Goal: Task Accomplishment & Management: Use online tool/utility

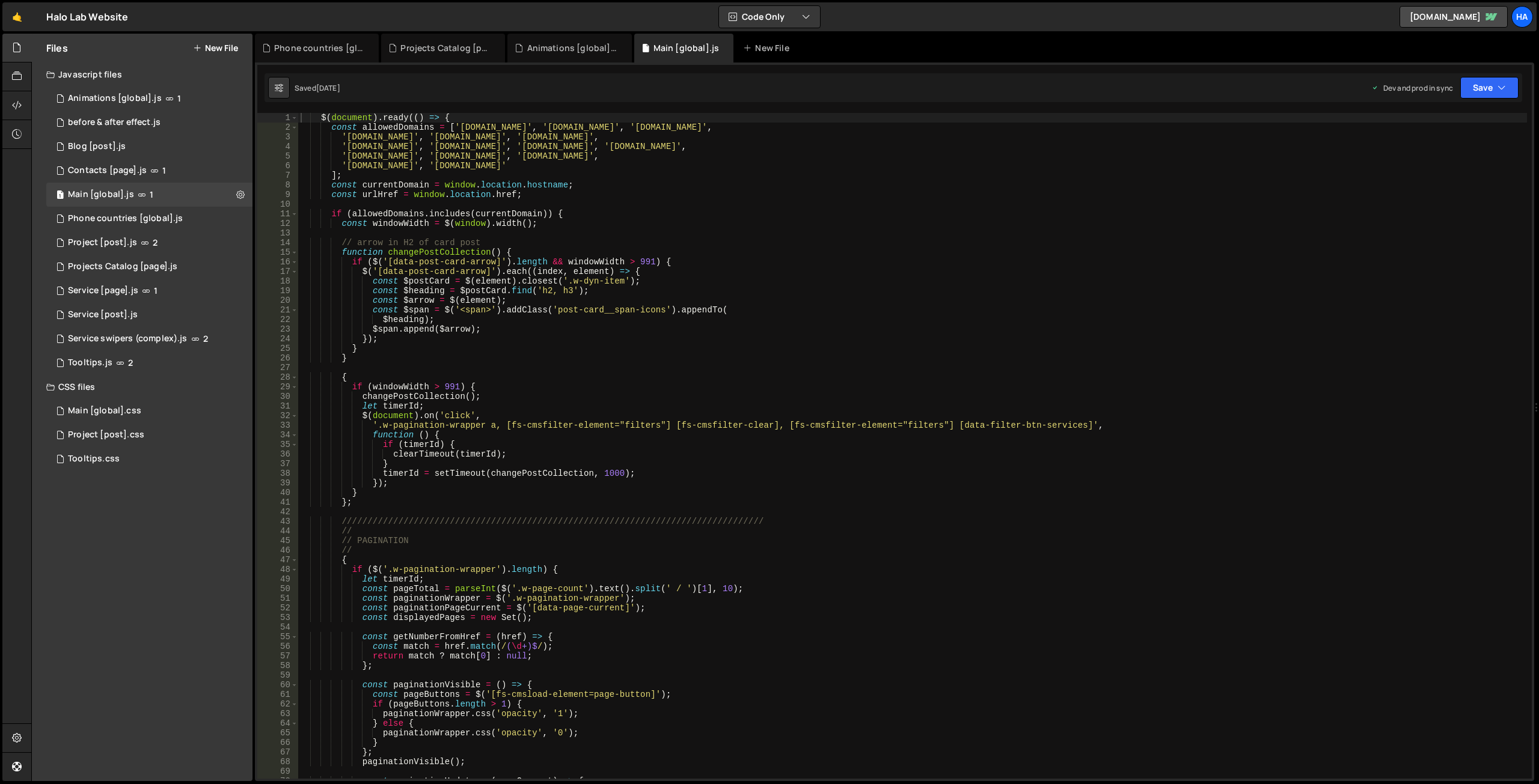
scroll to position [26452, 0]
click at [190, 171] on div "2 Contacts [page].js 1" at bounding box center [149, 170] width 206 height 24
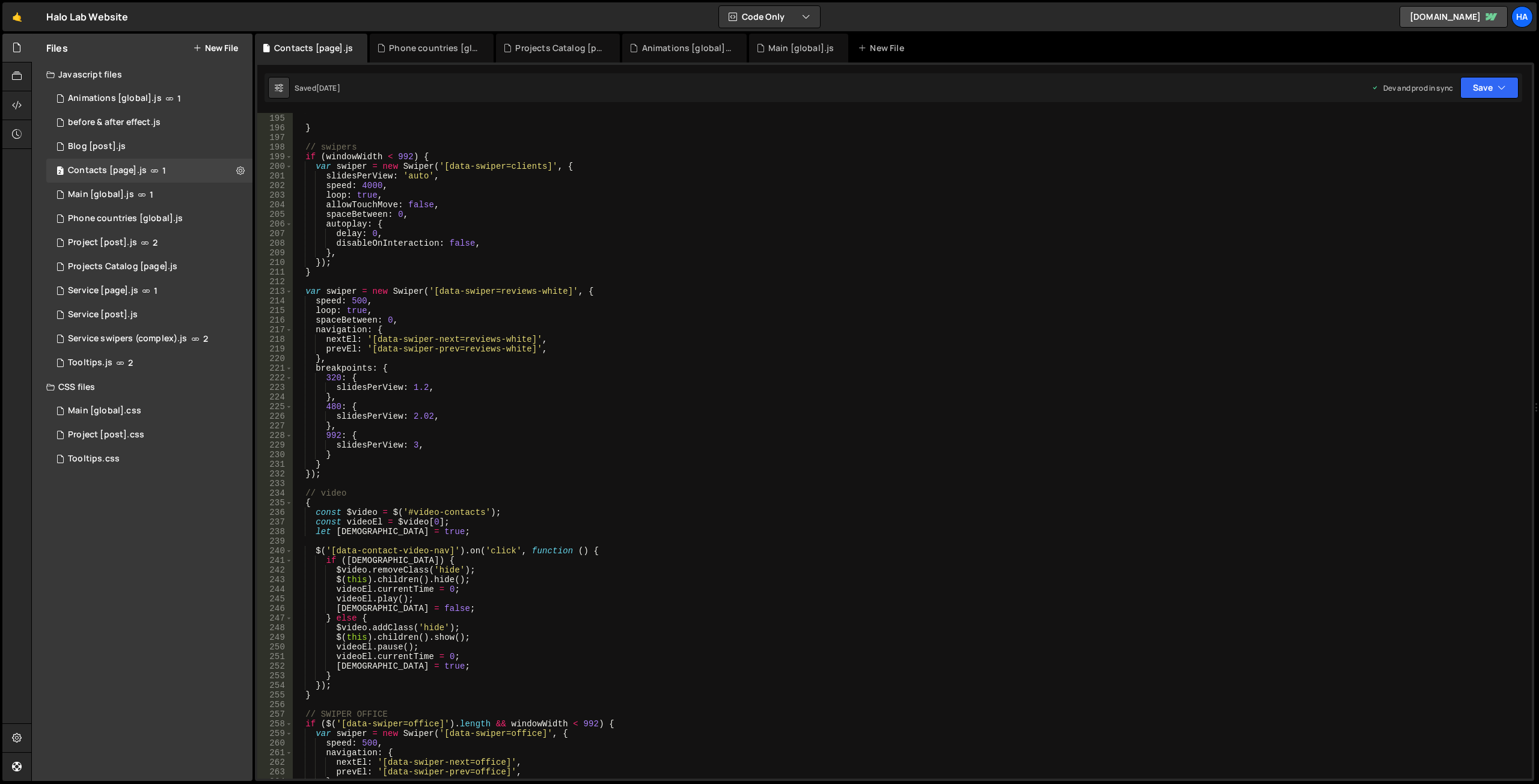
scroll to position [2450, 0]
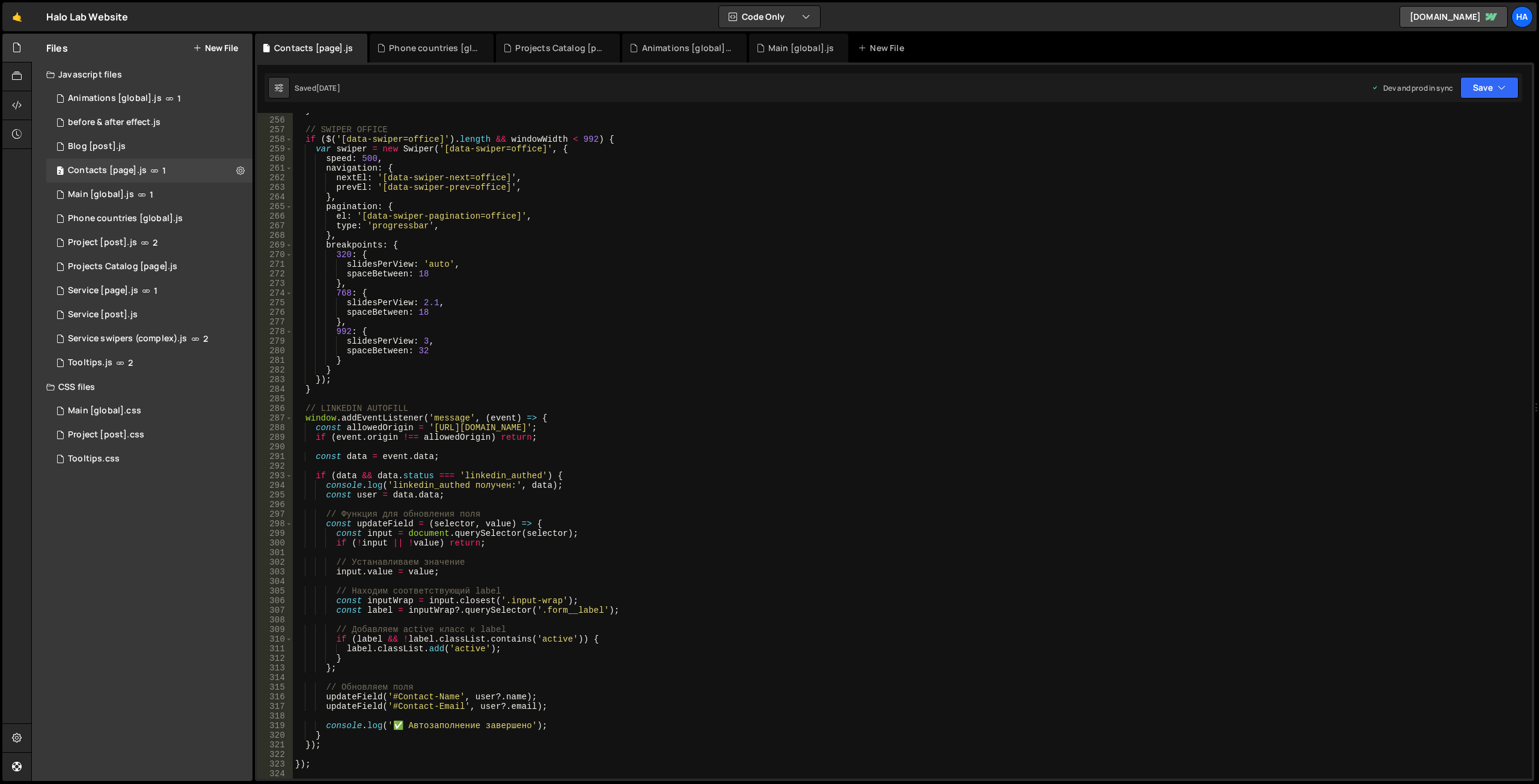
type textarea "});"
click at [335, 741] on div "} // SWIPER OFFICE if ( $ ( '[data-swiper=office]' ) . length && windowWidth < …" at bounding box center [909, 448] width 1234 height 685
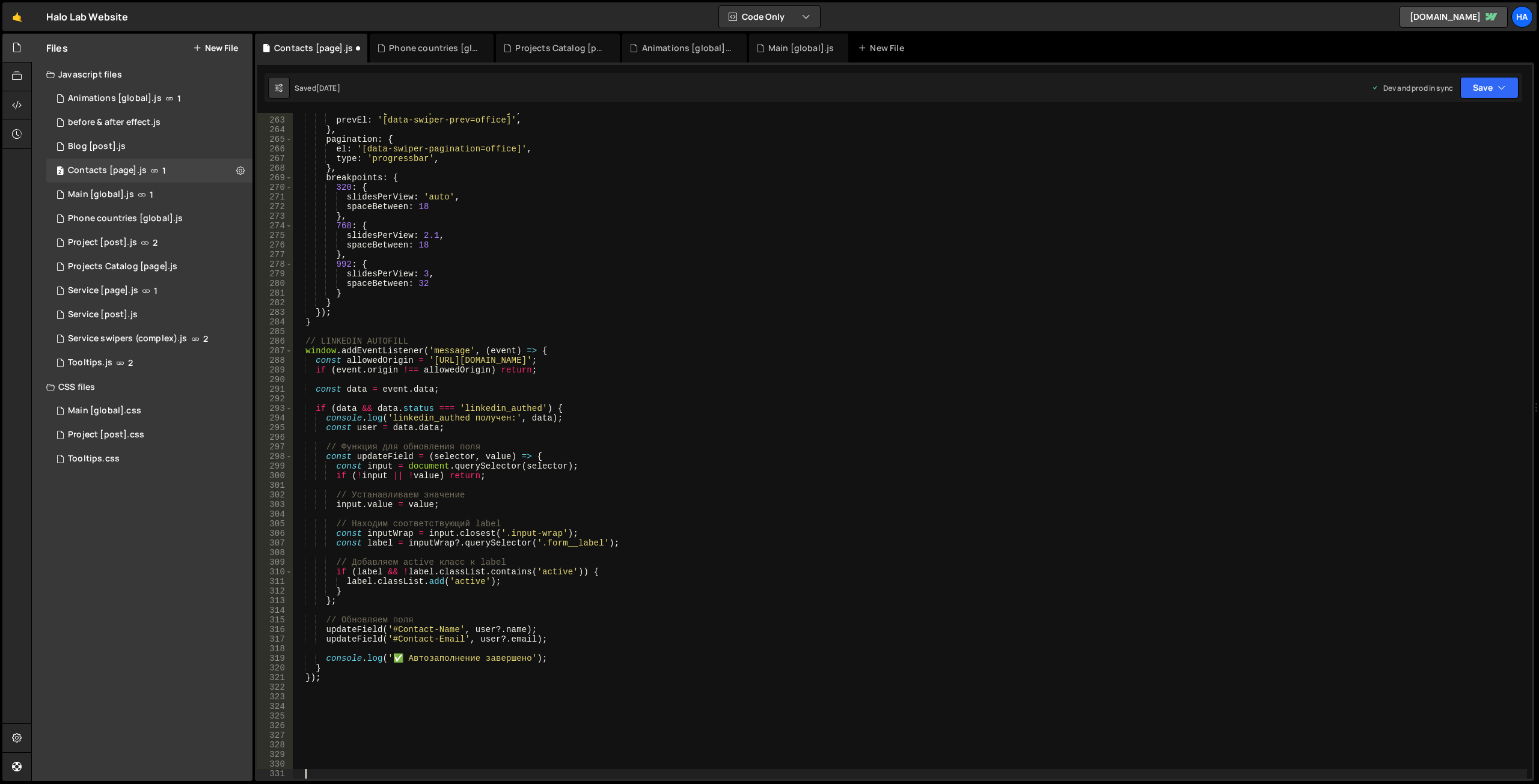
scroll to position [2697, 0]
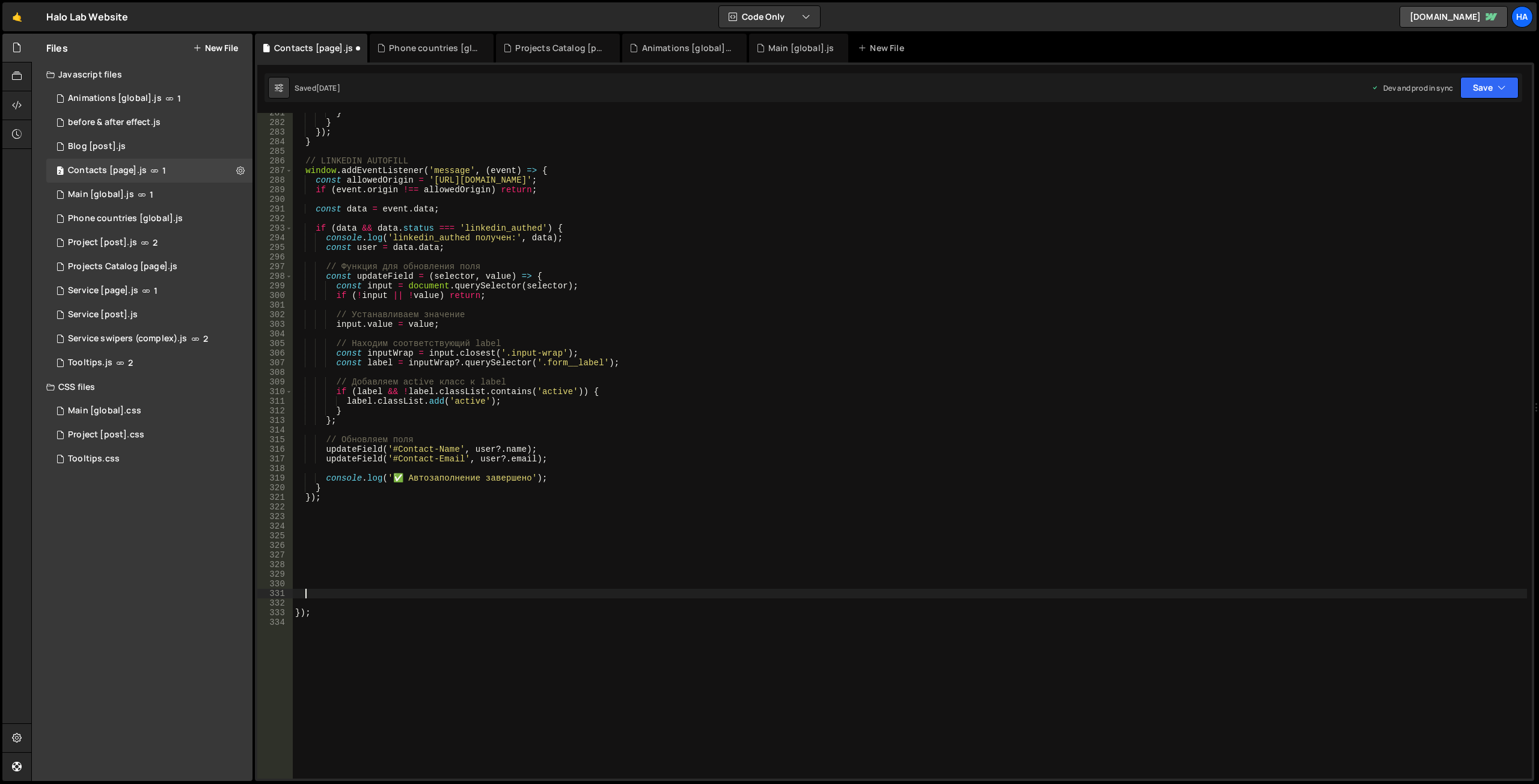
paste textarea
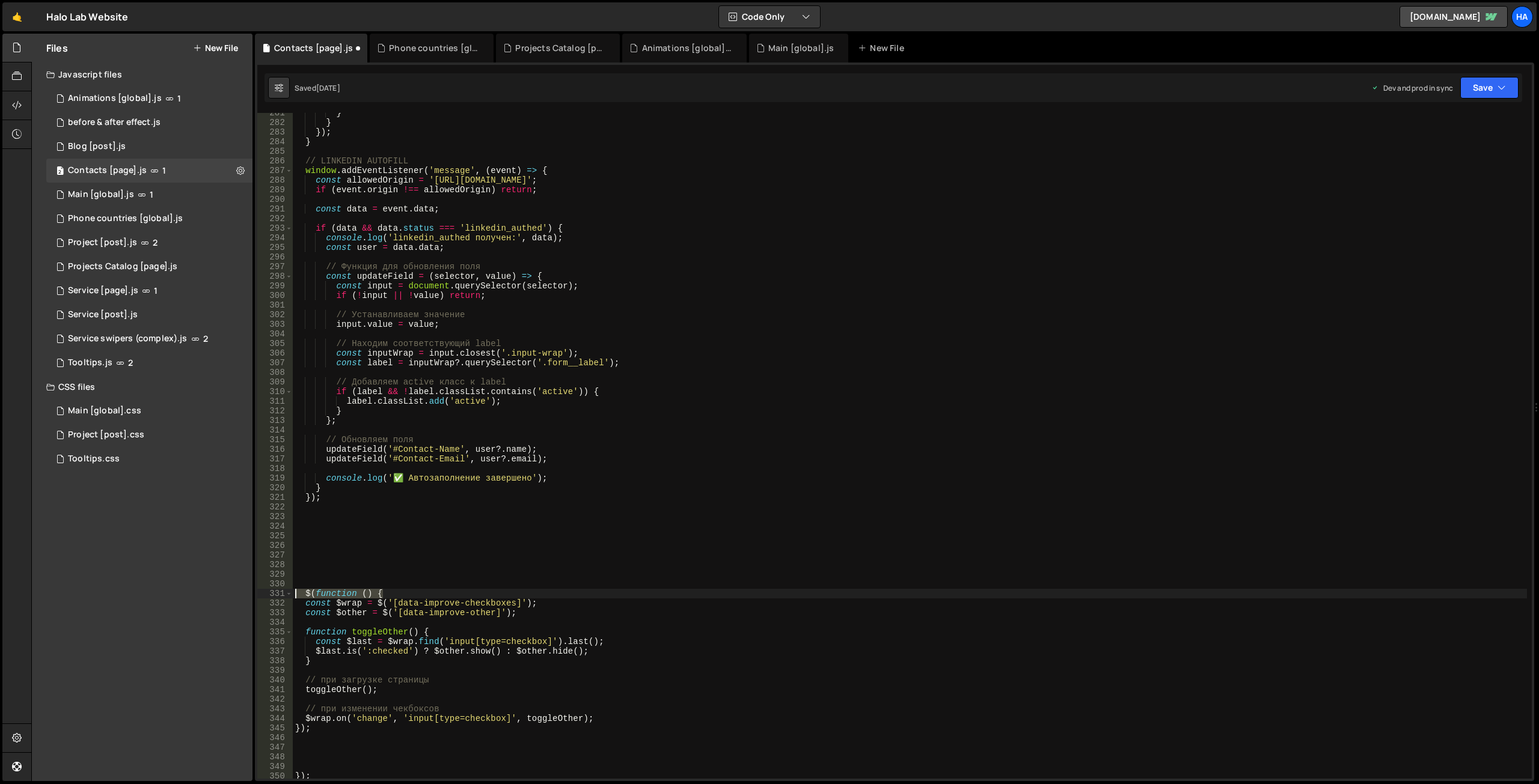
drag, startPoint x: 387, startPoint y: 594, endPoint x: 297, endPoint y: 597, distance: 90.0
click at [297, 597] on div "} } }) ; } // LINKEDIN AUTOFILL window . addEventListener ( 'message' , ( event…" at bounding box center [909, 450] width 1234 height 685
click at [304, 726] on div "} } }) ; } // LINKEDIN AUTOFILL window . addEventListener ( 'message' , ( event…" at bounding box center [909, 450] width 1234 height 685
click at [324, 591] on div "} } }) ; } // LINKEDIN AUTOFILL window . addEventListener ( 'message' , ( event…" at bounding box center [909, 450] width 1234 height 685
type textarea "{"
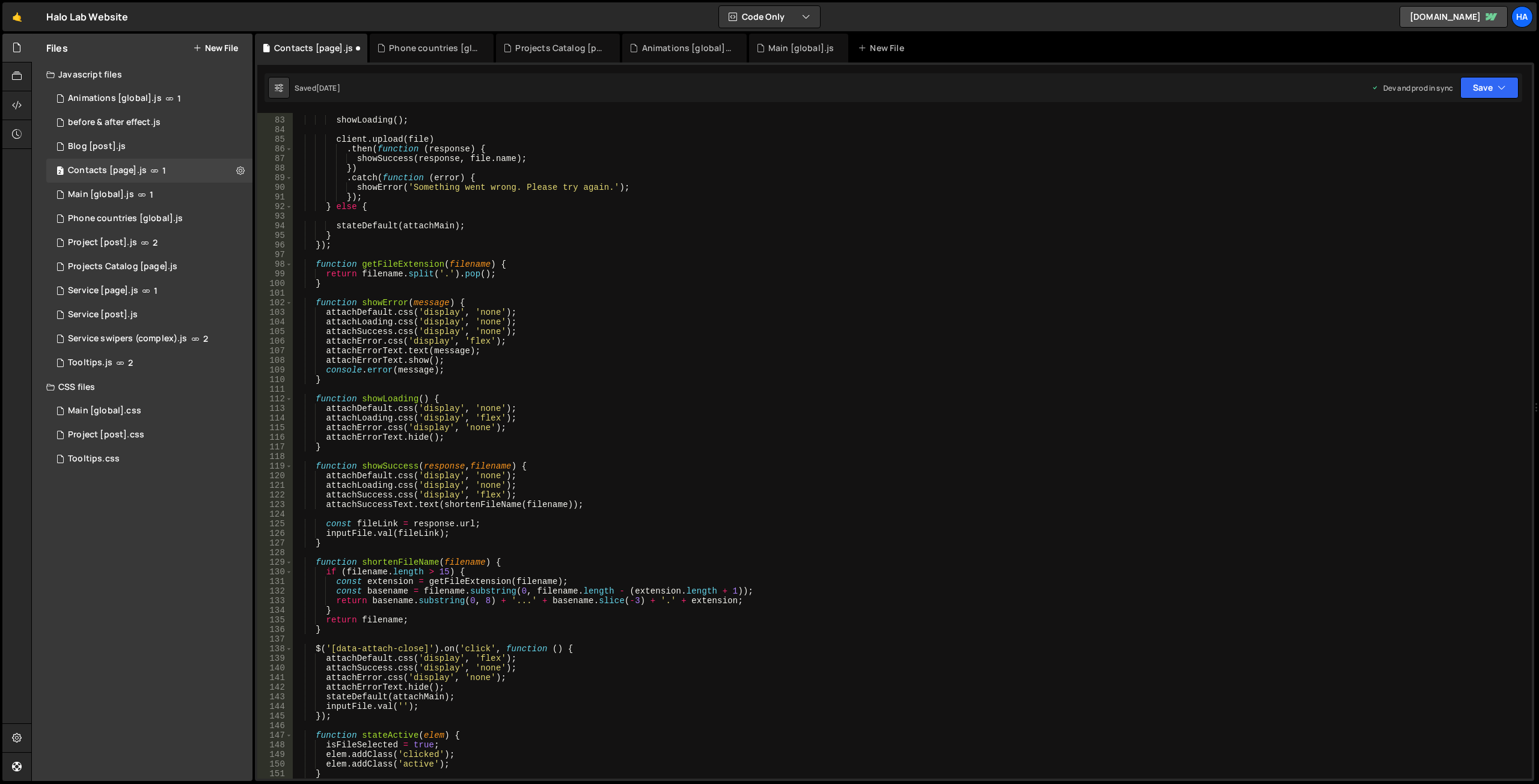
scroll to position [570, 0]
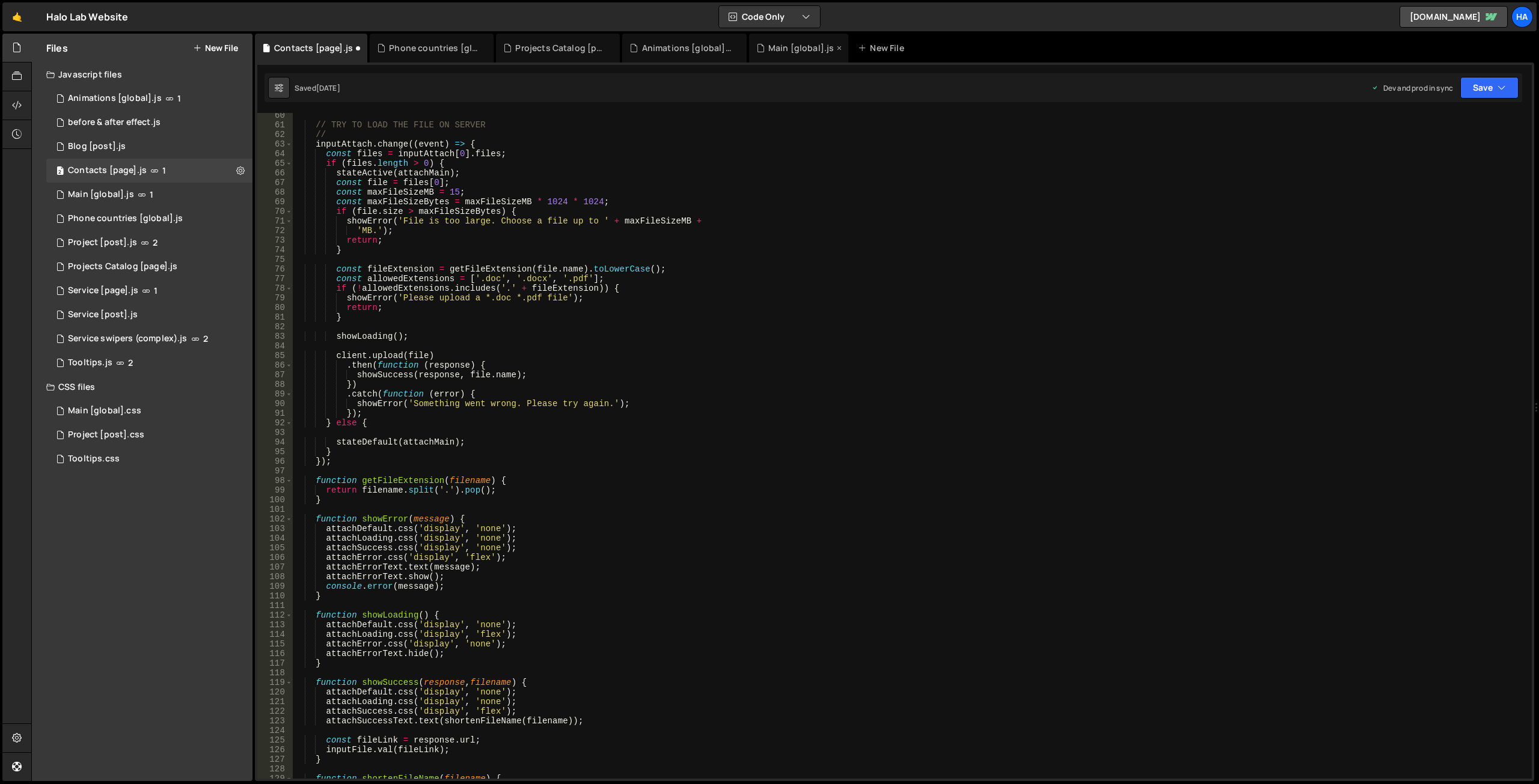
click at [777, 50] on div "Main [global].js" at bounding box center [801, 48] width 66 height 12
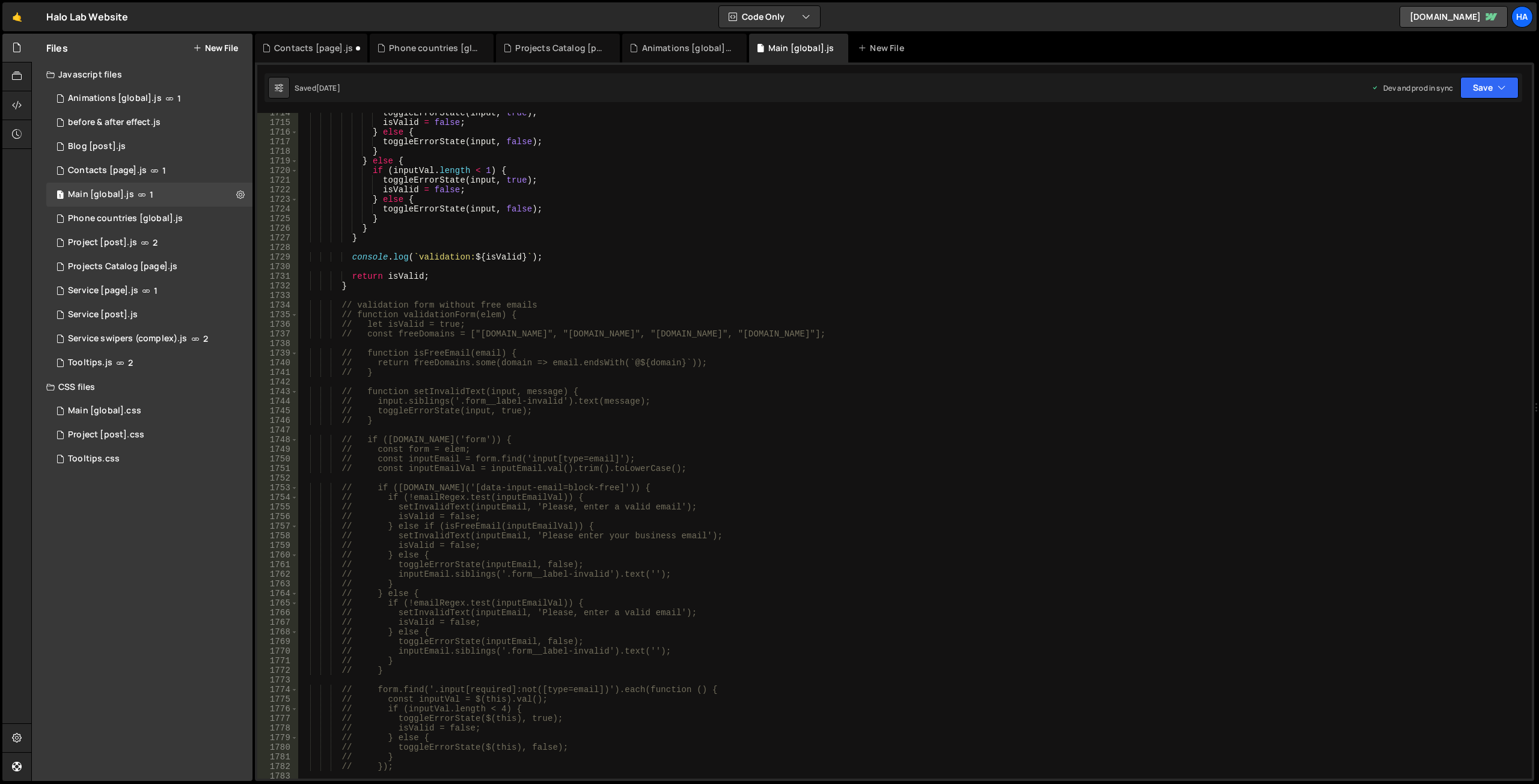
scroll to position [15245, 0]
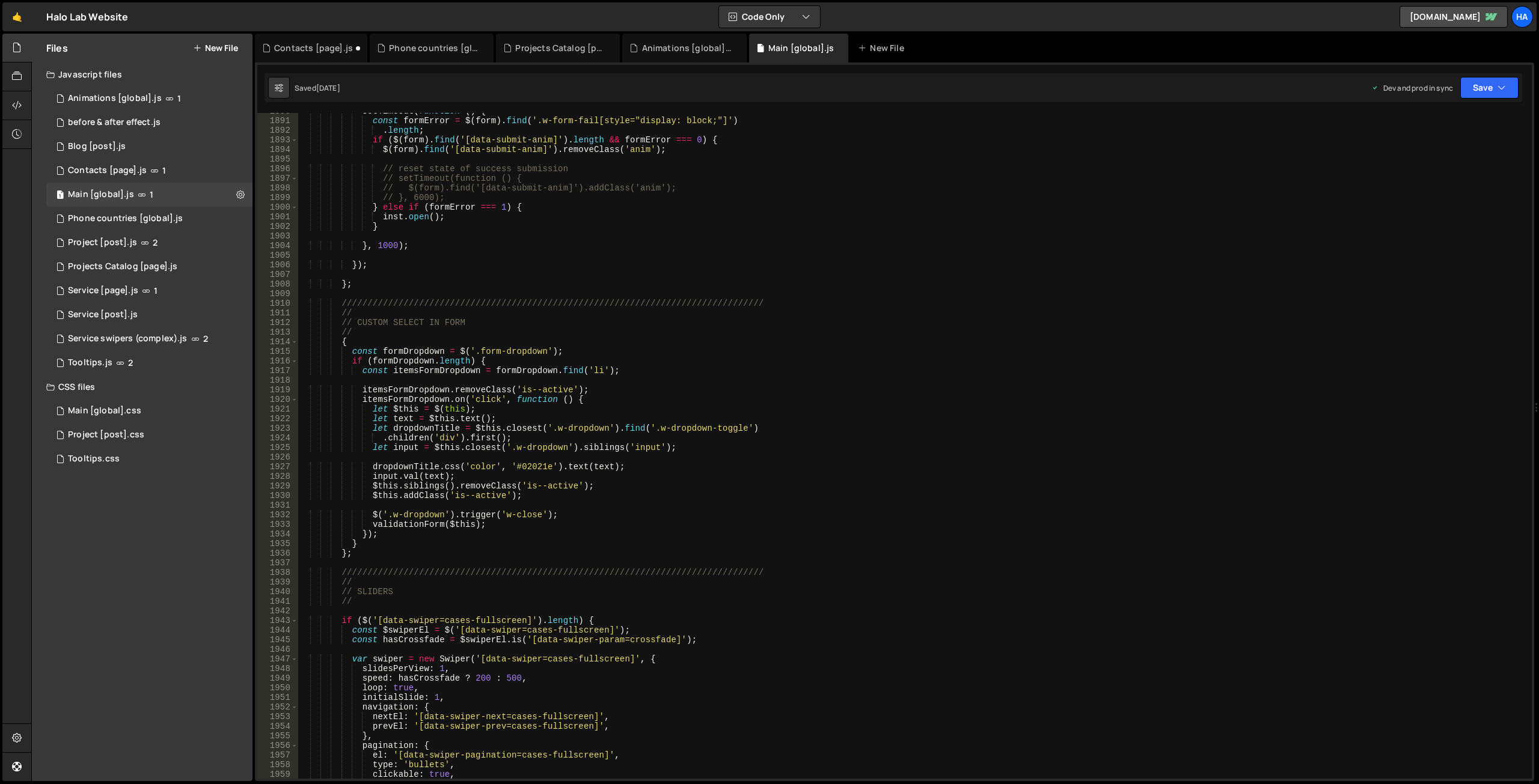
type textarea "if ($('[data-swiper=cases-fullscreen]').length) {"
drag, startPoint x: 586, startPoint y: 620, endPoint x: 299, endPoint y: 619, distance: 287.0
click at [299, 619] on div "setTimeout ( function ( ) { const formError = $ ( form ) . find ( '.w-form-fail…" at bounding box center [912, 448] width 1228 height 685
click at [307, 55] on div "Contacts [page].js" at bounding box center [311, 48] width 112 height 29
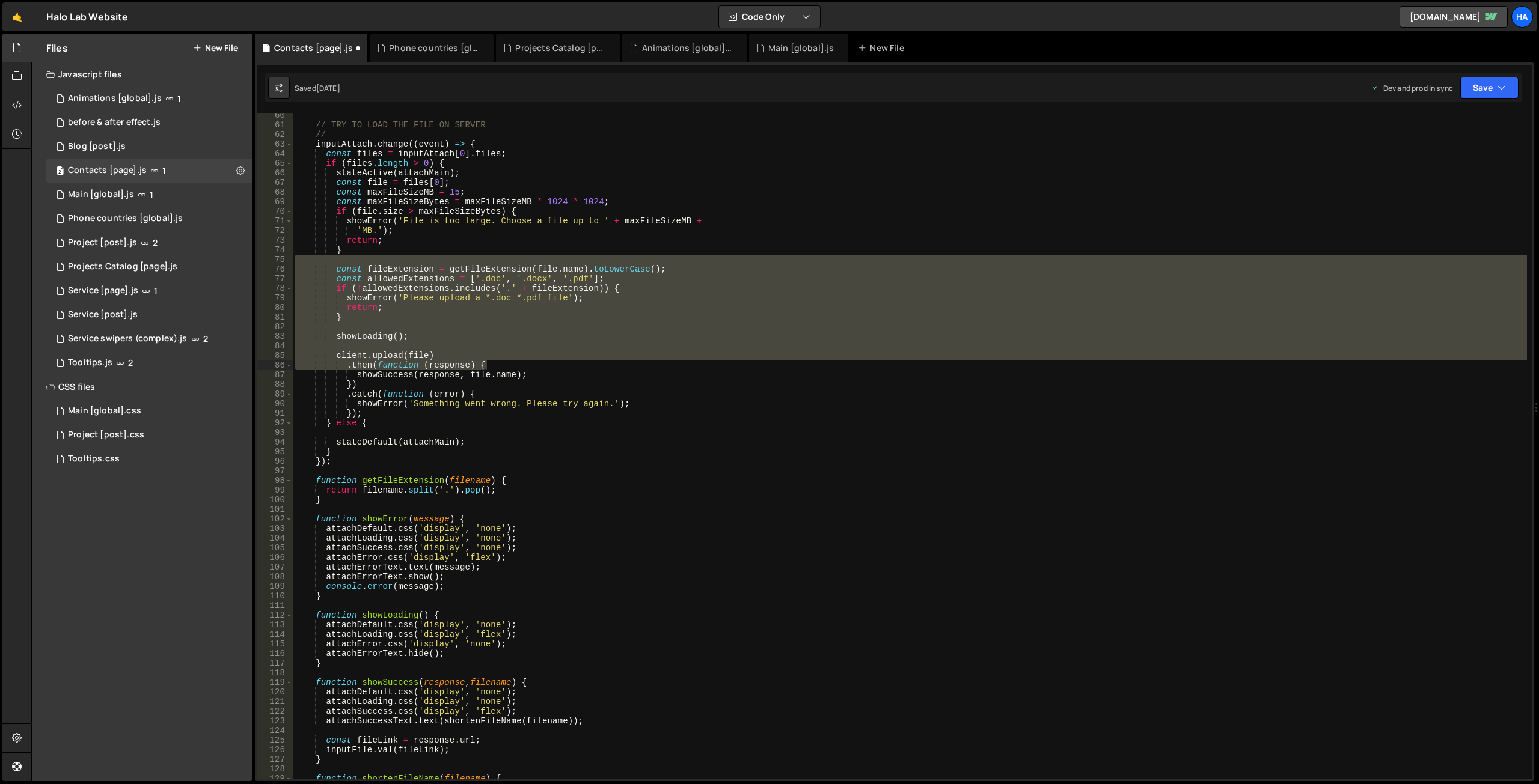
drag, startPoint x: 1526, startPoint y: 260, endPoint x: 1524, endPoint y: 497, distance: 237.0
click at [1524, 518] on div "60 61 62 63 64 65 66 67 68 69 70 71 72 73 74 75 76 77 78 79 80 81 82 83 84 85 8…" at bounding box center [895, 446] width 1275 height 666
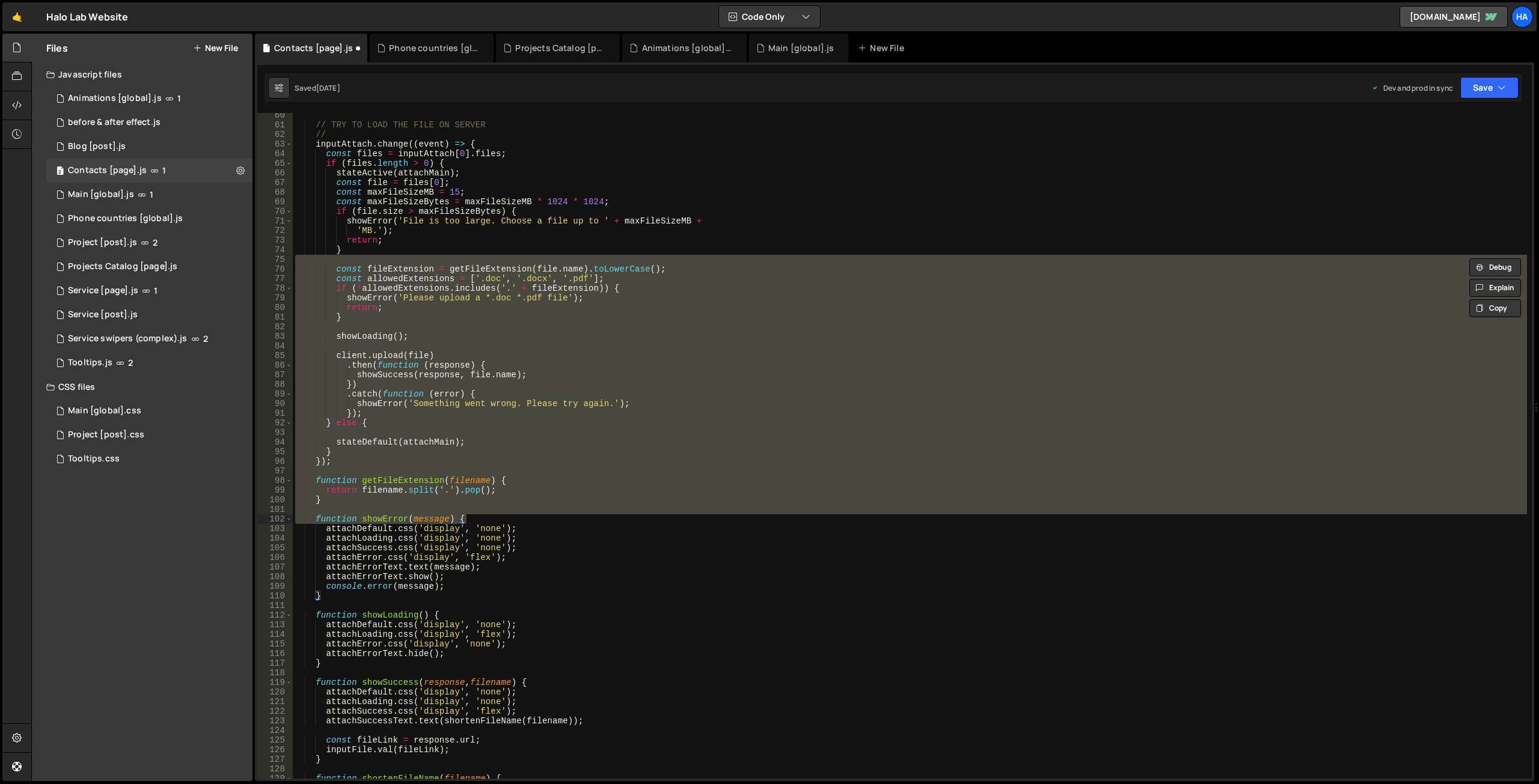
drag, startPoint x: 1531, startPoint y: 264, endPoint x: 1537, endPoint y: 467, distance: 203.1
click at [1537, 467] on div "Files New File Javascript files 1 Animations [global].js 1 0 before & after eff…" at bounding box center [785, 408] width 1507 height 749
click at [1511, 314] on div "Debug Explain Copy Contacts [page].js Phone countries [global].js Projects Cata…" at bounding box center [895, 408] width 1279 height 749
type textarea "}"
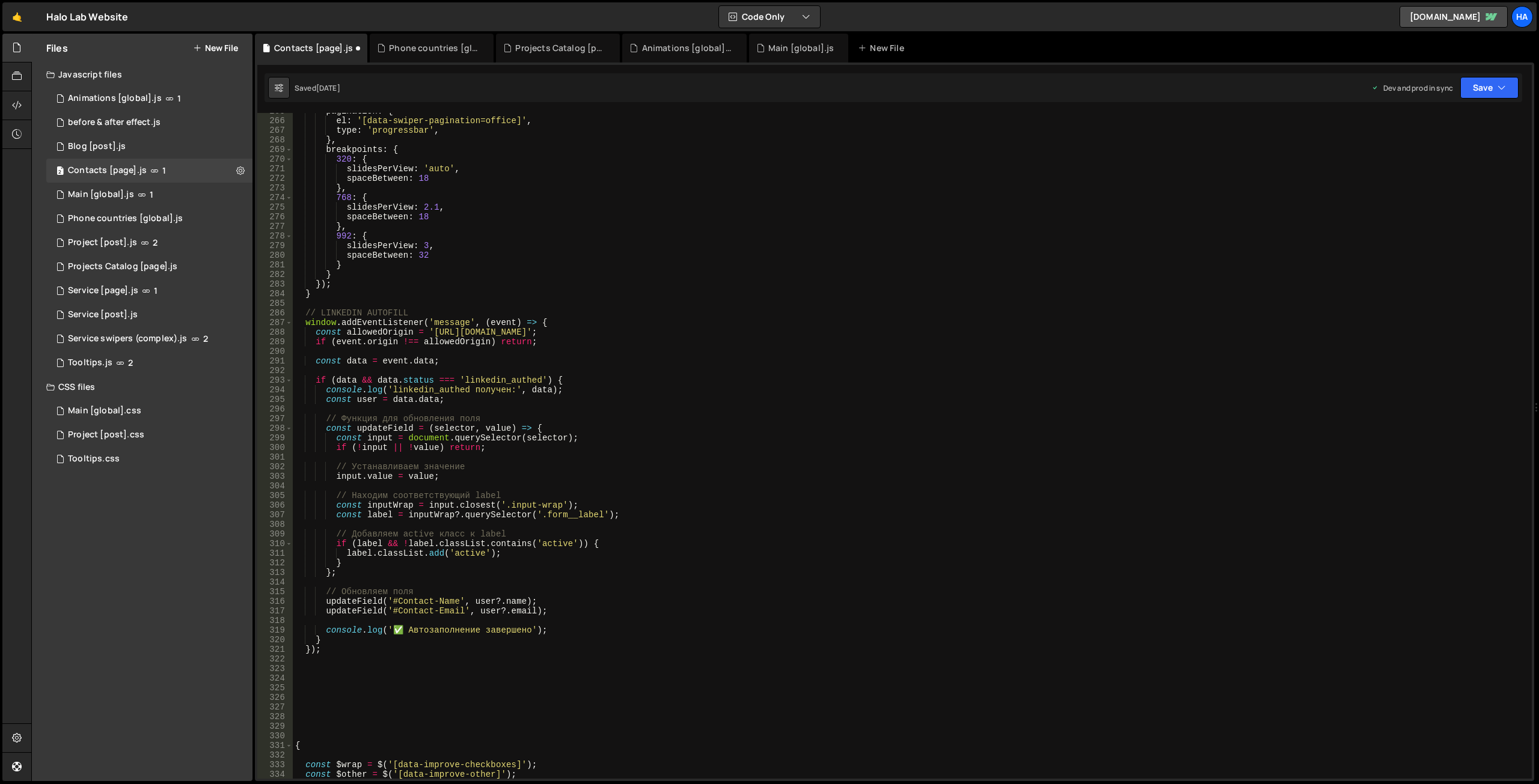
scroll to position [2719, 0]
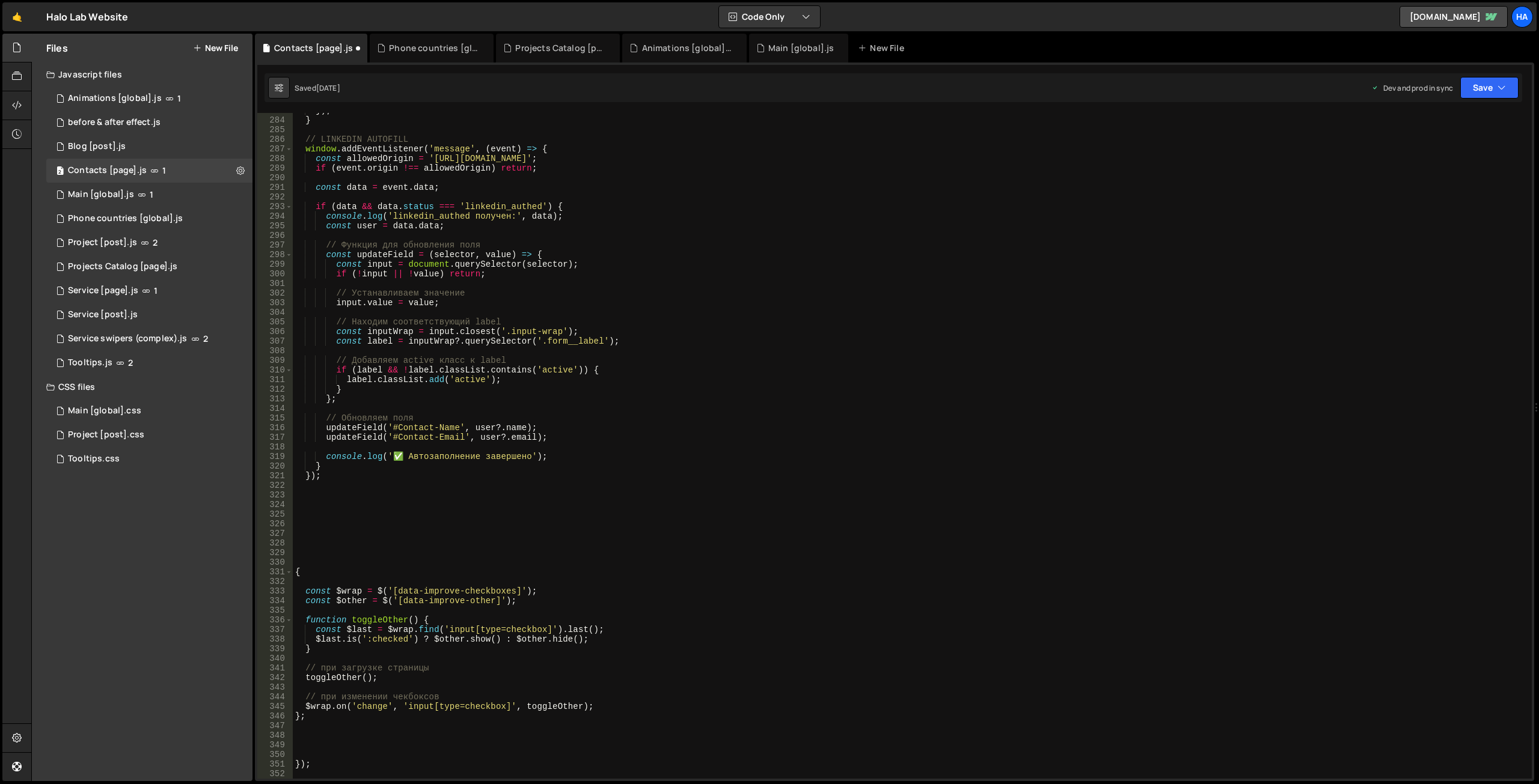
click at [317, 579] on div "}) ; } // LINKEDIN AUTOFILL window . addEventListener ( 'message' , ( event ) =…" at bounding box center [909, 448] width 1234 height 685
paste textarea "if ($('[data-swiper=cases-fullscreen]').length)"
type textarea "if ($('[data-swiper=cases-fullscreen]').length)"
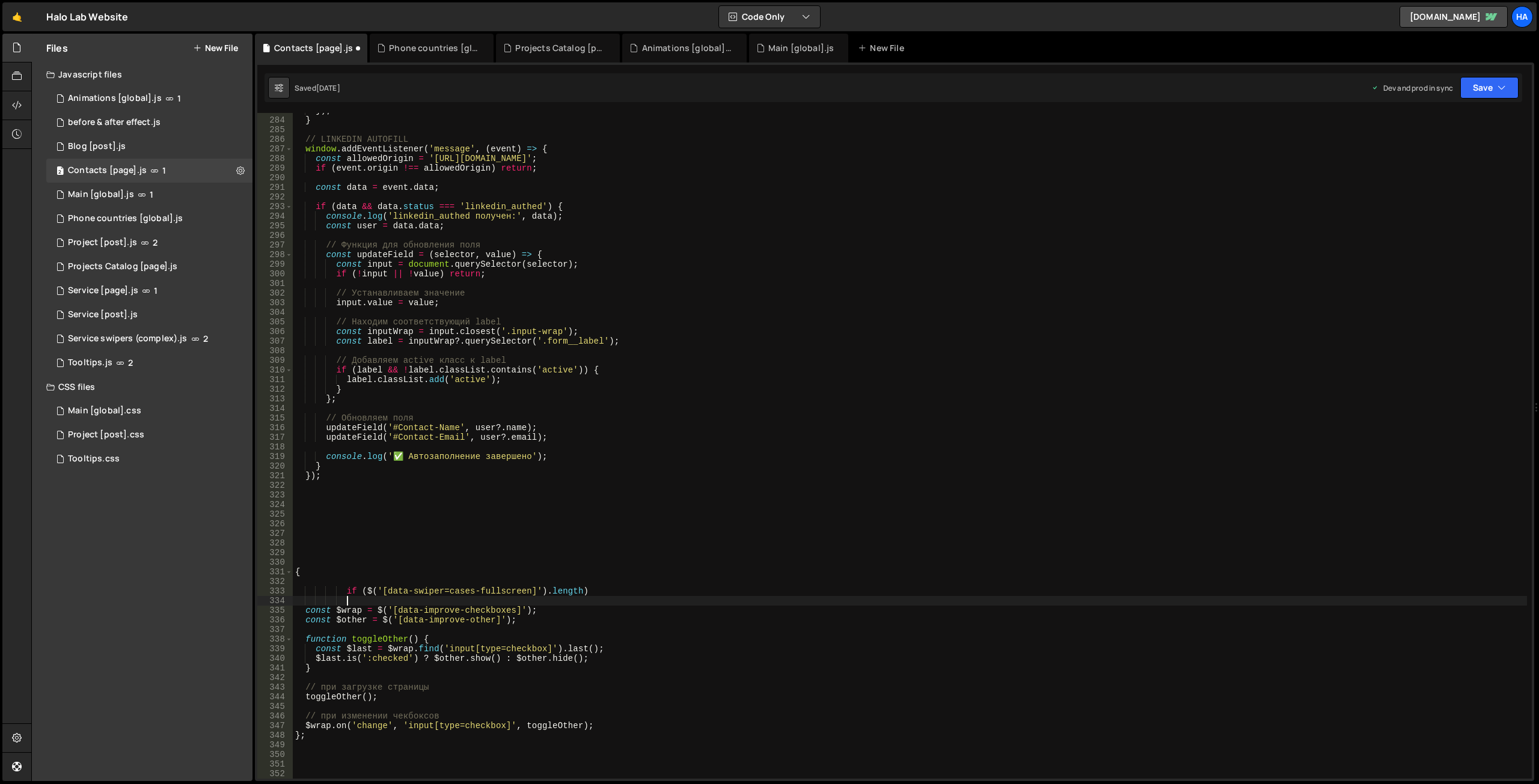
click at [597, 598] on div "}) ; } // LINKEDIN AUTOFILL window . addEventListener ( 'message' , ( event ) =…" at bounding box center [909, 448] width 1234 height 685
click at [600, 591] on div "}) ; } // LINKEDIN AUTOFILL window . addEventListener ( 'message' , ( event ) =…" at bounding box center [909, 448] width 1234 height 685
type textarea "if ($('[data-swiper=cases-fullscreen]').length) {}"
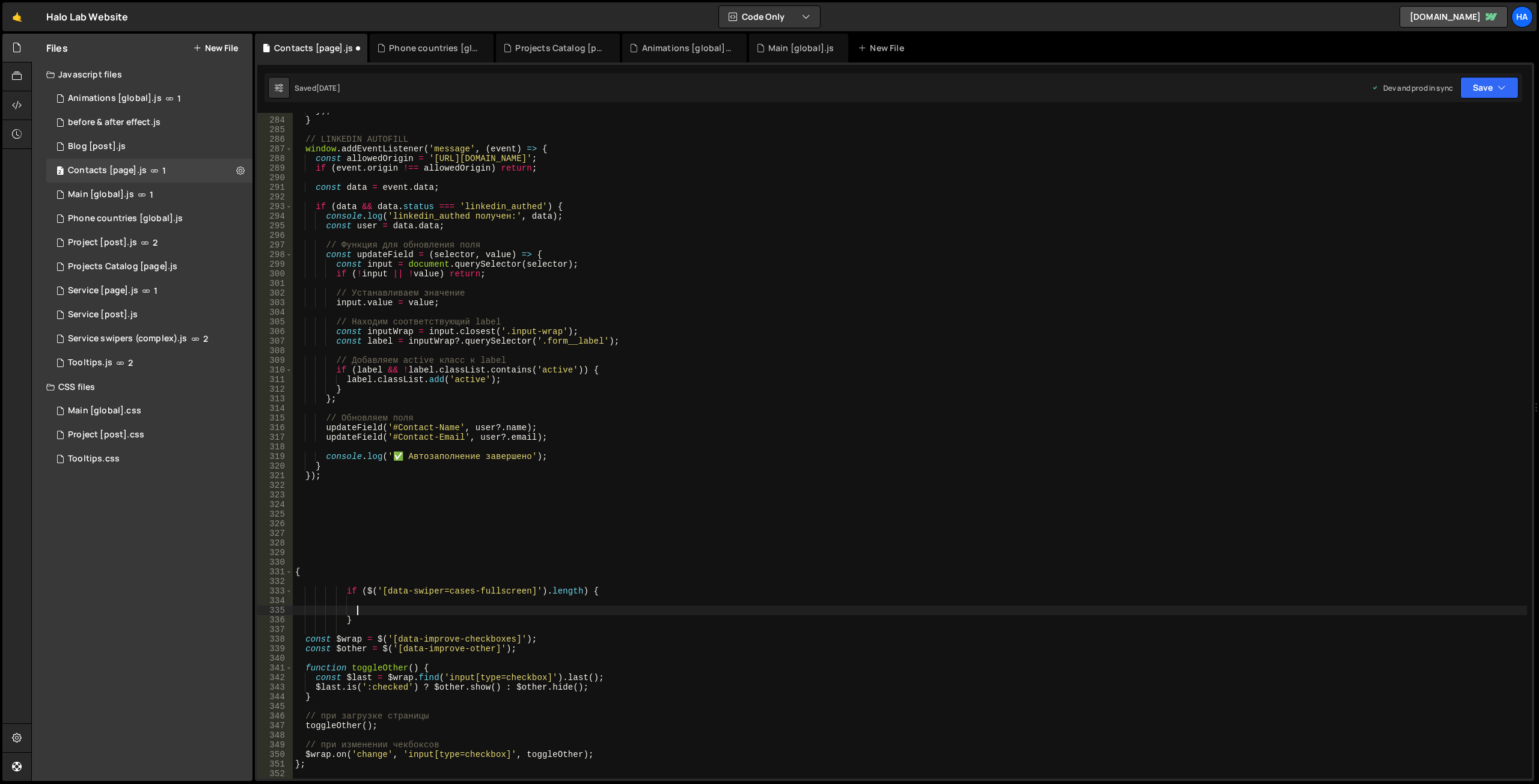
scroll to position [2791, 0]
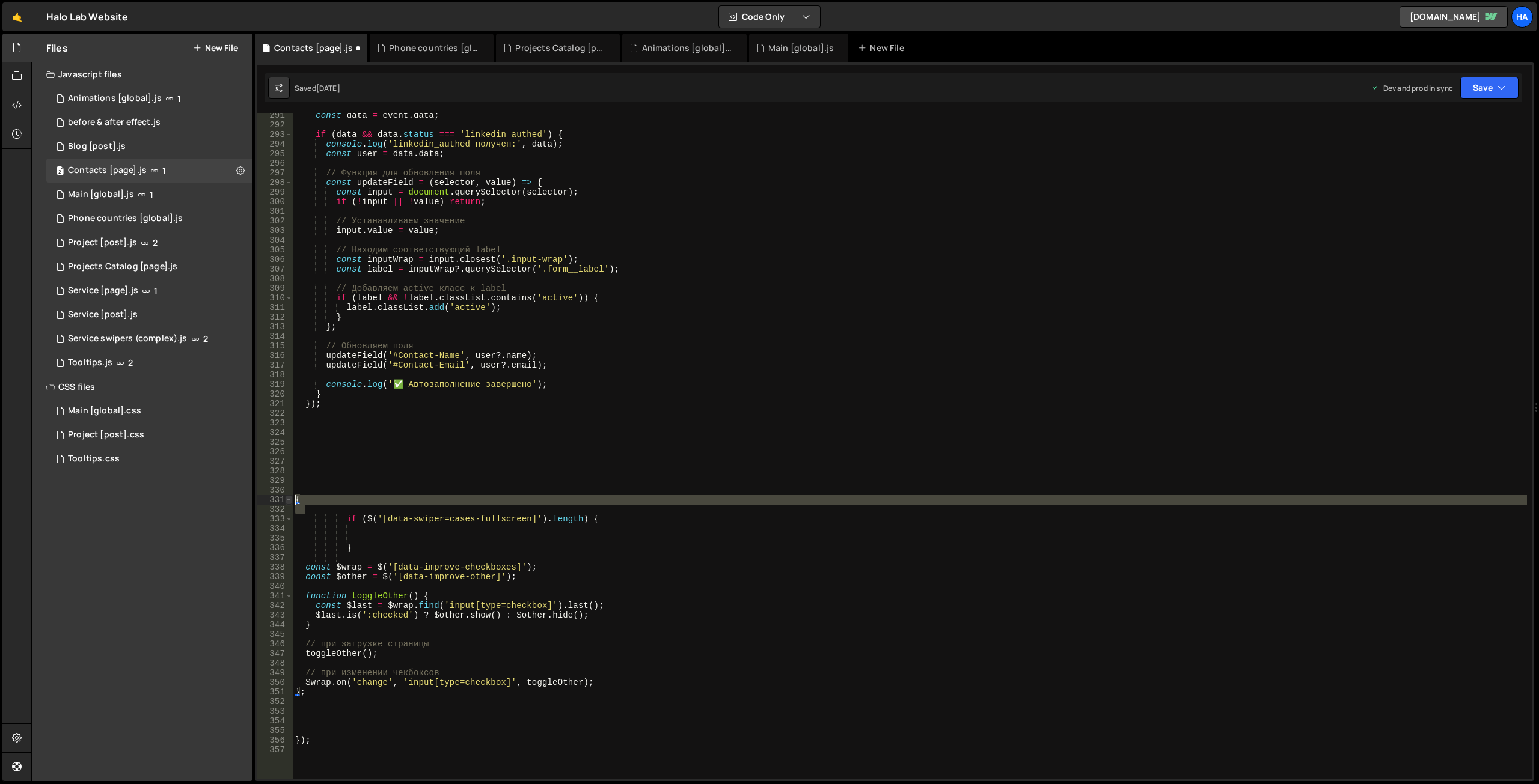
click at [290, 500] on div "291 292 293 294 295 296 297 298 299 300 301 302 303 304 305 306 307 308 309 310…" at bounding box center [895, 446] width 1275 height 666
type textarea "{"
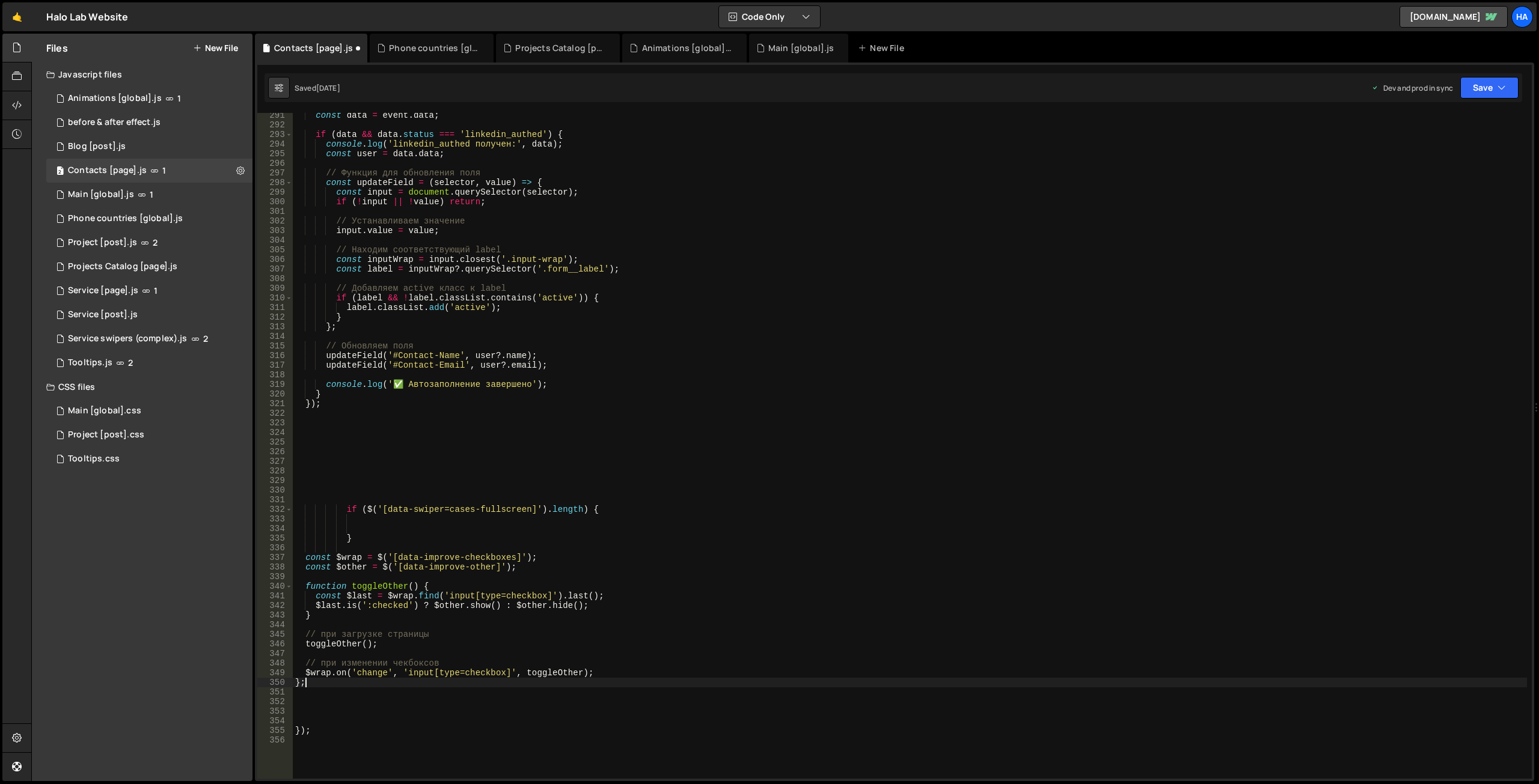
drag, startPoint x: 314, startPoint y: 683, endPoint x: 268, endPoint y: 683, distance: 46.0
click at [267, 686] on div "291 292 293 294 295 296 297 298 299 300 301 302 303 304 305 306 307 308 309 310…" at bounding box center [895, 446] width 1275 height 666
type textarea "};"
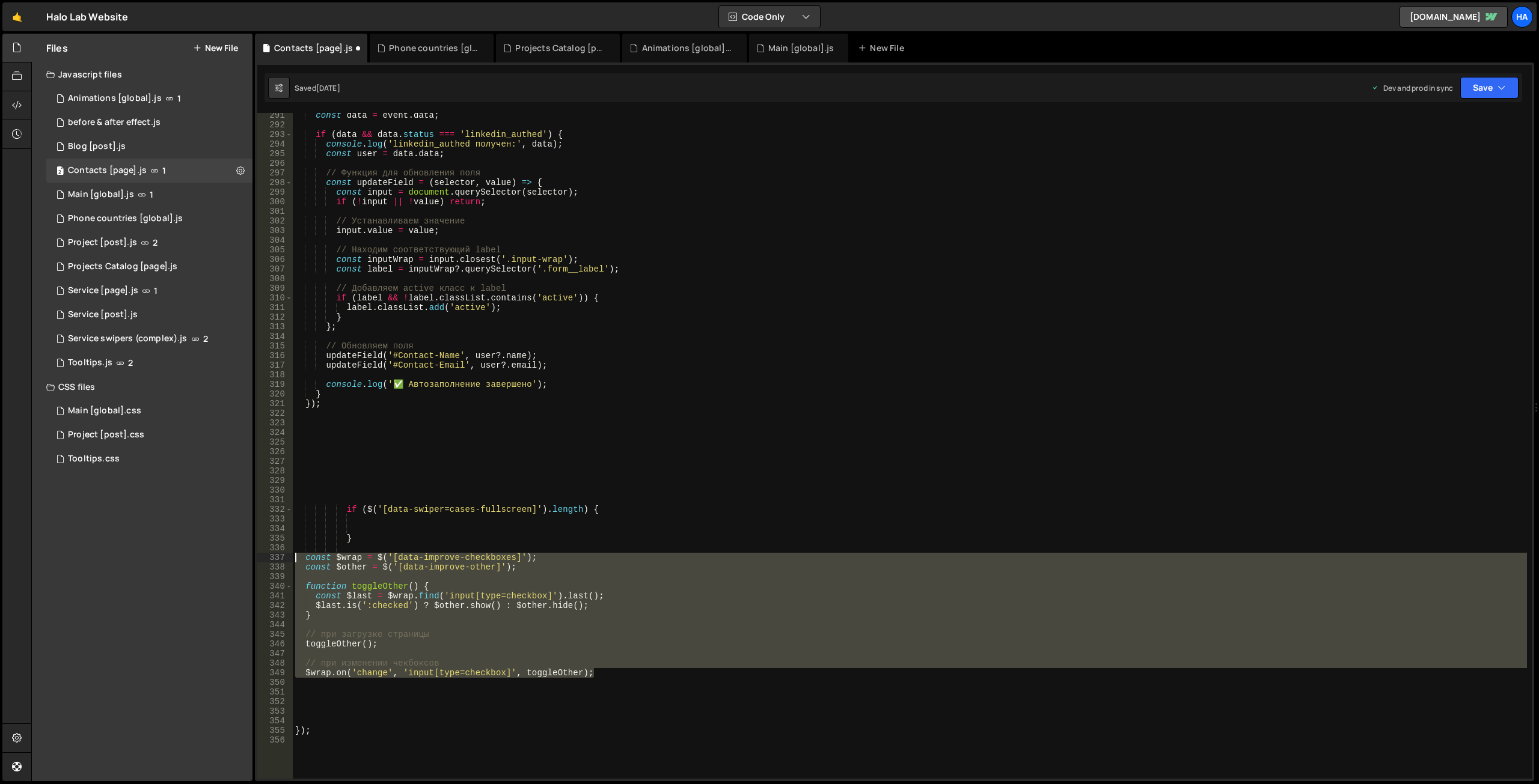
drag, startPoint x: 603, startPoint y: 674, endPoint x: 261, endPoint y: 559, distance: 360.8
click at [261, 559] on div "291 292 293 294 295 296 297 298 299 300 301 302 303 304 305 306 307 308 309 310…" at bounding box center [895, 446] width 1275 height 666
type textarea "const $wrap = $('[data-improve-checkboxes]'); const $other = $('[data-improve-o…"
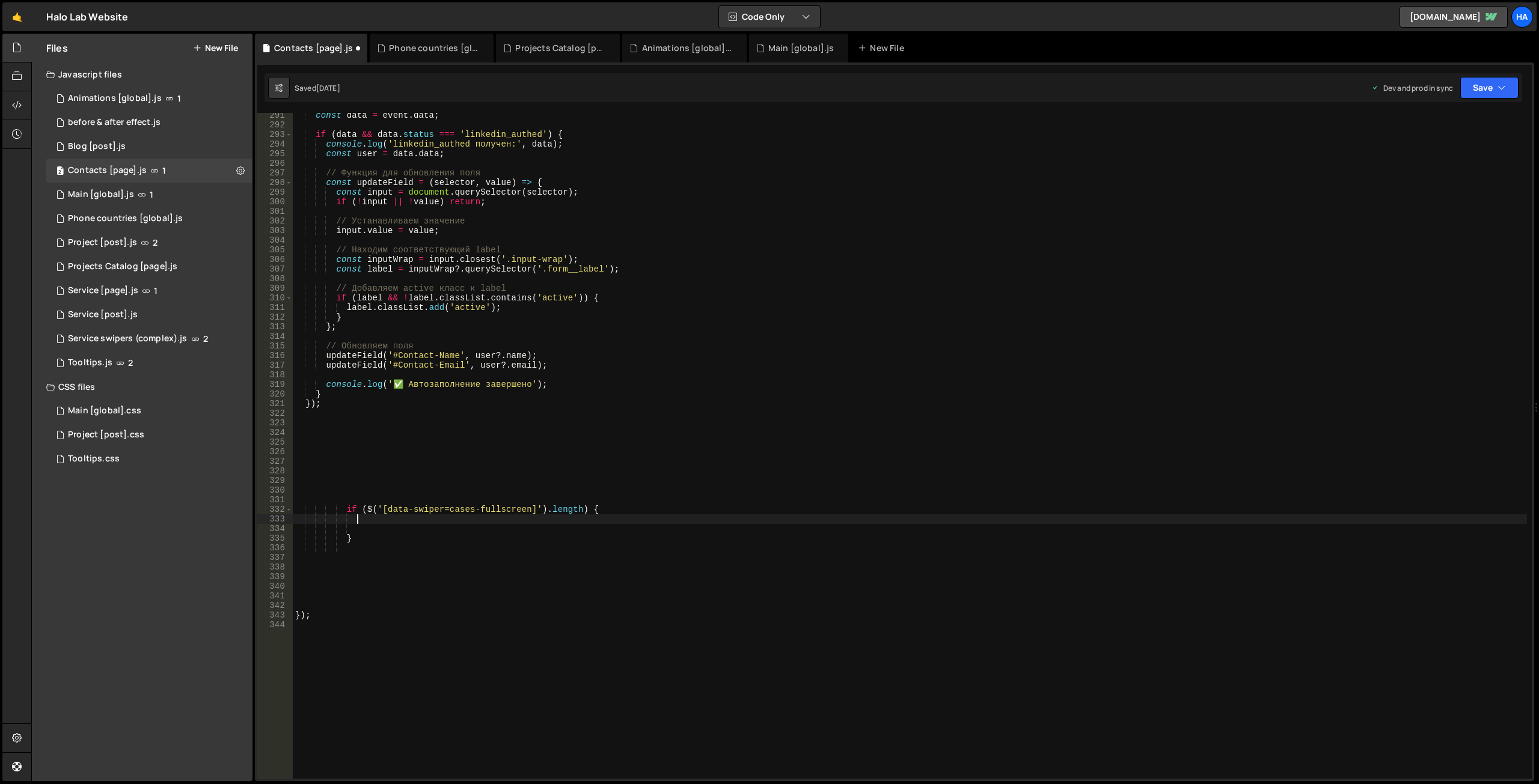
click at [369, 523] on div "const data = event . data ; if ( data && data . status === 'linkedin_authed' ) …" at bounding box center [909, 453] width 1234 height 685
paste textarea "$wrap.on('change', 'input[type=checkbox]', toggleOther);"
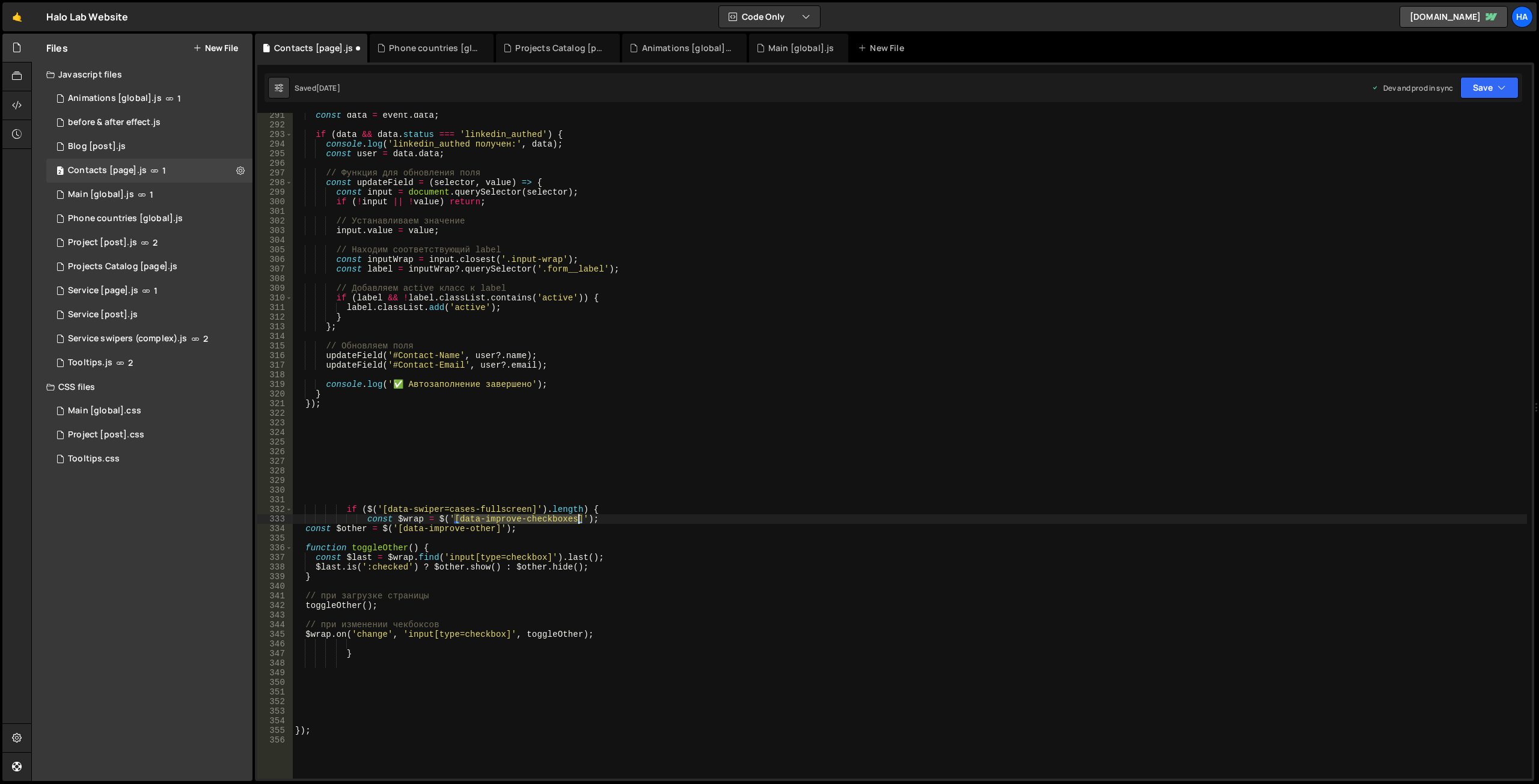
drag, startPoint x: 457, startPoint y: 518, endPoint x: 579, endPoint y: 522, distance: 122.1
click at [579, 522] on div "const data = event . data ; if ( data && data . status === 'linkedin_authed' ) …" at bounding box center [909, 453] width 1234 height 685
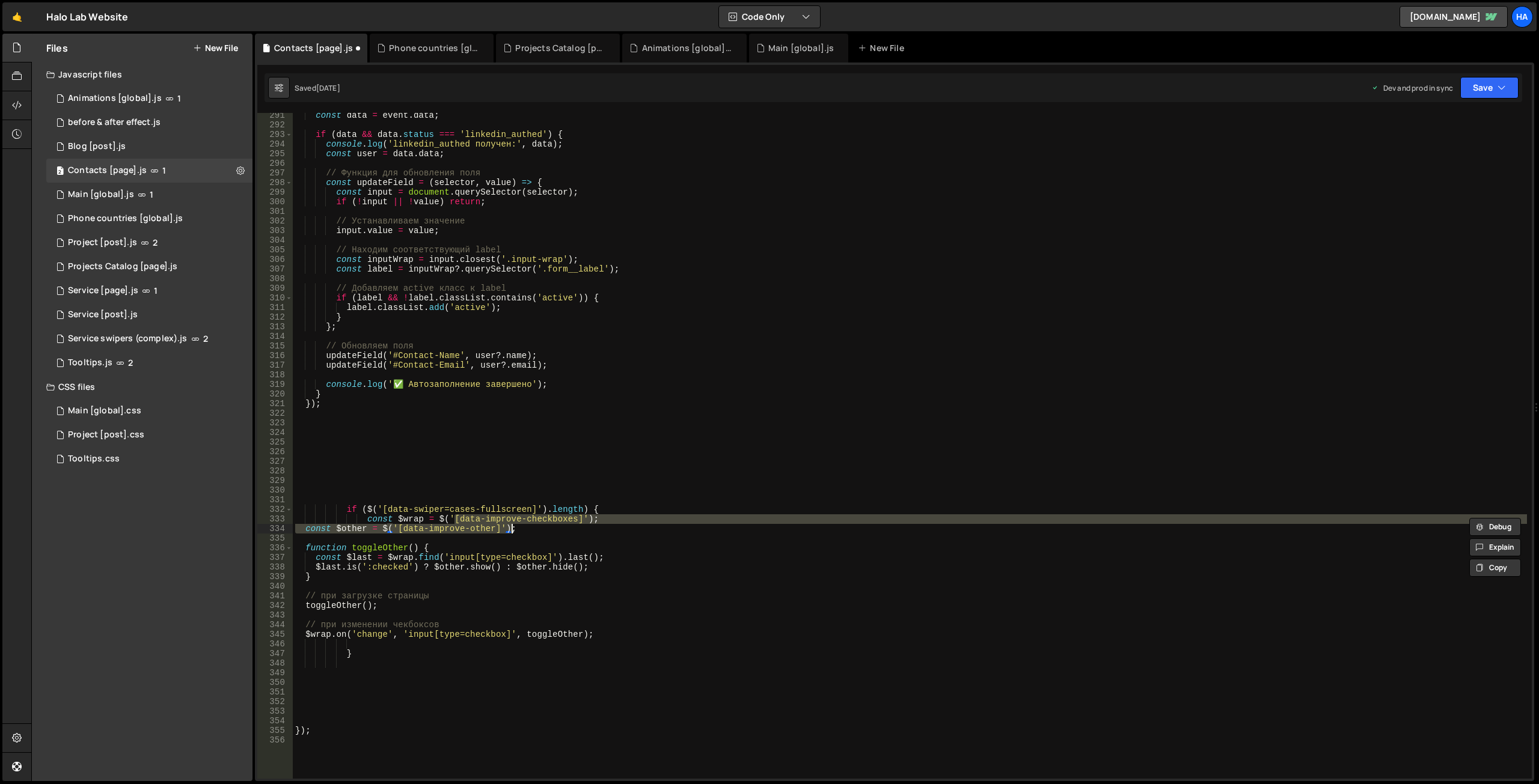
click at [581, 519] on div "const data = event . data ; if ( data && data . status === 'linkedin_authed' ) …" at bounding box center [909, 446] width 1234 height 666
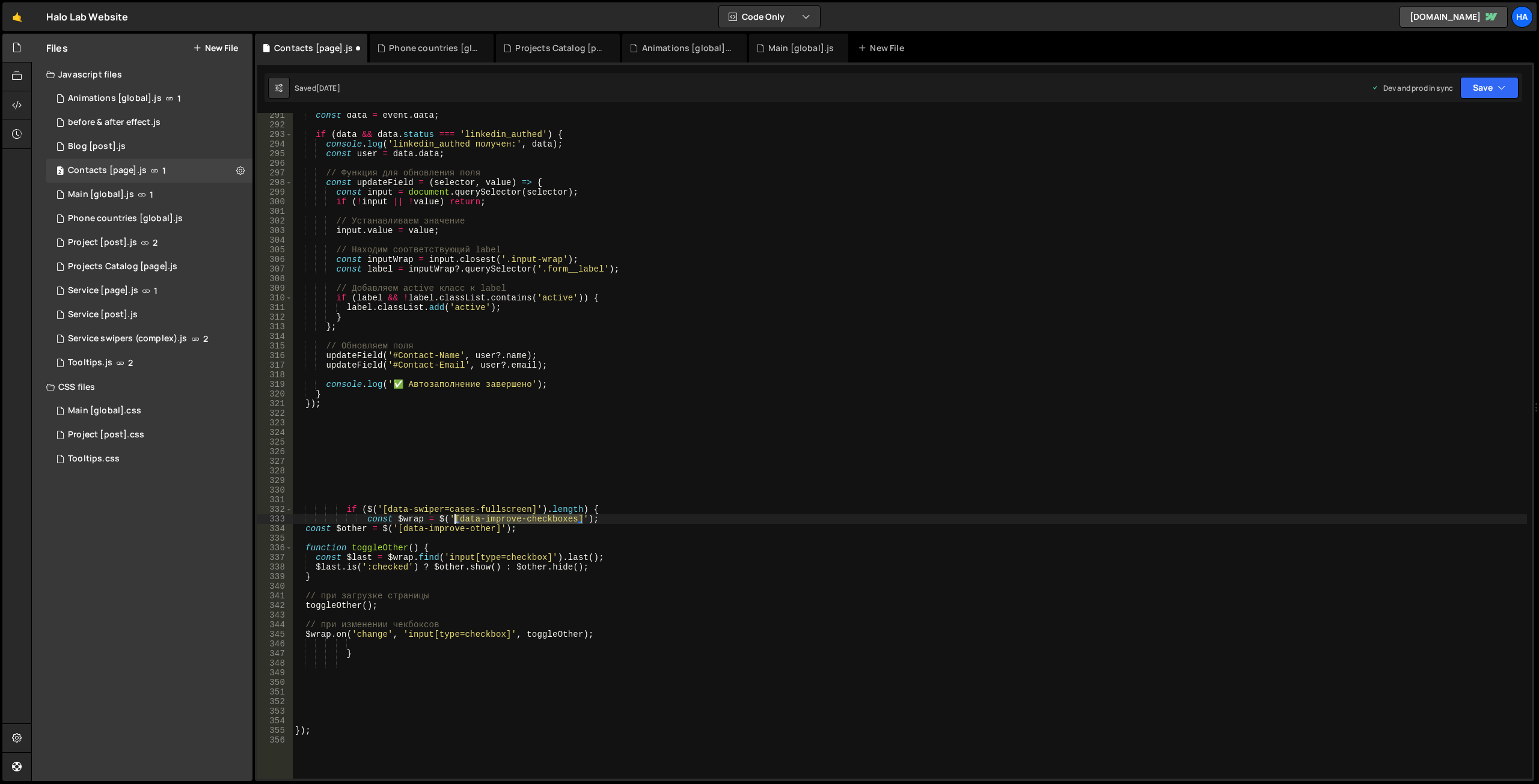
click at [455, 520] on div "const data = event . data ; if ( data && data . status === 'linkedin_authed' ) …" at bounding box center [909, 453] width 1234 height 685
click at [384, 508] on div "const data = event . data ; if ( data && data . status === 'linkedin_authed' ) …" at bounding box center [909, 453] width 1234 height 685
click at [534, 511] on div "const data = event . data ; if ( data && data . status === 'linkedin_authed' ) …" at bounding box center [909, 453] width 1234 height 685
paste textarea "improve-checkboxes"
type textarea "// при загрузке страницы"
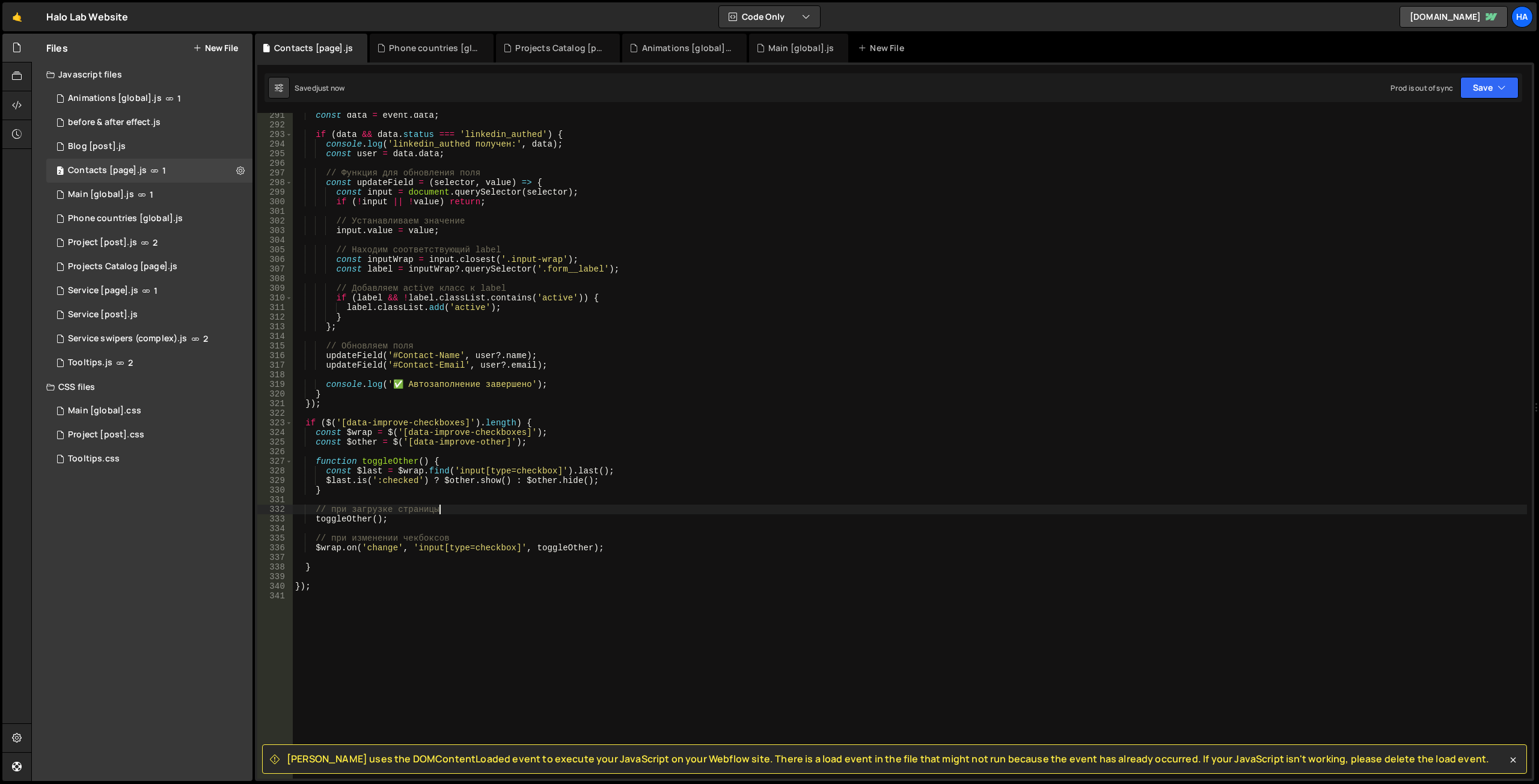
click at [351, 417] on div "const data = event . data ; if ( data && data . status === 'linkedin_authed' ) …" at bounding box center [909, 453] width 1234 height 685
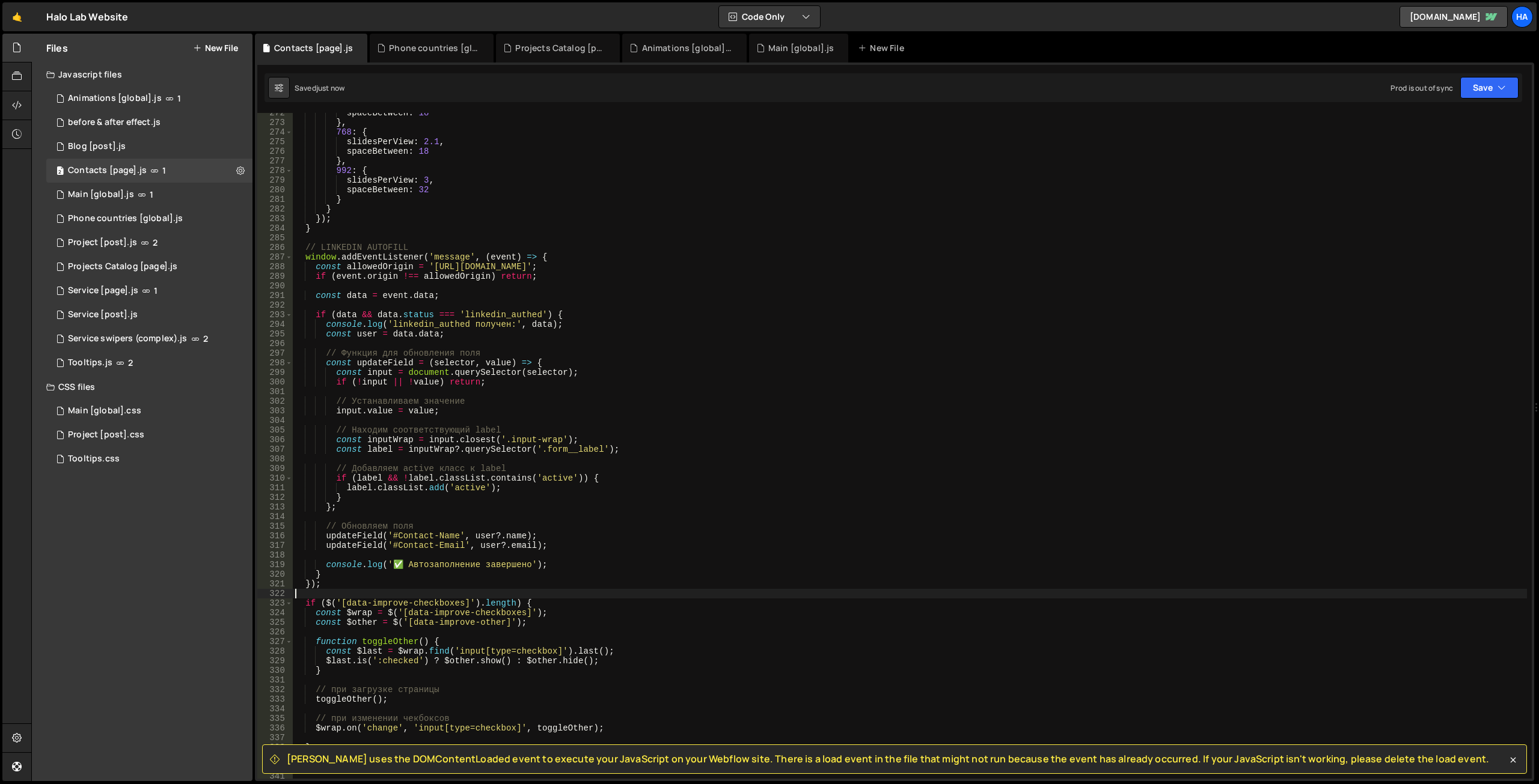
scroll to position [2611, 0]
drag, startPoint x: 432, startPoint y: 250, endPoint x: 264, endPoint y: 247, distance: 168.0
click at [264, 247] on div "272 273 274 275 276 277 278 279 280 281 282 283 284 285 286 287 288 289 290 291…" at bounding box center [895, 446] width 1275 height 666
type textarea "// LINKEDIN AUTOFILL"
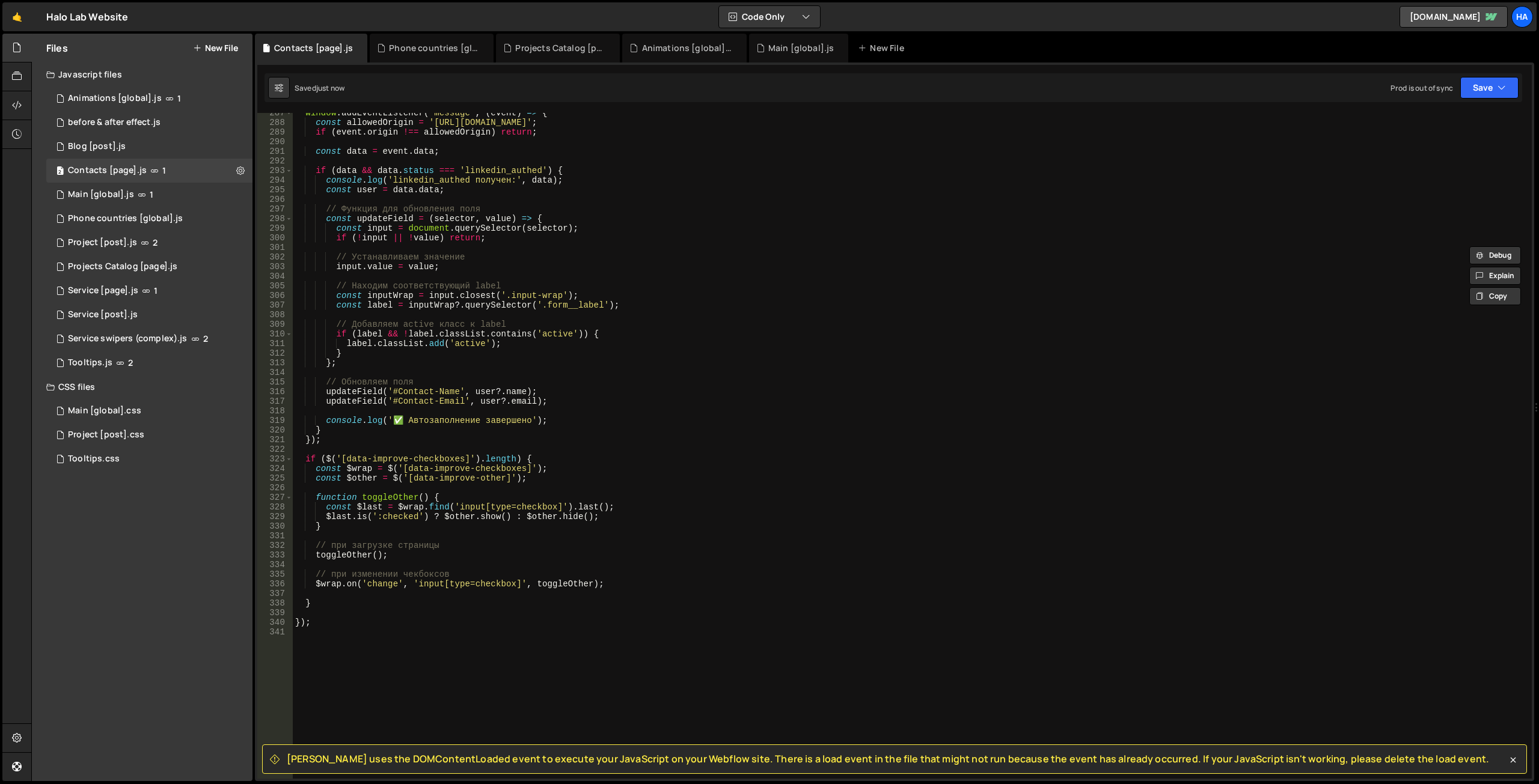
click at [332, 450] on div "window . addEventListener ( 'message' , ( event ) => { const allowedOrigin = '[…" at bounding box center [909, 450] width 1234 height 685
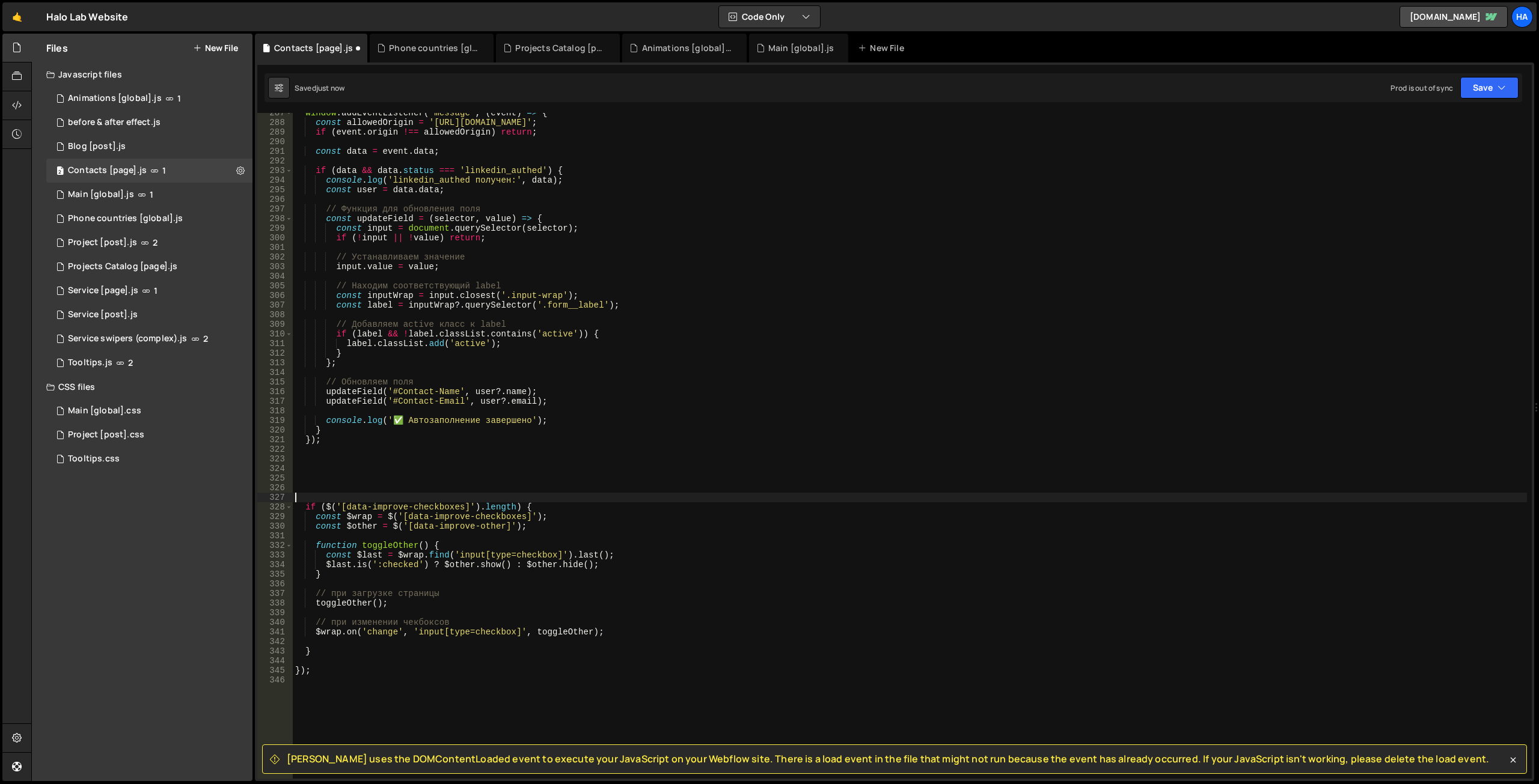
paste textarea "// LINKEDIN AUTOFILL"
click at [324, 494] on div "window . addEventListener ( 'message' , ( event ) => { const allowedOrigin = '[…" at bounding box center [909, 450] width 1234 height 685
drag, startPoint x: 453, startPoint y: 594, endPoint x: 300, endPoint y: 590, distance: 153.1
click at [300, 590] on div "window . addEventListener ( 'message' , ( event ) => { const allowedOrigin = '[…" at bounding box center [909, 450] width 1234 height 685
type textarea "// при загрузке страницы"
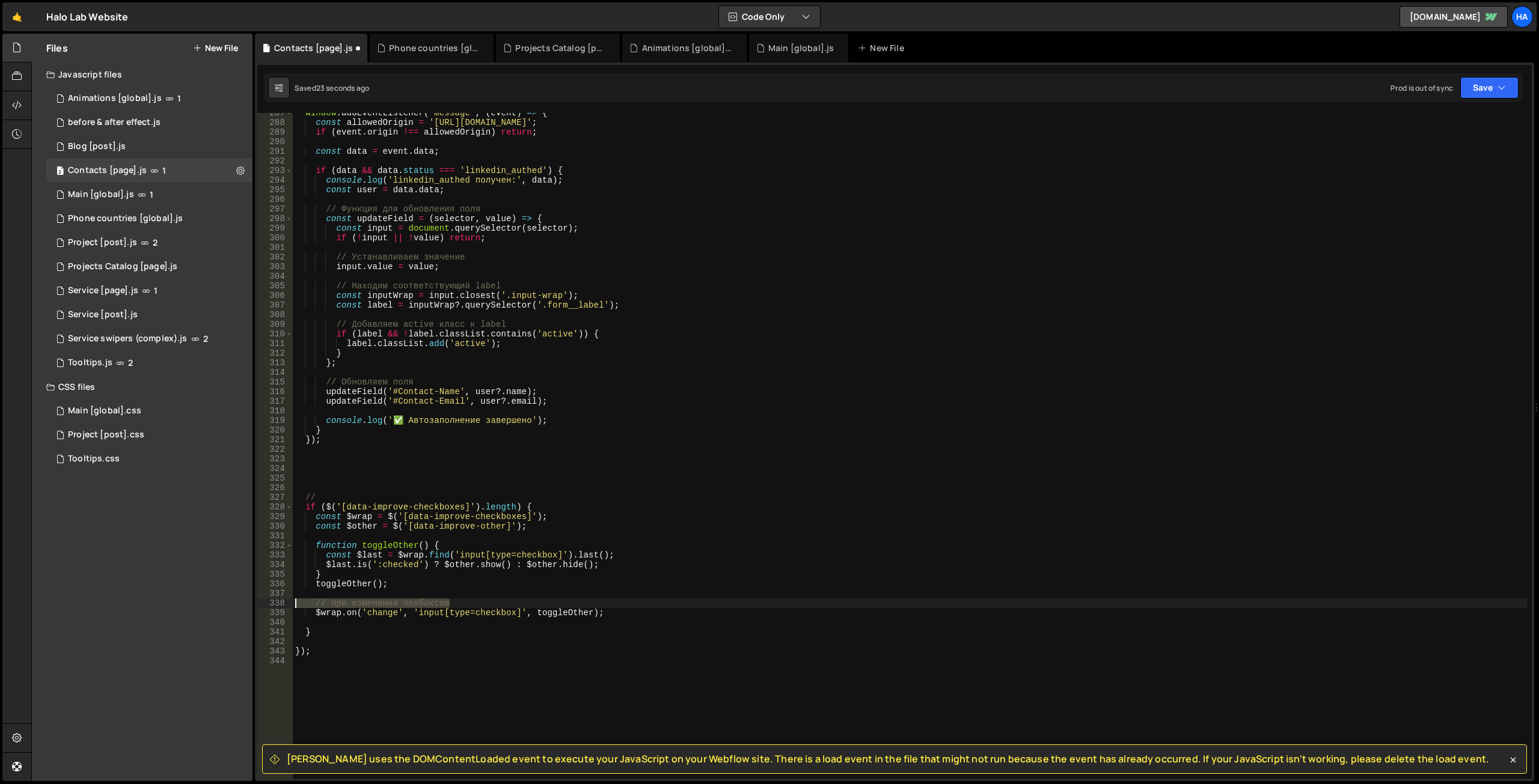
drag, startPoint x: 463, startPoint y: 604, endPoint x: 284, endPoint y: 605, distance: 179.0
click at [284, 605] on div "} 287 288 289 290 291 292 293 294 295 296 297 298 299 300 301 302 303 304 305 3…" at bounding box center [895, 446] width 1275 height 666
type textarea "// при изменении чекбоксов"
click at [420, 493] on div "window . addEventListener ( 'message' , ( event ) => { const allowedOrigin = '[…" at bounding box center [909, 450] width 1234 height 685
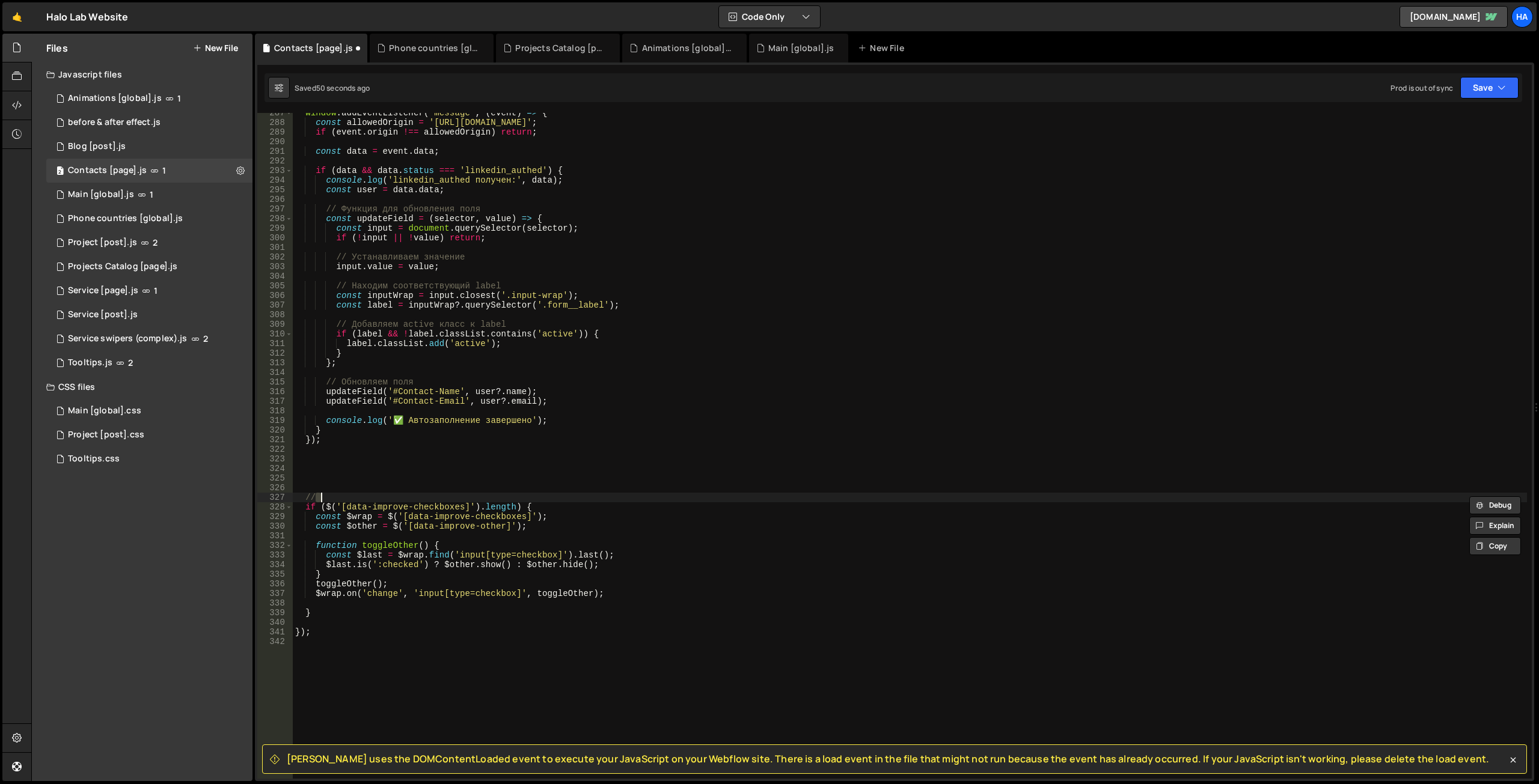
scroll to position [0, 2]
click at [381, 495] on div "window . addEventListener ( 'message' , ( event ) => { const allowedOrigin = '[…" at bounding box center [909, 450] width 1234 height 685
paste textarea "Help us improve — what didn’t work well for you?"
click at [401, 497] on div "window . addEventListener ( 'message' , ( event ) => { const allowedOrigin = '[…" at bounding box center [909, 450] width 1234 height 685
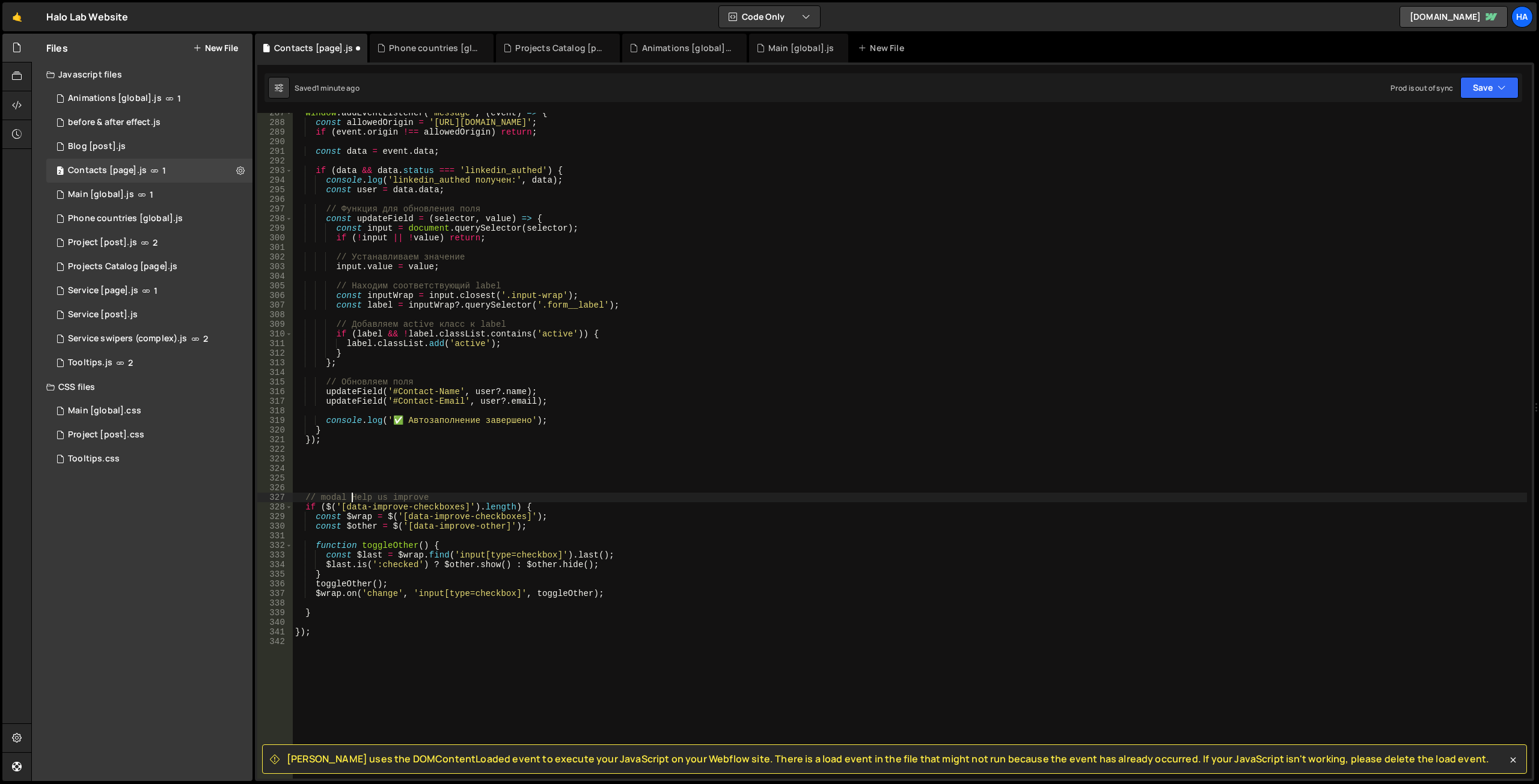
type textarea "// modal "Help us improve"
click at [458, 490] on div "window . addEventListener ( 'message' , ( event ) => { const allowedOrigin = '[…" at bounding box center [909, 450] width 1234 height 685
click at [456, 497] on div "window . addEventListener ( 'message' , ( event ) => { const allowedOrigin = '[…" at bounding box center [909, 450] width 1234 height 685
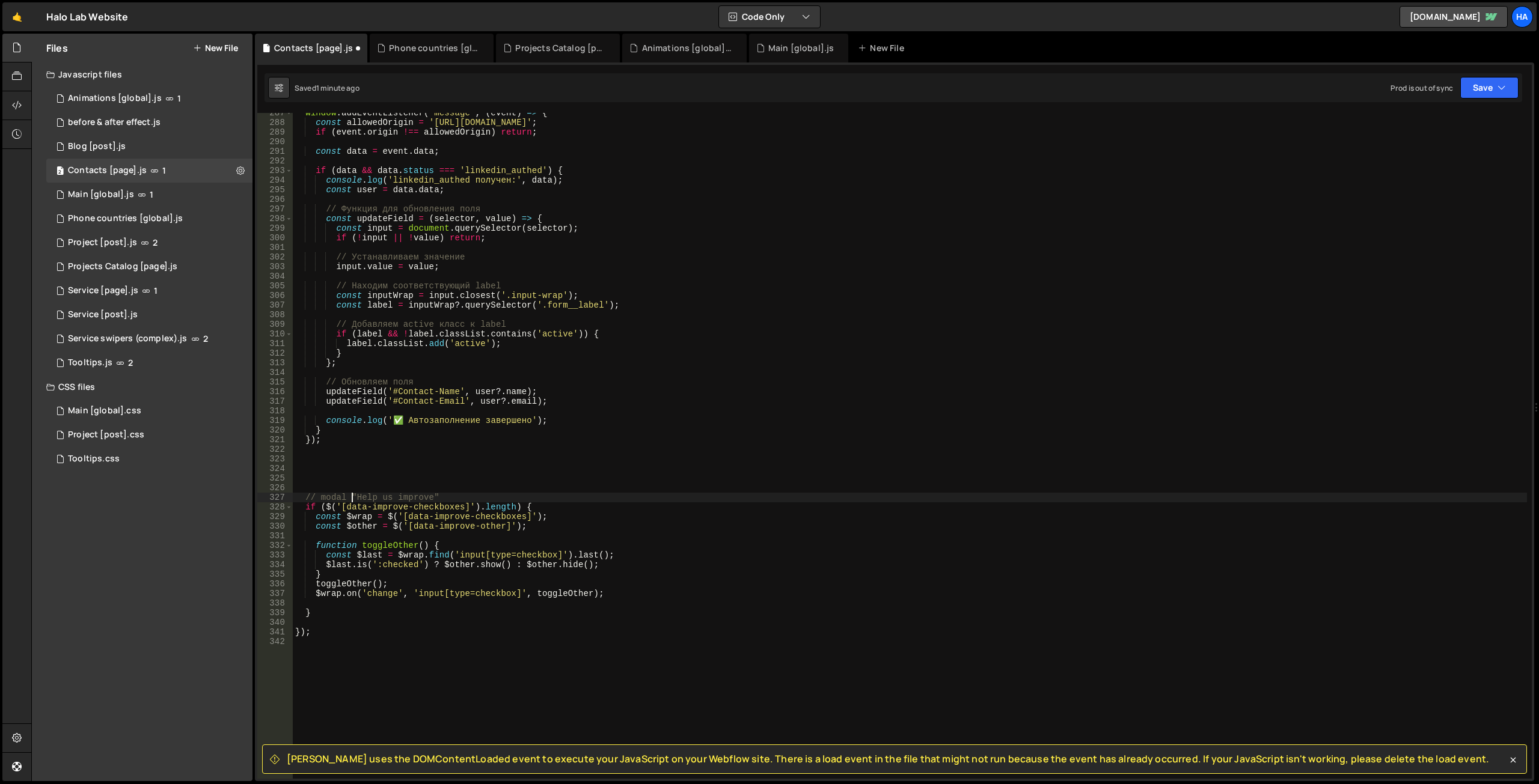
click at [411, 616] on div "window . addEventListener ( 'message' , ( event ) => { const allowedOrigin = '[…" at bounding box center [909, 450] width 1234 height 685
type textarea "}"
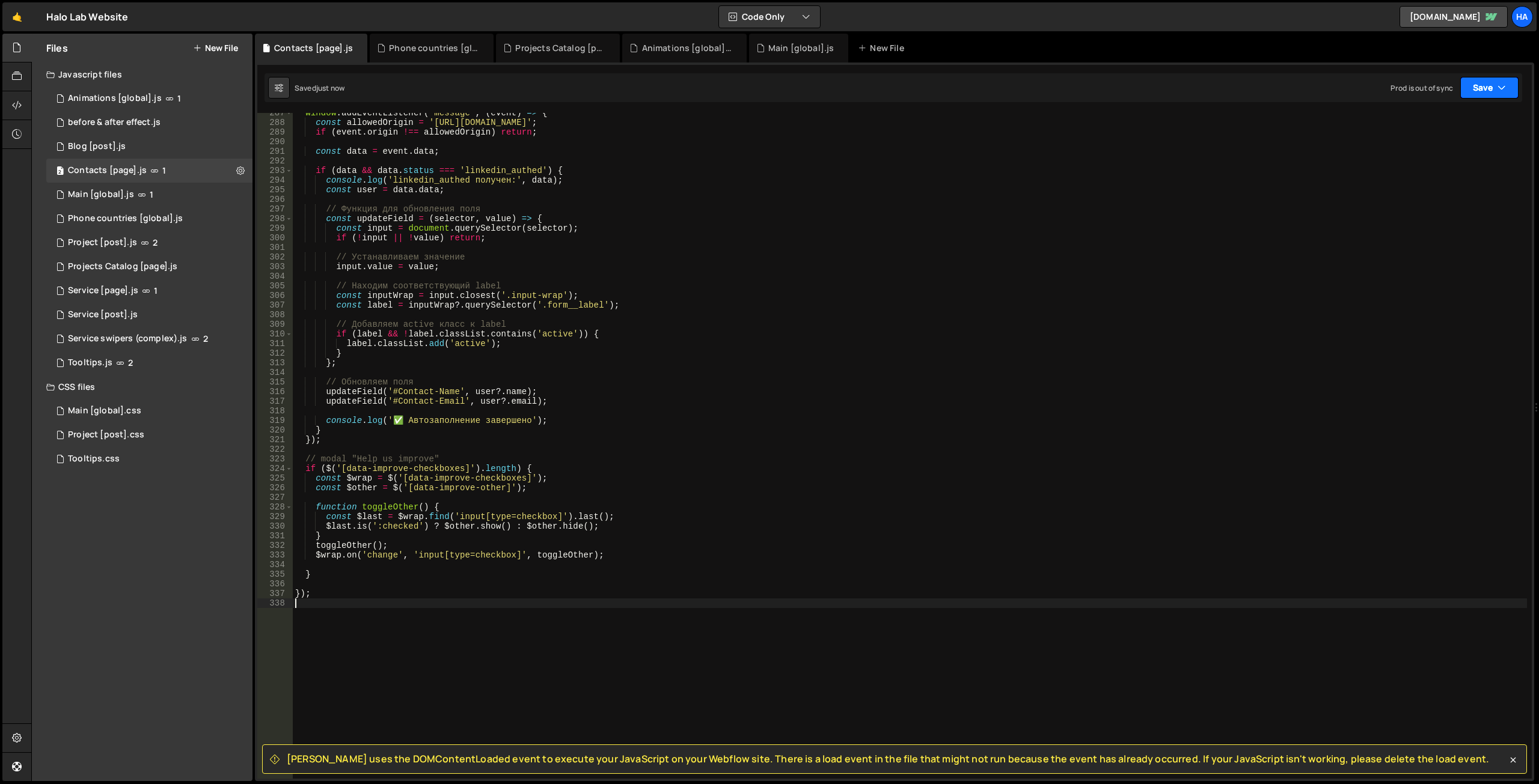
click at [1503, 78] on button "Save" at bounding box center [1489, 88] width 58 height 22
click at [1464, 167] on div "Saved [DATE]" at bounding box center [1448, 169] width 125 height 15
click at [359, 479] on div "window . addEventListener ( 'message' , ( event ) => { const allowedOrigin = '[…" at bounding box center [909, 450] width 1234 height 685
click at [412, 517] on div "window . addEventListener ( 'message' , ( event ) => { const allowedOrigin = '[…" at bounding box center [909, 450] width 1234 height 685
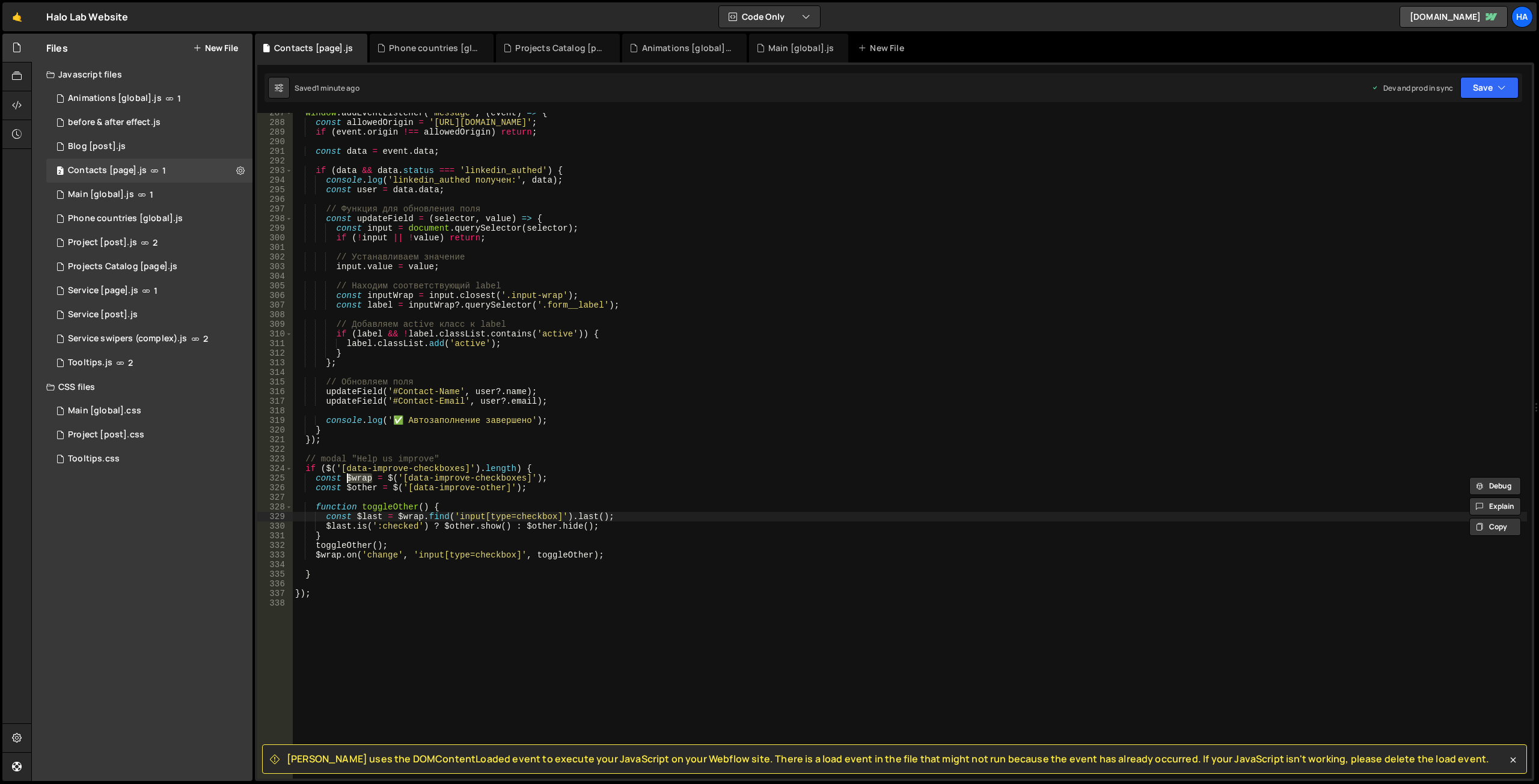
click at [412, 517] on div "window . addEventListener ( 'message' , ( event ) => { const allowedOrigin = '[…" at bounding box center [909, 450] width 1234 height 685
click at [331, 558] on div "window . addEventListener ( 'message' , ( event ) => { const allowedOrigin = '[…" at bounding box center [909, 450] width 1234 height 685
click at [410, 470] on div "window . addEventListener ( 'message' , ( event ) => { const allowedOrigin = '[…" at bounding box center [909, 450] width 1234 height 685
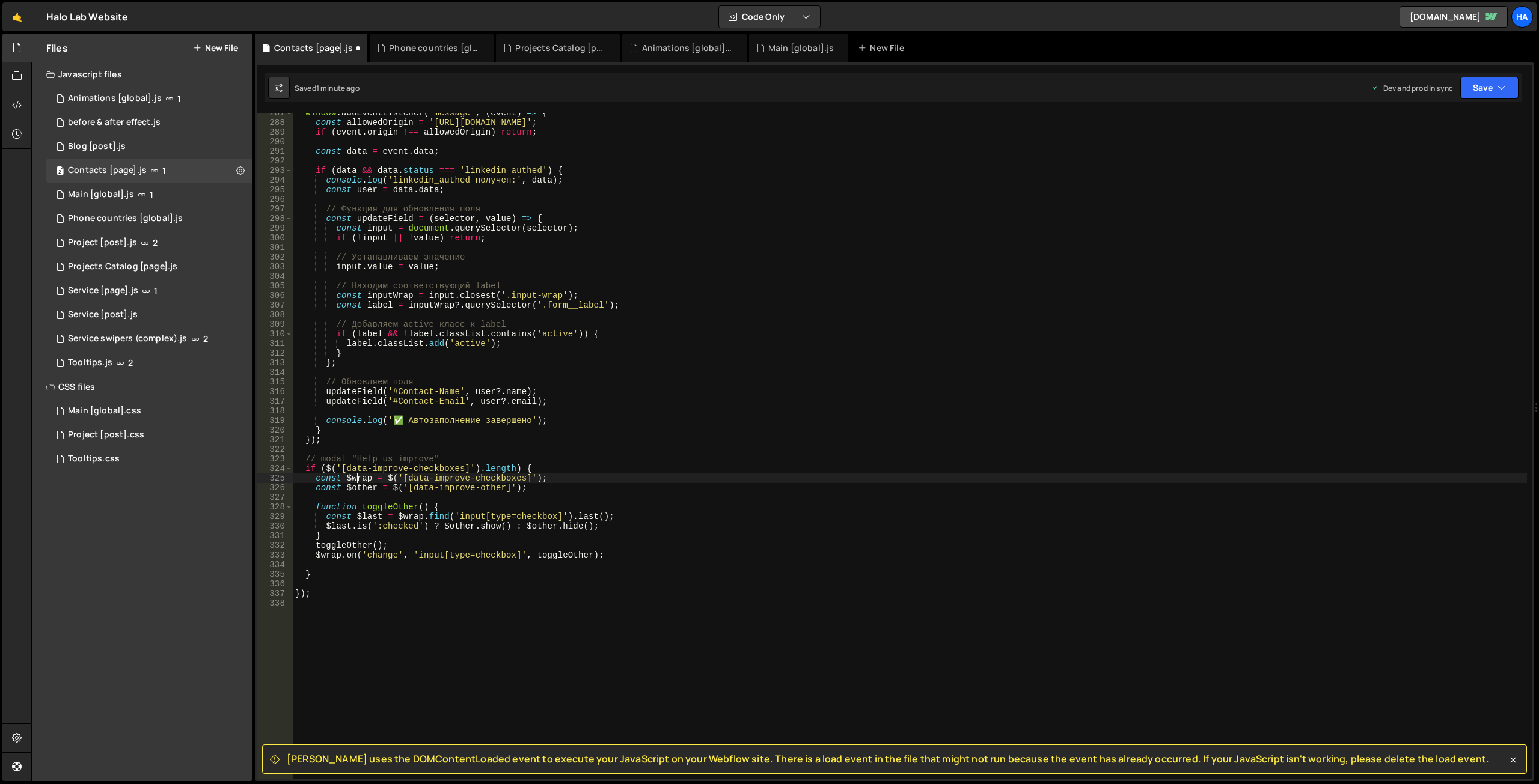
click at [356, 479] on div "window . addEventListener ( 'message' , ( event ) => { const allowedOrigin = '[…" at bounding box center [909, 450] width 1234 height 685
click at [408, 515] on div "window . addEventListener ( 'message' , ( event ) => { const allowedOrigin = '[…" at bounding box center [909, 450] width 1234 height 685
click at [330, 556] on div "window . addEventListener ( 'message' , ( event ) => { const allowedOrigin = '[…" at bounding box center [909, 450] width 1234 height 685
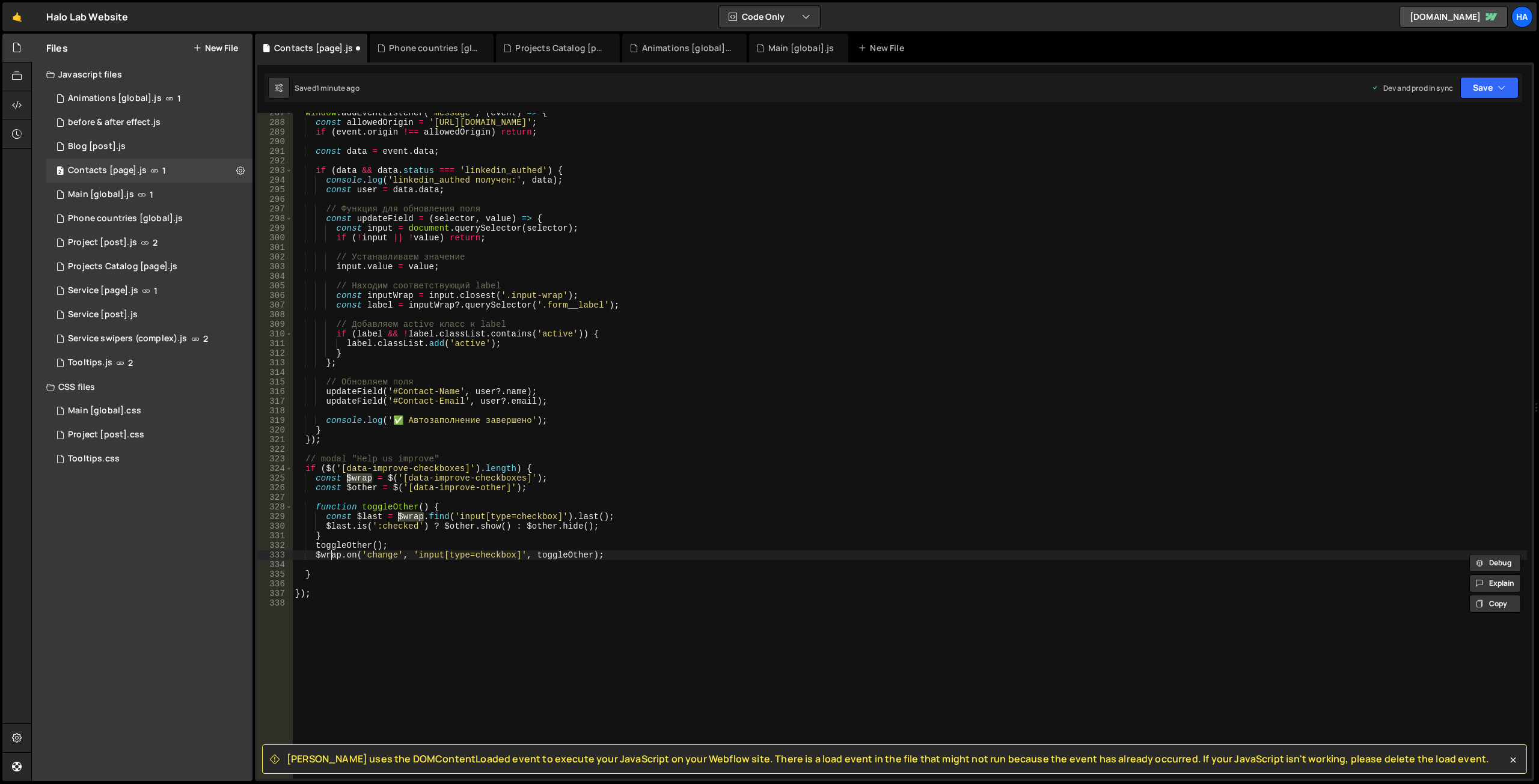
click at [415, 519] on div "window . addEventListener ( 'message' , ( event ) => { const allowedOrigin = '[…" at bounding box center [909, 450] width 1234 height 685
click at [356, 477] on div "window . addEventListener ( 'message' , ( event ) => { const allowedOrigin = '[…" at bounding box center [909, 450] width 1234 height 685
click at [327, 555] on div "window . addEventListener ( 'message' , ( event ) => { const allowedOrigin = '[…" at bounding box center [909, 450] width 1234 height 685
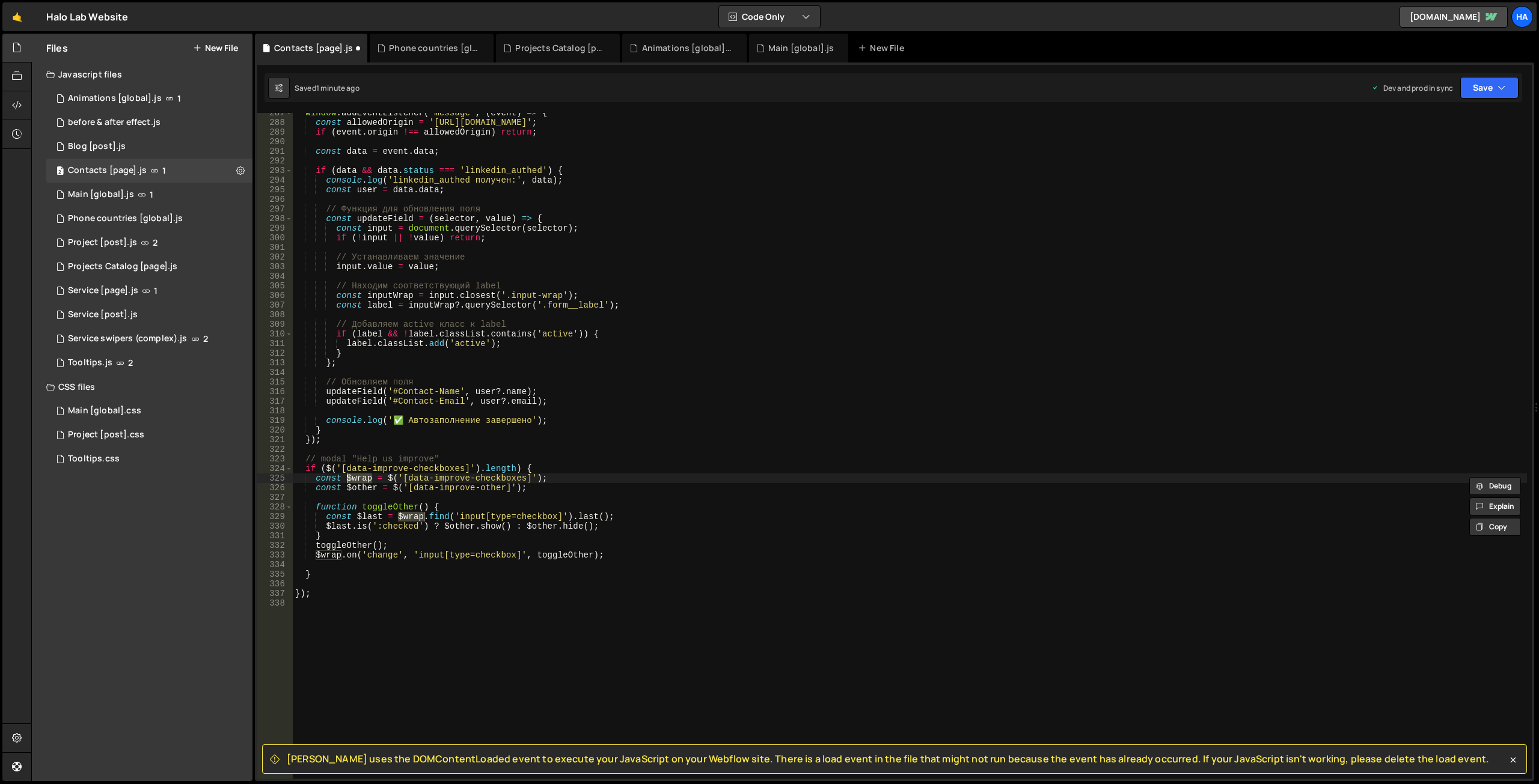
click at [327, 555] on div "window . addEventListener ( 'message' , ( event ) => { const allowedOrigin = '[…" at bounding box center [909, 450] width 1234 height 685
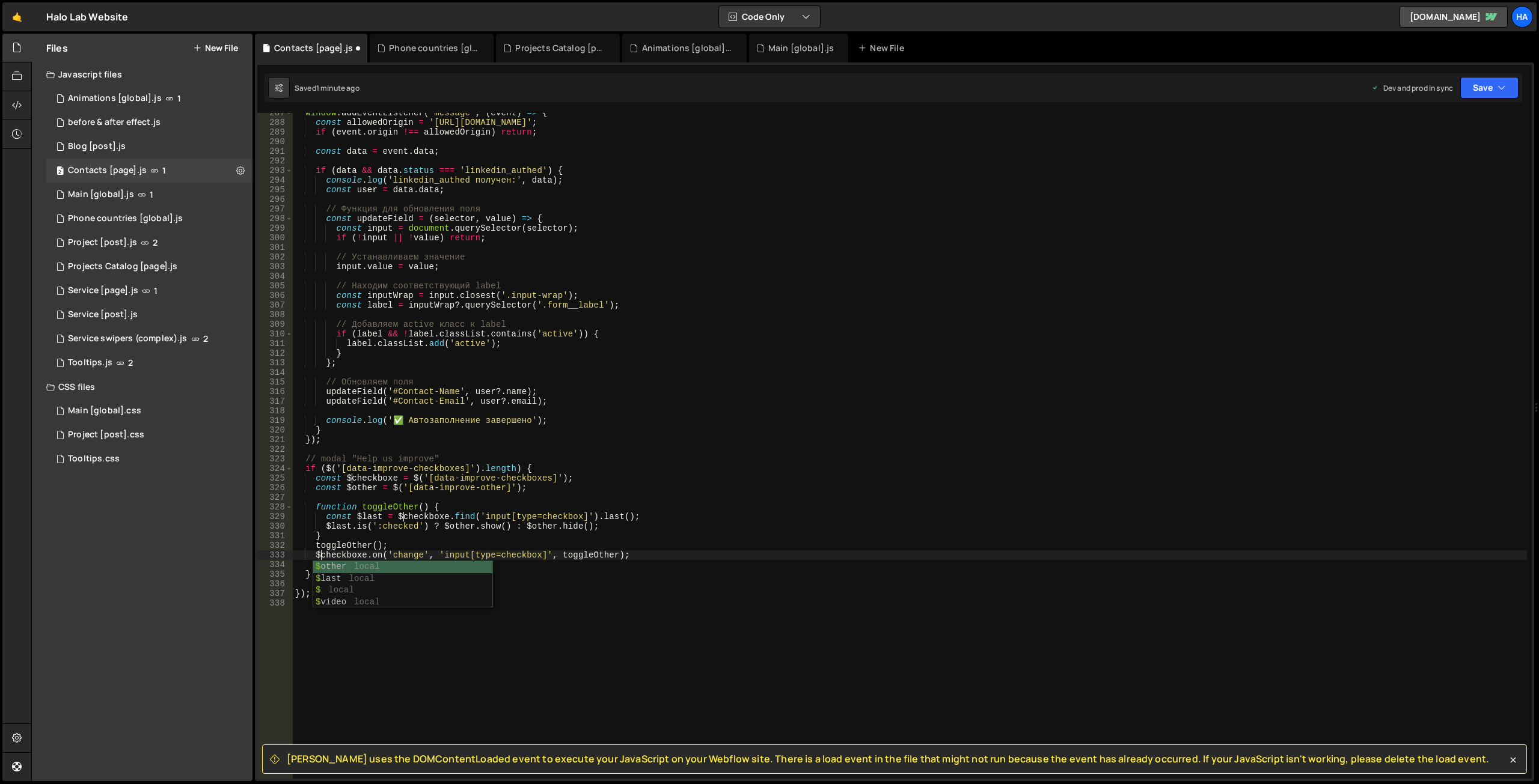
scroll to position [0, 2]
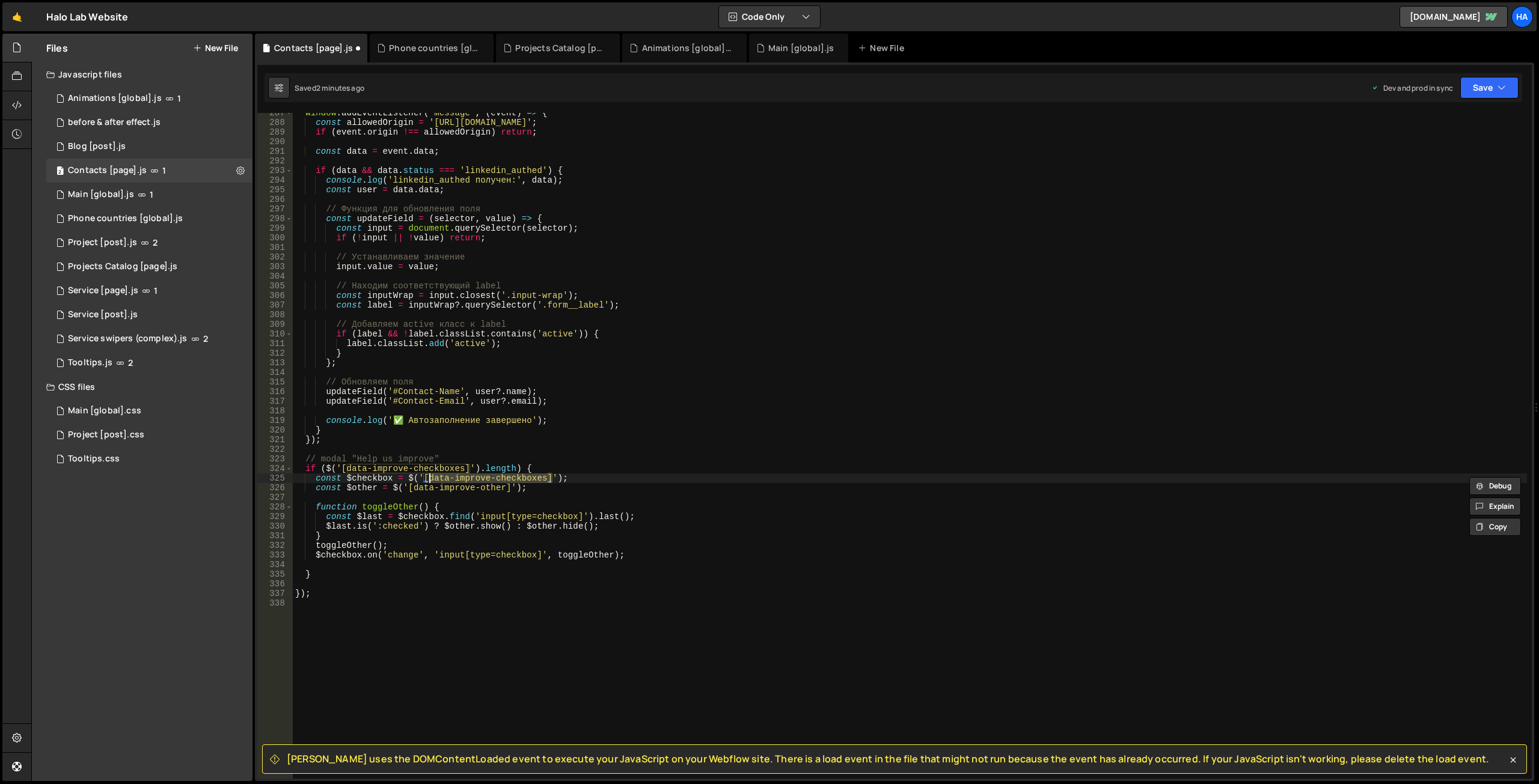
drag, startPoint x: 551, startPoint y: 479, endPoint x: 426, endPoint y: 481, distance: 125.0
click at [426, 481] on div "window . addEventListener ( 'message' , ( event ) => { const allowedOrigin = '[…" at bounding box center [909, 450] width 1234 height 685
click at [428, 481] on div "window . addEventListener ( 'message' , ( event ) => { const allowedOrigin = '[…" at bounding box center [909, 446] width 1234 height 666
click at [547, 477] on div "window . addEventListener ( 'message' , ( event ) => { const allowedOrigin = '[…" at bounding box center [909, 450] width 1234 height 685
paste textarea "modal"
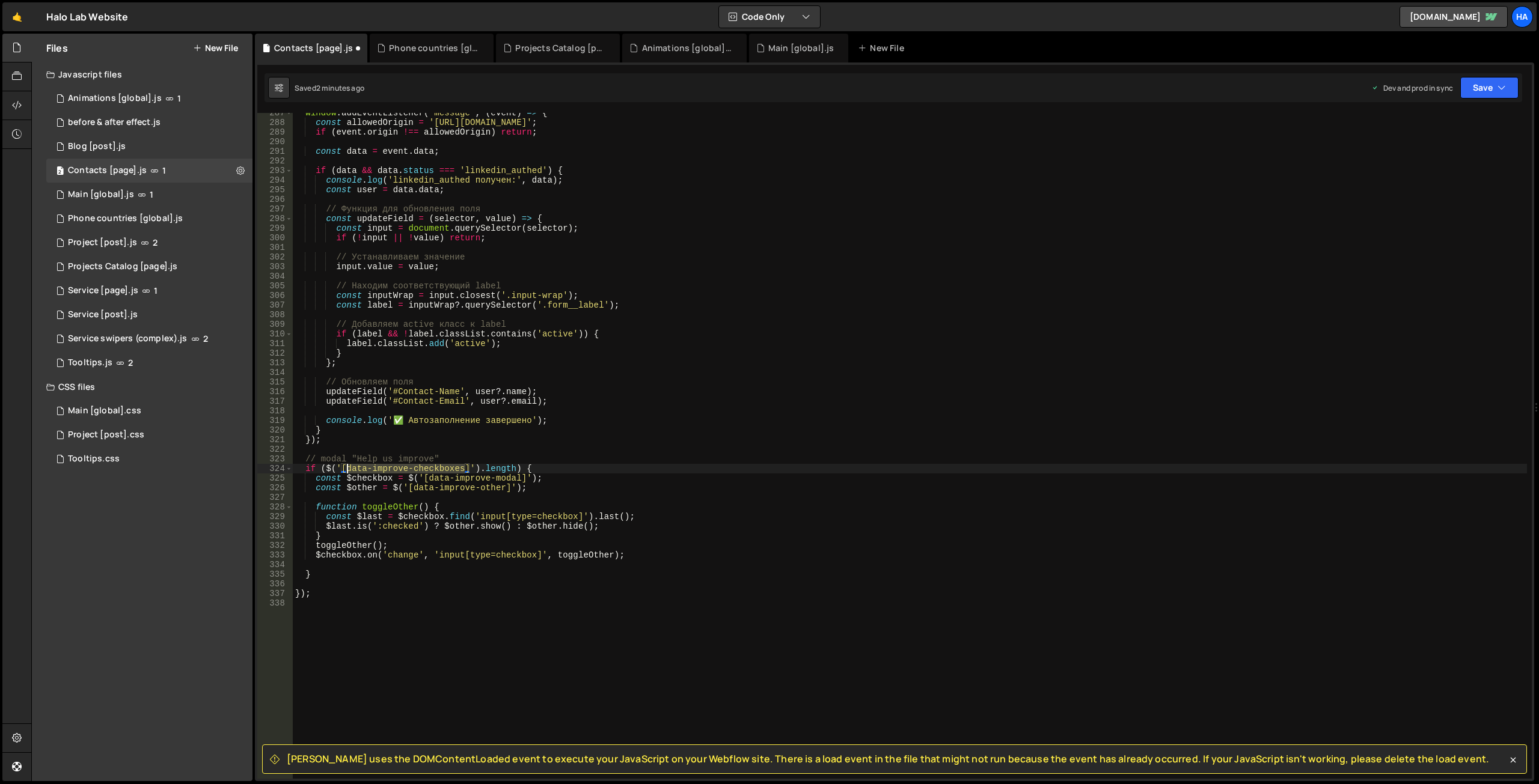
drag, startPoint x: 464, startPoint y: 467, endPoint x: 344, endPoint y: 471, distance: 120.1
click at [344, 471] on div "window . addEventListener ( 'message' , ( event ) => { const allowedOrigin = '[…" at bounding box center [909, 450] width 1234 height 685
paste textarea "modal"
click at [370, 478] on div "window . addEventListener ( 'message' , ( event ) => { const allowedOrigin = '[…" at bounding box center [909, 450] width 1234 height 685
drag, startPoint x: 393, startPoint y: 477, endPoint x: 346, endPoint y: 476, distance: 47.0
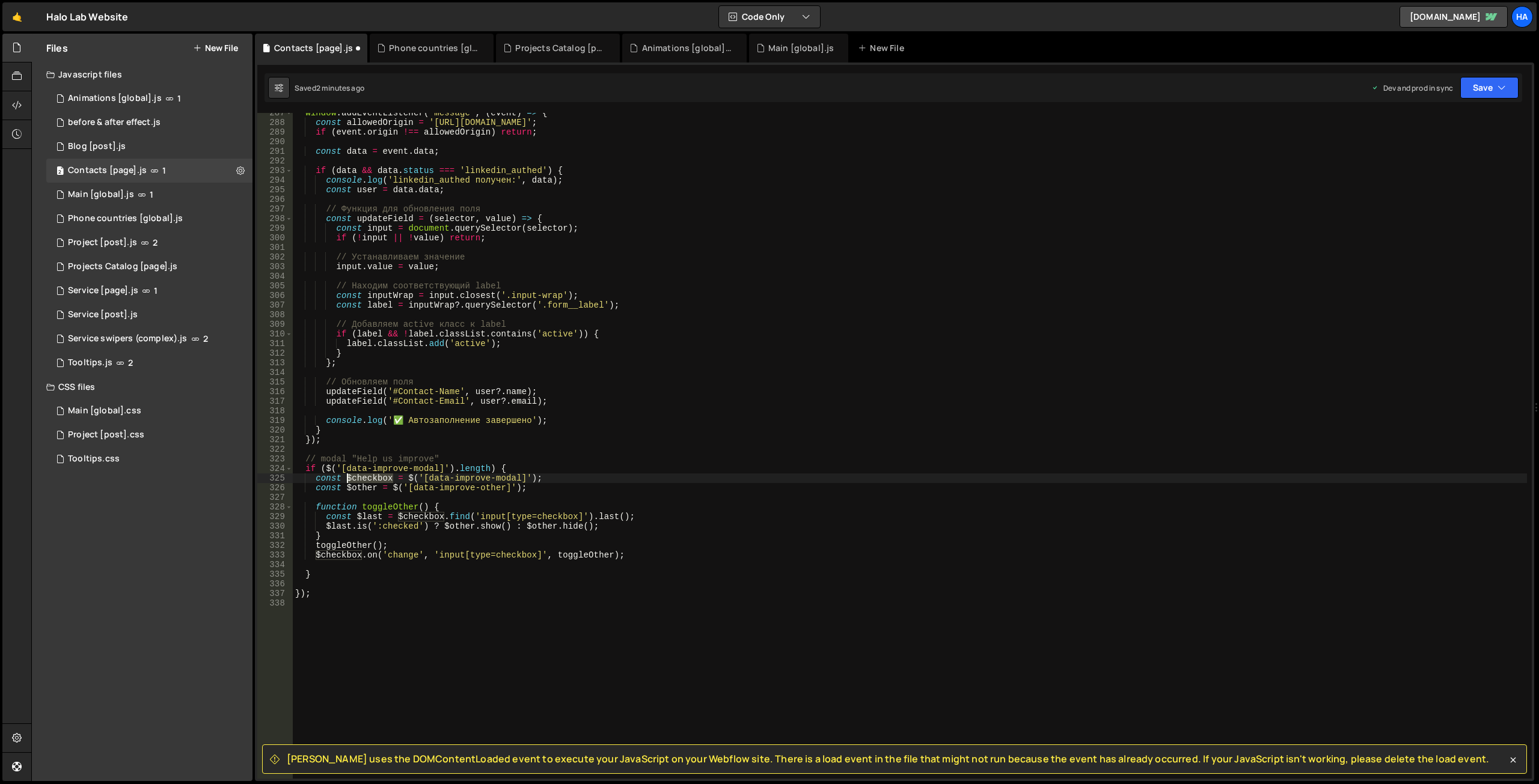
click at [346, 476] on div "window . addEventListener ( 'message' , ( event ) => { const allowedOrigin = '[…" at bounding box center [909, 450] width 1234 height 685
click at [434, 518] on div "window . addEventListener ( 'message' , ( event ) => { const allowedOrigin = '[…" at bounding box center [909, 450] width 1234 height 685
click at [338, 554] on div "window . addEventListener ( 'message' , ( event ) => { const allowedOrigin = '[…" at bounding box center [909, 450] width 1234 height 685
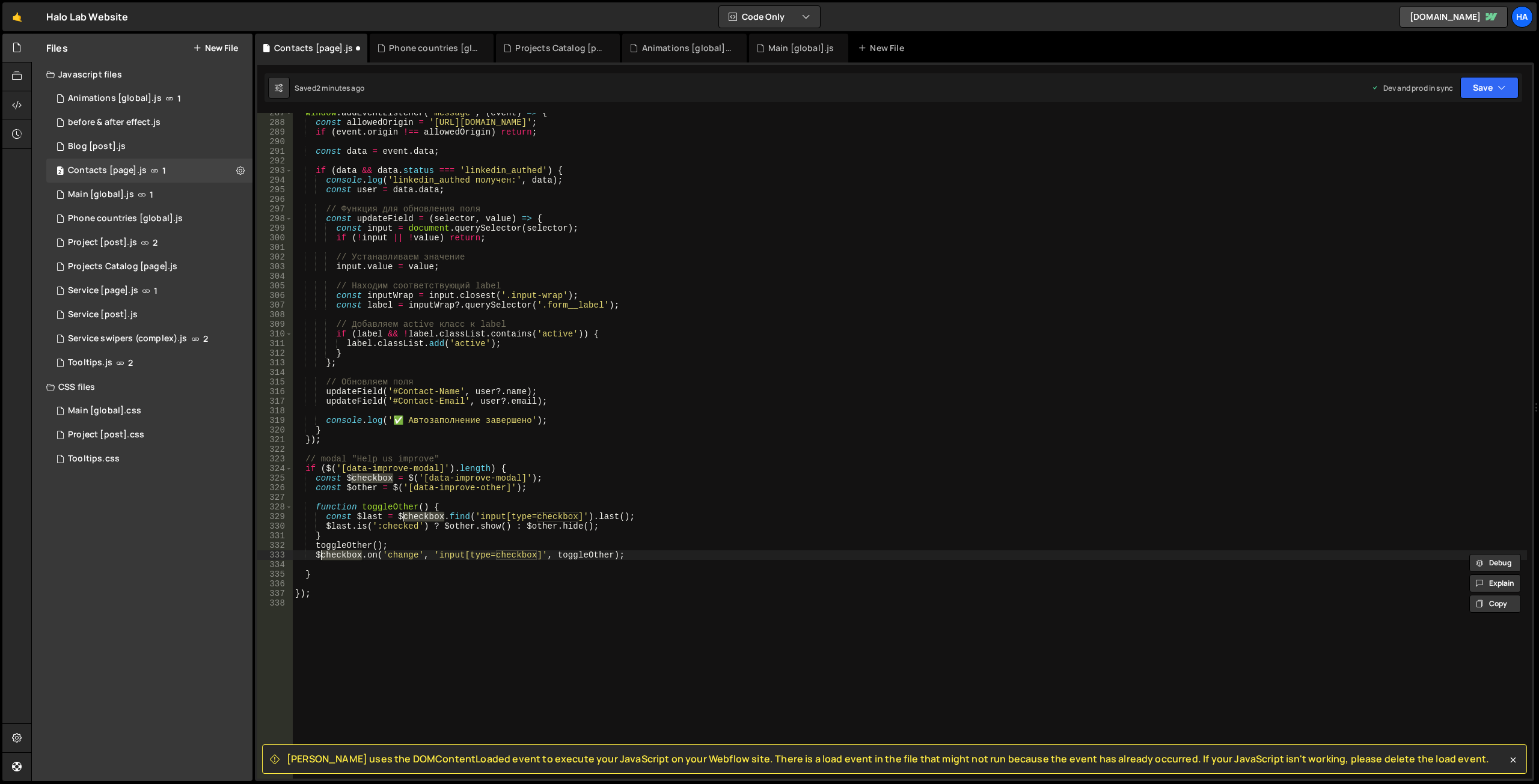
paste textarea "data-improve-modal"
click at [1493, 91] on button "Save" at bounding box center [1489, 88] width 58 height 22
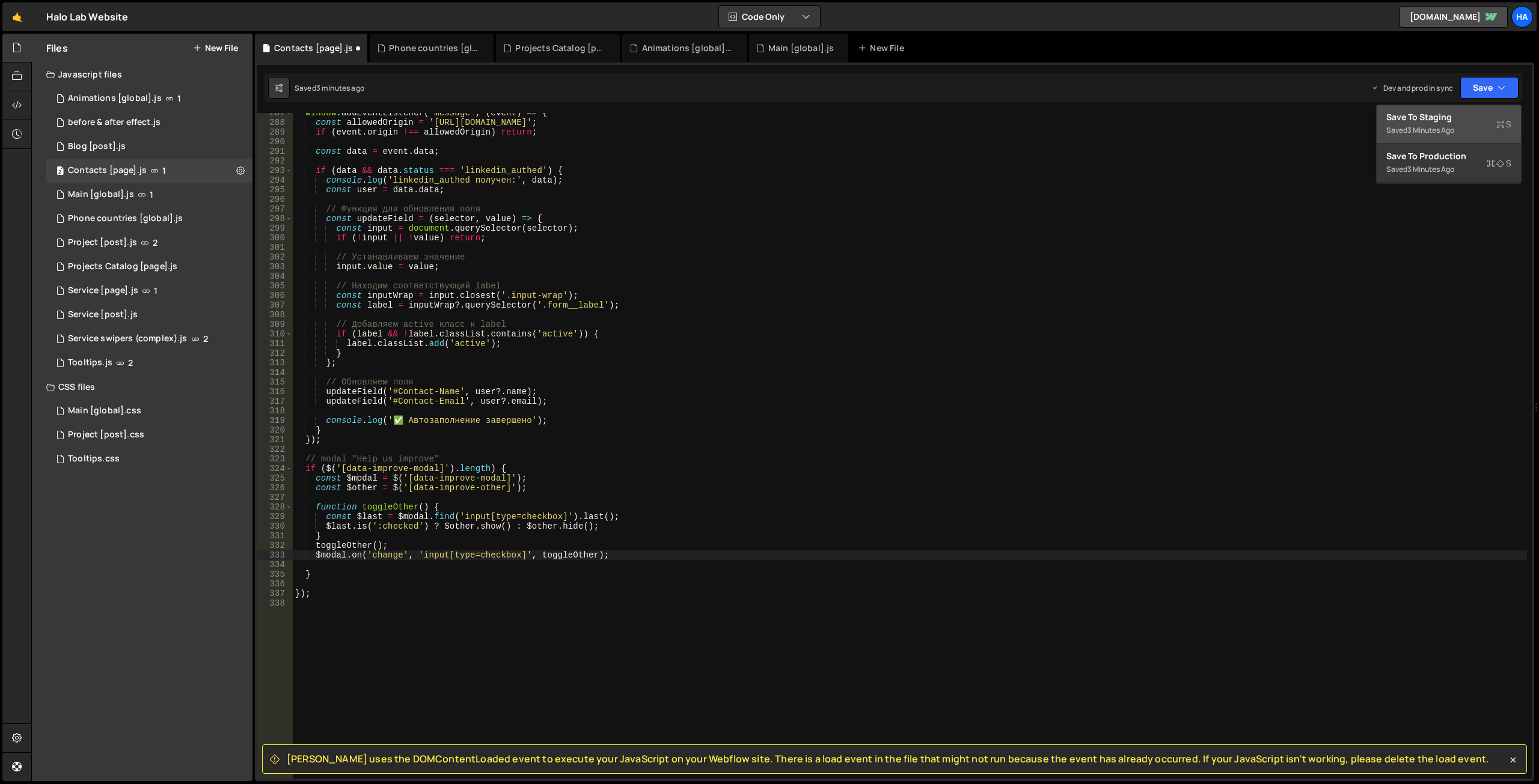
click at [1467, 111] on div "Save to Staging S" at bounding box center [1448, 118] width 125 height 12
click at [1495, 92] on button "Save" at bounding box center [1489, 88] width 58 height 22
click at [1460, 154] on div "Save to Production S" at bounding box center [1448, 156] width 125 height 12
click at [319, 575] on div "window . addEventListener ( 'message' , ( event ) => { const allowedOrigin = '[…" at bounding box center [909, 450] width 1234 height 685
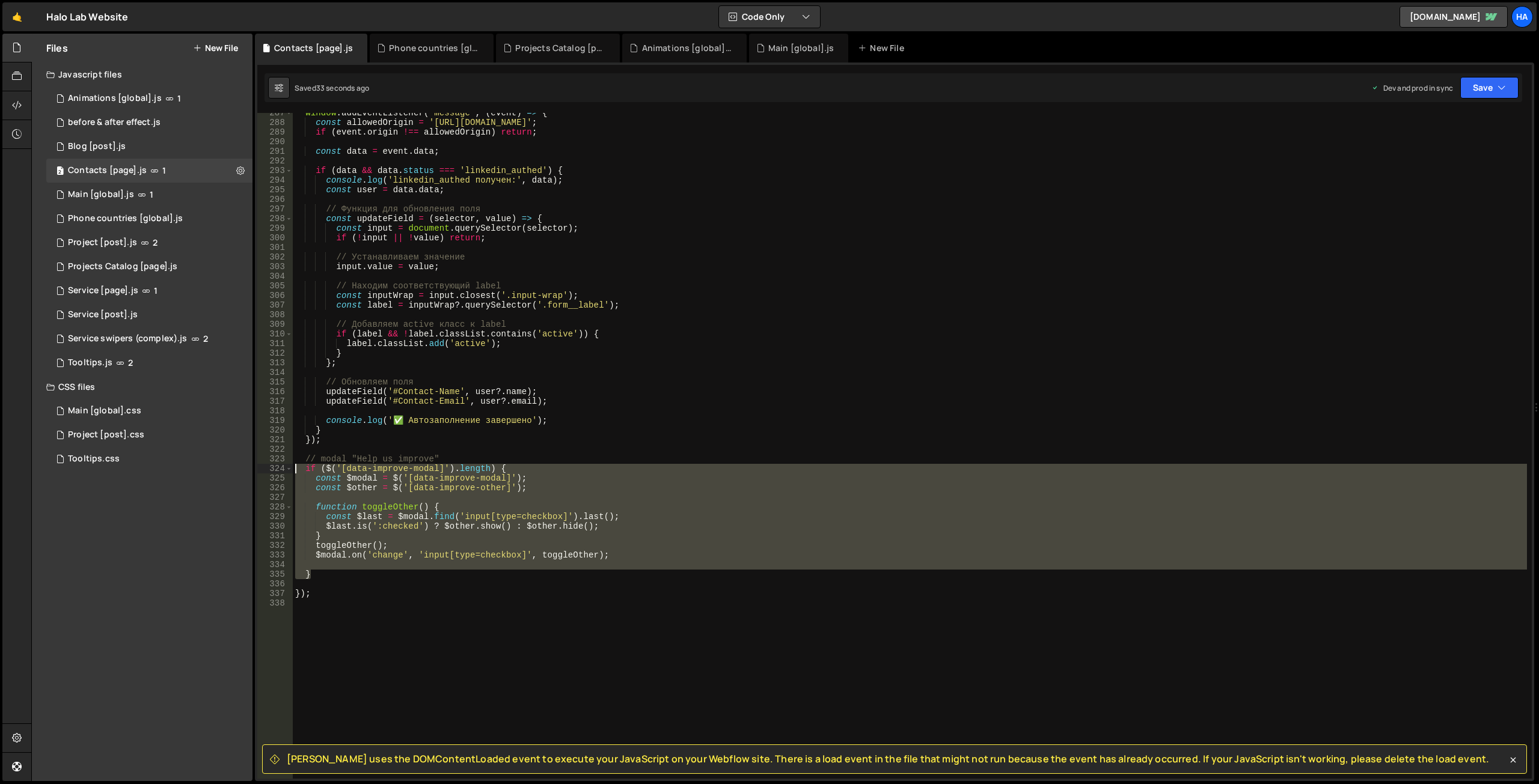
drag, startPoint x: 337, startPoint y: 575, endPoint x: 263, endPoint y: 466, distance: 131.7
click at [263, 466] on div "} 287 288 289 290 291 292 293 294 295 296 297 298 299 300 301 302 303 304 305 3…" at bounding box center [895, 446] width 1275 height 666
type textarea "if ($('[data-improve-modal]').length) { const $modal = $('[data-improve-modal]'…"
click at [322, 563] on div "window . addEventListener ( 'message' , ( event ) => { const allowedOrigin = '[…" at bounding box center [909, 446] width 1234 height 666
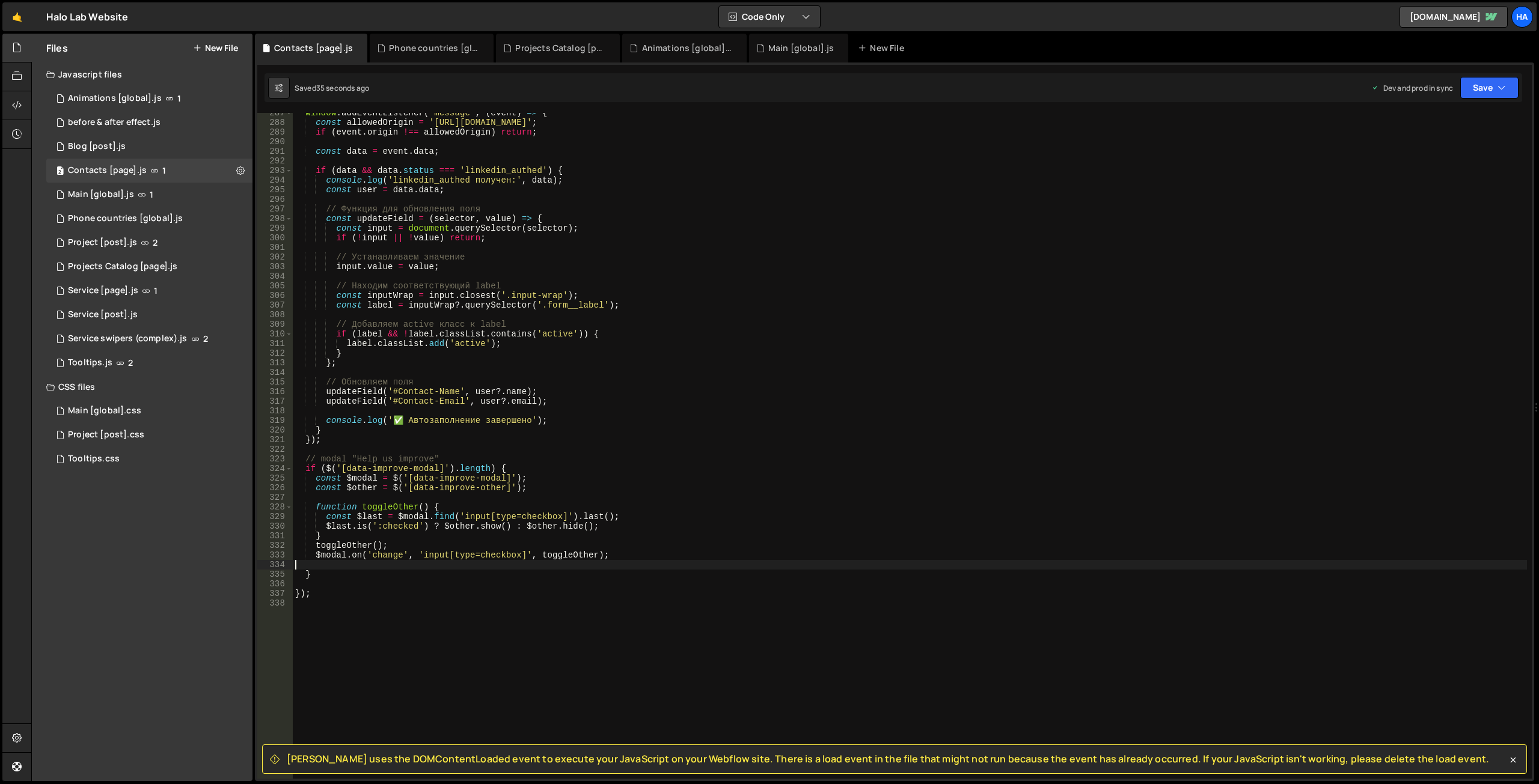
scroll to position [0, 0]
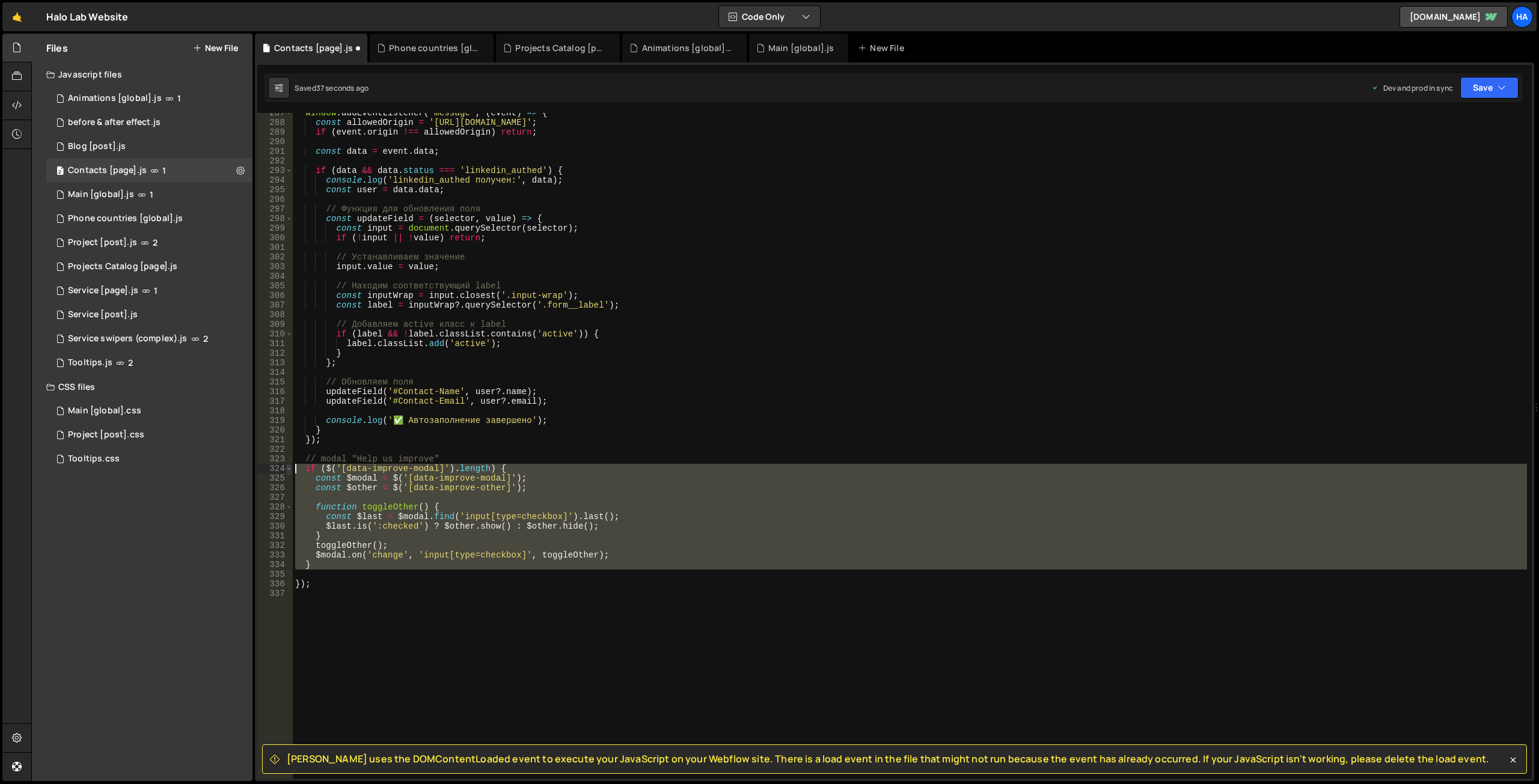
drag, startPoint x: 324, startPoint y: 572, endPoint x: 286, endPoint y: 468, distance: 110.7
click at [286, 468] on div "$modal.on('change', 'input[type=checkbox]', toggleOther); 287 288 289 290 291 2…" at bounding box center [895, 446] width 1275 height 666
click at [342, 547] on div "window . addEventListener ( 'message' , ( event ) => { const allowedOrigin = '[…" at bounding box center [909, 446] width 1234 height 666
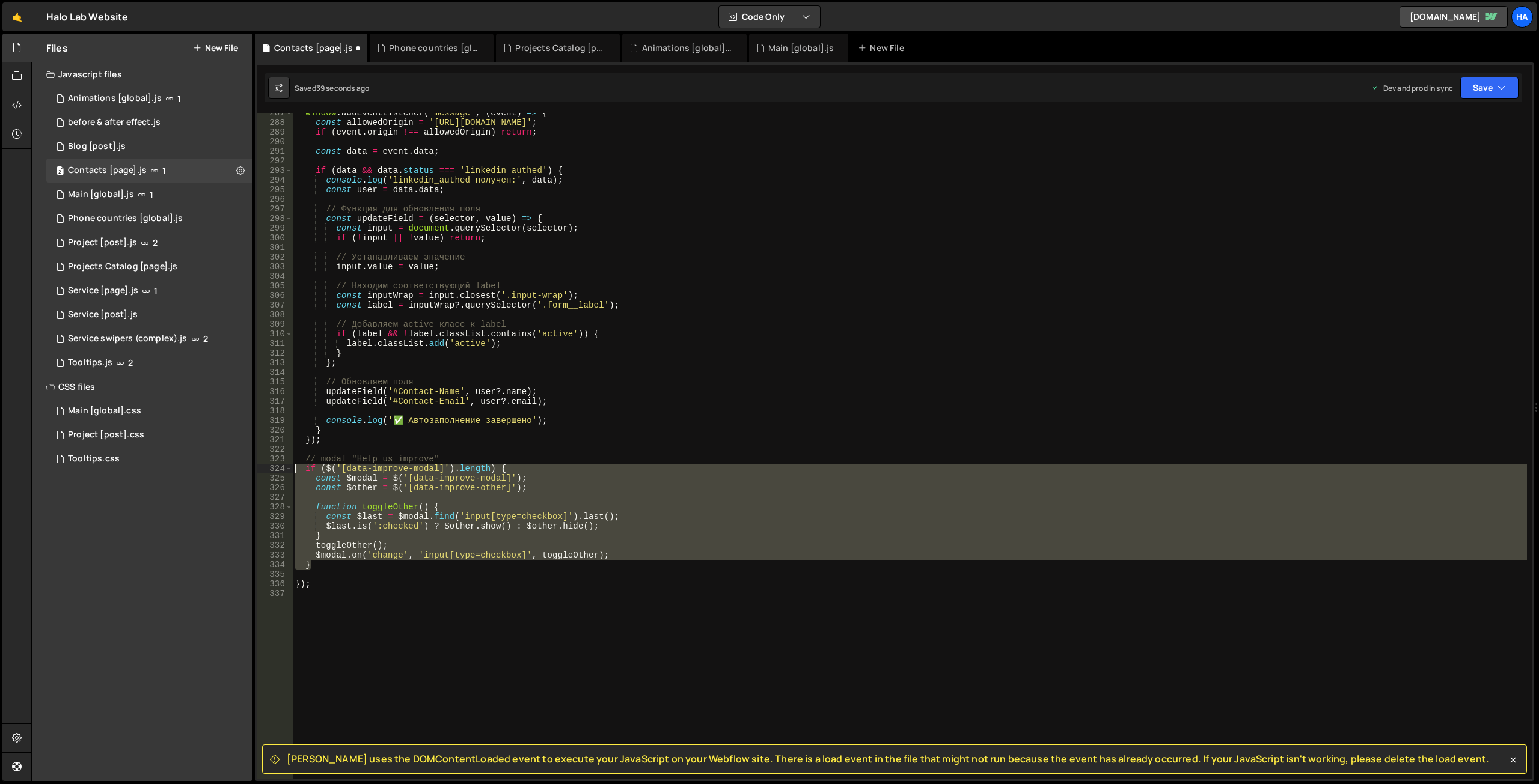
drag, startPoint x: 324, startPoint y: 566, endPoint x: 283, endPoint y: 466, distance: 108.1
click at [283, 466] on div "toggleOther(); 287 288 289 290 291 292 293 294 295 296 297 298 299 300 301 302 …" at bounding box center [895, 446] width 1275 height 666
click at [474, 540] on div "window . addEventListener ( 'message' , ( event ) => { const allowedOrigin = '[…" at bounding box center [909, 446] width 1234 height 666
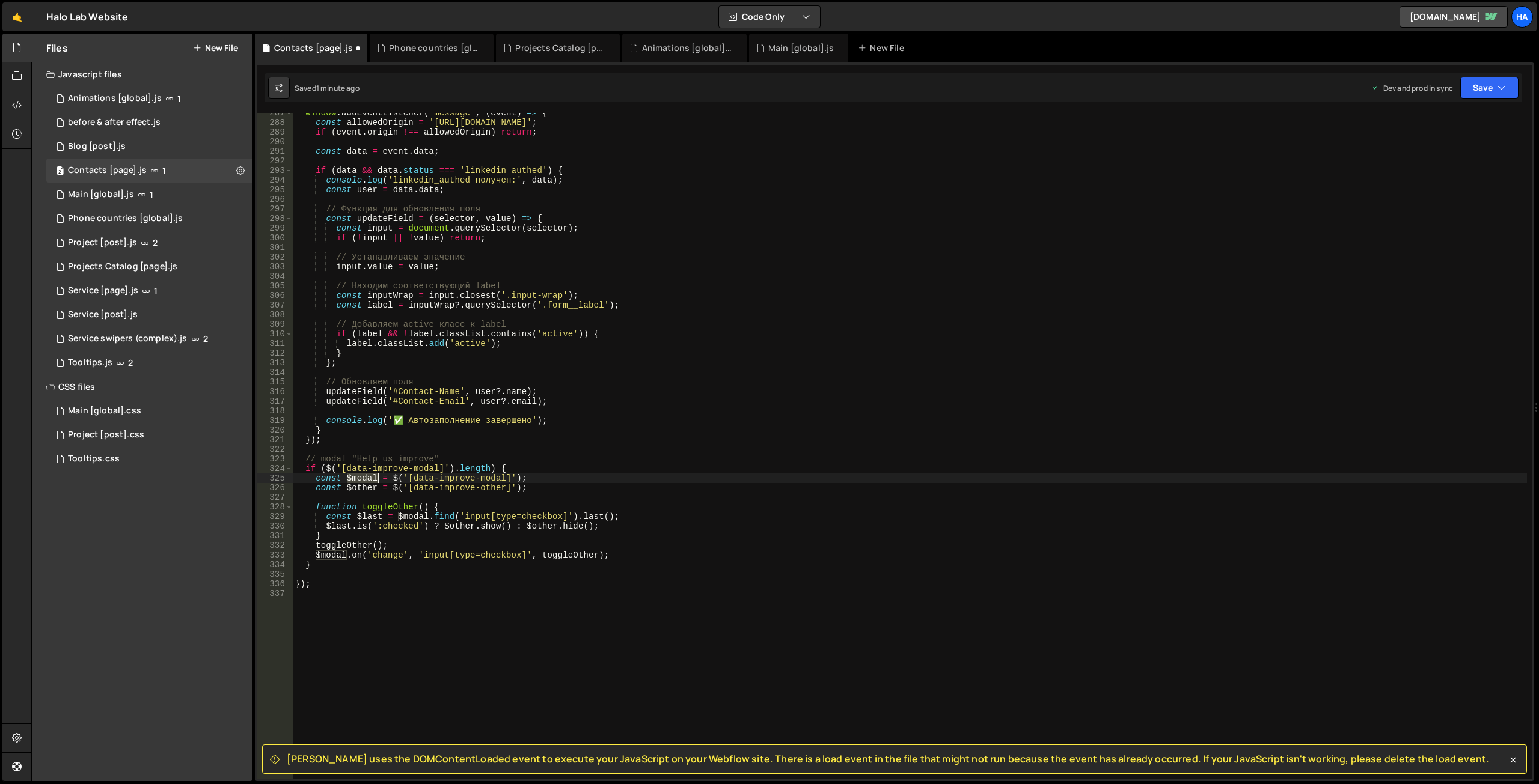
drag, startPoint x: 347, startPoint y: 478, endPoint x: 376, endPoint y: 479, distance: 29.0
click at [376, 479] on div "window . addEventListener ( 'message' , ( event ) => { const allowedOrigin = '[…" at bounding box center [909, 450] width 1234 height 685
click at [491, 464] on div "window . addEventListener ( 'message' , ( event ) => { const allowedOrigin = '[…" at bounding box center [909, 450] width 1234 height 685
click at [506, 468] on div "window . addEventListener ( 'message' , ( event ) => { const allowedOrigin = '[…" at bounding box center [909, 450] width 1234 height 685
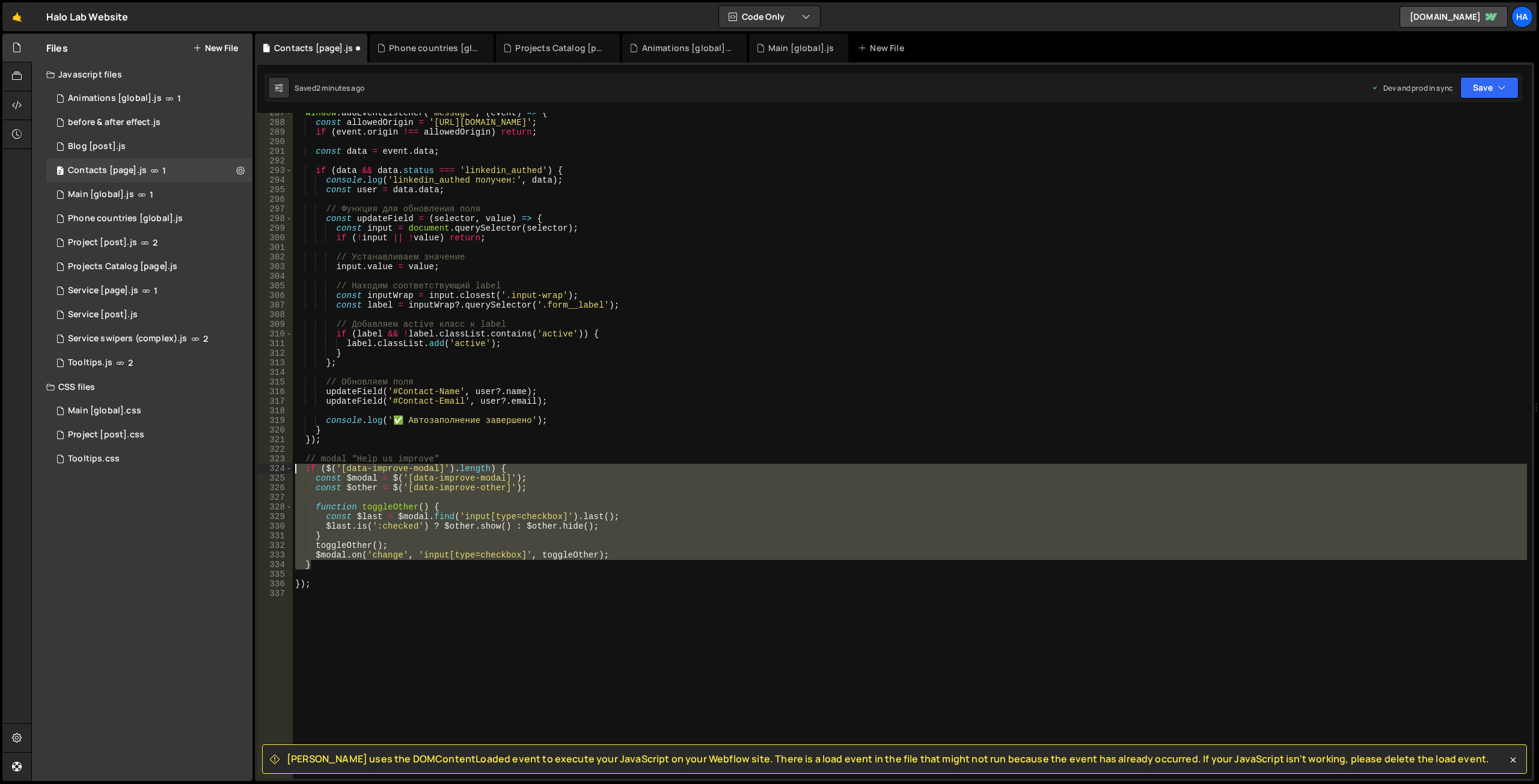
drag, startPoint x: 336, startPoint y: 563, endPoint x: 263, endPoint y: 467, distance: 120.6
click at [263, 467] on div "if ($('[data-improve-modal]').length) { 287 288 289 290 291 292 293 294 295 296…" at bounding box center [895, 446] width 1275 height 666
type textarea "if ($('[data-improve-modal]').length) { const $modal = $('[data-improve-modal]'…"
paste textarea
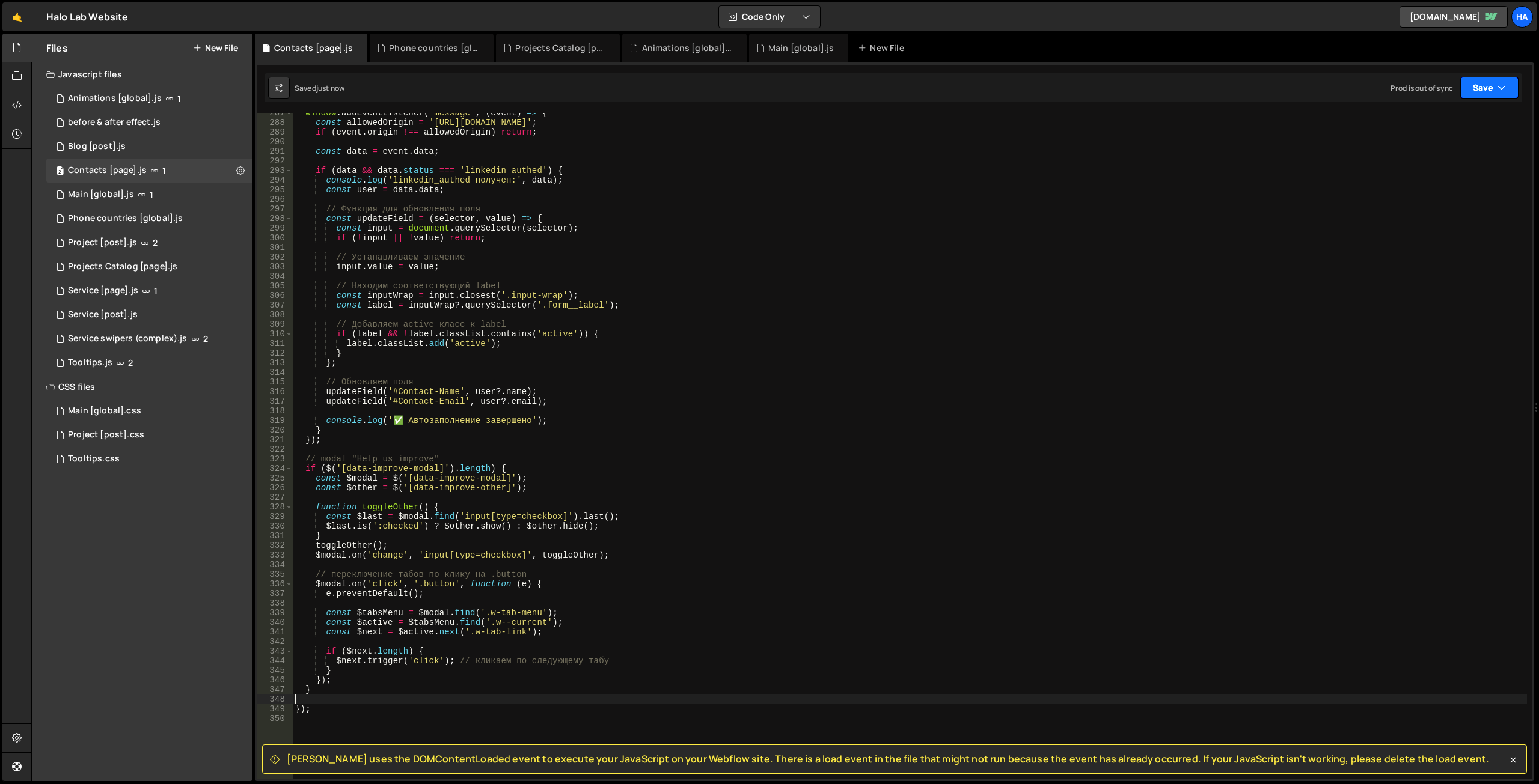
click at [1492, 85] on button "Save" at bounding box center [1489, 88] width 58 height 22
click at [1438, 159] on div "Save to Production S" at bounding box center [1448, 156] width 125 height 12
click at [505, 467] on div "window . addEventListener ( 'message' , ( event ) => { const allowedOrigin = '[…" at bounding box center [909, 450] width 1234 height 685
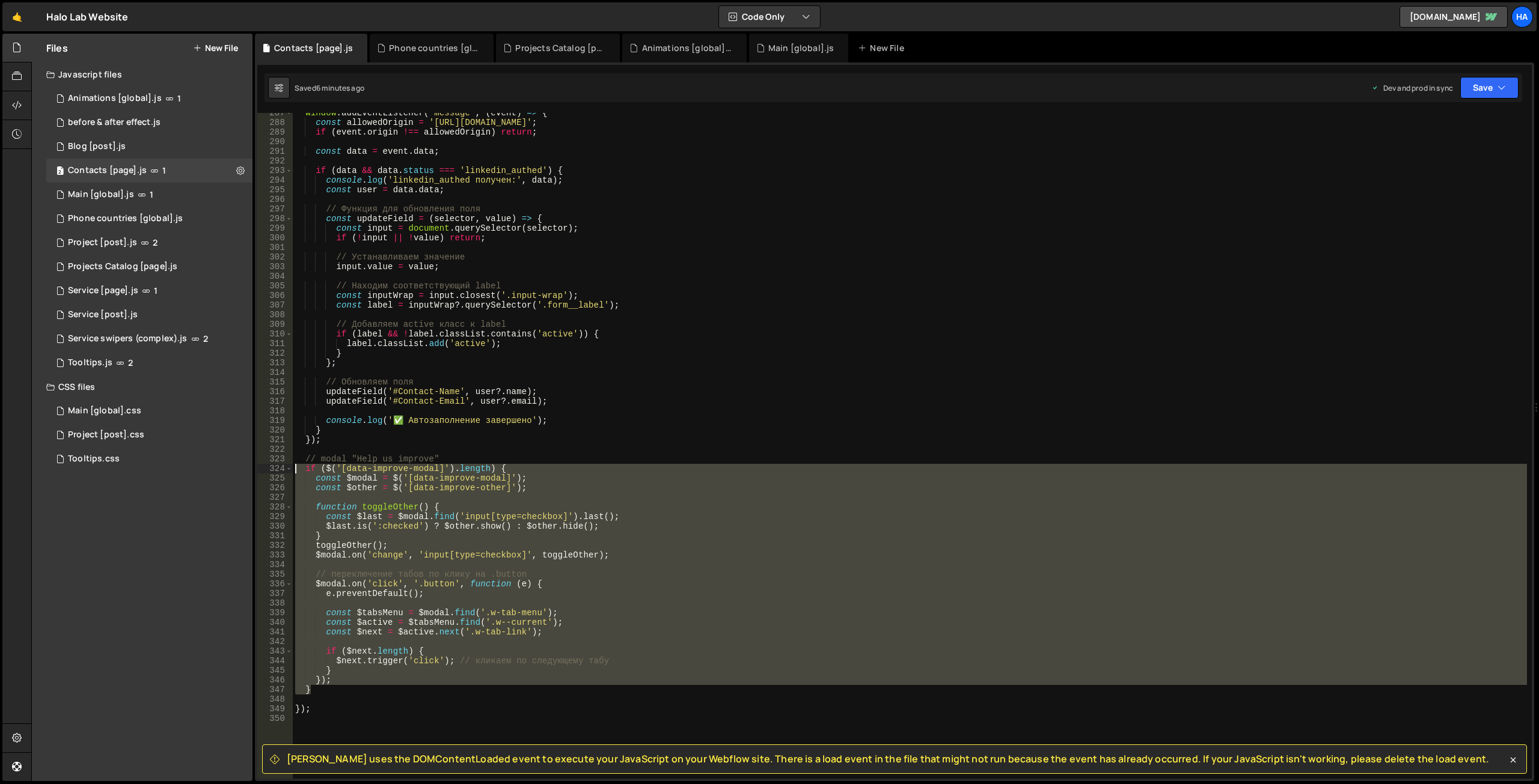
drag, startPoint x: 329, startPoint y: 688, endPoint x: 257, endPoint y: 471, distance: 228.6
click at [257, 471] on div "[PERSON_NAME] uses the DOMContentLoaded event to execute your JavaScript on you…" at bounding box center [895, 421] width 1279 height 719
type textarea "if ($('[data-improve-modal]').length) { const $modal = $('[data-improve-modal]'…"
paste textarea
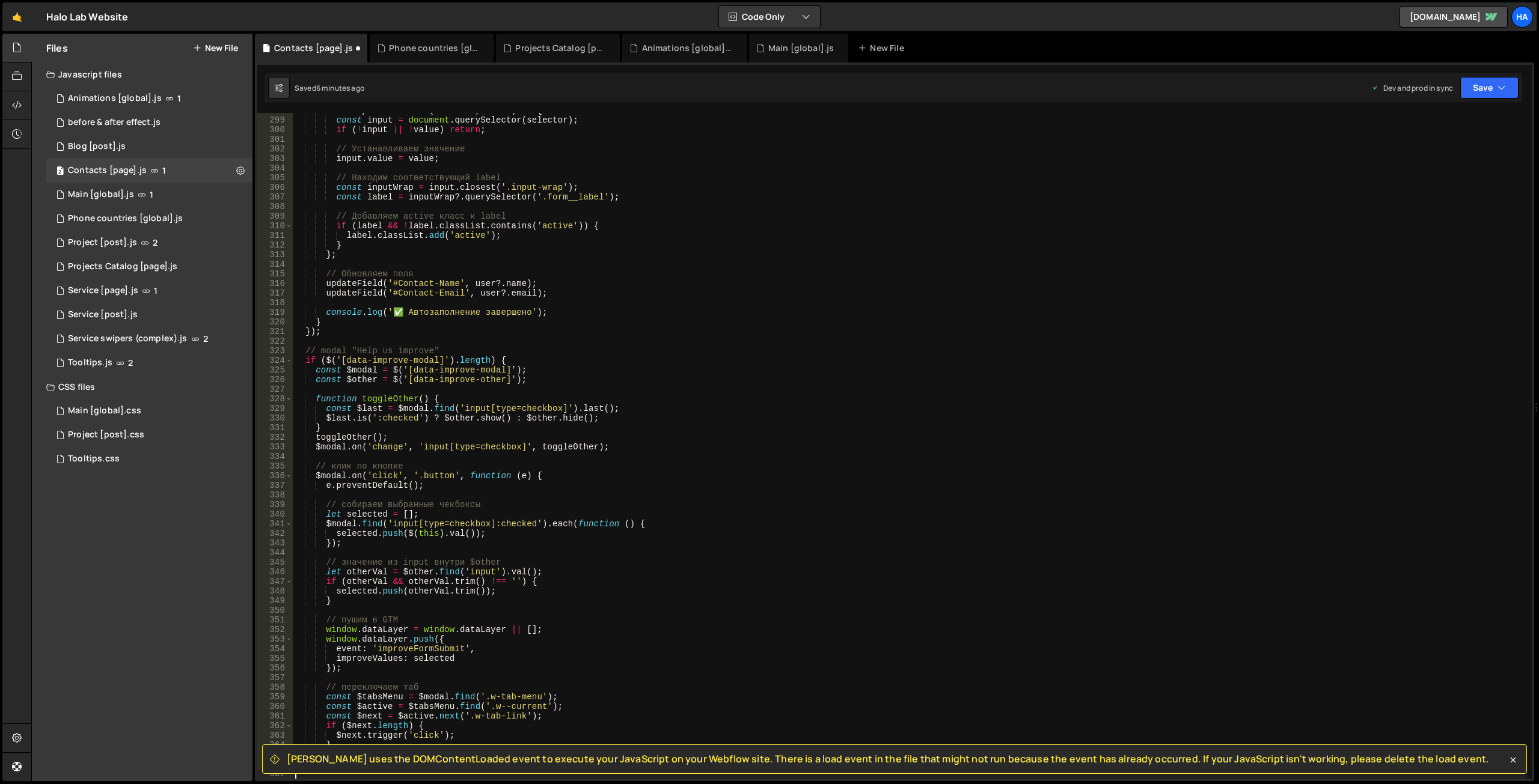
scroll to position [2899, 0]
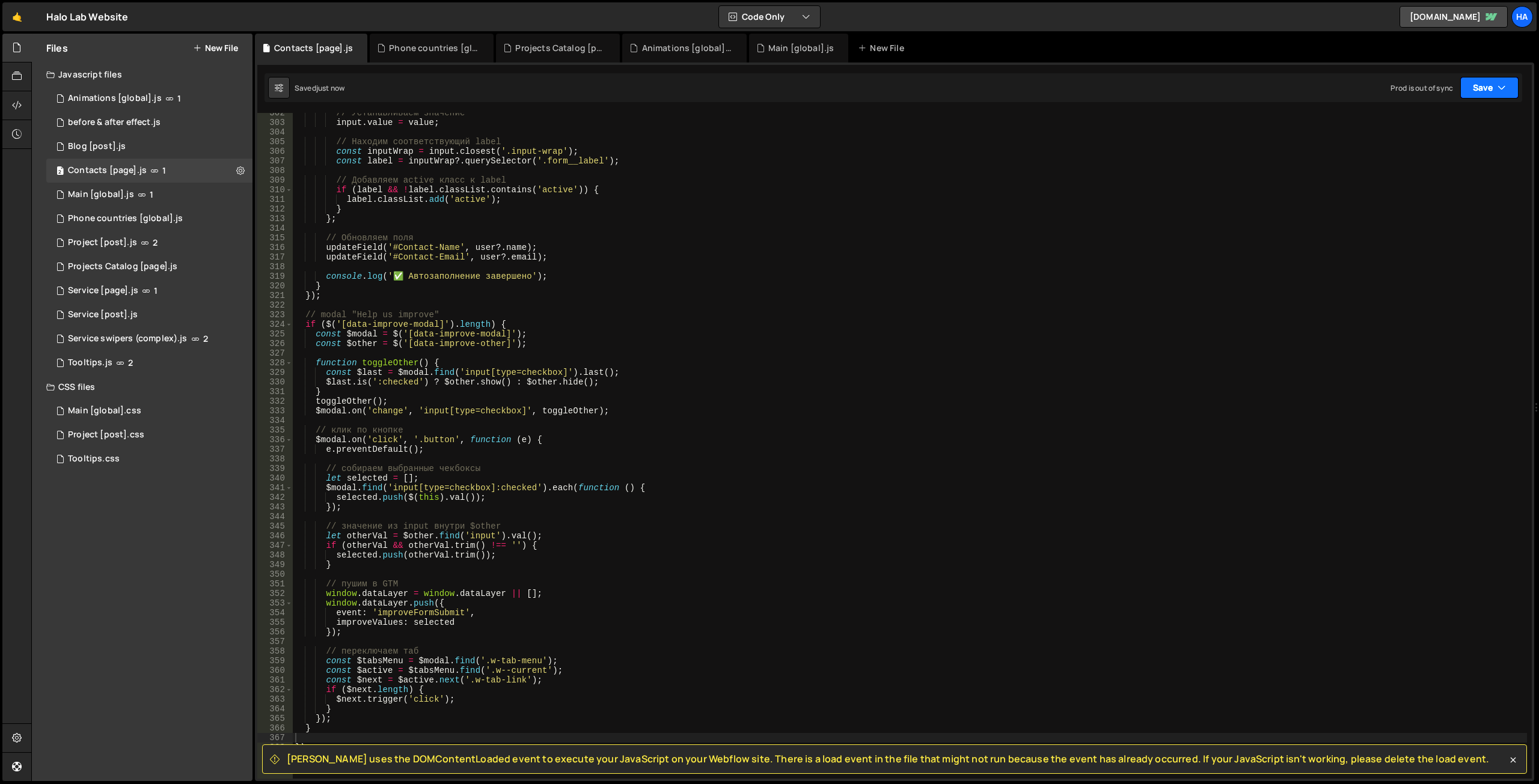
click at [1497, 92] on icon "button" at bounding box center [1501, 88] width 8 height 12
click at [1477, 120] on div "Save to Staging S" at bounding box center [1448, 118] width 125 height 12
click at [1505, 86] on icon "button" at bounding box center [1501, 88] width 8 height 12
click at [1459, 157] on div "Save to Production S" at bounding box center [1448, 156] width 125 height 12
click at [1498, 85] on icon "button" at bounding box center [1501, 88] width 8 height 12
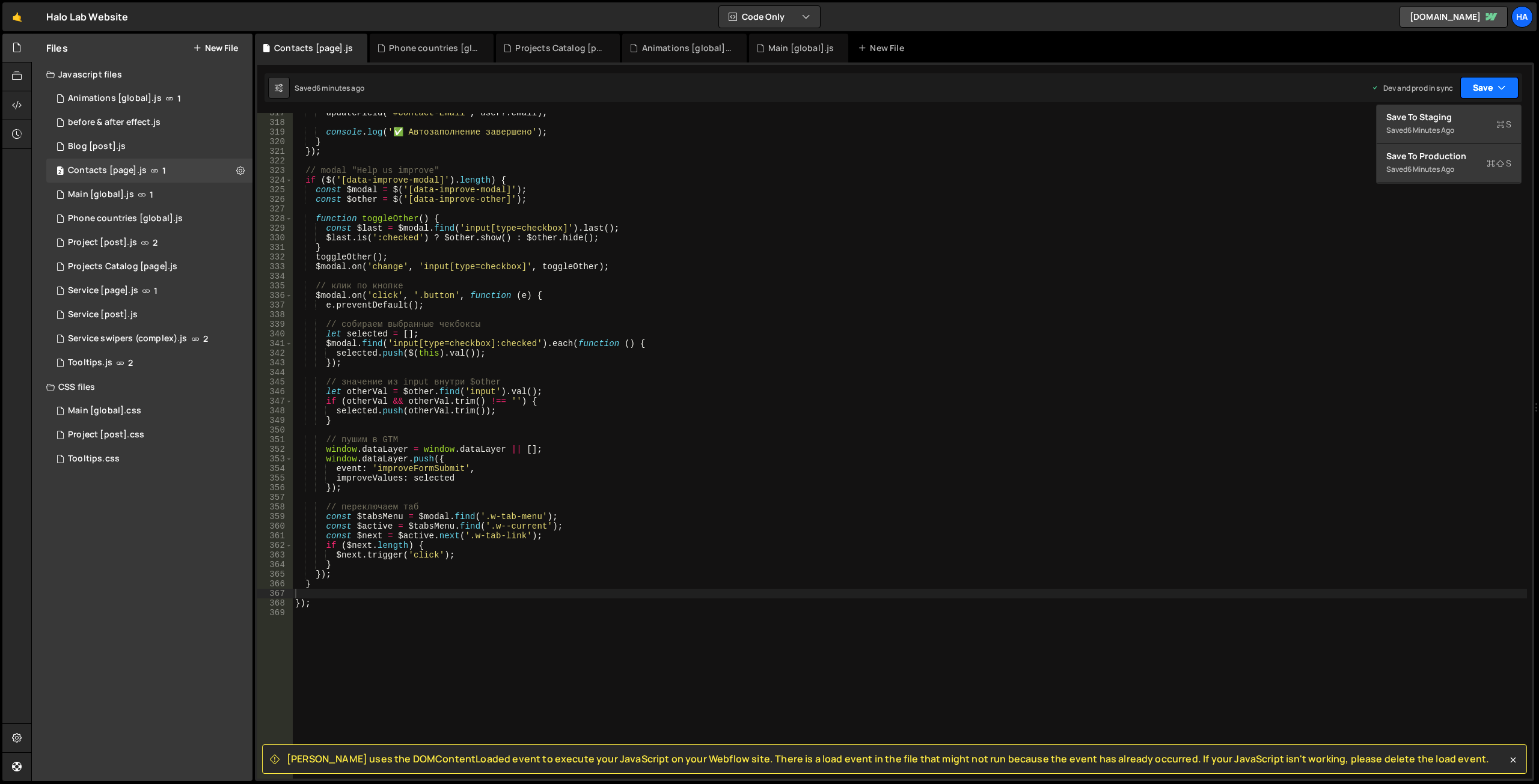
scroll to position [2972, 0]
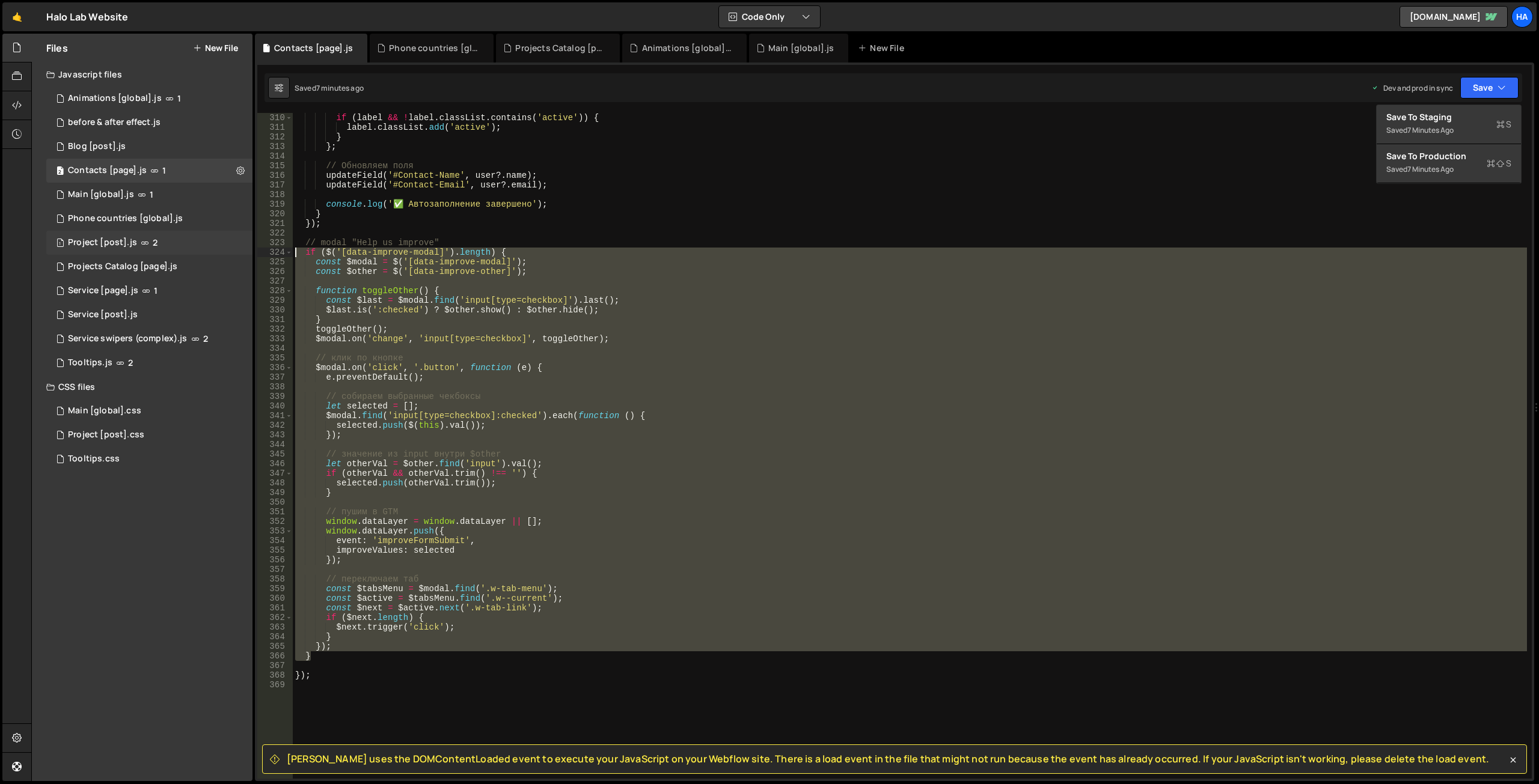
drag, startPoint x: 337, startPoint y: 655, endPoint x: 251, endPoint y: 254, distance: 410.1
click at [251, 254] on div "Files New File Javascript files 1 Animations [global].js 1 0 before & after eff…" at bounding box center [785, 408] width 1507 height 749
type textarea "if ($('[data-improve-modal]').length) { const $modal = $('[data-improve-modal]'…"
click at [539, 499] on div "if ( label && ! label . classList . contains ( 'active' )) { label . classList …" at bounding box center [909, 446] width 1234 height 666
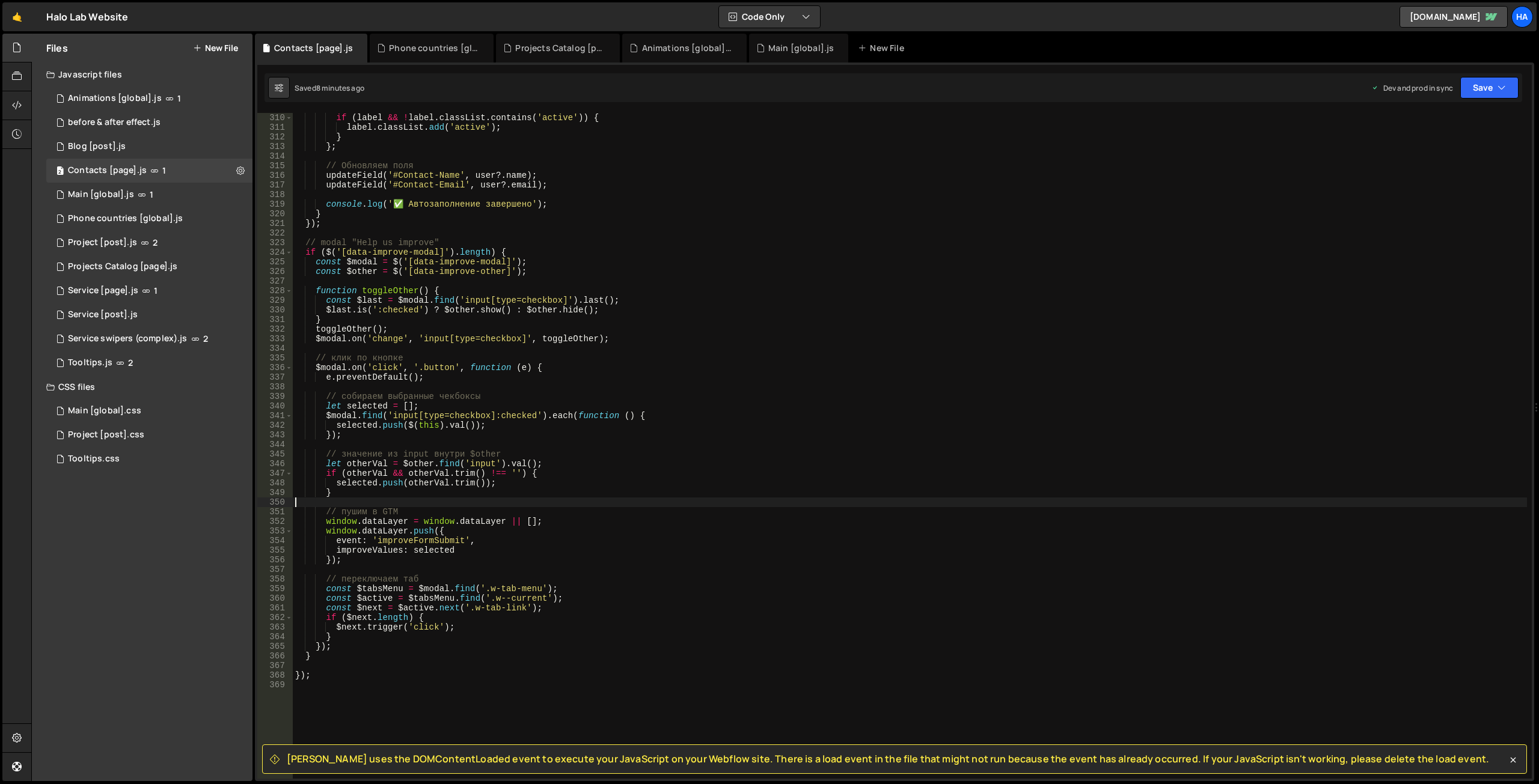
click at [420, 565] on div "if ( label && ! label . classList . contains ( 'active' )) { label . classList …" at bounding box center [909, 455] width 1234 height 685
type textarea "с"
type textarea "console.log();"
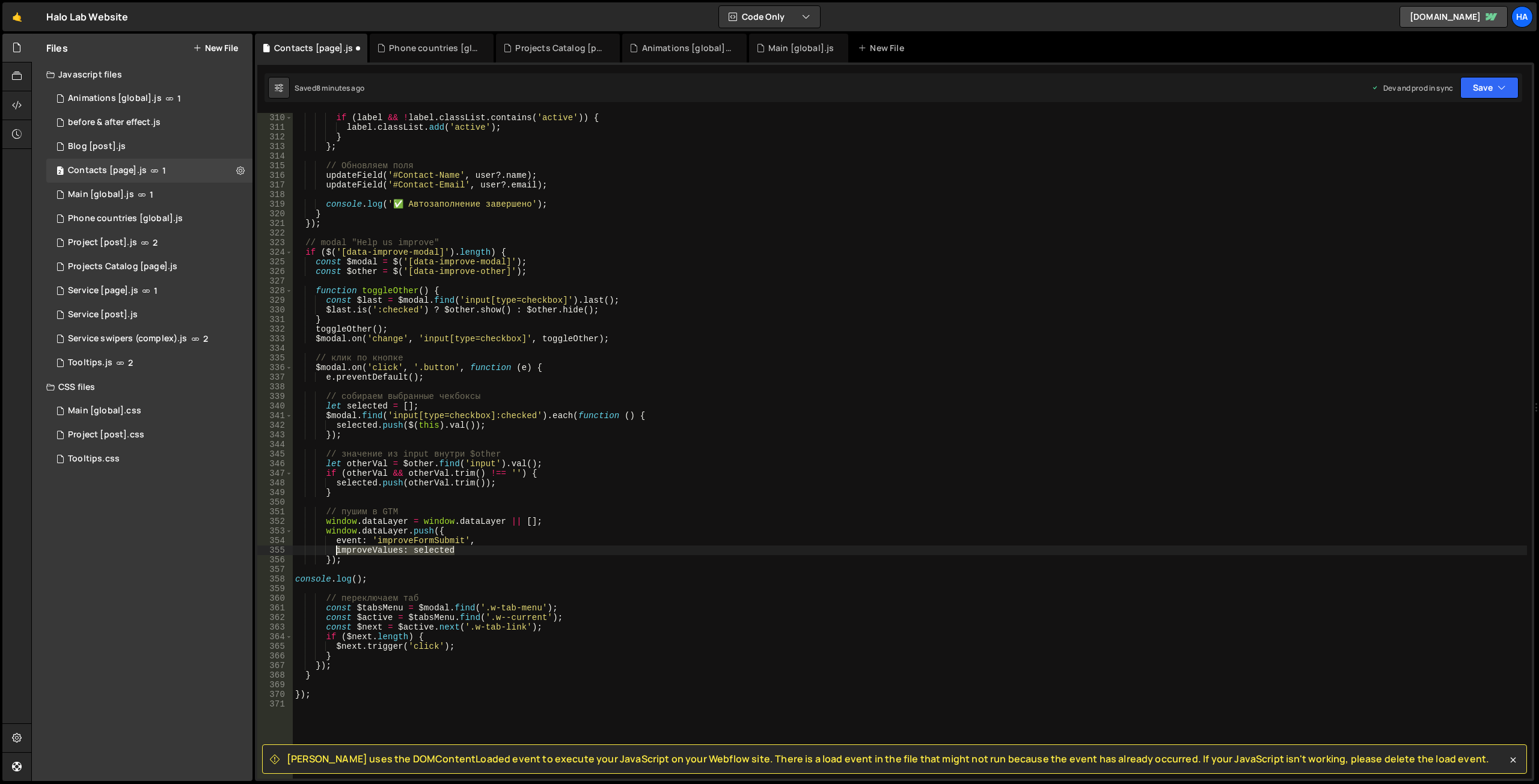
drag, startPoint x: 460, startPoint y: 547, endPoint x: 335, endPoint y: 550, distance: 125.0
click at [335, 550] on div "if ( label && ! label . classList . contains ( 'active' )) { label . classList …" at bounding box center [909, 455] width 1234 height 685
click at [354, 576] on div "if ( label && ! label . classList . contains ( 'active' )) { label . classList …" at bounding box center [909, 455] width 1234 height 685
paste textarea "improveValues: selected""
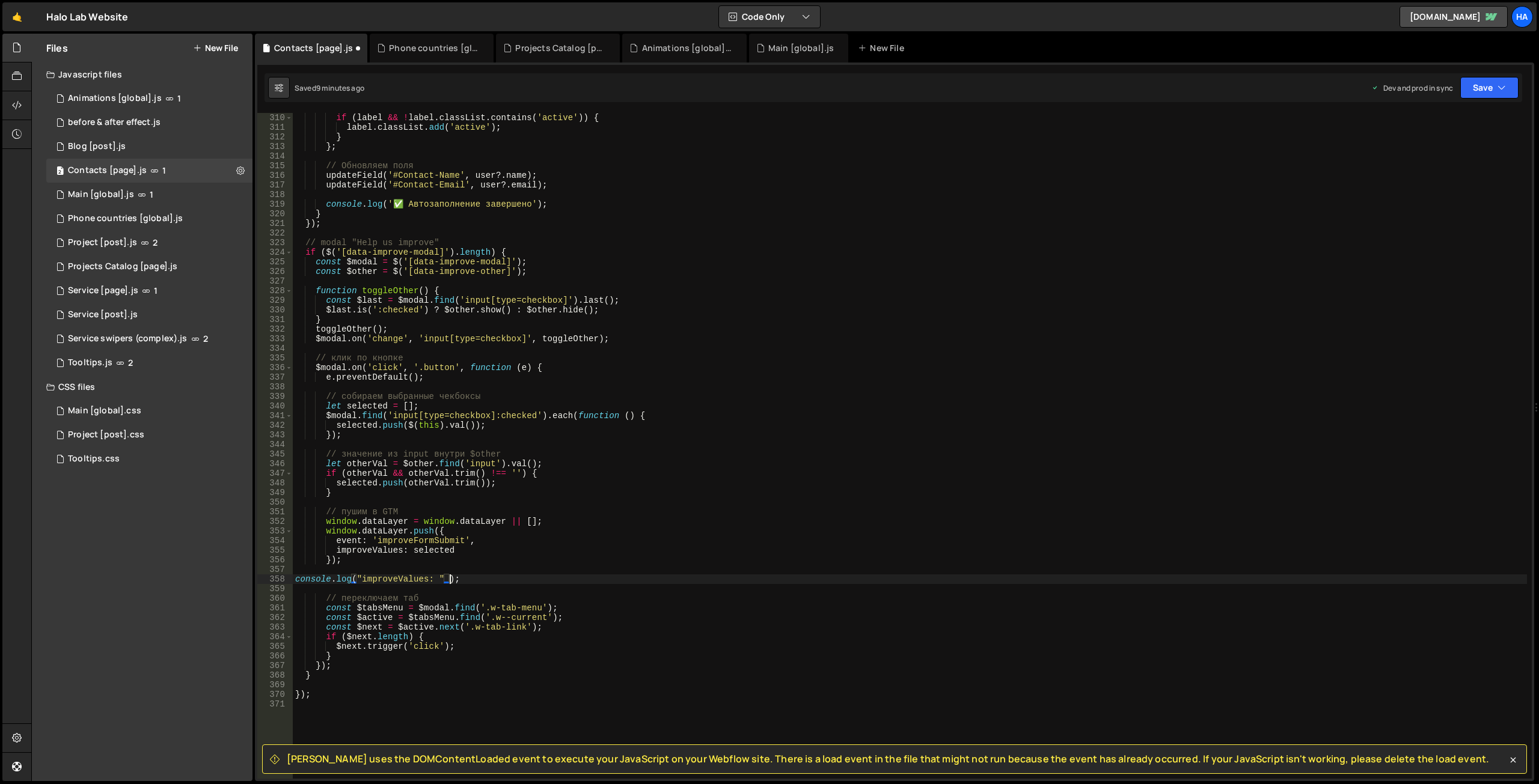
scroll to position [0, 11]
paste textarea "selected"
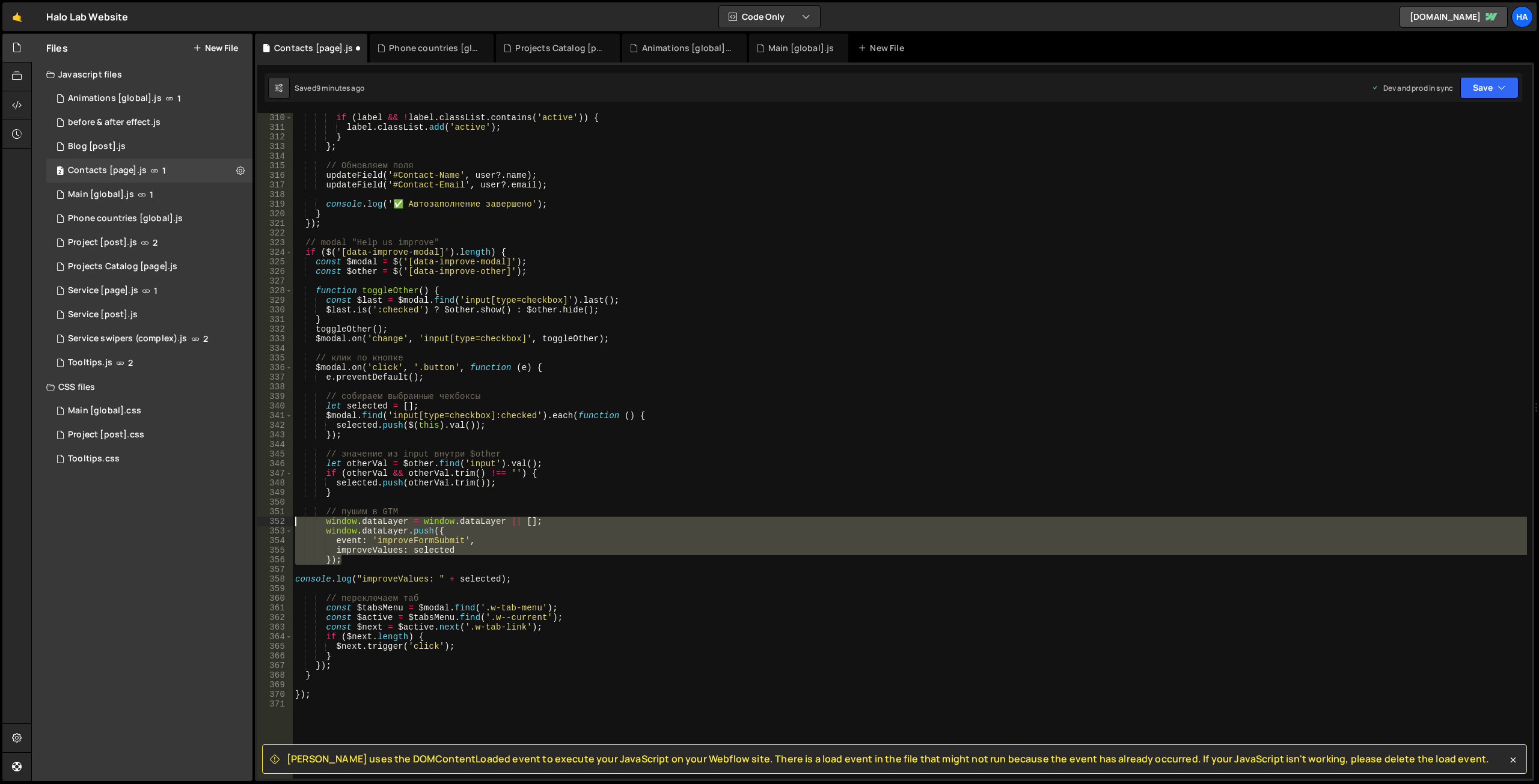
drag, startPoint x: 360, startPoint y: 562, endPoint x: 264, endPoint y: 520, distance: 104.8
click at [264, 520] on div "console.log("improveValues: " + selected); 310 311 312 313 314 315 316 317 318 …" at bounding box center [895, 446] width 1275 height 666
click at [614, 459] on div "if ( label && ! label . classList . contains ( 'active' )) { label . classList …" at bounding box center [909, 455] width 1234 height 685
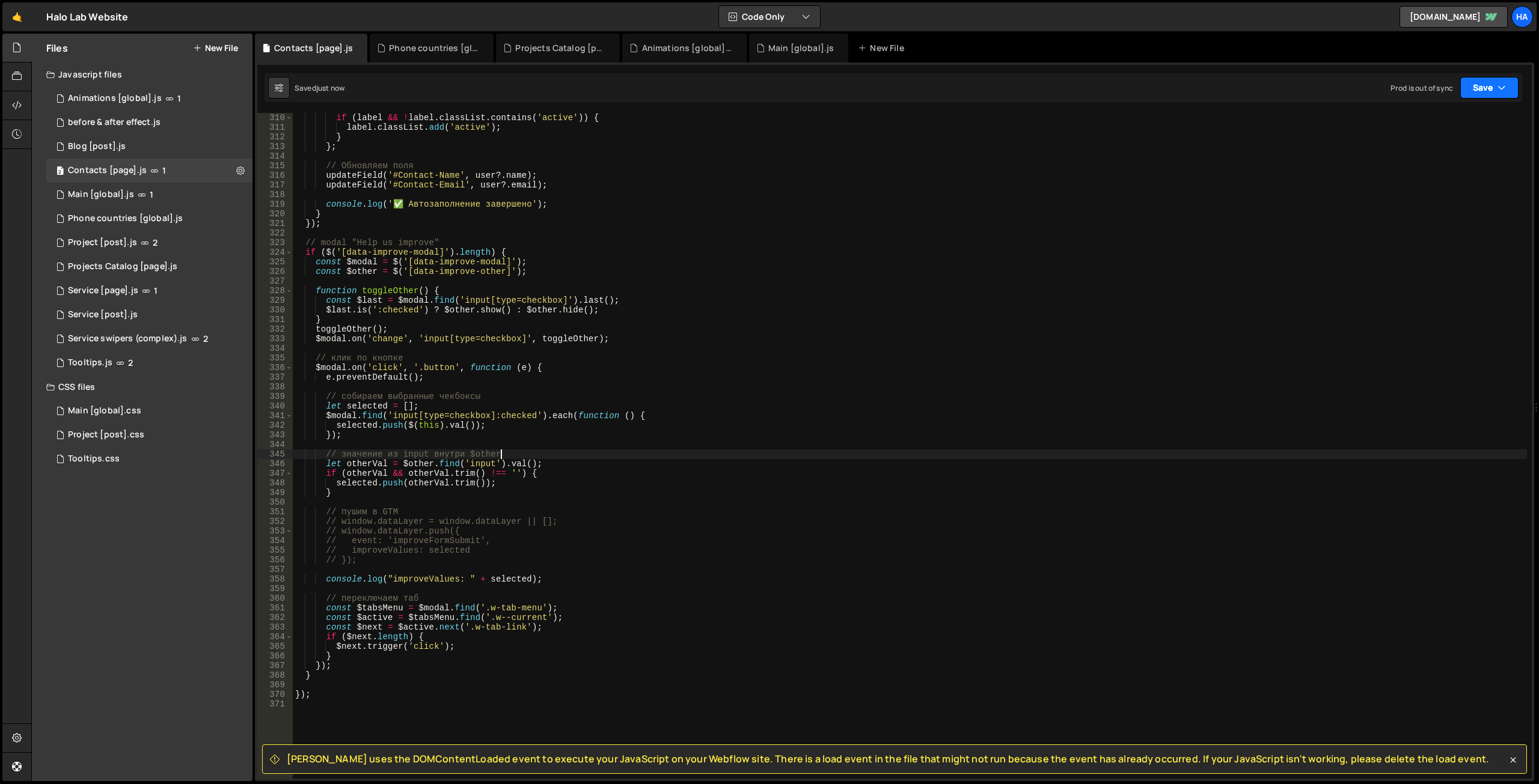
type textarea "// значение из input внутри $other"
click at [1487, 87] on button "Save" at bounding box center [1489, 88] width 58 height 22
click at [1431, 164] on div "9 minutes ago" at bounding box center [1431, 168] width 47 height 10
click at [18, 740] on icon at bounding box center [17, 738] width 10 height 13
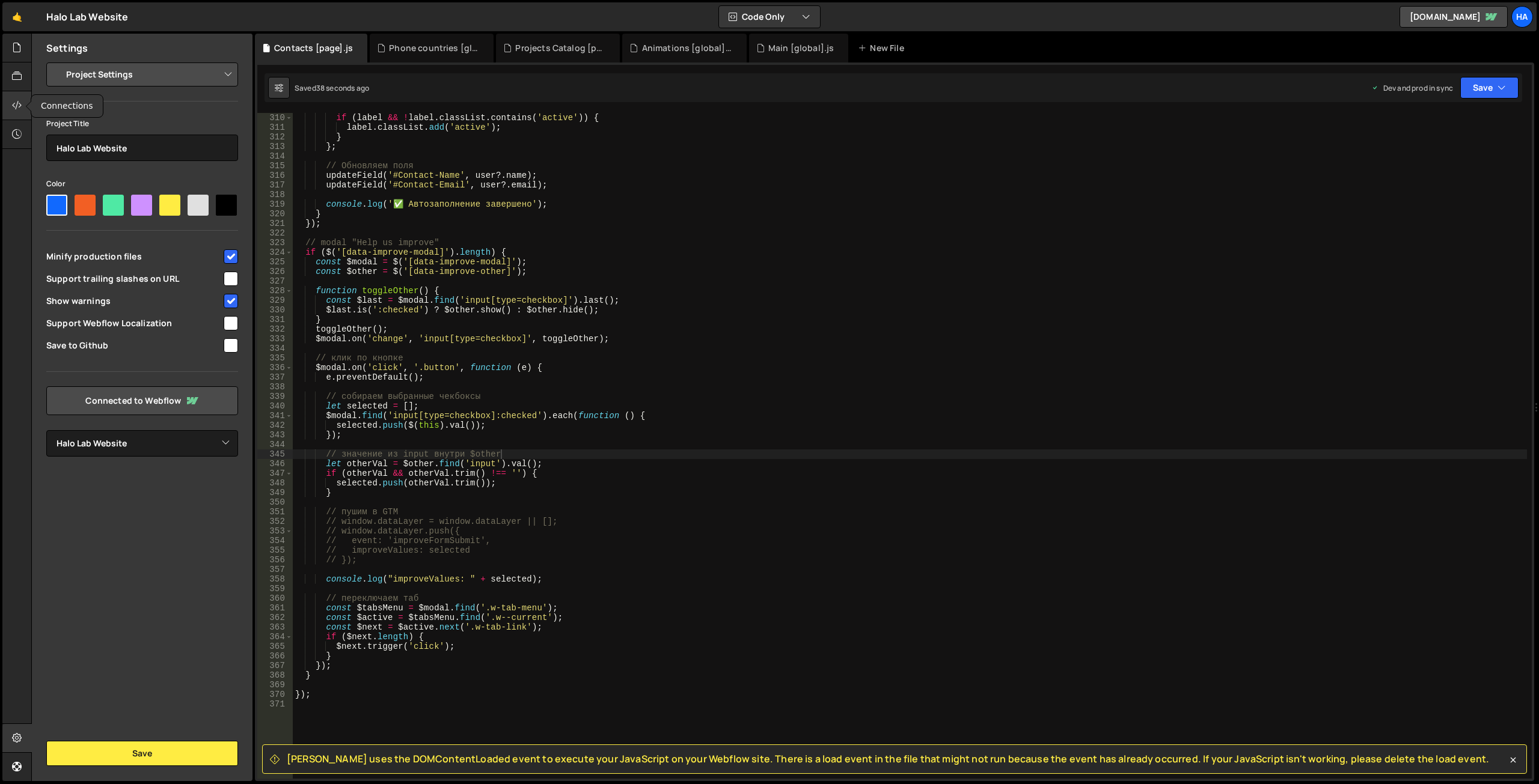
click at [14, 104] on icon at bounding box center [17, 105] width 10 height 13
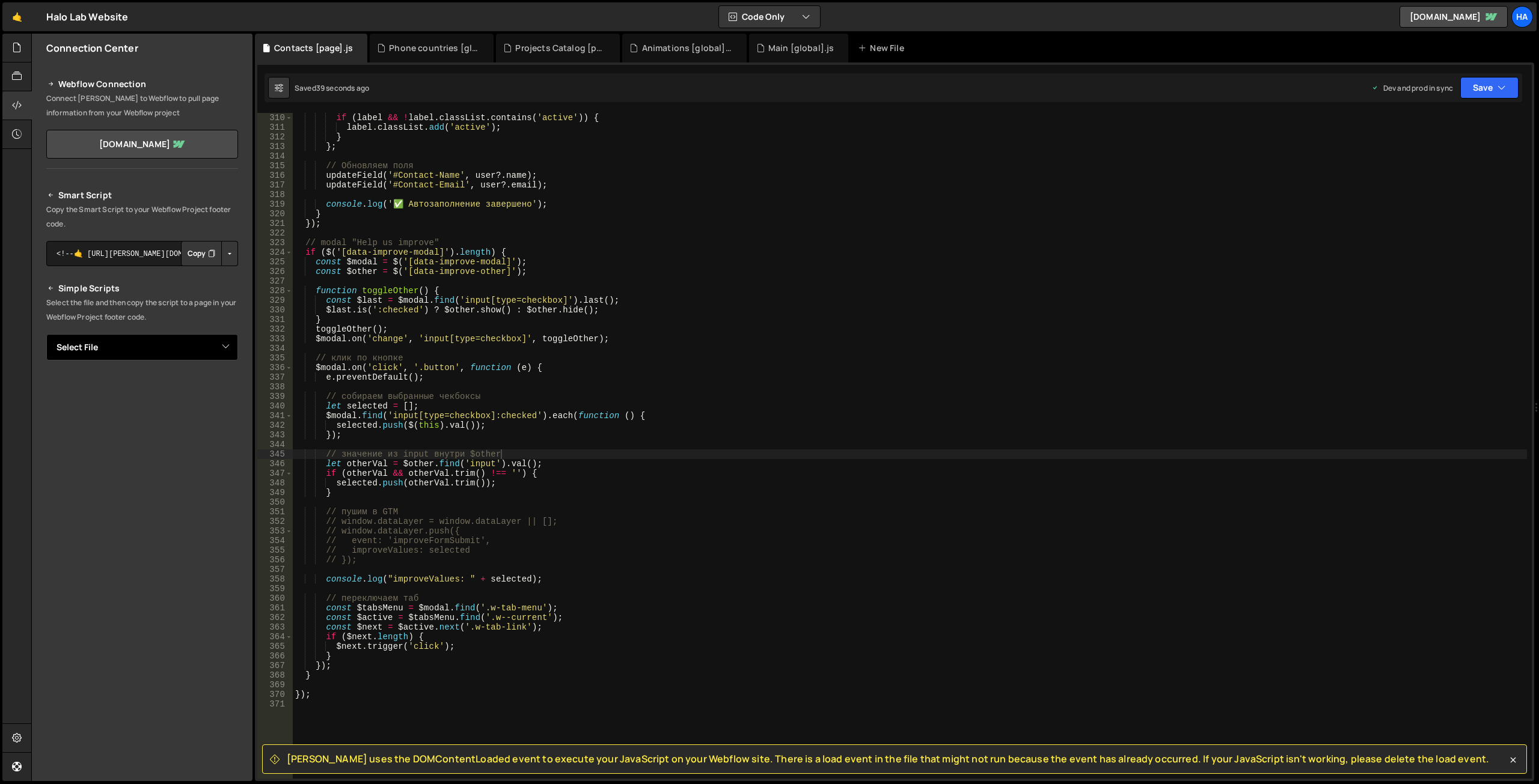
click at [227, 347] on select "Select File Animations [global].js before & after effect.js Blog [post].js Cont…" at bounding box center [141, 347] width 191 height 26
select select "1551"
click at [46, 334] on select "Select File Animations [global].js before & after effect.js Blog [post].js Cont…" at bounding box center [141, 347] width 191 height 26
click at [234, 387] on button "Button group with nested dropdown" at bounding box center [230, 388] width 17 height 25
click at [214, 410] on link "Copy Staging Script" at bounding box center [178, 411] width 118 height 17
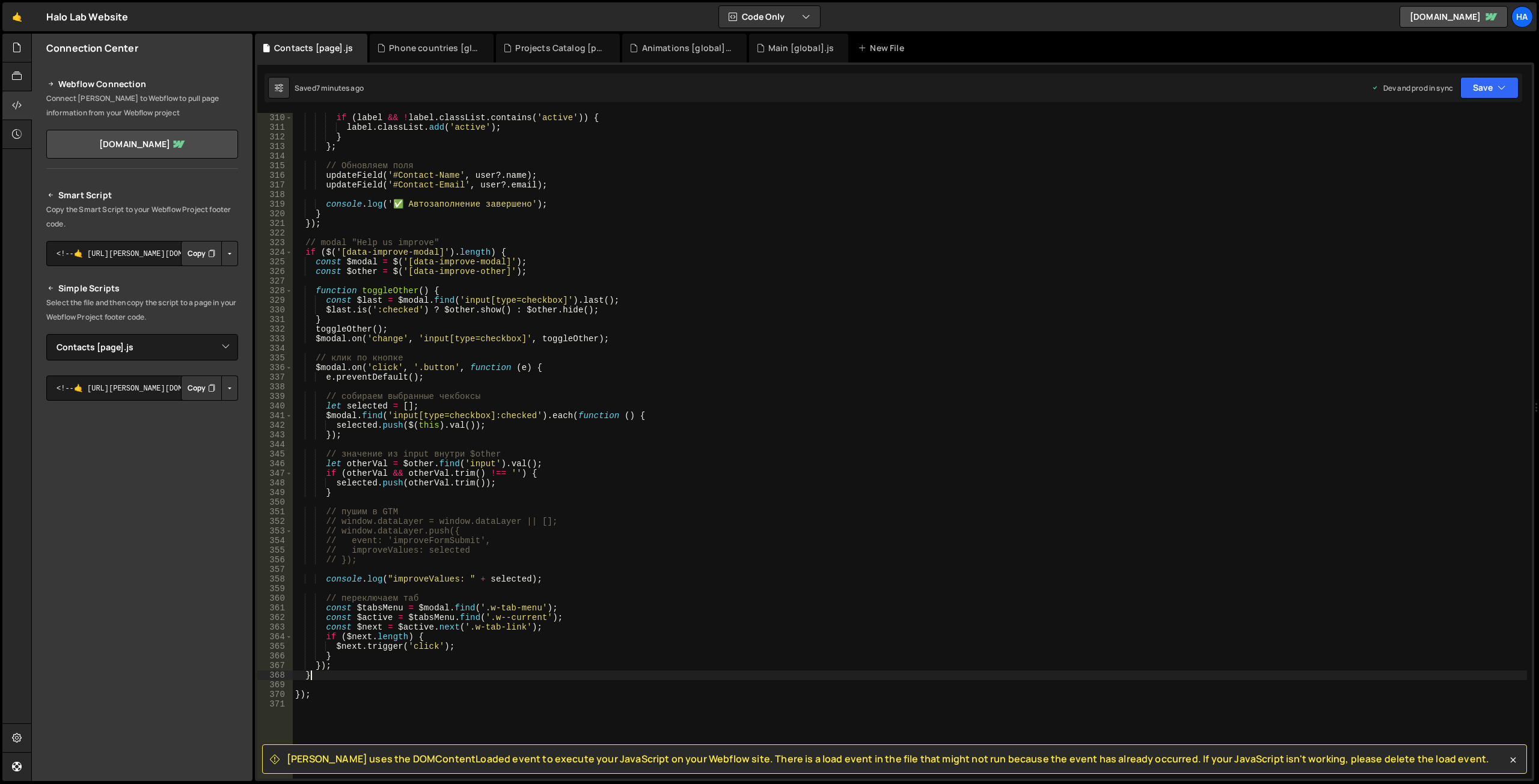
scroll to position [0, 1]
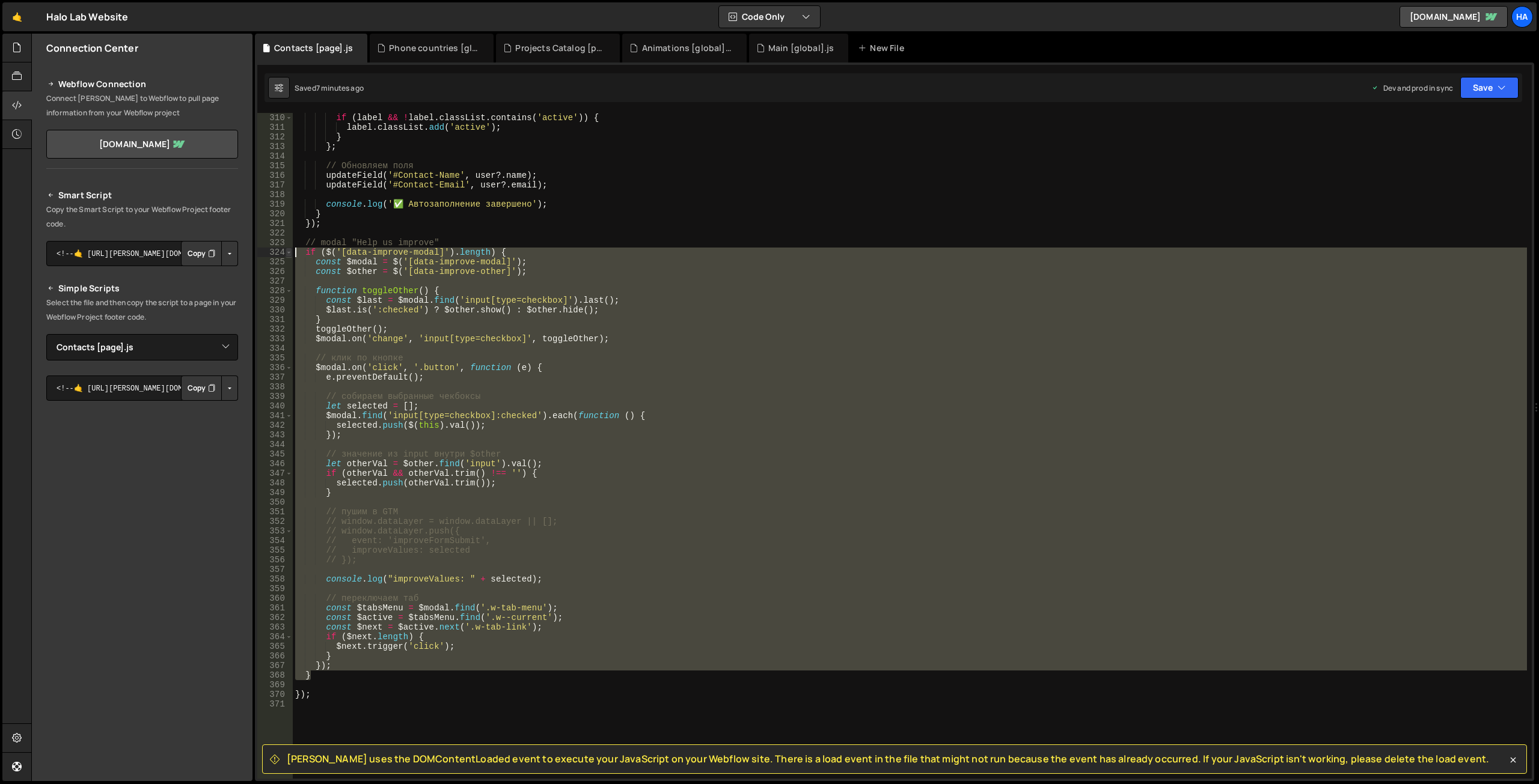
drag, startPoint x: 323, startPoint y: 675, endPoint x: 285, endPoint y: 249, distance: 427.7
click at [285, 249] on div "} 310 311 312 313 314 315 316 317 318 319 320 321 322 323 324 325 326 327 328 3…" at bounding box center [895, 446] width 1275 height 666
type textarea "if ($('[data-improve-modal]').length) { const $modal = $('[data-improve-modal]'…"
paste textarea
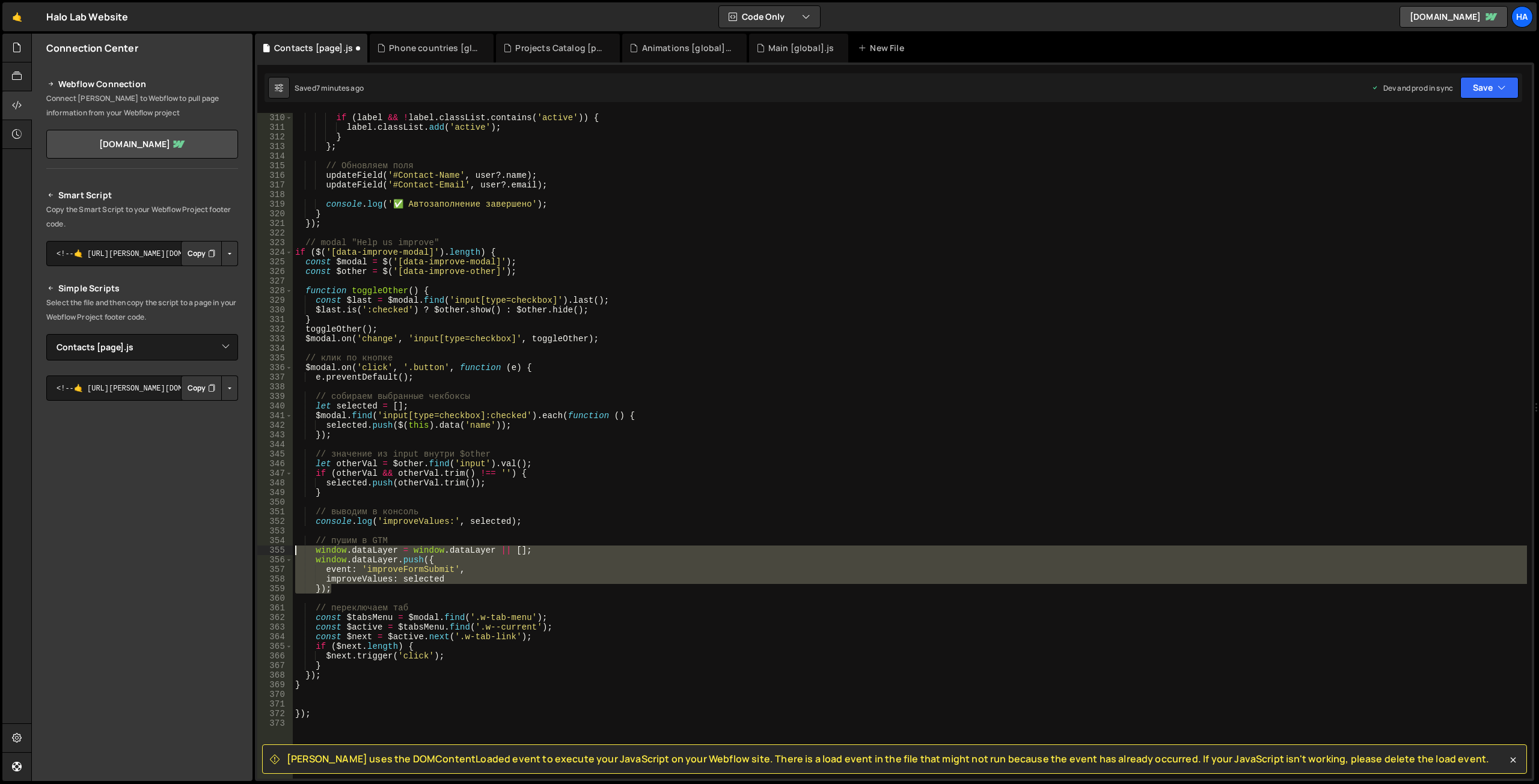
drag, startPoint x: 345, startPoint y: 586, endPoint x: 287, endPoint y: 555, distance: 65.8
click at [287, 555] on div "310 311 312 313 314 315 316 317 318 319 320 321 322 323 324 325 326 327 328 329…" at bounding box center [895, 446] width 1275 height 666
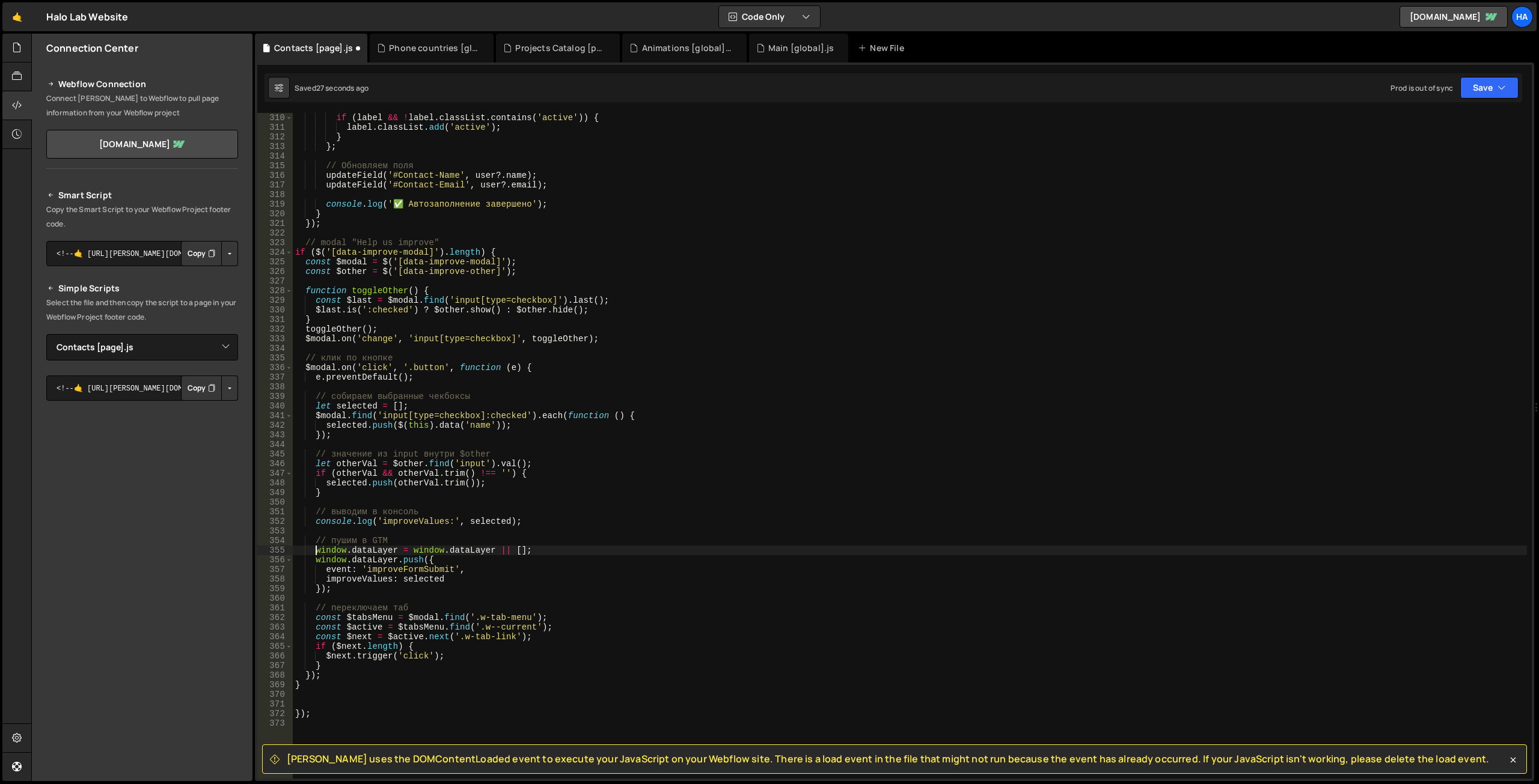
click at [431, 574] on div "if ( label && ! label . classList . contains ( 'active' )) { label . classList …" at bounding box center [909, 455] width 1234 height 685
click at [762, 334] on div "if ( label && ! label . classList . contains ( 'active' )) { label . classList …" at bounding box center [909, 455] width 1234 height 685
type textarea "toggleOther();"
click at [1487, 87] on button "Save" at bounding box center [1489, 88] width 58 height 22
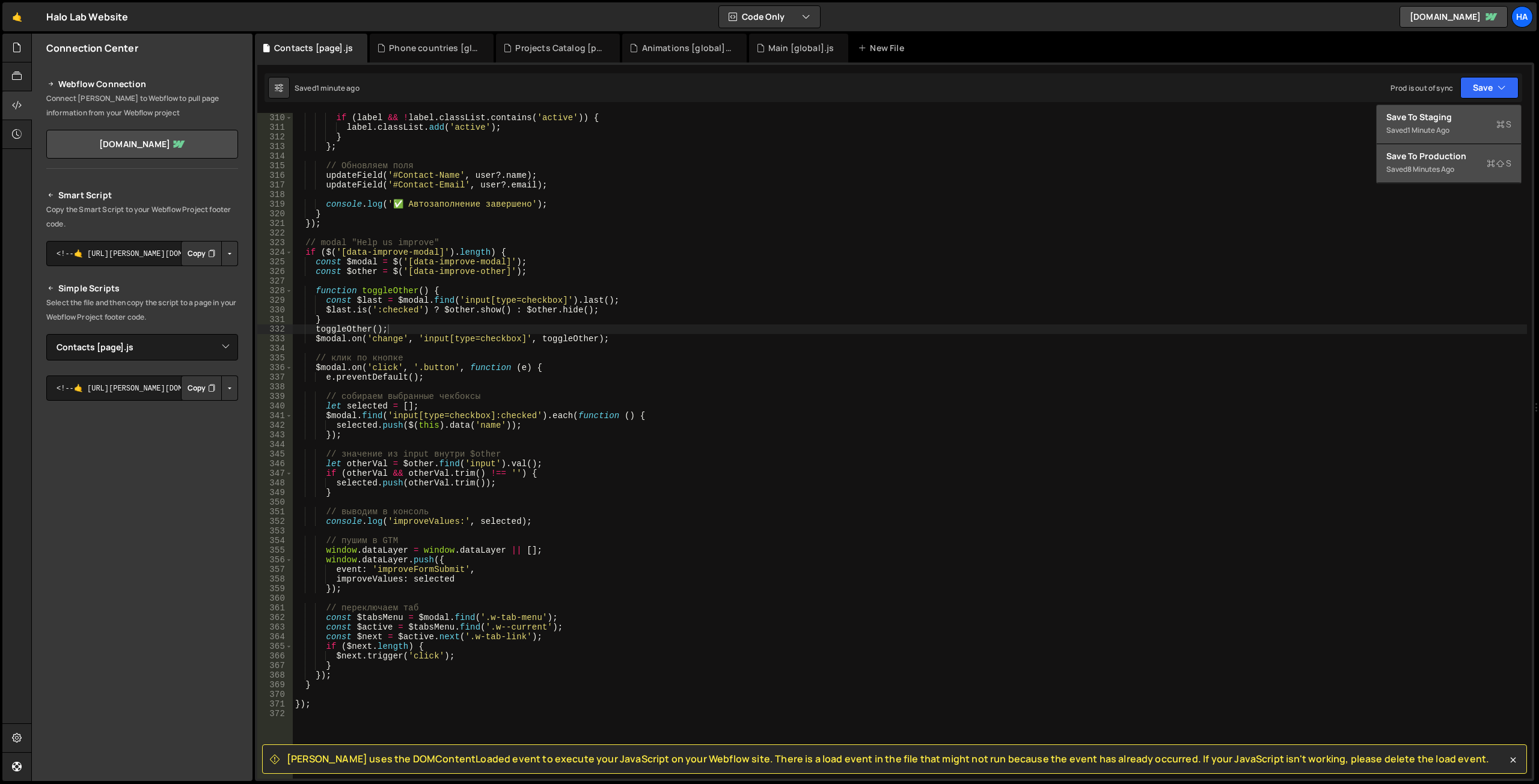
click at [1457, 128] on div "Saved 1 minute ago" at bounding box center [1448, 130] width 125 height 15
click at [781, 45] on div "Main [global].js" at bounding box center [801, 48] width 66 height 12
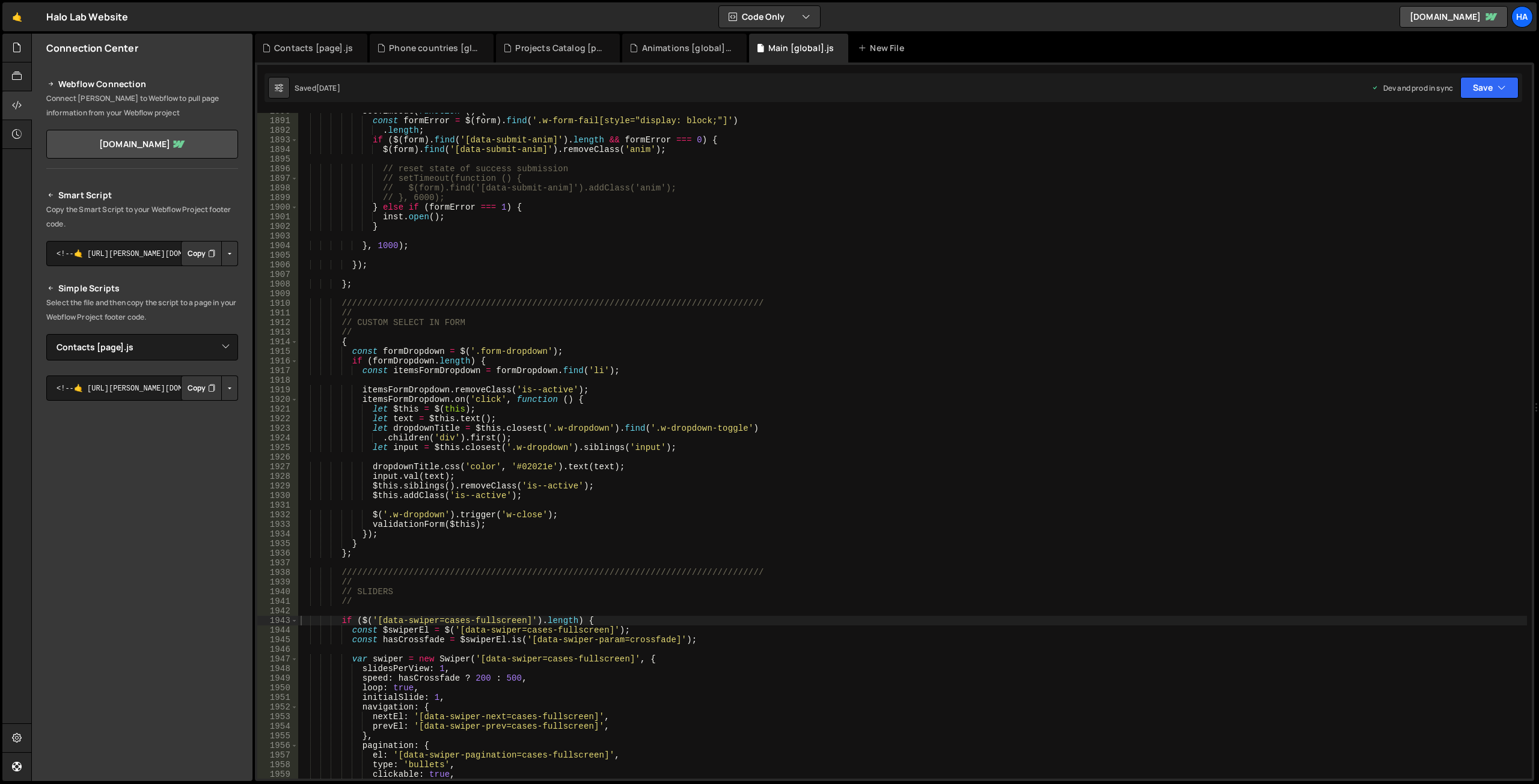
scroll to position [26452, 0]
type textarea "});"
click at [645, 269] on div "setTimeout ( function ( ) { const formError = $ ( form ) . find ( '.w-form-fail…" at bounding box center [912, 448] width 1228 height 685
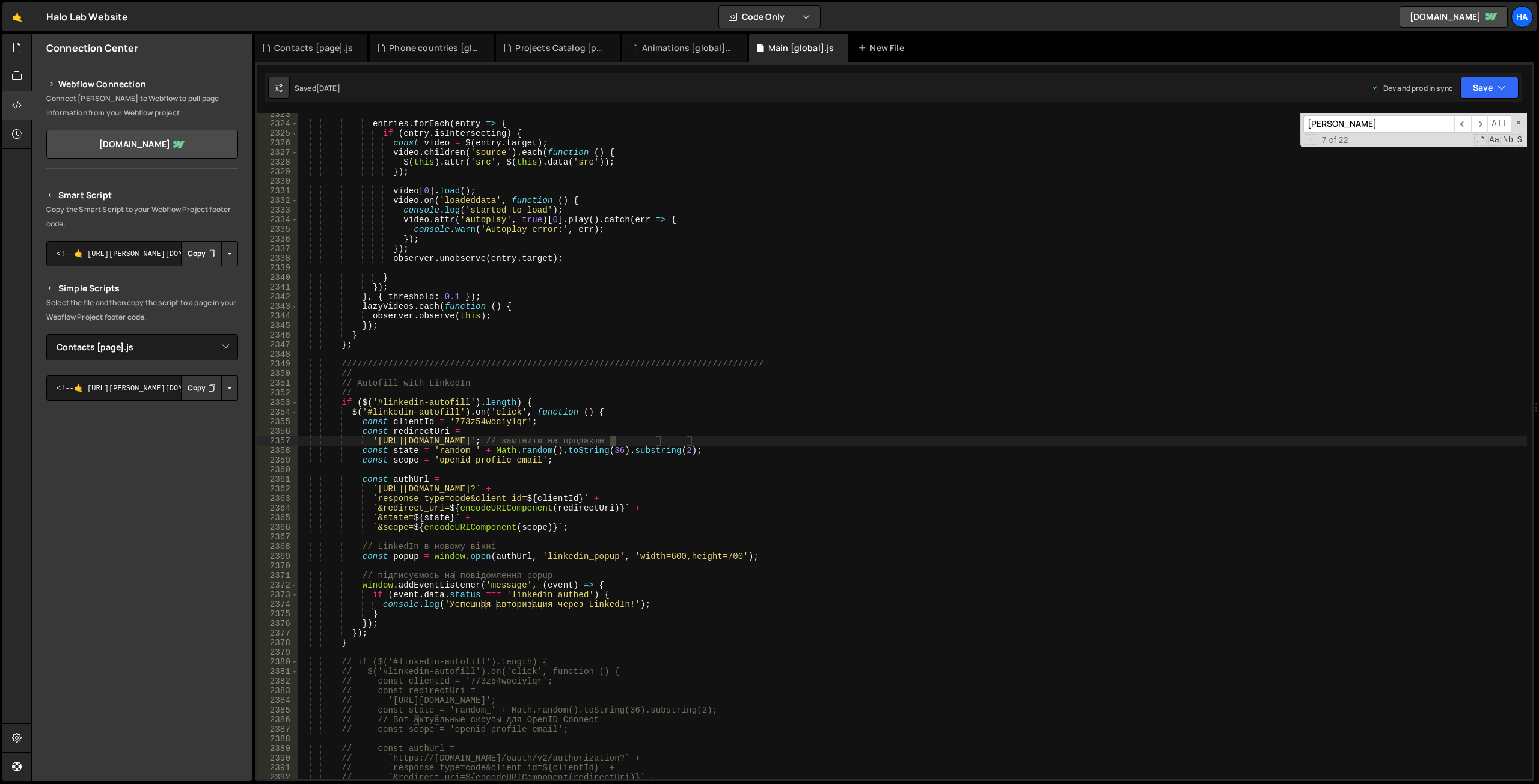
scroll to position [18838, 0]
type input "ащкь"
type textarea "///////////////////////////////////////////////////////////////////////////////…"
click at [859, 365] on div "entries . forEach ( entry => { if ( entry . isIntersecting ) { const video = $ …" at bounding box center [912, 451] width 1228 height 685
paste input "gmail"
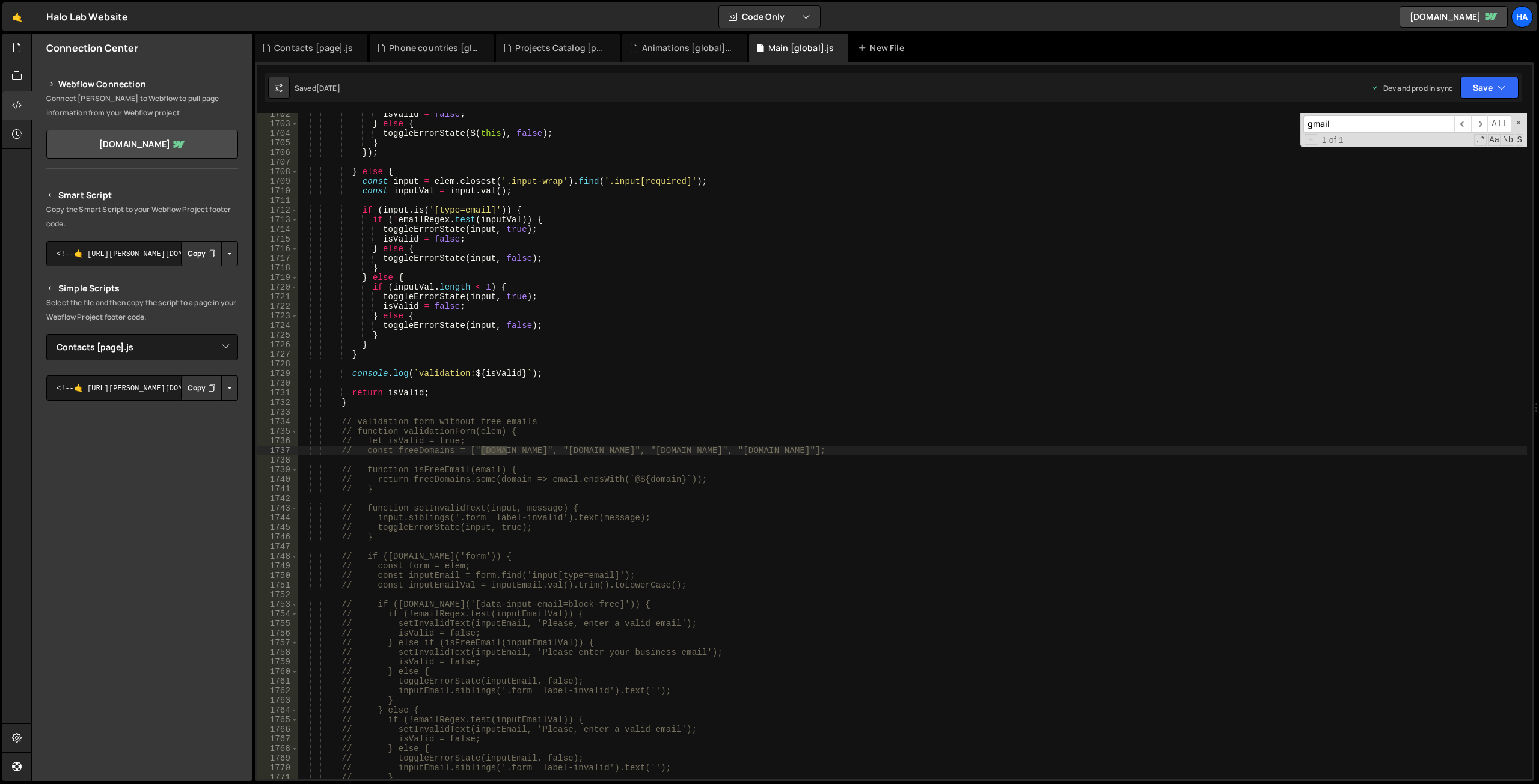
scroll to position [13801, 0]
type input "gmail"
click at [311, 51] on div "Contacts [page].js" at bounding box center [314, 48] width 78 height 12
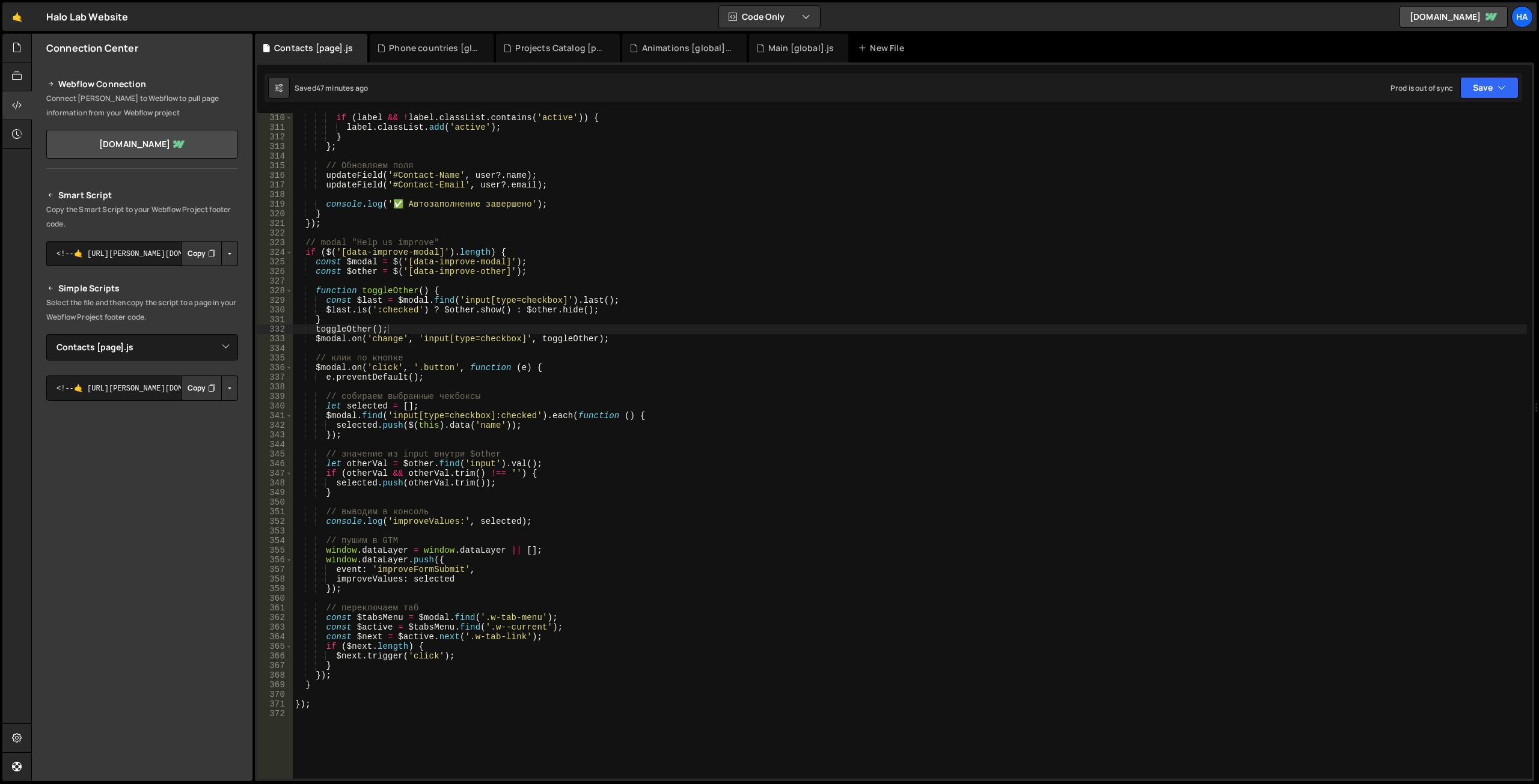
click at [334, 686] on div "if ( label && ! label . classList . contains ( 'active' )) { label . classList …" at bounding box center [909, 455] width 1234 height 685
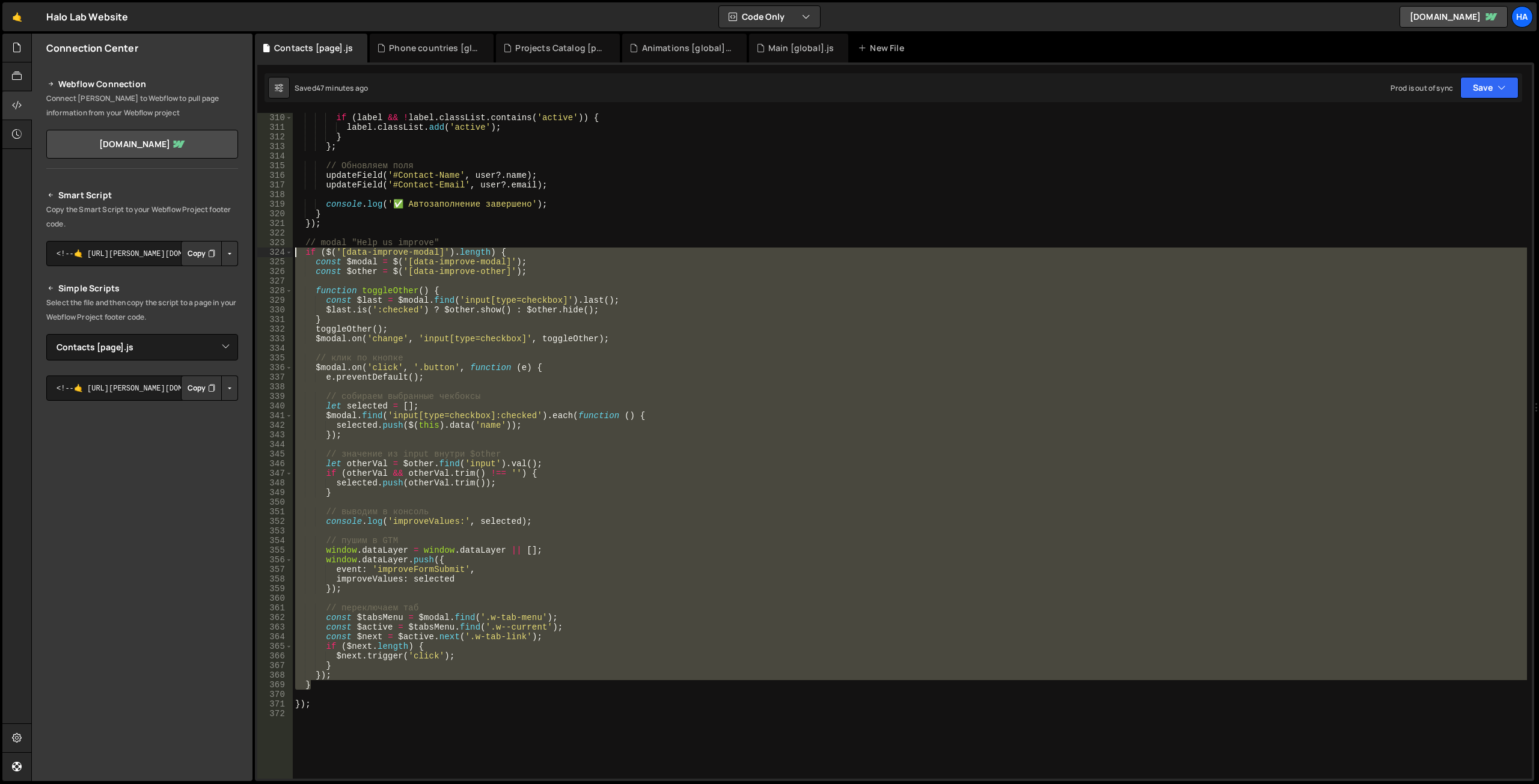
drag, startPoint x: 304, startPoint y: 254, endPoint x: 297, endPoint y: 252, distance: 7.3
click at [297, 252] on div "if ( label && ! label . classList . contains ( 'active' )) { label . classList …" at bounding box center [909, 455] width 1234 height 685
type textarea "if ($('[data-improve-modal]').length) { const $modal = $('[data-improve-modal]'…"
paste textarea
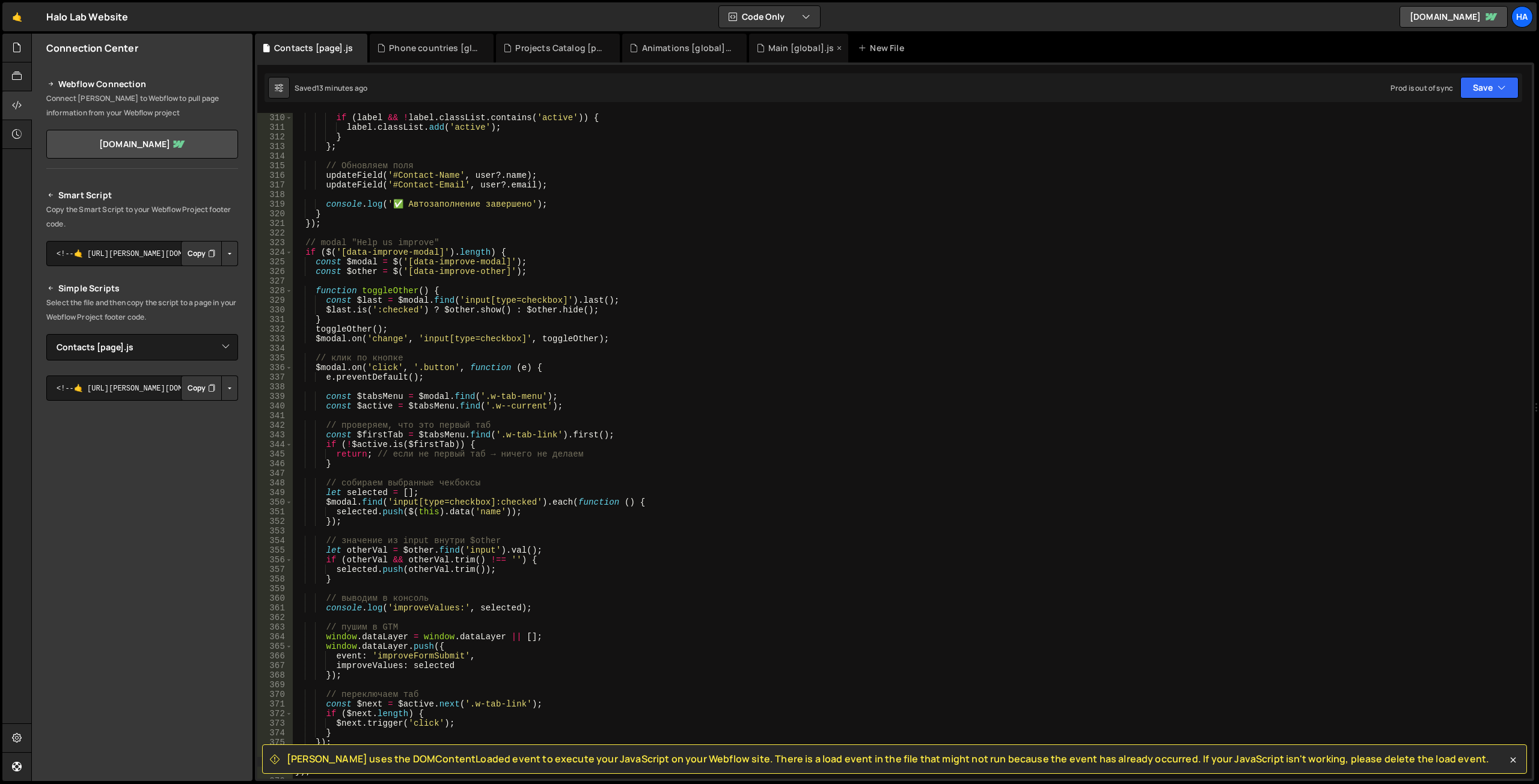
click at [801, 52] on div "Main [global].js" at bounding box center [801, 48] width 66 height 12
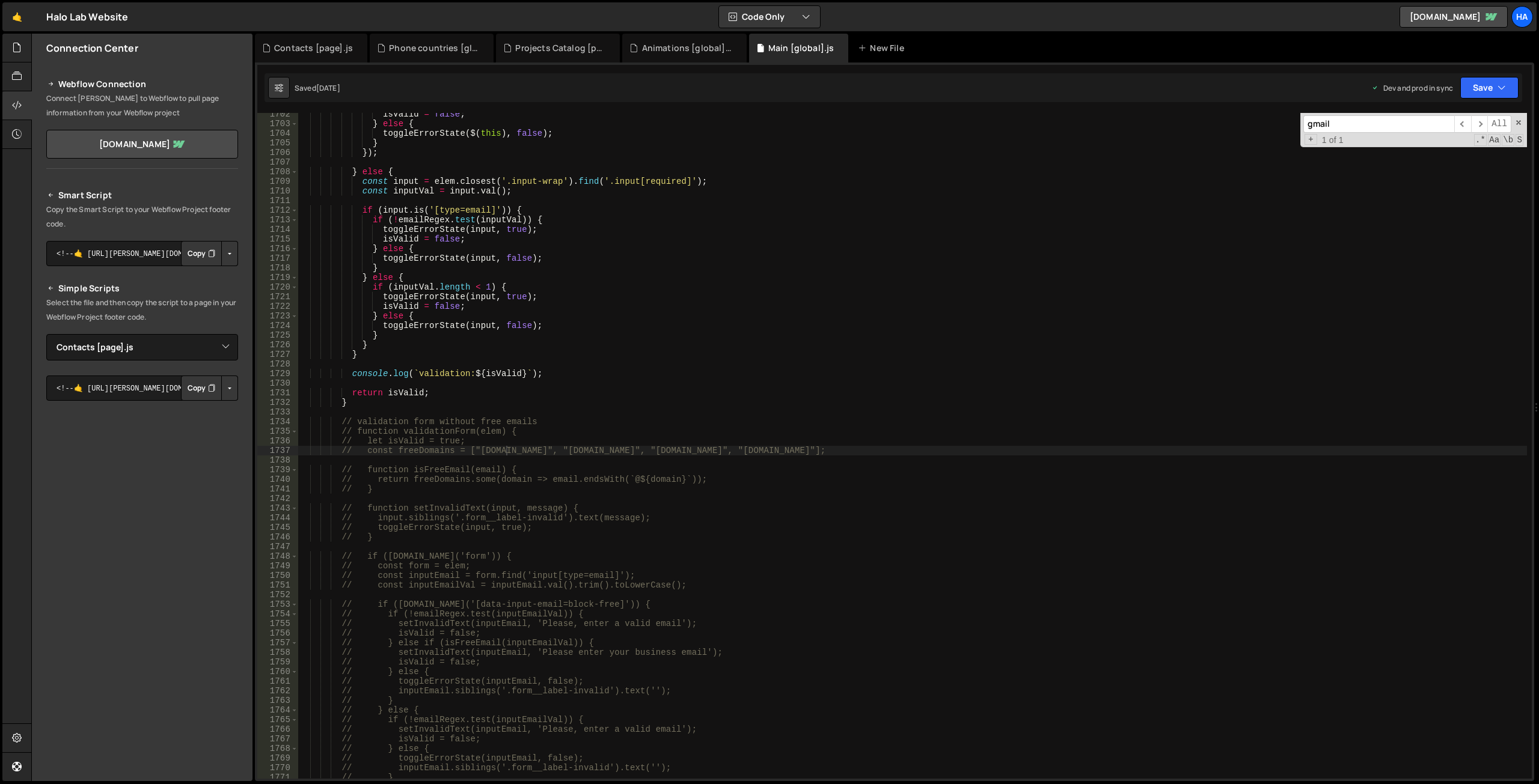
type textarea "} else {"
click at [637, 281] on div "isValid = false ; } else { toggleErrorState ( $ ( this ) , false ) ; } }) ; } e…" at bounding box center [912, 451] width 1228 height 685
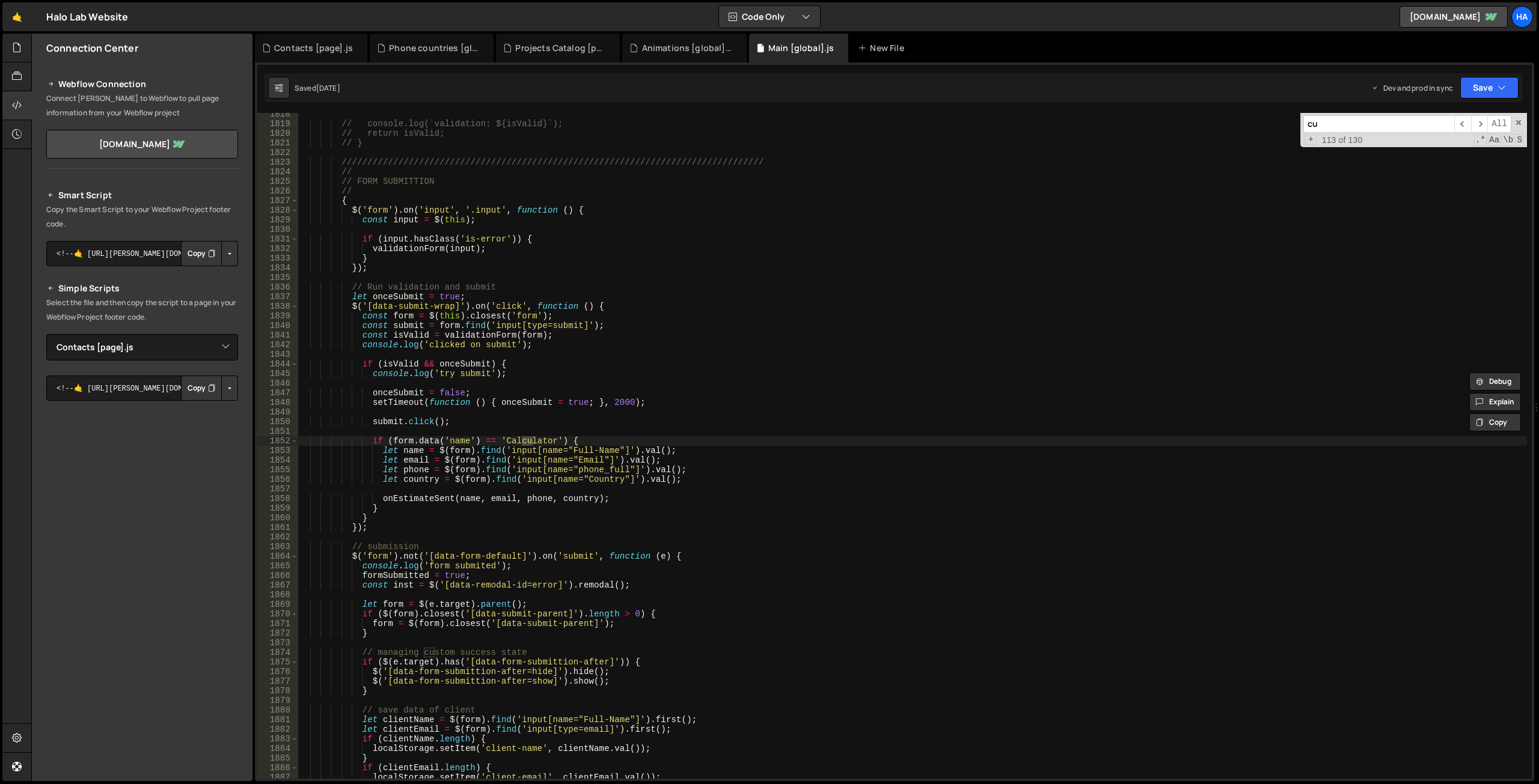
scroll to position [14742, 0]
type input "custom"
click at [1482, 123] on span "​" at bounding box center [1479, 124] width 17 height 18
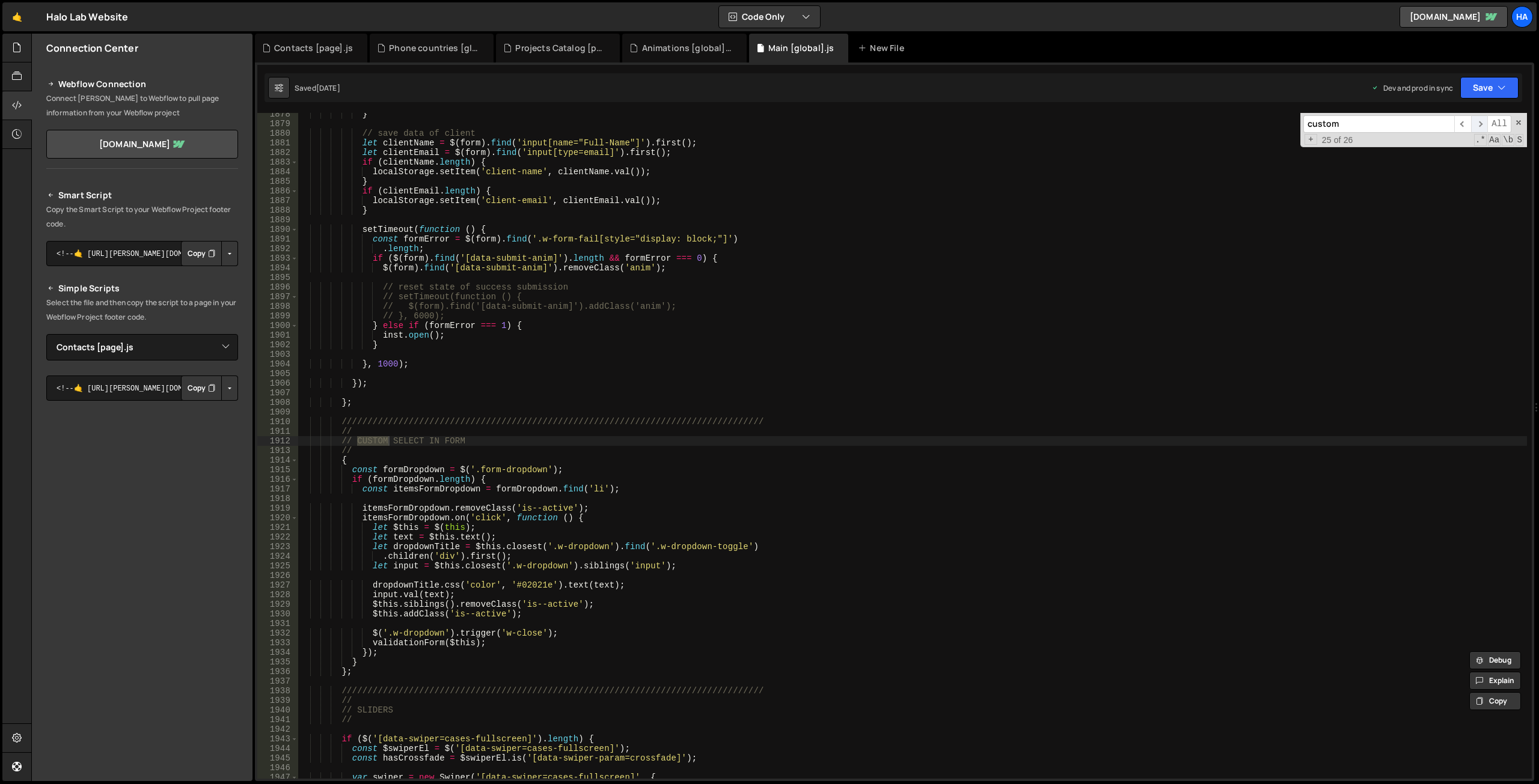
scroll to position [15229, 0]
click at [1482, 123] on span "​" at bounding box center [1479, 124] width 17 height 18
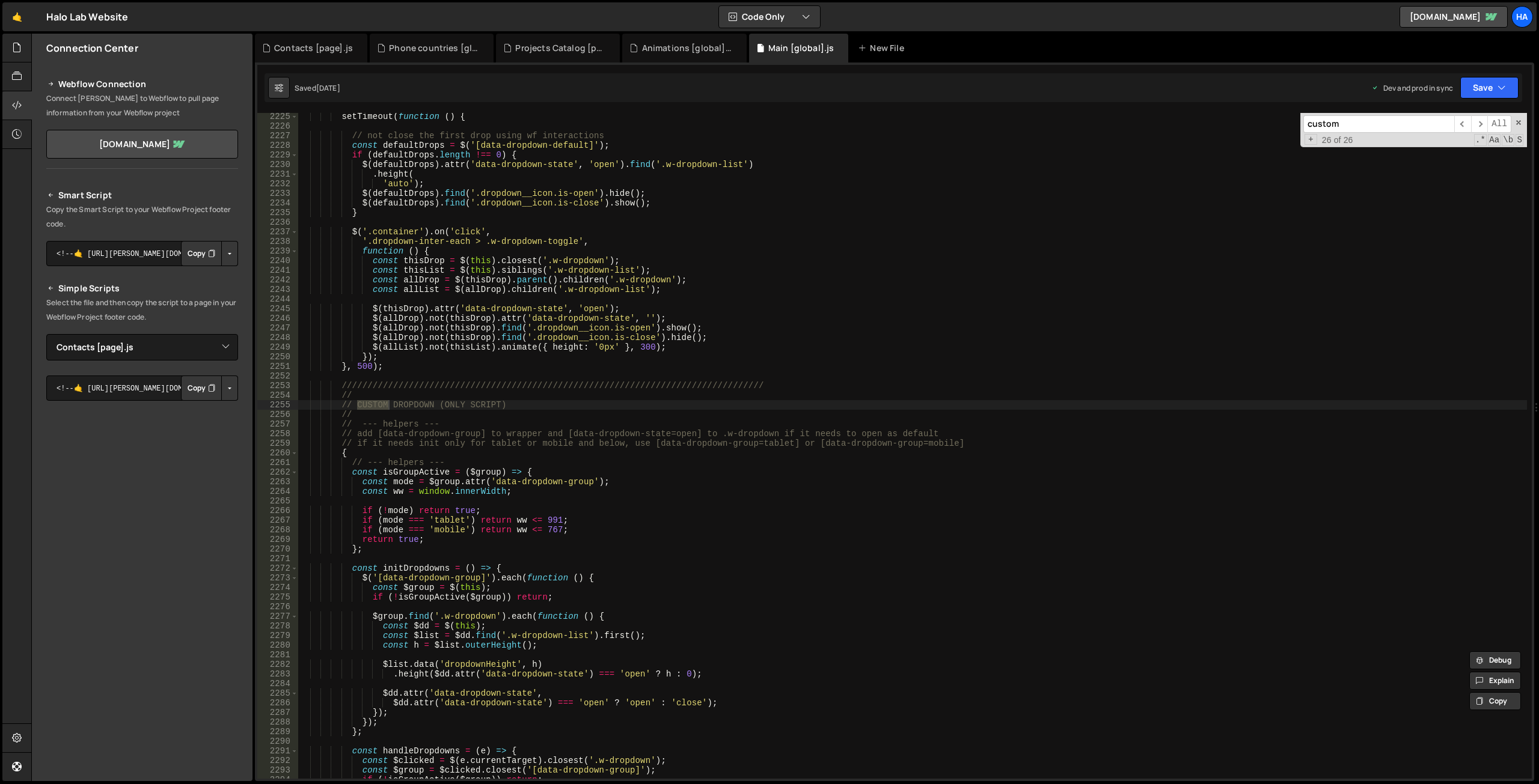
scroll to position [18072, 0]
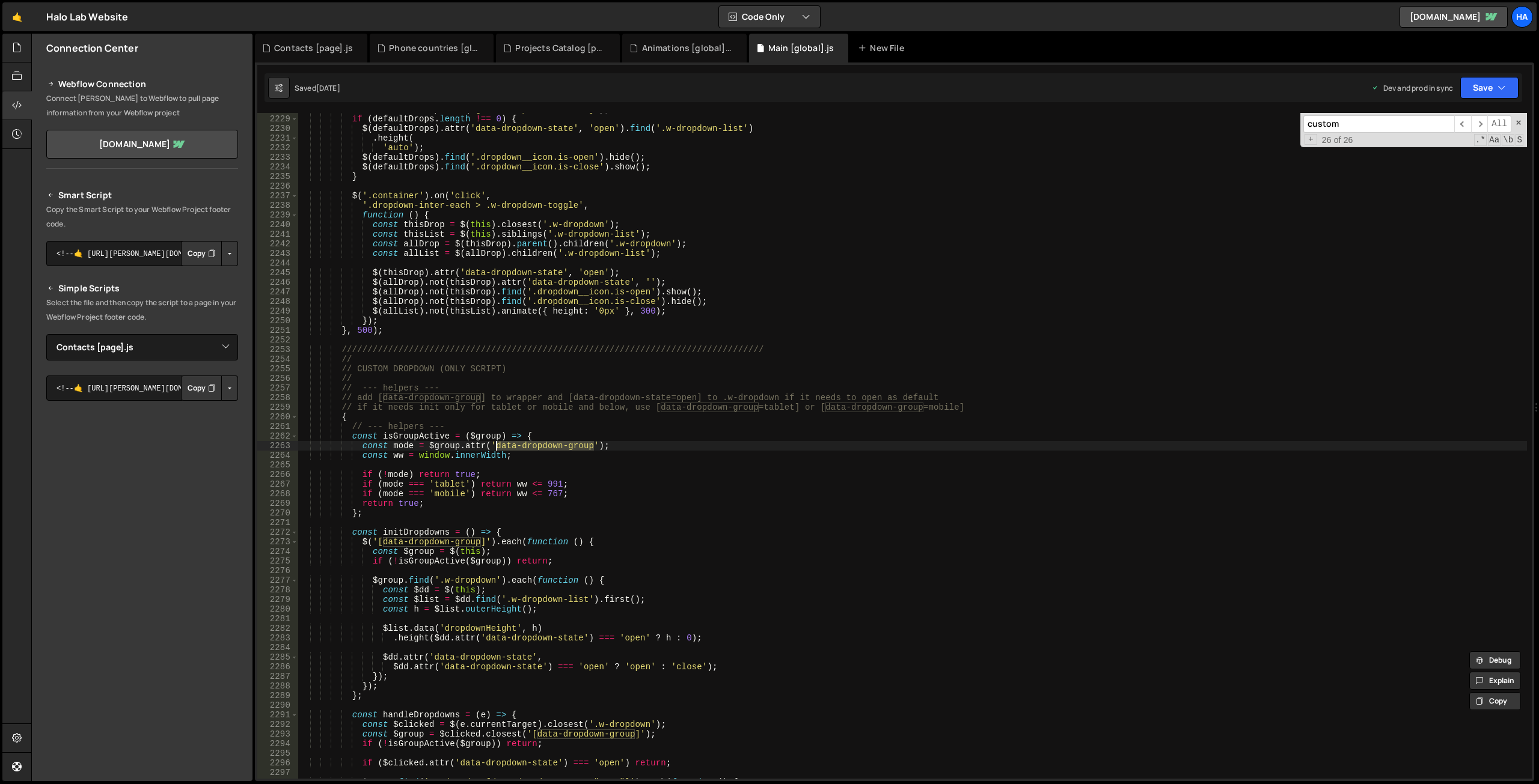
drag, startPoint x: 595, startPoint y: 446, endPoint x: 497, endPoint y: 450, distance: 98.1
click at [497, 450] on div "const defaultDrops = $ ( '[data-dropdown-default]' ) ; if ( defaultDrops . leng…" at bounding box center [912, 447] width 1228 height 685
click at [622, 434] on div "const defaultDrops = $ ( '[data-dropdown-default]' ) ; if ( defaultDrops . leng…" at bounding box center [912, 447] width 1228 height 685
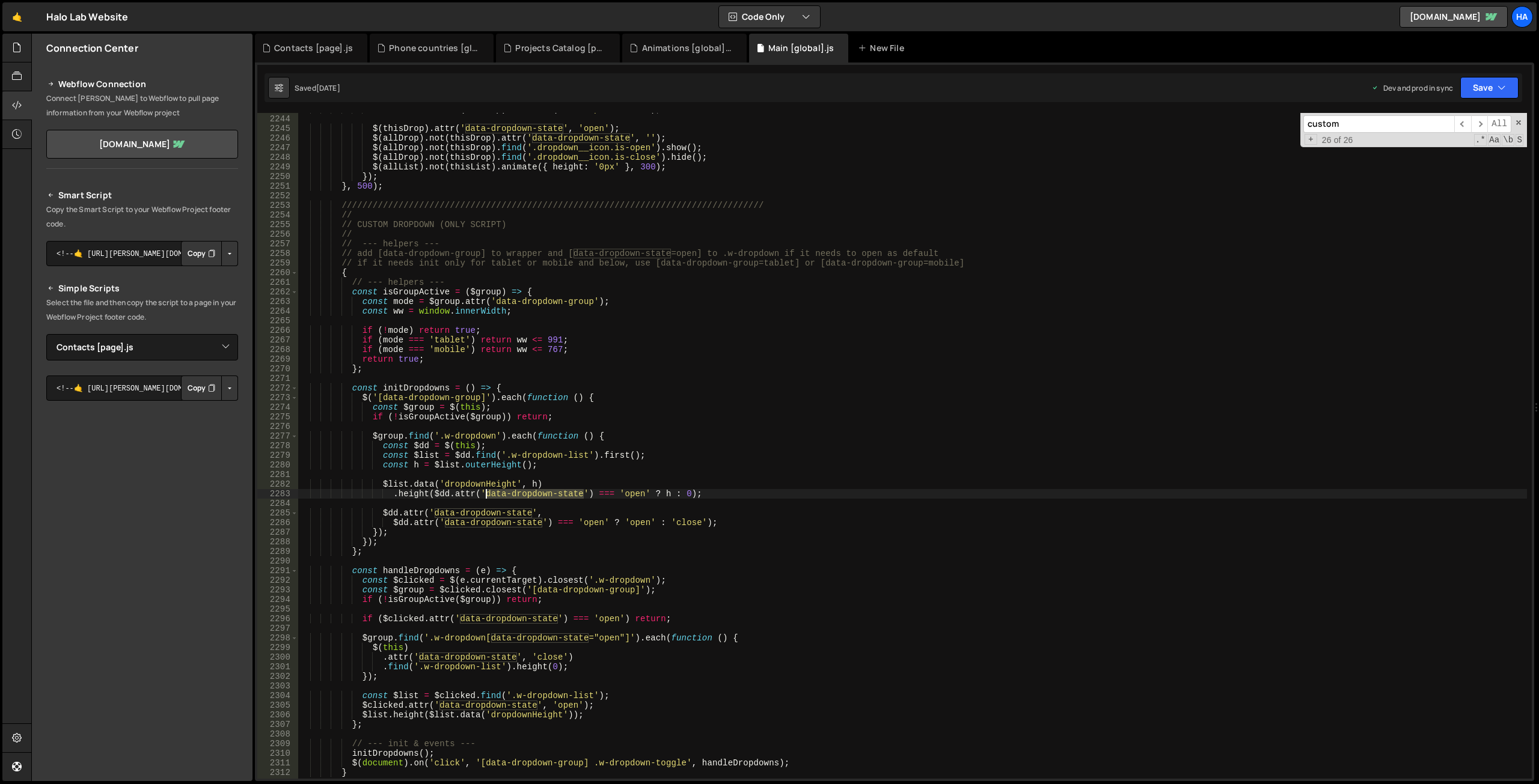
drag, startPoint x: 583, startPoint y: 493, endPoint x: 487, endPoint y: 495, distance: 96.0
click at [487, 495] on div "const allList = $ ( allDrop ) . children ( '.w-dropdown-list' ) ; $ ( thisDrop …" at bounding box center [912, 447] width 1228 height 685
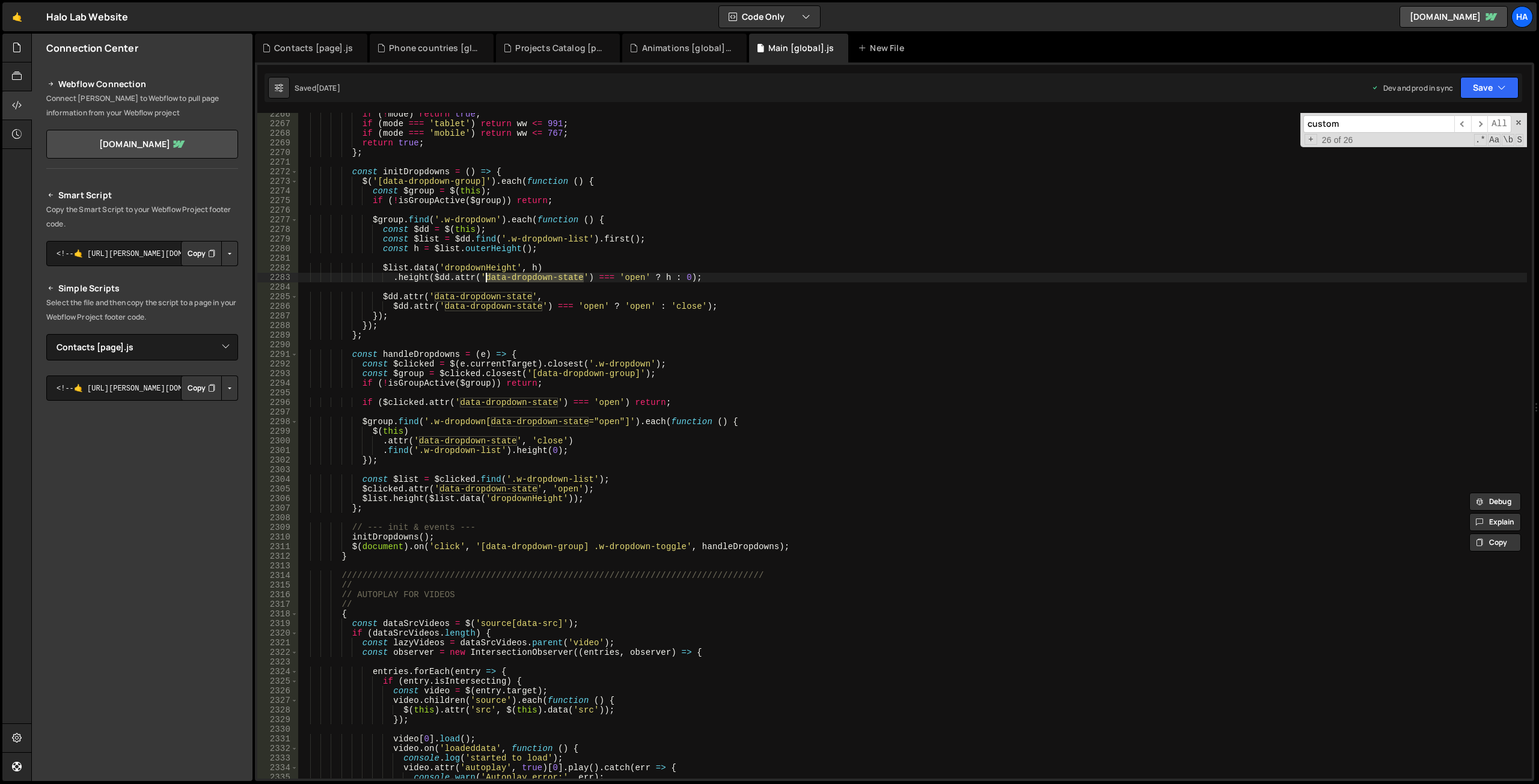
scroll to position [18284, 0]
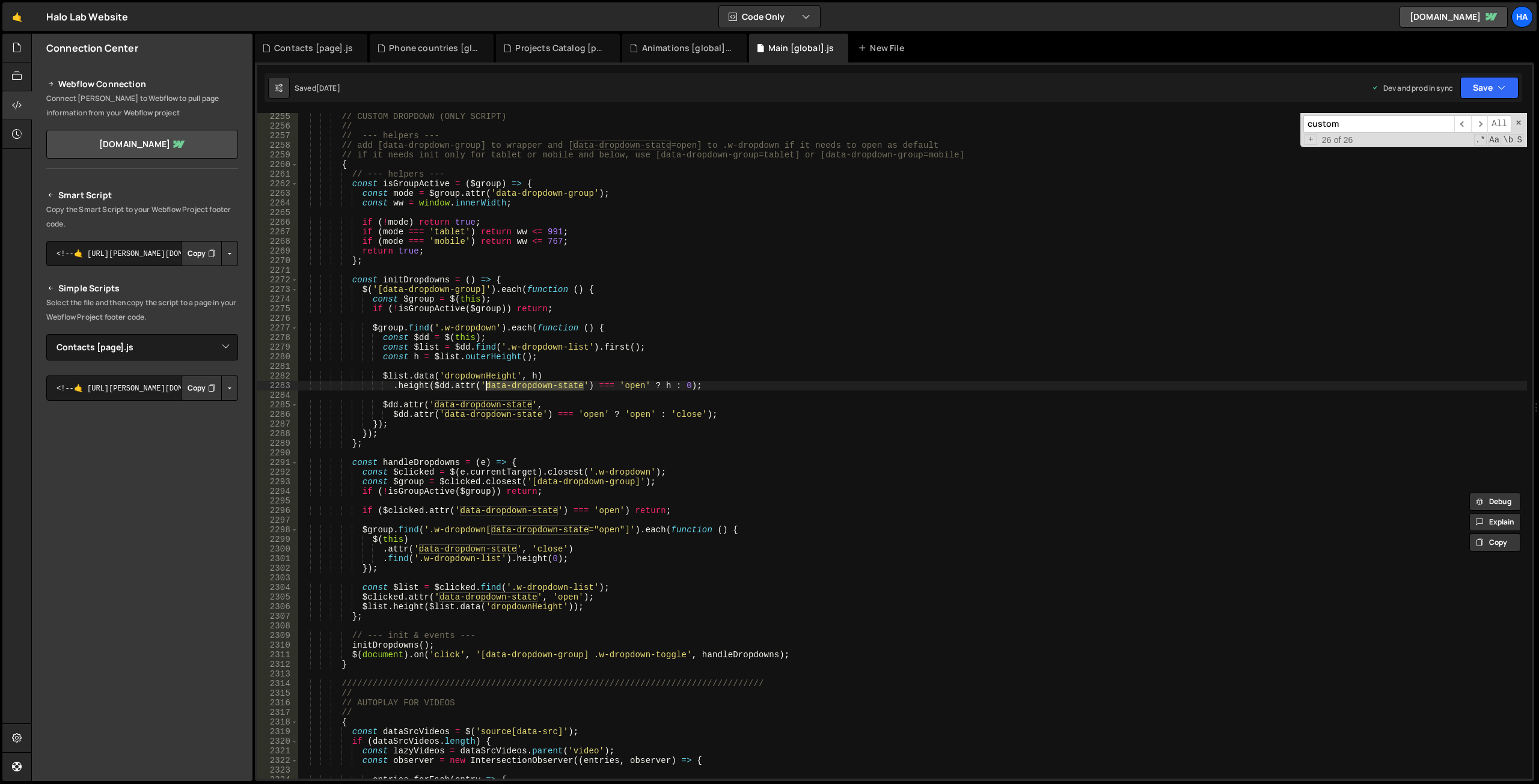
click at [370, 666] on div "// CUSTOM DROPDOWN (ONLY SCRIPT) // // --- helpers --- // add [data-dropdown-gr…" at bounding box center [912, 453] width 1228 height 685
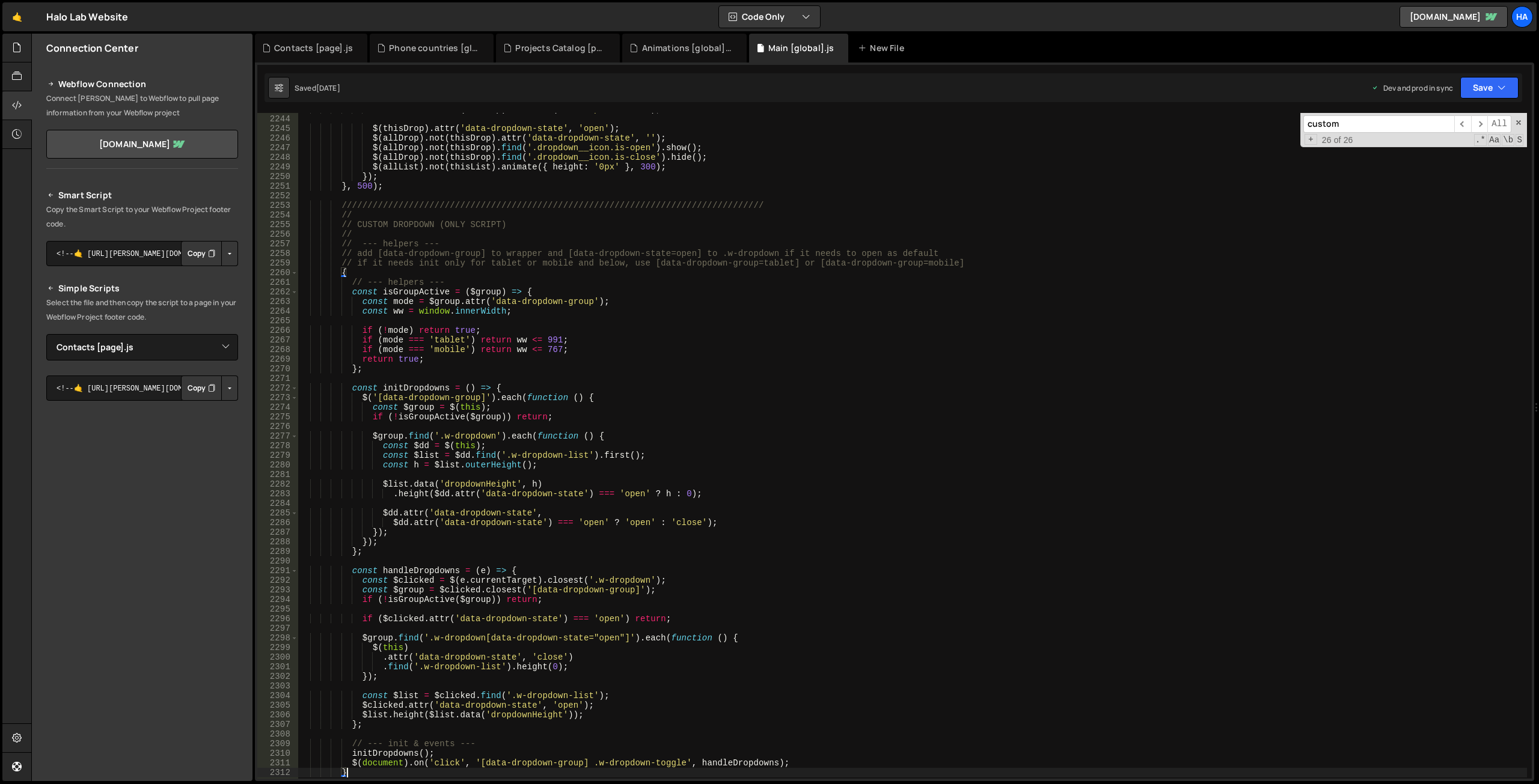
scroll to position [18163, 0]
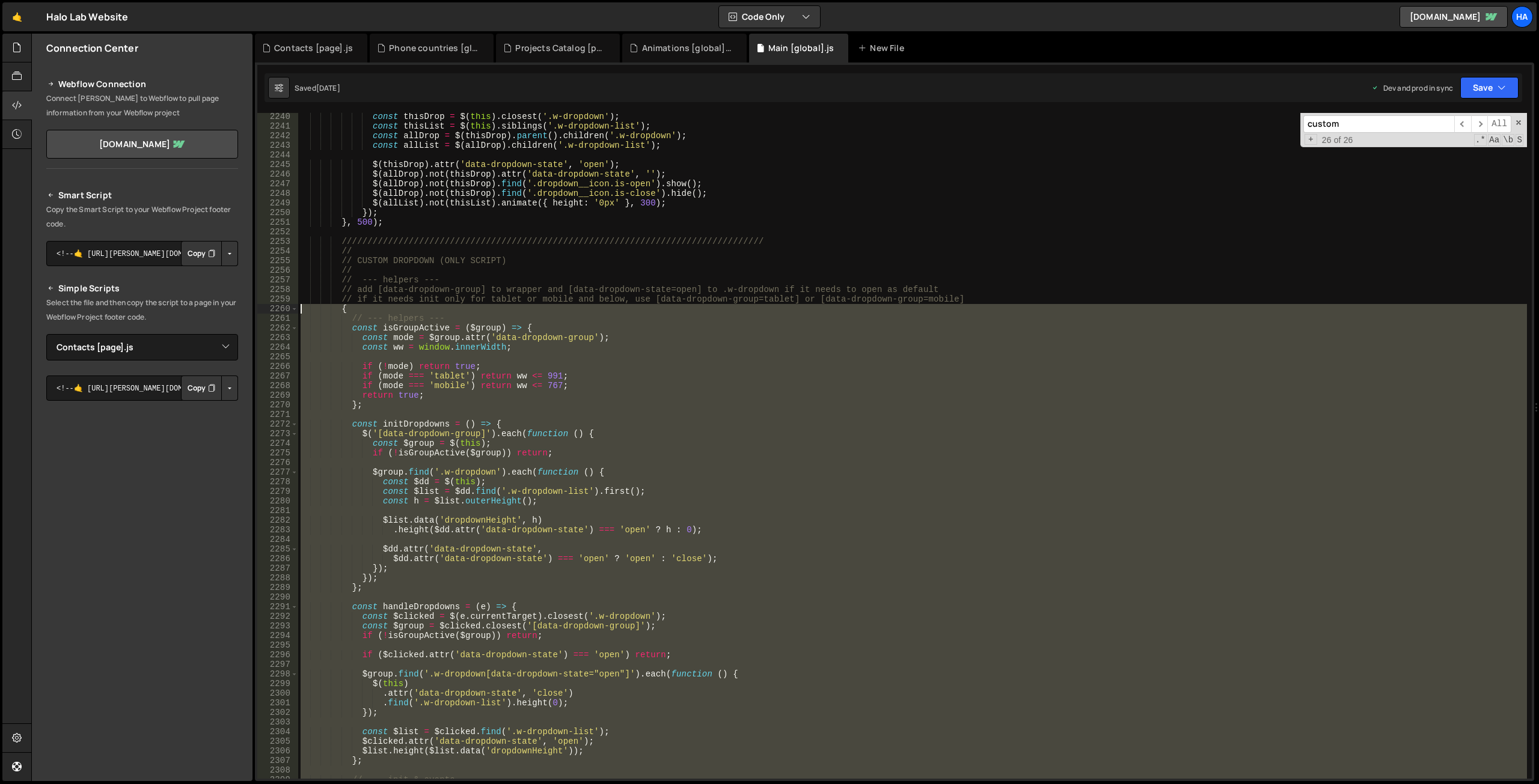
drag, startPoint x: 324, startPoint y: 316, endPoint x: 278, endPoint y: 311, distance: 46.3
click at [278, 311] on div "} 2240 2241 2242 2243 2244 2245 2246 2247 2248 2249 2250 2251 2252 2253 2254 22…" at bounding box center [895, 446] width 1275 height 666
type textarea "{ // --- helpers ---"
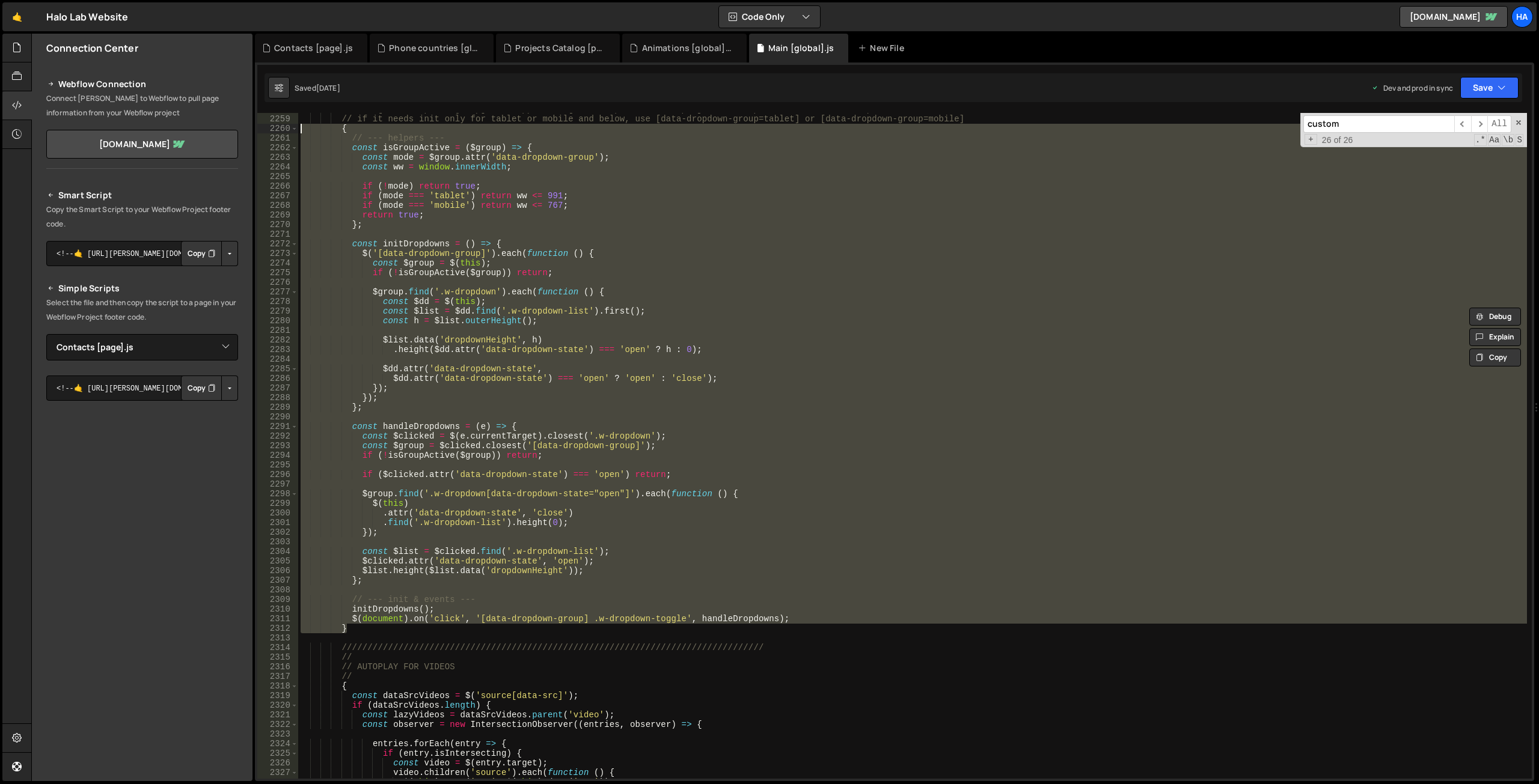
scroll to position [18376, 0]
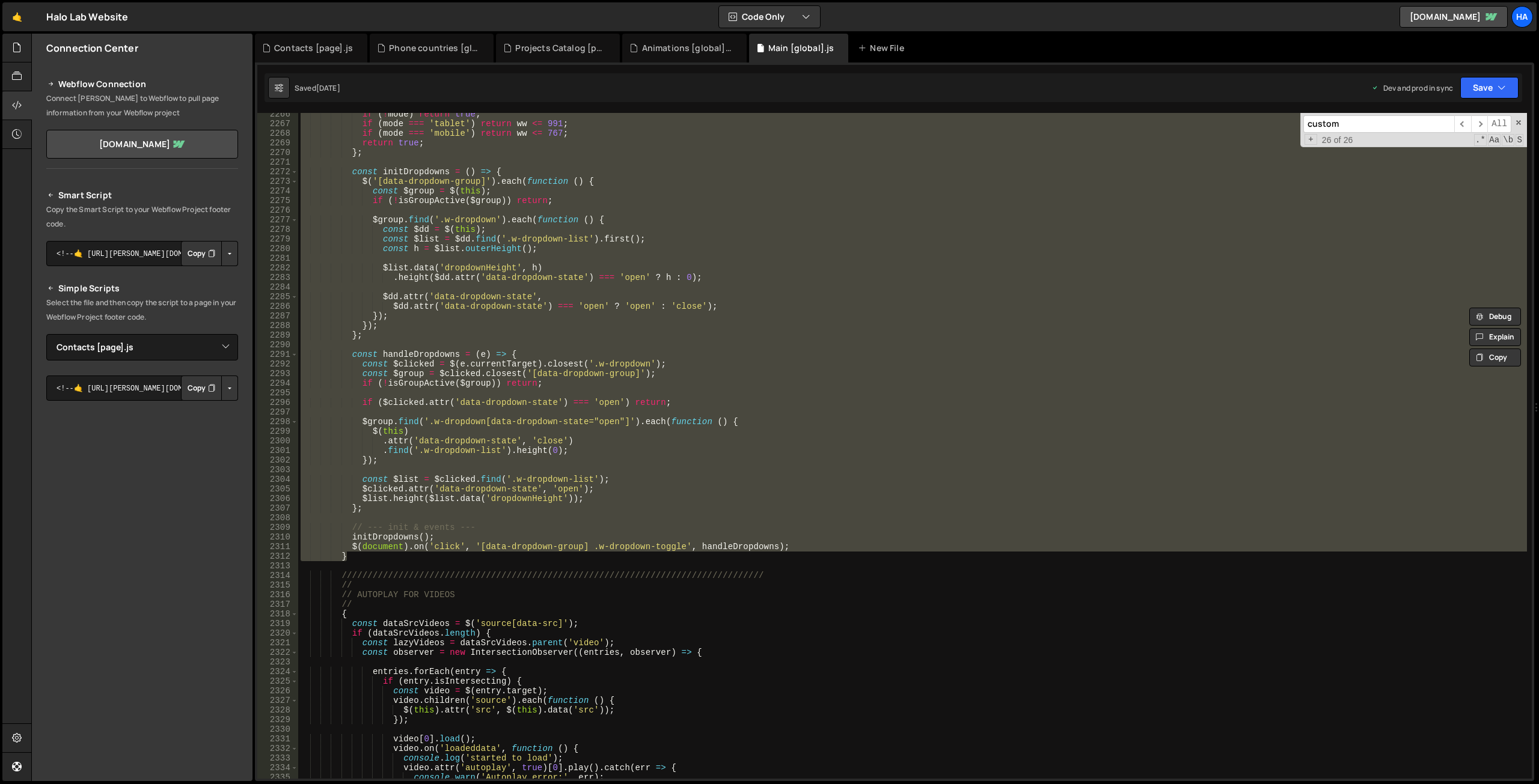
paste textarea
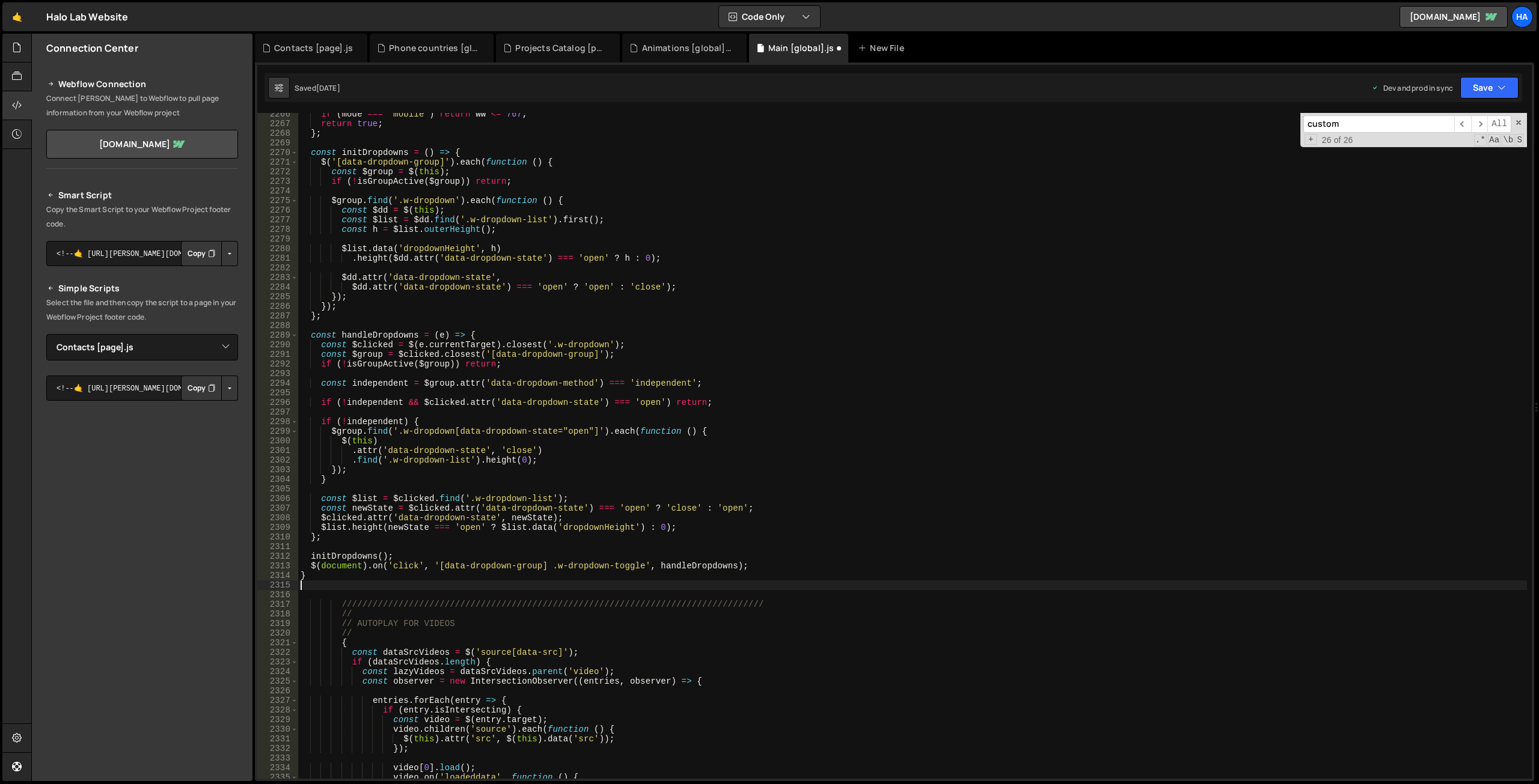
type textarea "$(document).on('click', '[data-dropdown-group] .w-dropdown-toggle', handleDropd…"
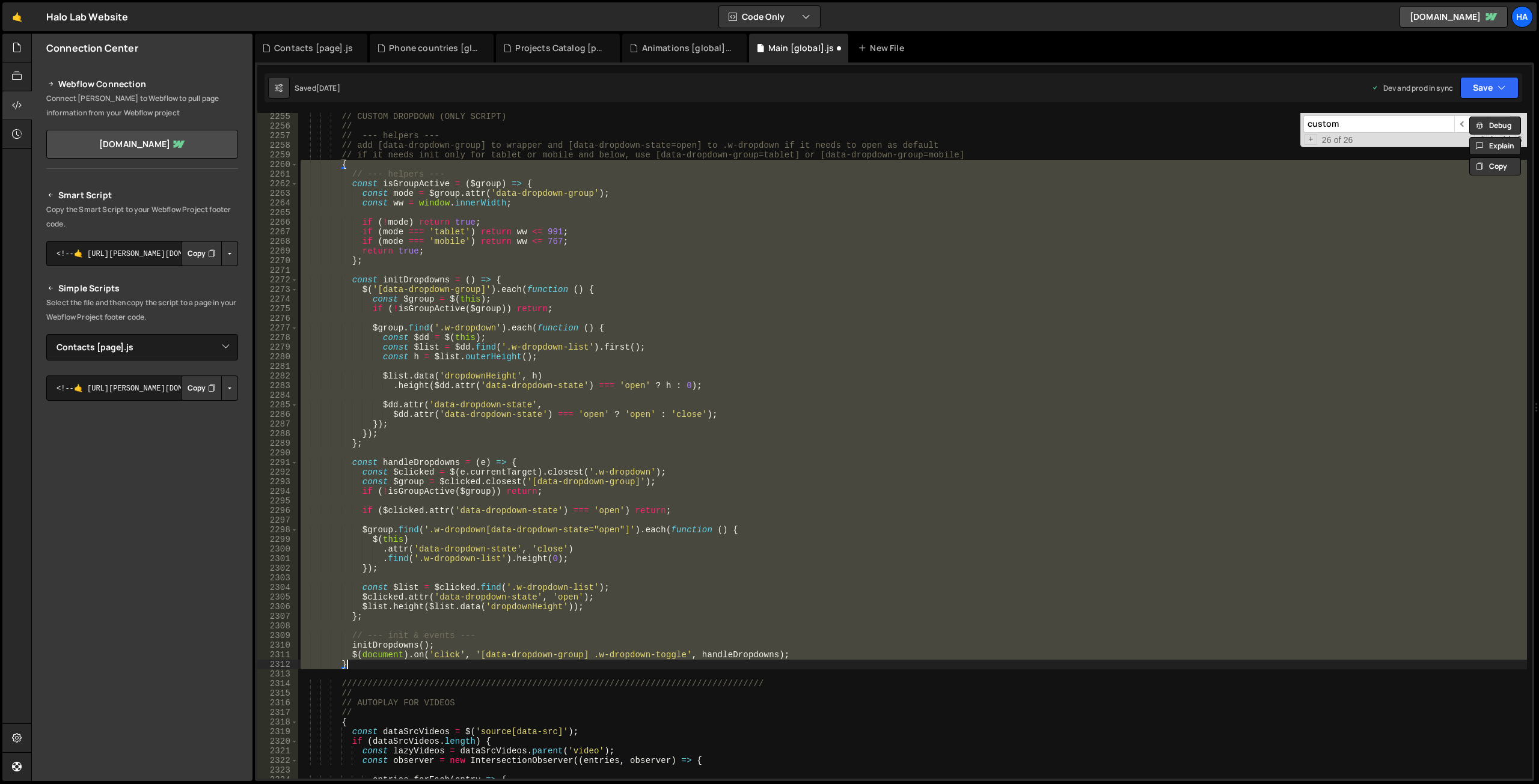
scroll to position [18254, 0]
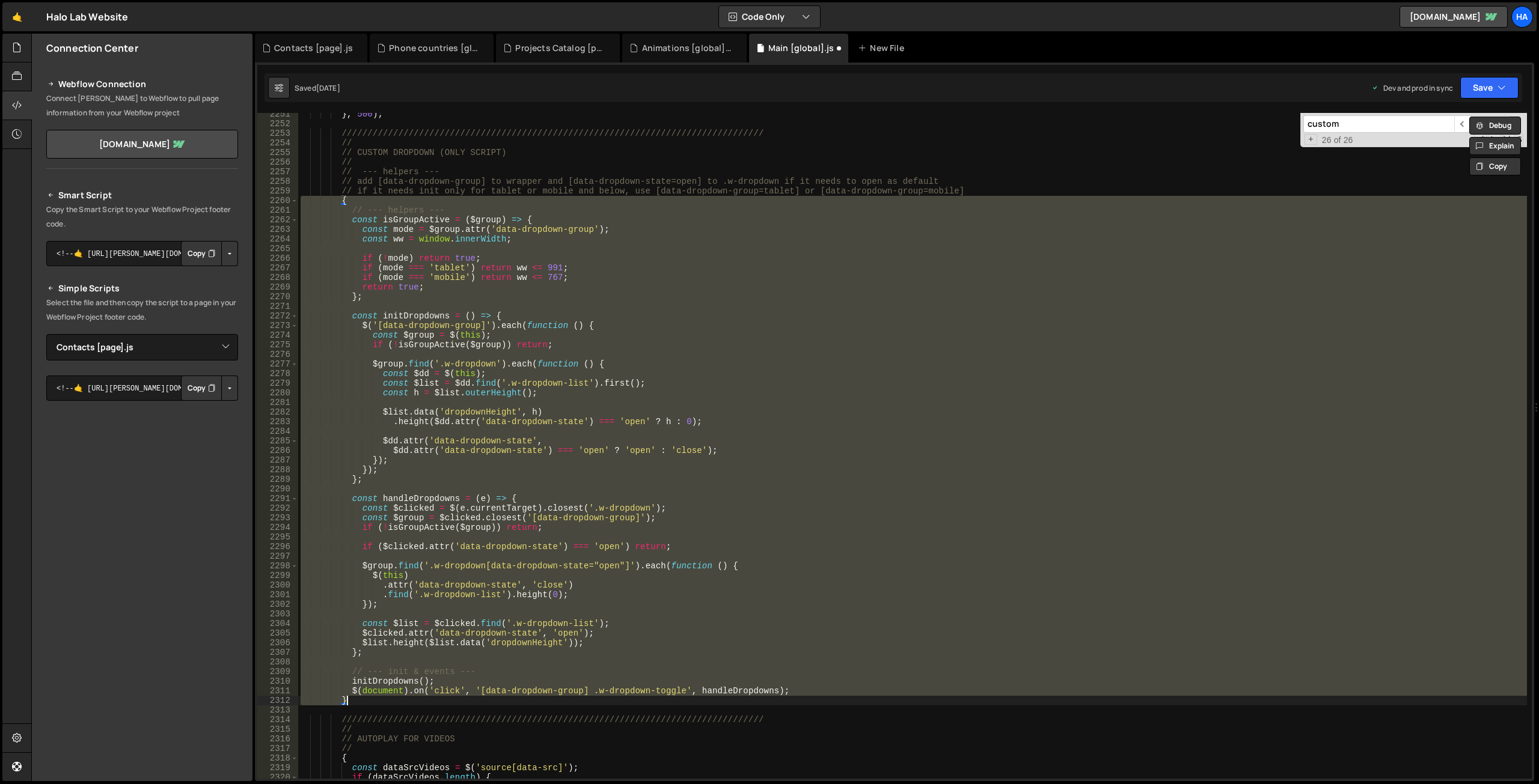
paste textarea
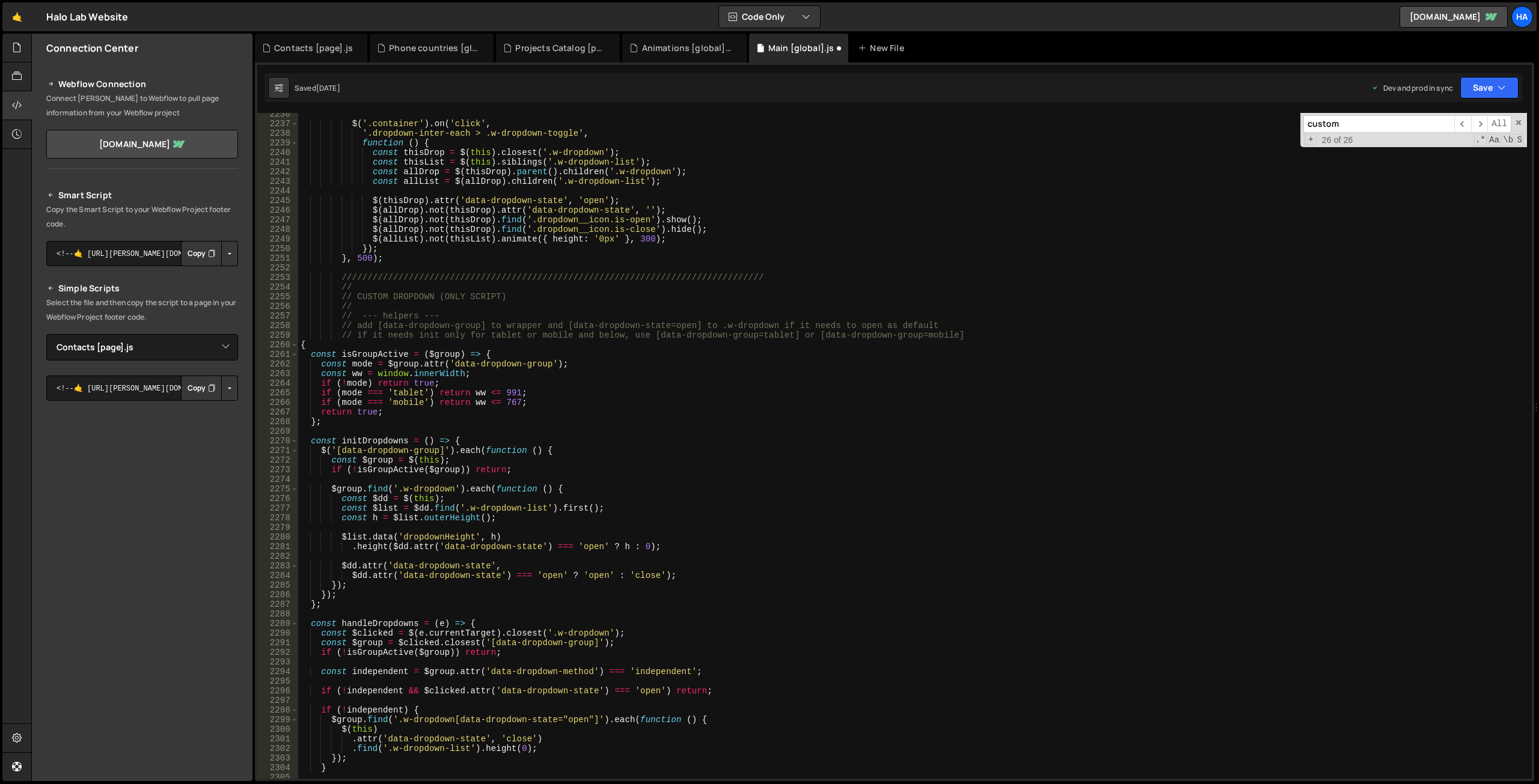
scroll to position [18110, 0]
type textarea "$(document).on('click', '[data-dropdown-group] .w-dropdown-toggle', handleDropd…"
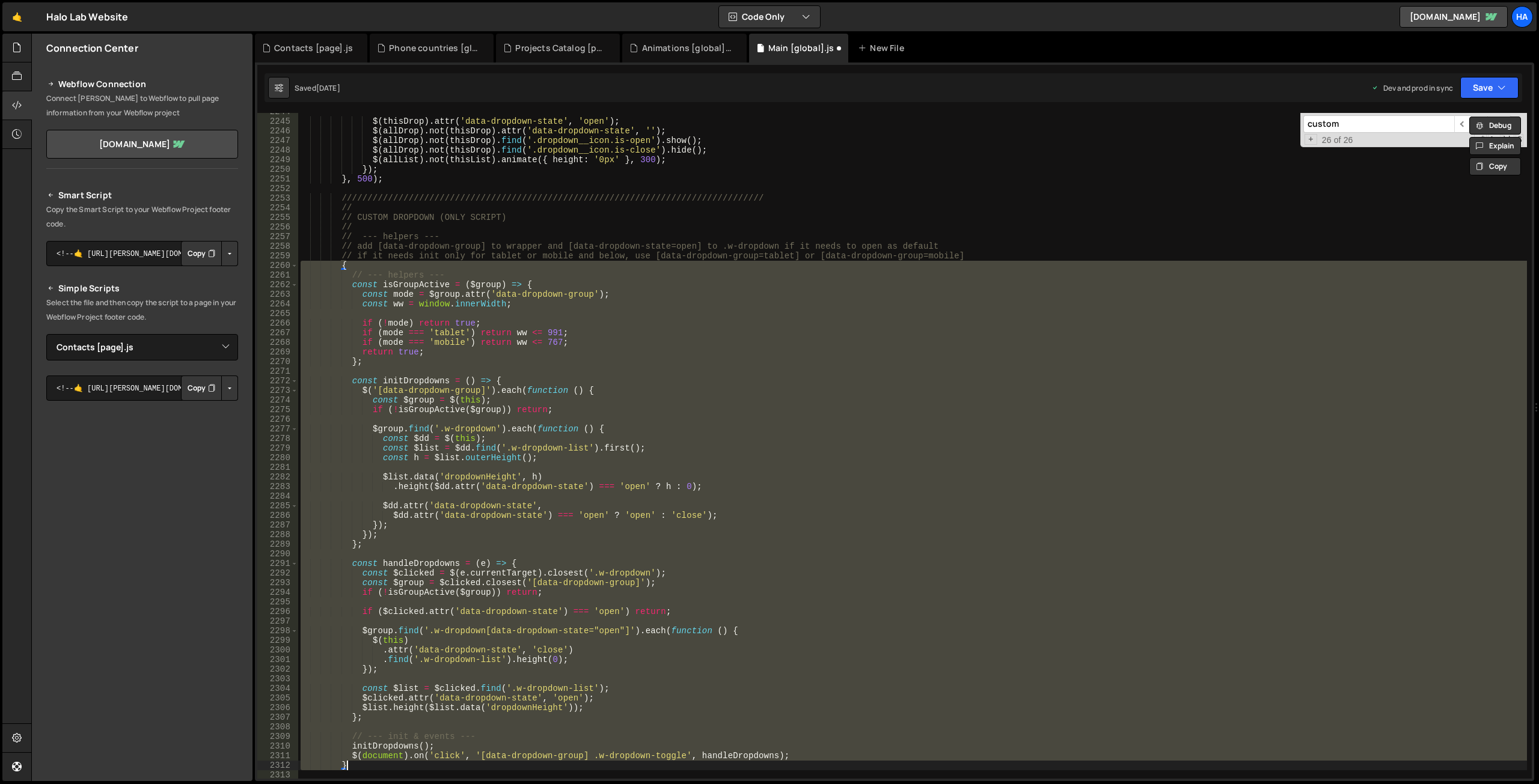
scroll to position [18077, 0]
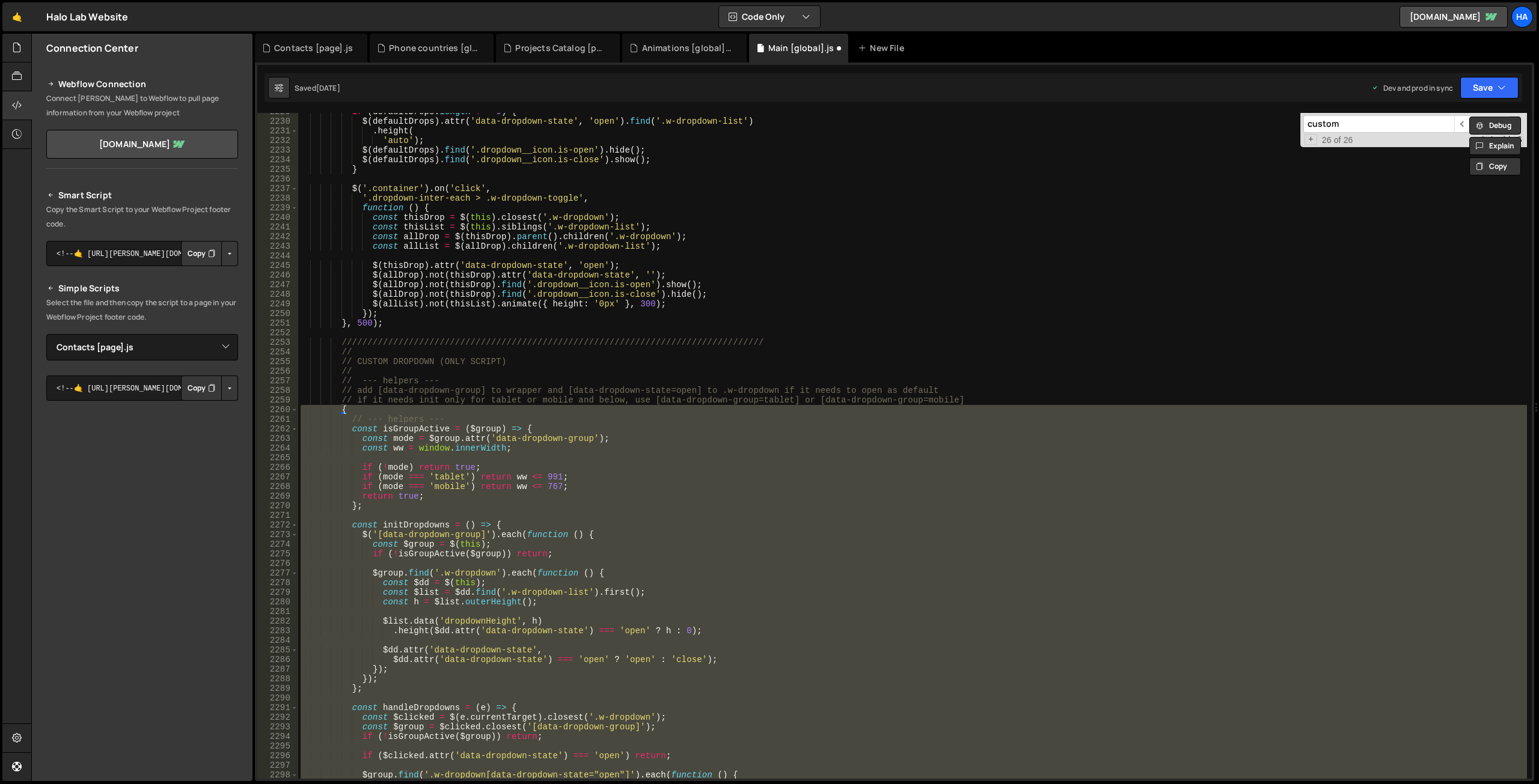
paste textarea
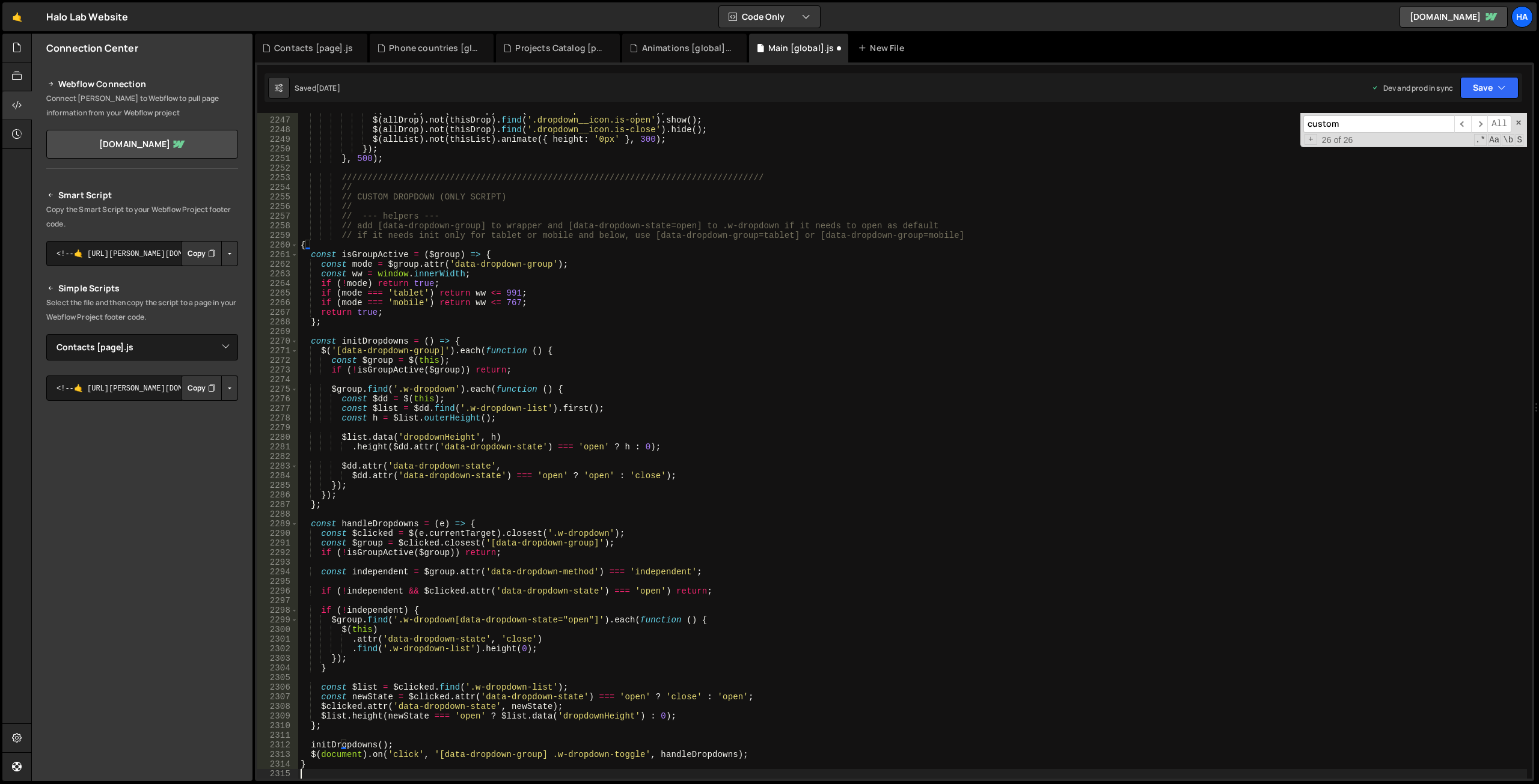
scroll to position [18194, 0]
click at [1494, 75] on div "Saved [DATE] Dev and prod in sync Upgrade to Edit Save Save to Staging S Saved …" at bounding box center [893, 88] width 1258 height 29
click at [1501, 87] on icon "button" at bounding box center [1501, 88] width 8 height 12
click at [1452, 121] on div "Save to Staging S" at bounding box center [1448, 118] width 125 height 12
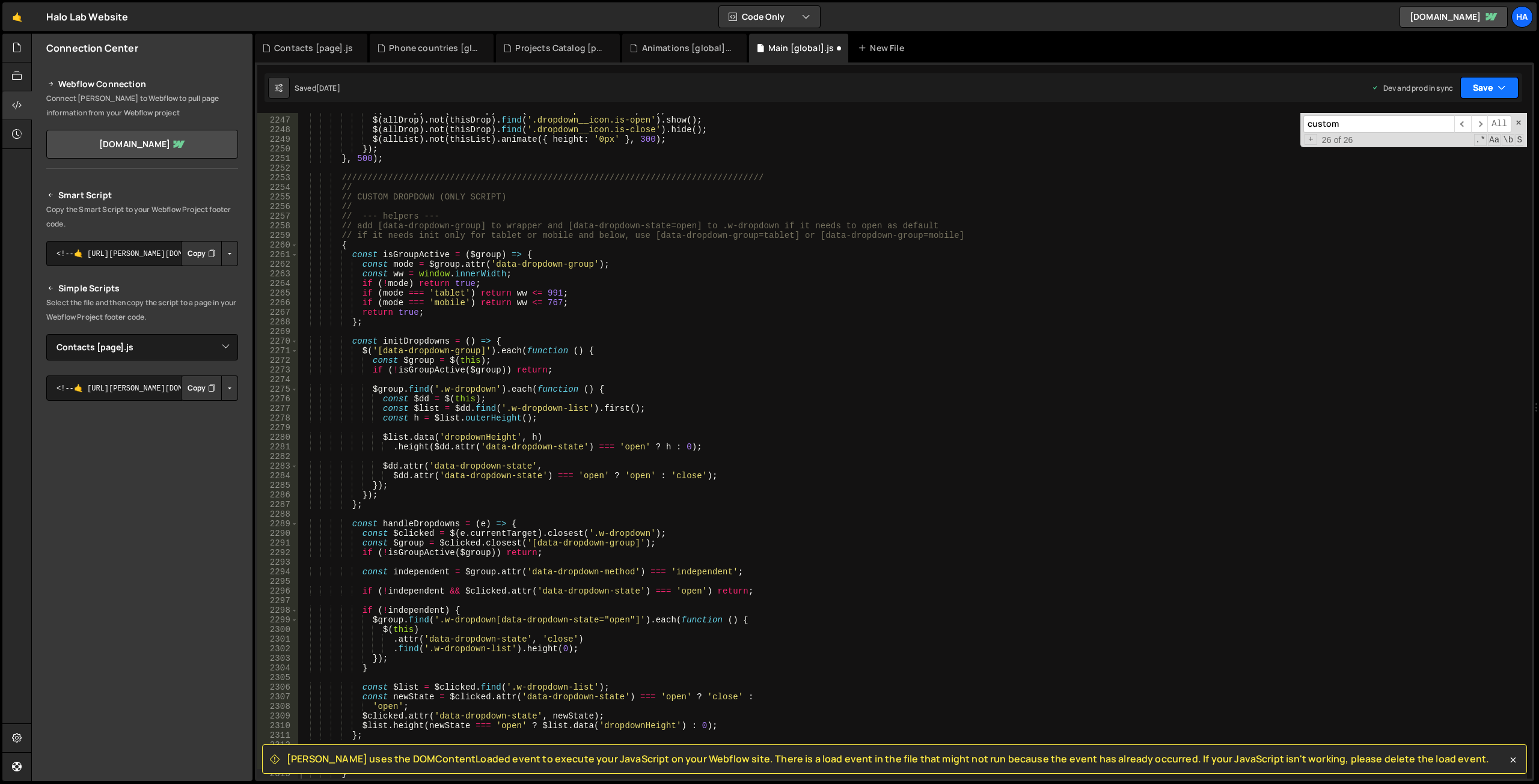
click at [1504, 81] on icon "button" at bounding box center [1501, 88] width 8 height 12
click at [1458, 161] on div "Save to Production S" at bounding box center [1448, 156] width 125 height 12
click at [799, 419] on div "$ ( allDrop ) . not ( thisDrop ) . attr ( 'data-dropdown-state' , '' ) ; $ ( al…" at bounding box center [912, 448] width 1228 height 685
drag, startPoint x: 533, startPoint y: 570, endPoint x: 637, endPoint y: 572, distance: 104.0
click at [637, 572] on div "$ ( allDrop ) . not ( thisDrop ) . attr ( 'data-dropdown-state' , '' ) ; $ ( al…" at bounding box center [912, 448] width 1228 height 685
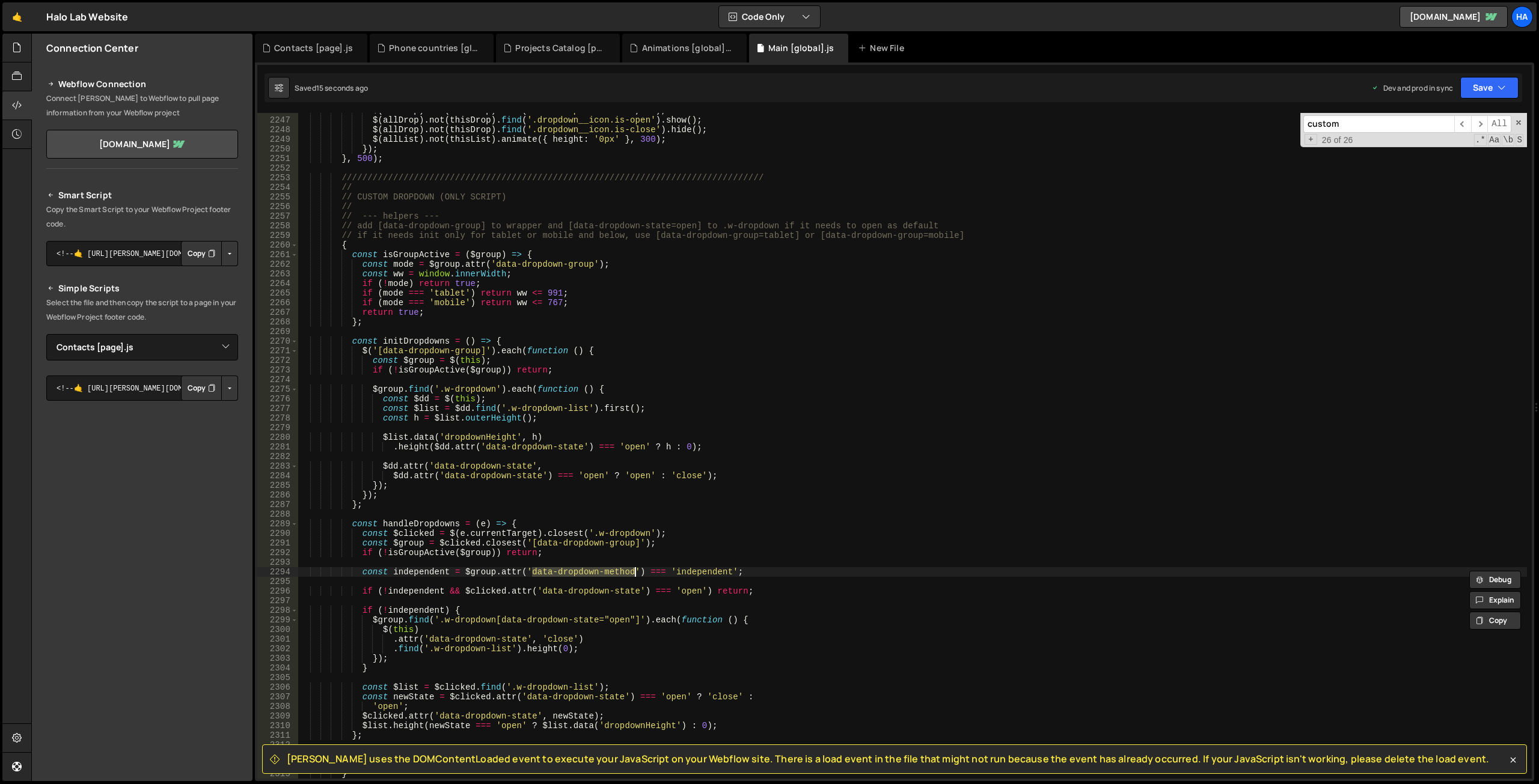
click at [980, 234] on div "$ ( allDrop ) . not ( thisDrop ) . attr ( 'data-dropdown-state' , '' ) ; $ ( al…" at bounding box center [912, 448] width 1228 height 685
type textarea "// if it needs init only for tablet or mobile and below, use [data-dropdown-gro…"
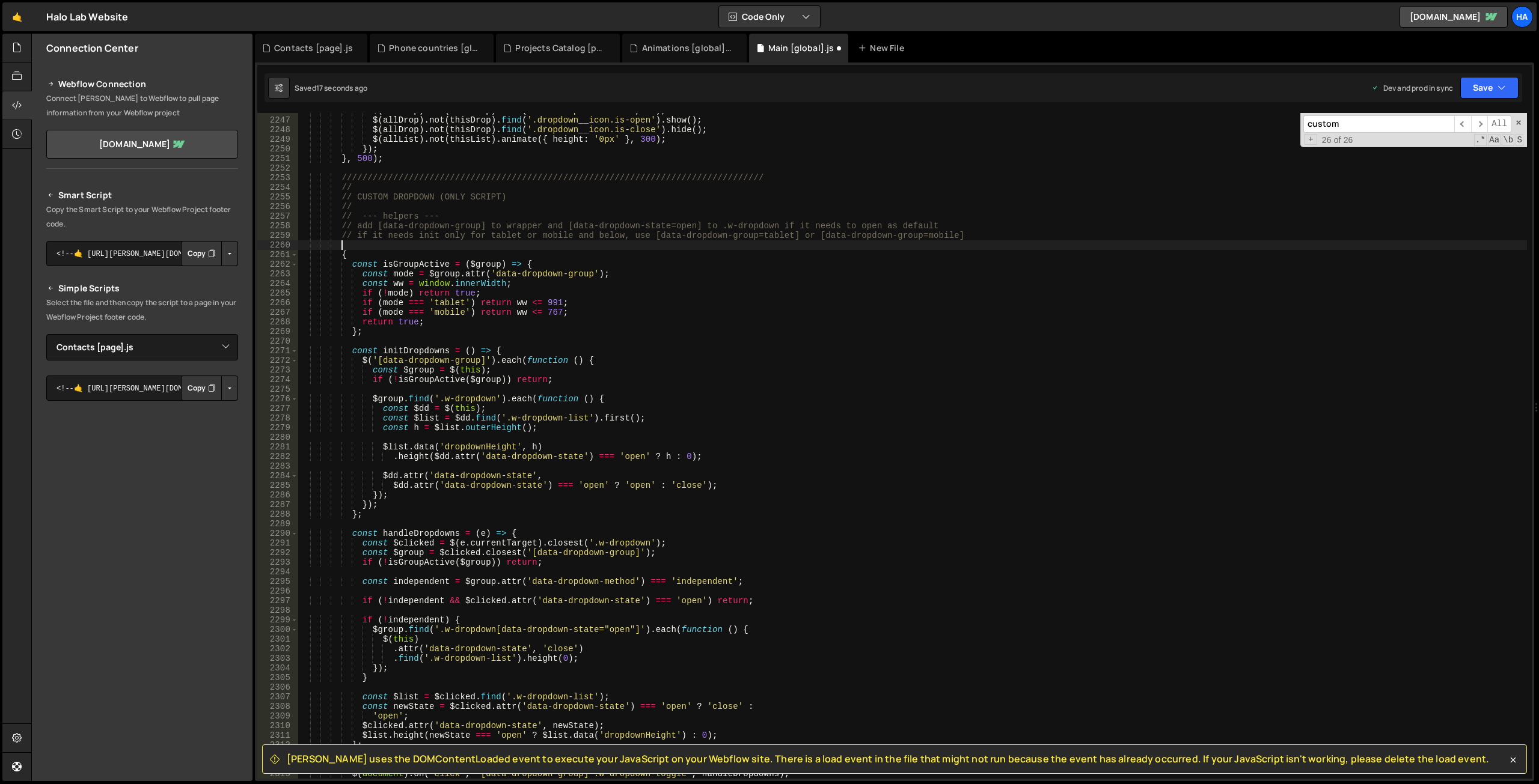
paste textarea "data-dropdown-method"
type textarea "data-dropdown-method"
type textarea "."
paste textarea "data-dropdown-method"
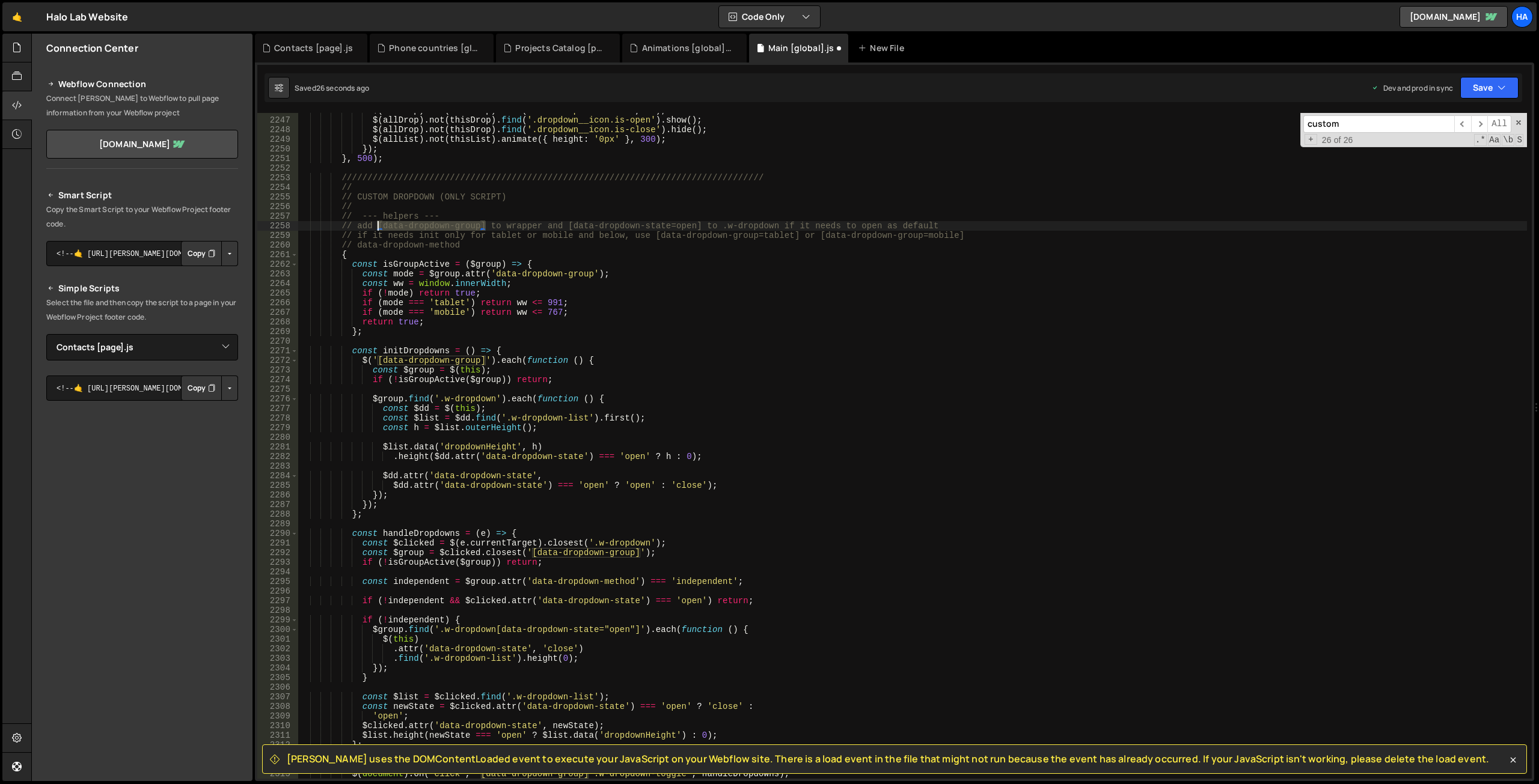
drag, startPoint x: 485, startPoint y: 227, endPoint x: 380, endPoint y: 228, distance: 105.0
click at [380, 228] on div "$ ( allDrop ) . not ( thisDrop ) . attr ( 'data-dropdown-state' , '' ) ; $ ( al…" at bounding box center [912, 448] width 1228 height 685
click at [358, 244] on div "$ ( allDrop ) . not ( thisDrop ) . attr ( 'data-dropdown-state' , '' ) ; $ ( al…" at bounding box center [912, 448] width 1228 height 685
click at [509, 244] on div "$ ( allDrop ) . not ( thisDrop ) . attr ( 'data-dropdown-state' , '' ) ; $ ( al…" at bounding box center [912, 448] width 1228 height 685
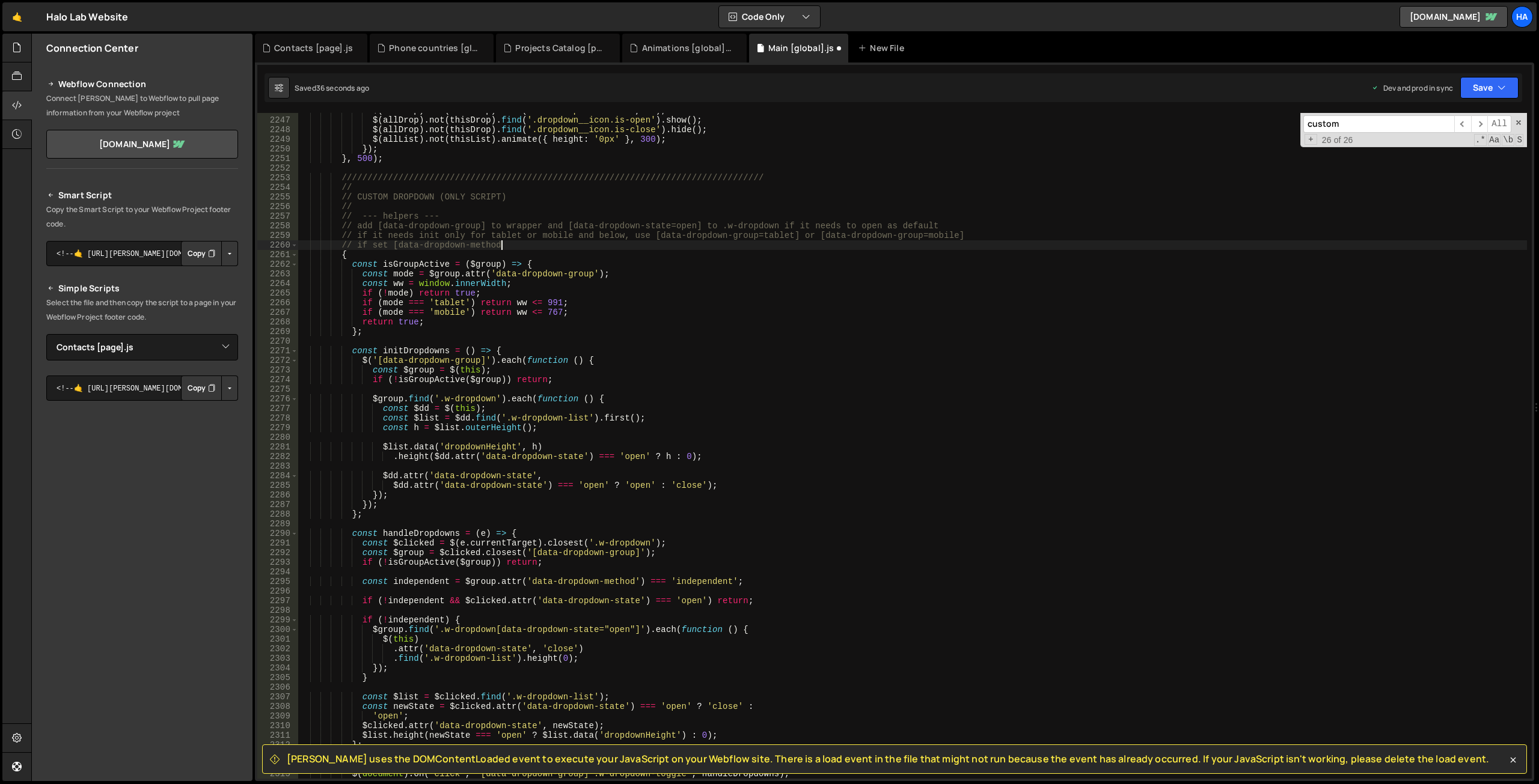
scroll to position [18309, 0]
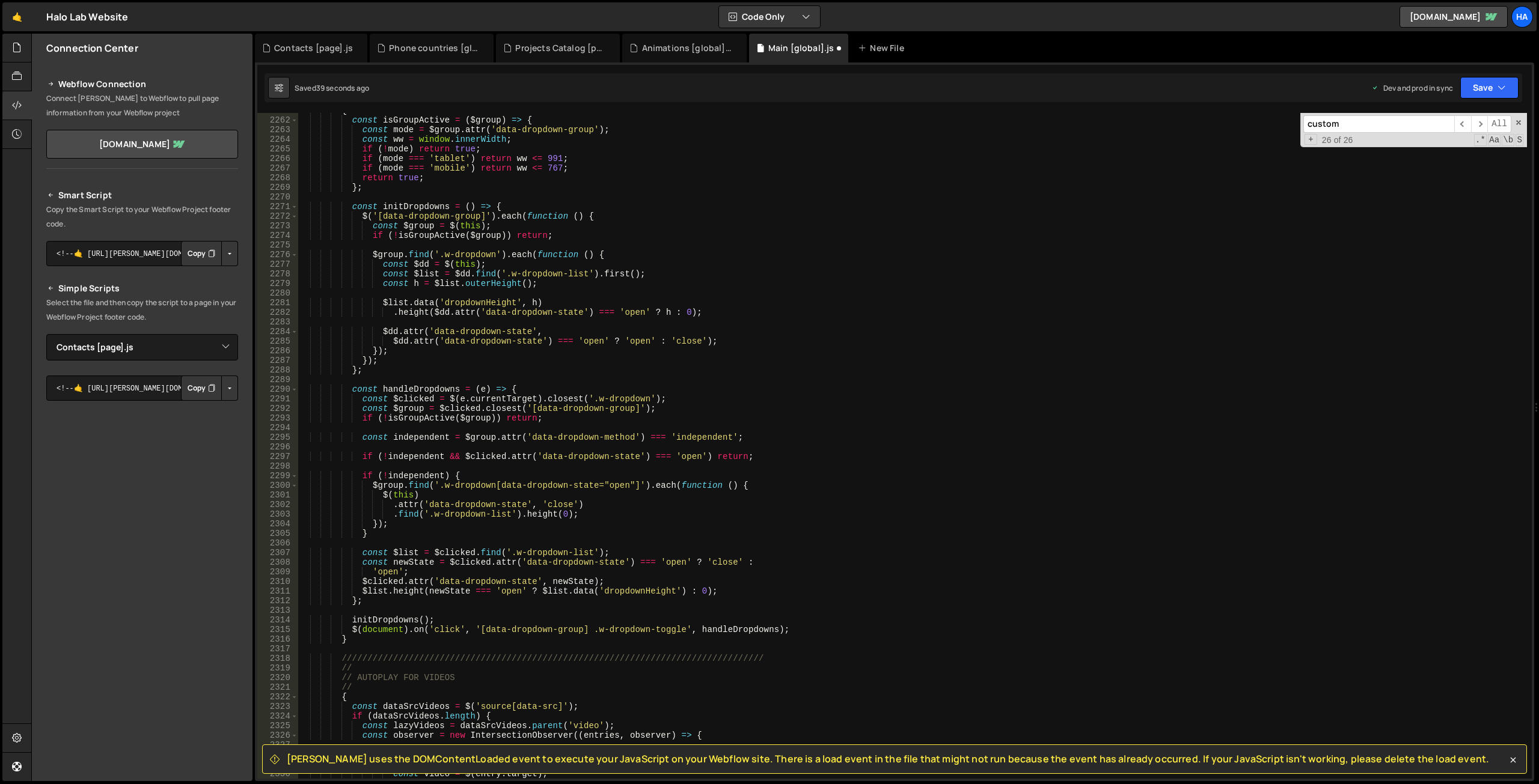
click at [704, 437] on div "{ const isGroupActive = ( $group ) => { const mode = $group . attr ( 'data-drop…" at bounding box center [912, 448] width 1228 height 685
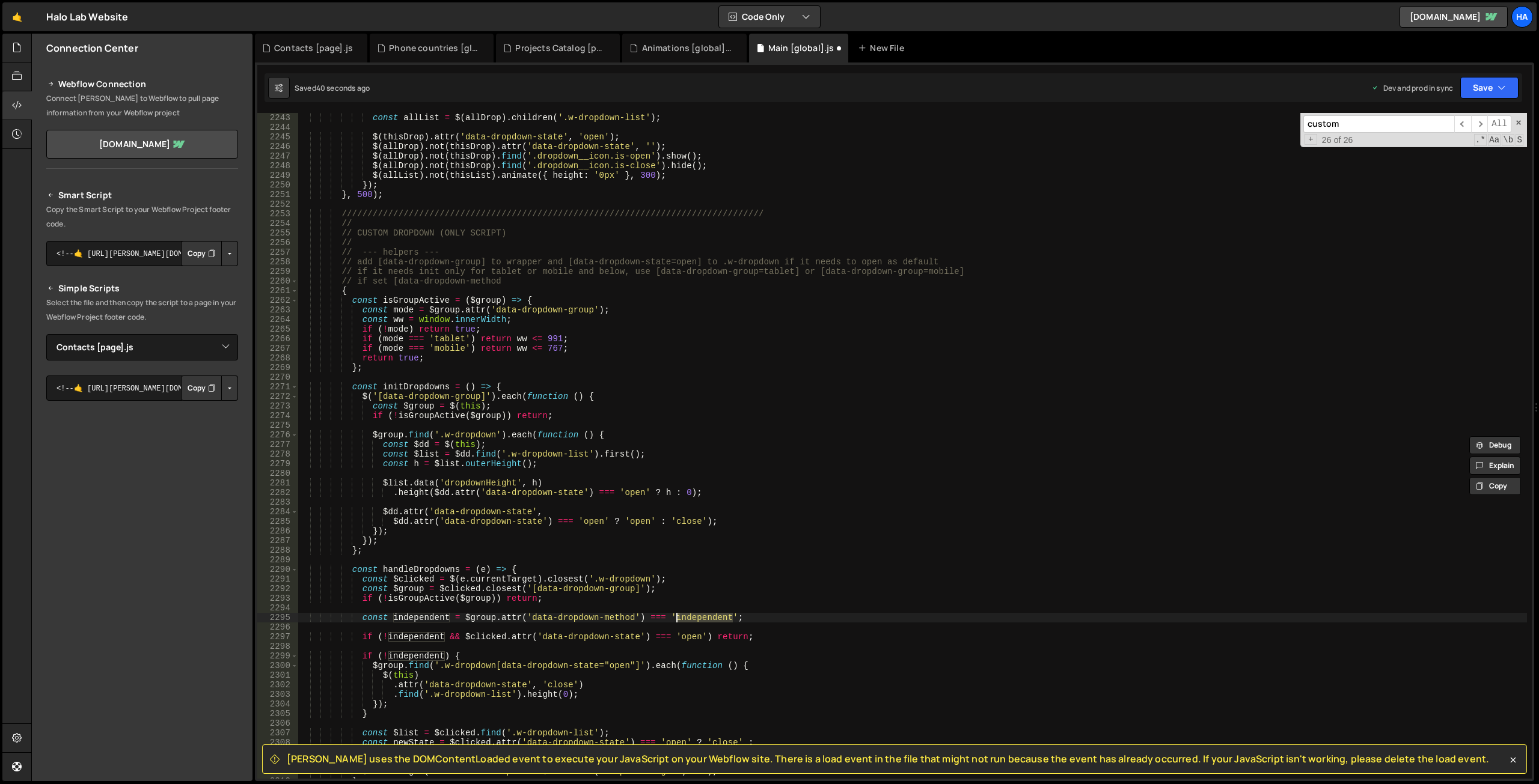
scroll to position [18157, 0]
click at [508, 281] on div "const allList = $ ( allDrop ) . children ( '.w-dropdown-list' ) ; $ ( thisDrop …" at bounding box center [912, 455] width 1228 height 685
paste textarea "independent"
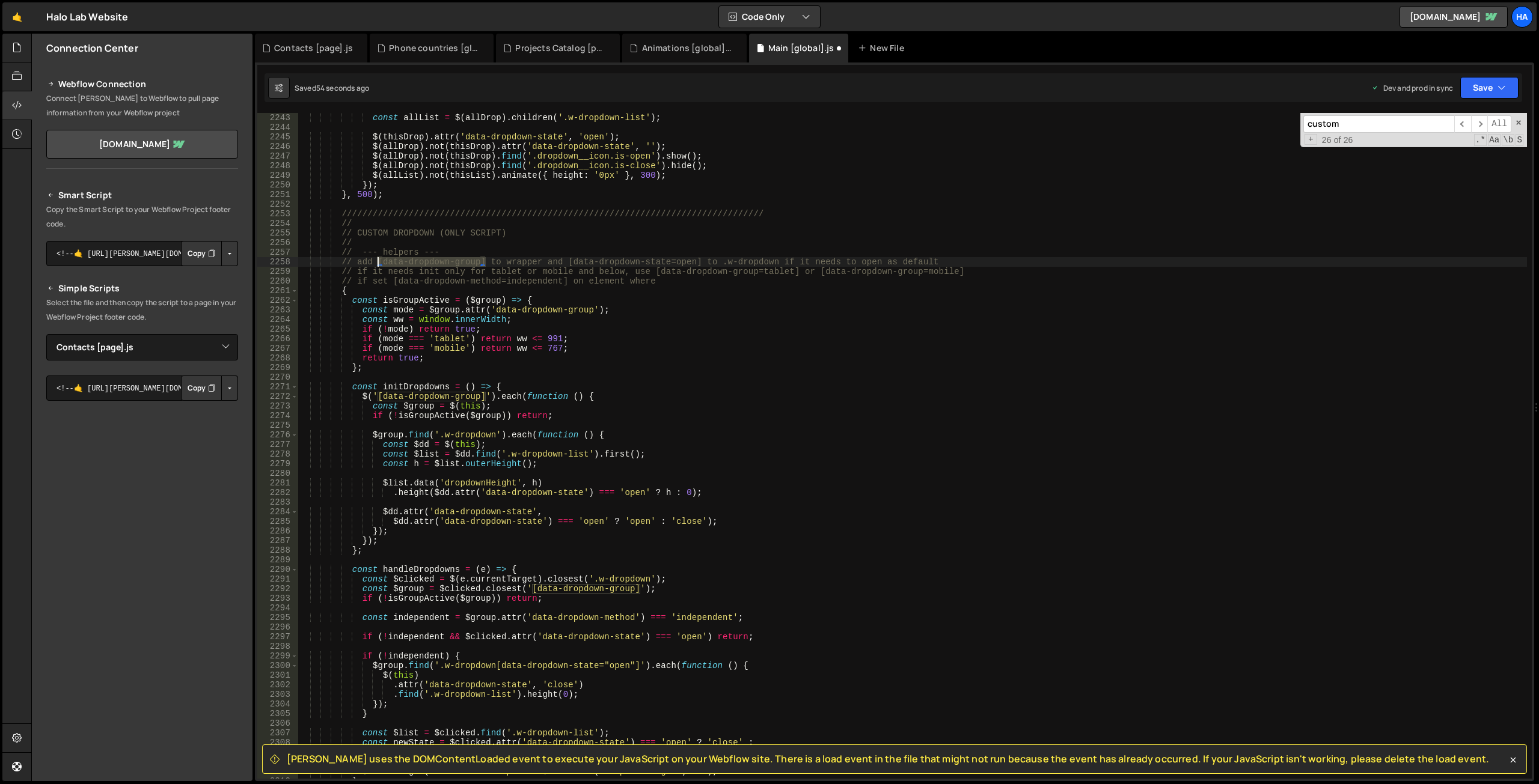
drag, startPoint x: 486, startPoint y: 263, endPoint x: 379, endPoint y: 258, distance: 107.1
click at [379, 258] on div "const allList = $ ( allDrop ) . children ( '.w-dropdown-list' ) ; $ ( thisDrop …" at bounding box center [912, 455] width 1228 height 685
click at [703, 280] on div "const allList = $ ( allDrop ) . children ( '.w-dropdown-list' ) ; $ ( thisDrop …" at bounding box center [912, 455] width 1228 height 685
paste textarea "[data-dropdown-group]"
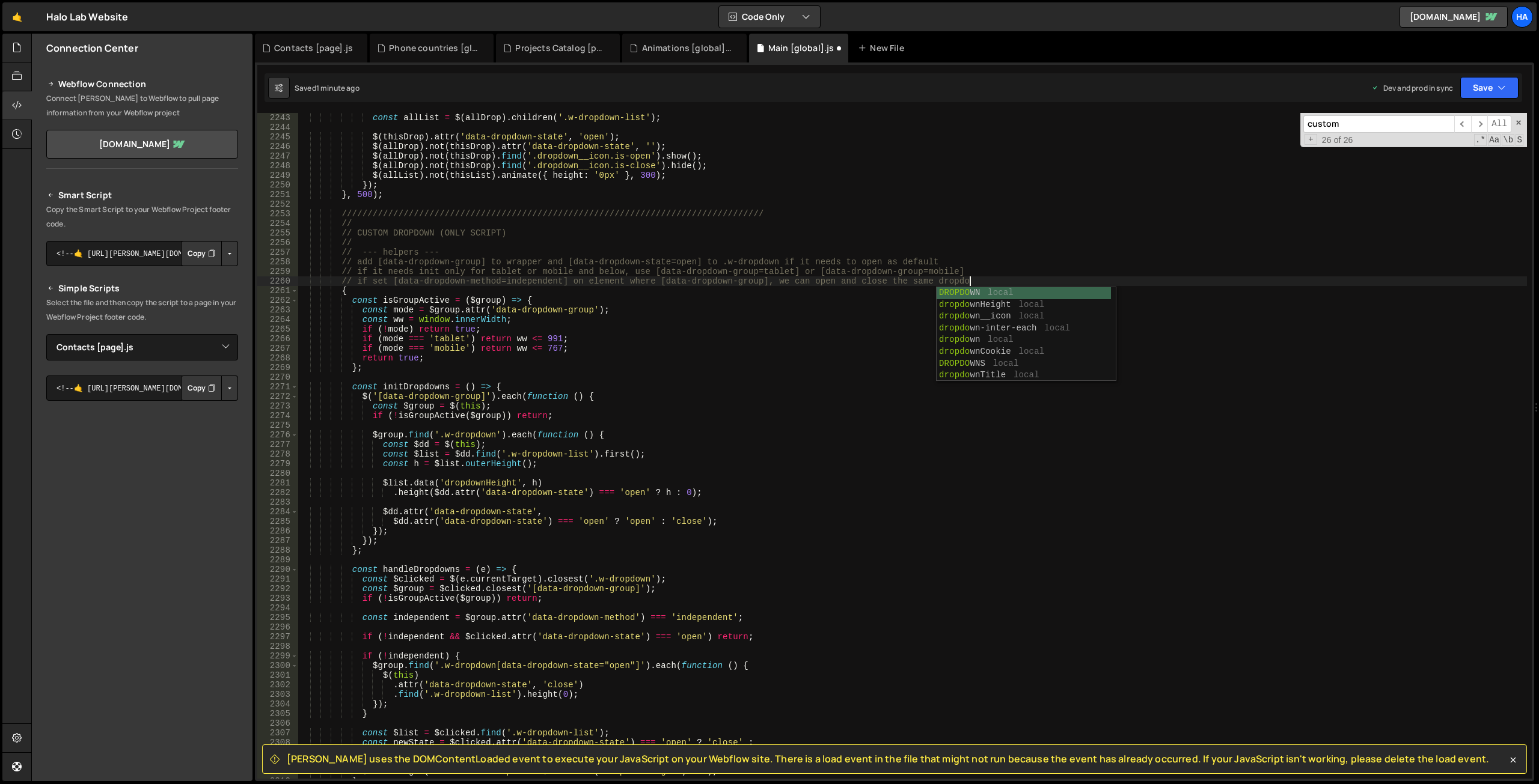
scroll to position [0, 47]
click at [984, 276] on div "const allList = $ ( allDrop ) . children ( '.w-dropdown-list' ) ; $ ( thisDrop …" at bounding box center [912, 455] width 1228 height 685
click at [986, 280] on div "const allList = $ ( allDrop ) . children ( '.w-dropdown-list' ) ; $ ( thisDrop …" at bounding box center [912, 455] width 1228 height 685
drag, startPoint x: 781, startPoint y: 264, endPoint x: 707, endPoint y: 258, distance: 74.2
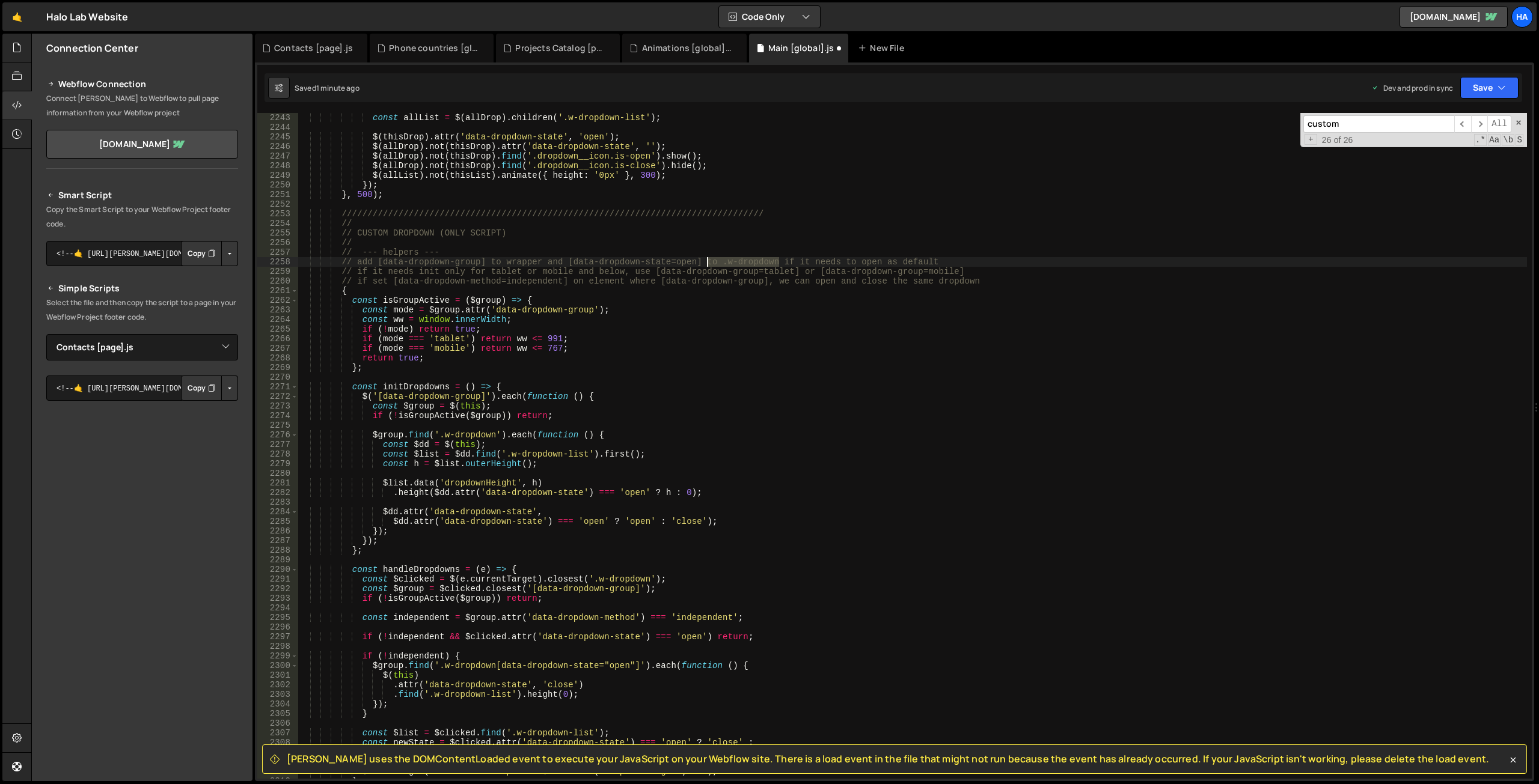
click at [707, 258] on div "const allList = $ ( allDrop ) . children ( '.w-dropdown-list' ) ; $ ( thisDrop …" at bounding box center [912, 455] width 1228 height 685
click at [535, 267] on div "const allList = $ ( allDrop ) . children ( '.w-dropdown-list' ) ; $ ( thisDrop …" at bounding box center [912, 455] width 1228 height 685
click at [652, 271] on div "const allList = $ ( allDrop ) . children ( '.w-dropdown-list' ) ; $ ( thisDrop …" at bounding box center [912, 455] width 1228 height 685
drag, startPoint x: 507, startPoint y: 260, endPoint x: 540, endPoint y: 257, distance: 33.1
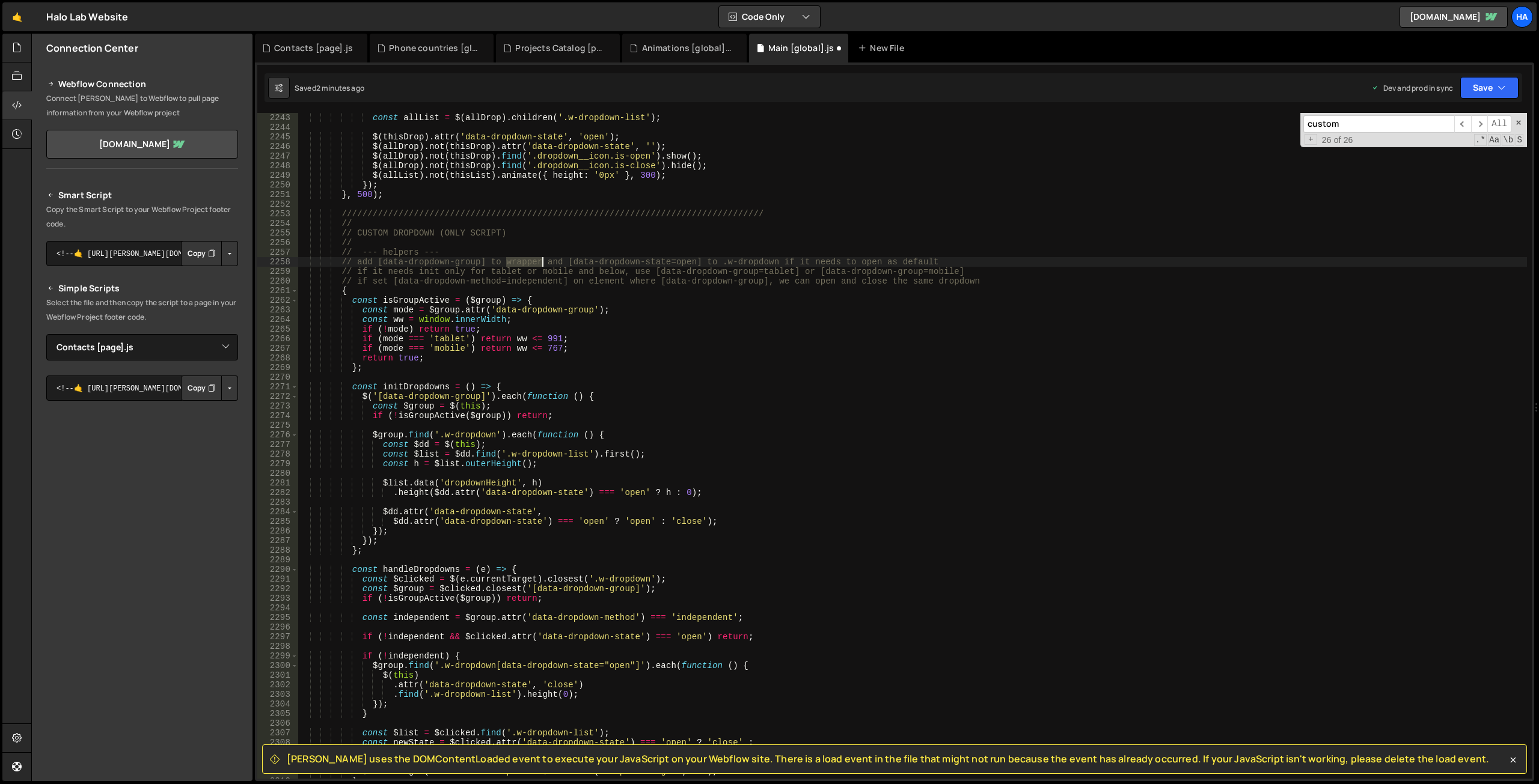
click at [540, 257] on div "const allList = $ ( allDrop ) . children ( '.w-dropdown-list' ) ; $ ( thisDrop …" at bounding box center [912, 455] width 1228 height 685
paste textarea "w-dropdown"
click at [641, 285] on div "const allList = $ ( allDrop ) . children ( '.w-dropdown-list' ) ; $ ( thisDrop …" at bounding box center [912, 455] width 1228 height 685
drag, startPoint x: 574, startPoint y: 282, endPoint x: 768, endPoint y: 277, distance: 194.1
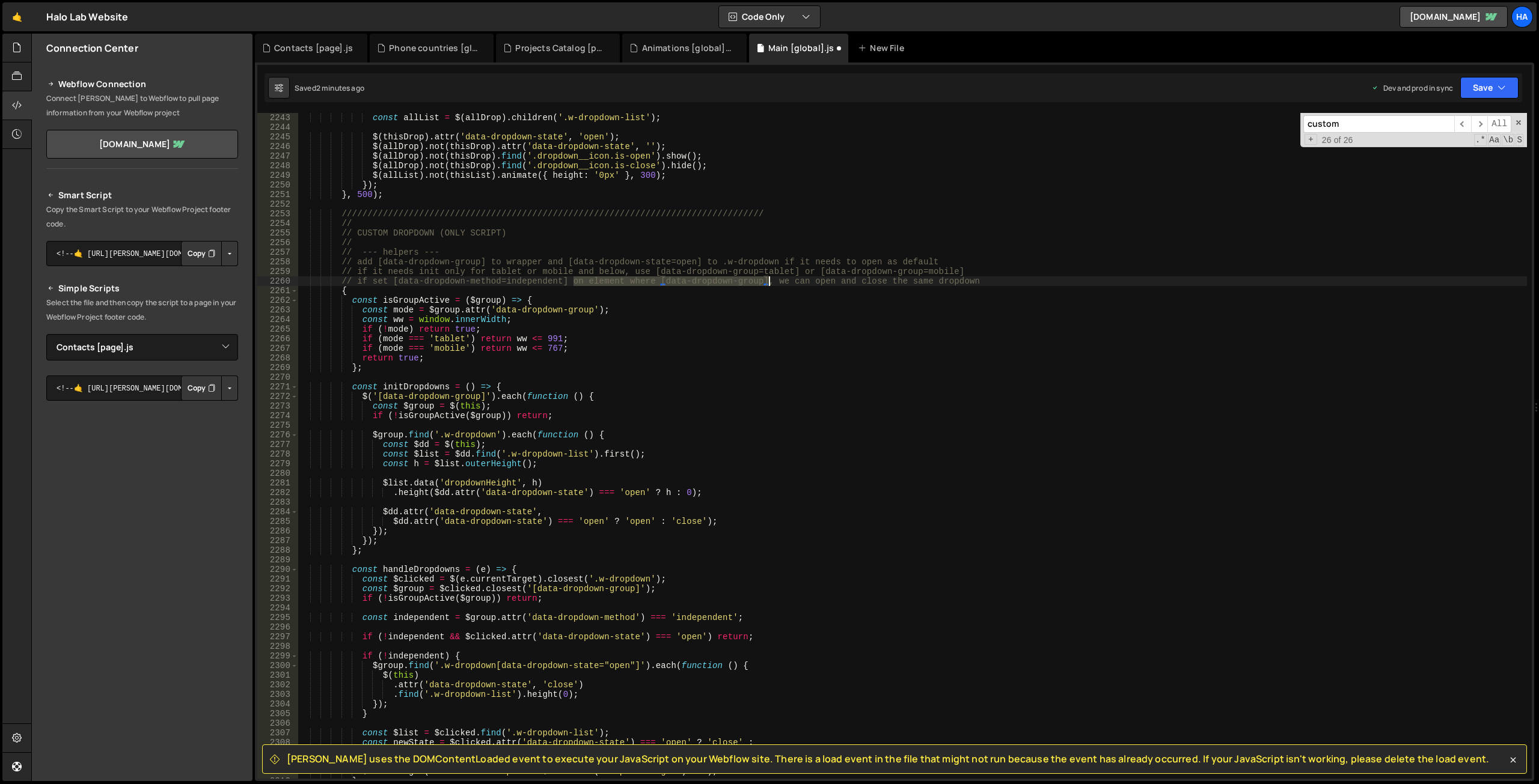
click at [768, 277] on div "const allList = $ ( allDrop ) . children ( '.w-dropdown-list' ) ; $ ( thisDrop …" at bounding box center [912, 455] width 1228 height 685
paste textarea "w-dropdown"
click at [571, 282] on div "const allList = $ ( allDrop ) . children ( '.w-dropdown-list' ) ; $ ( thisDrop …" at bounding box center [912, 455] width 1228 height 685
click at [372, 282] on div "const allList = $ ( allDrop ) . children ( '.w-dropdown-list' ) ; $ ( thisDrop …" at bounding box center [912, 455] width 1228 height 685
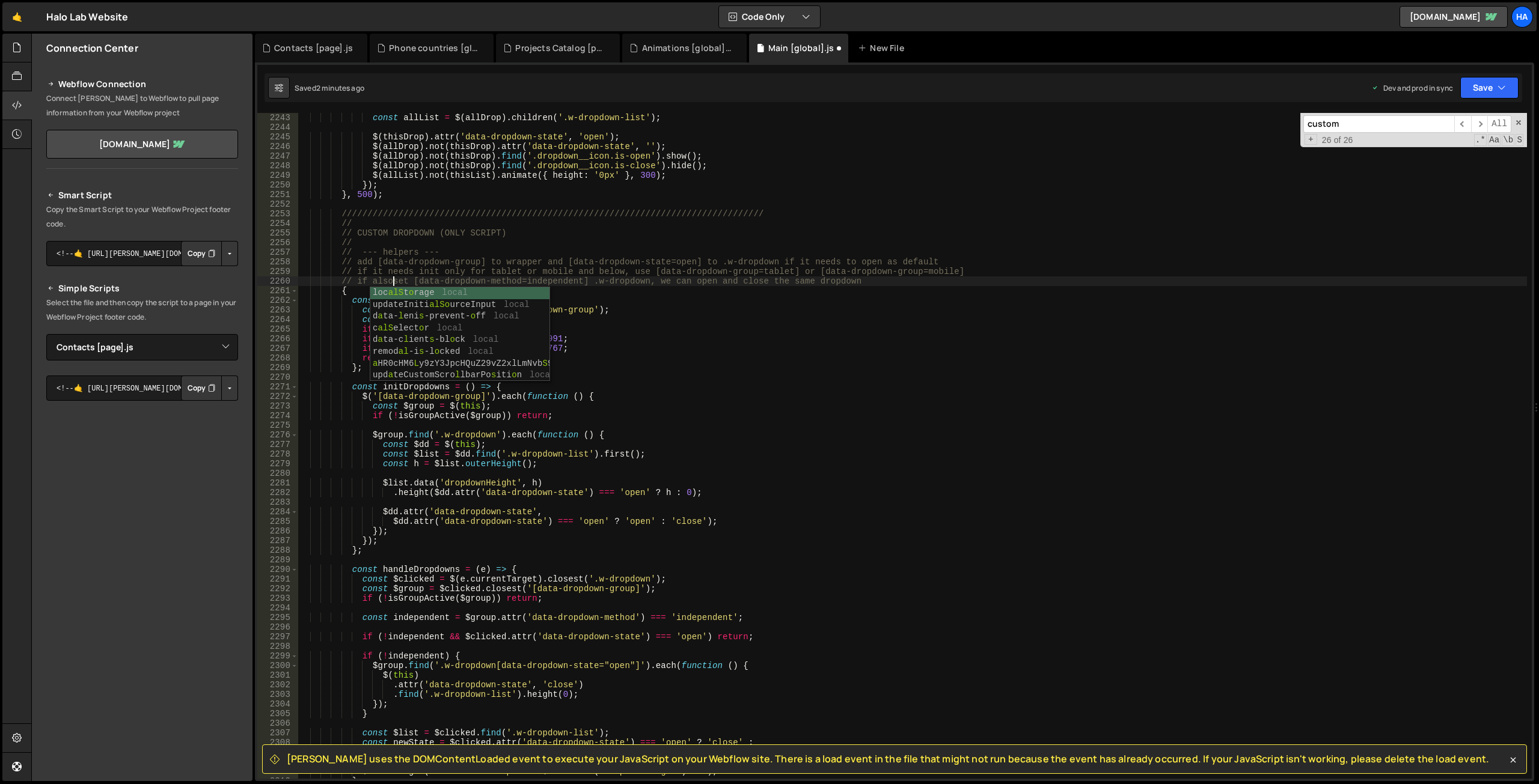
scroll to position [0, 7]
click at [779, 302] on div "const allList = $ ( allDrop ) . children ( '.w-dropdown-list' ) ; $ ( thisDrop …" at bounding box center [912, 455] width 1228 height 685
type textarea "const isGroupActive = ($group) => {"
click at [1510, 78] on button "Save" at bounding box center [1489, 88] width 58 height 22
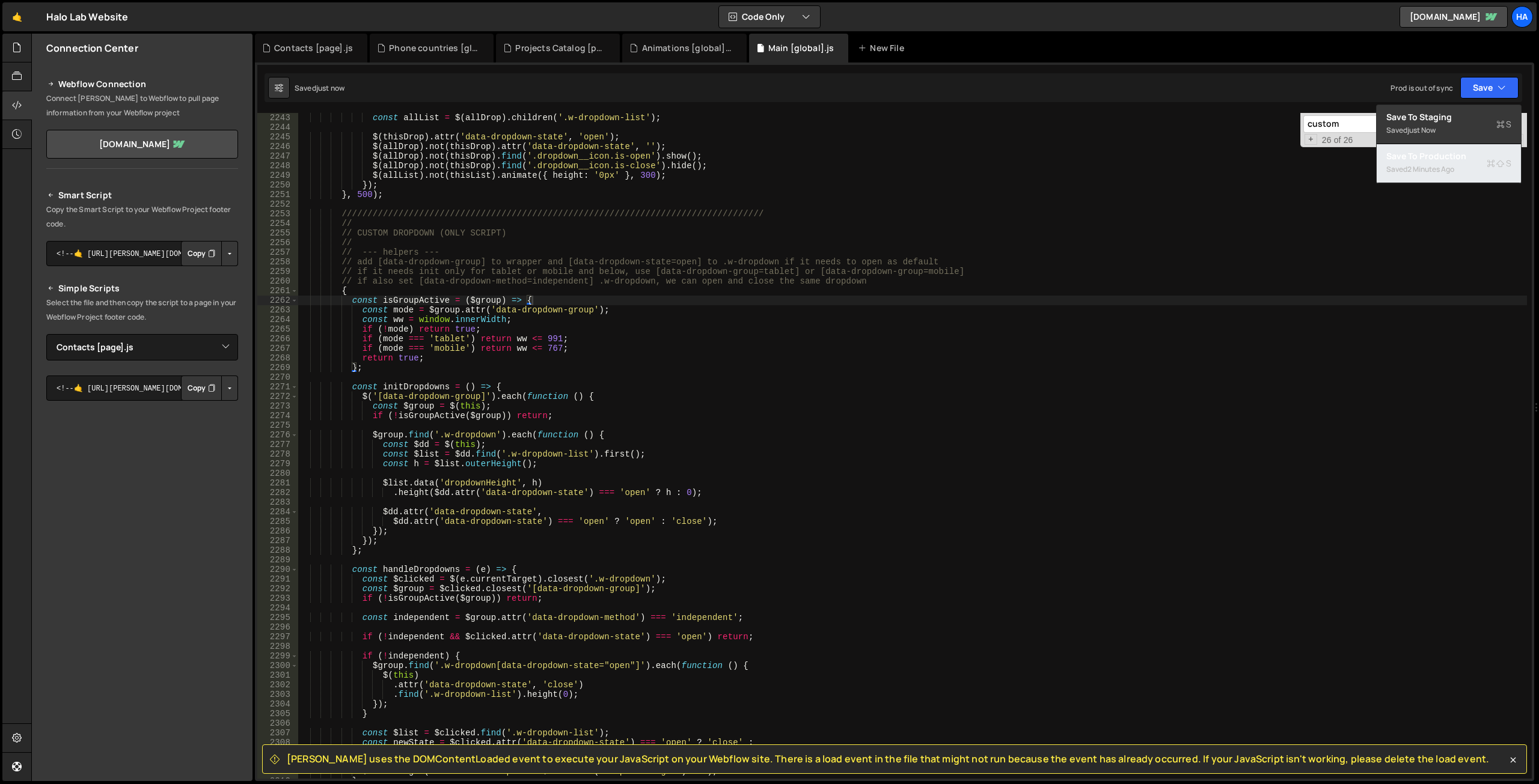
click at [1446, 167] on div "2 minutes ago" at bounding box center [1431, 168] width 47 height 10
click at [15, 45] on icon at bounding box center [17, 47] width 10 height 13
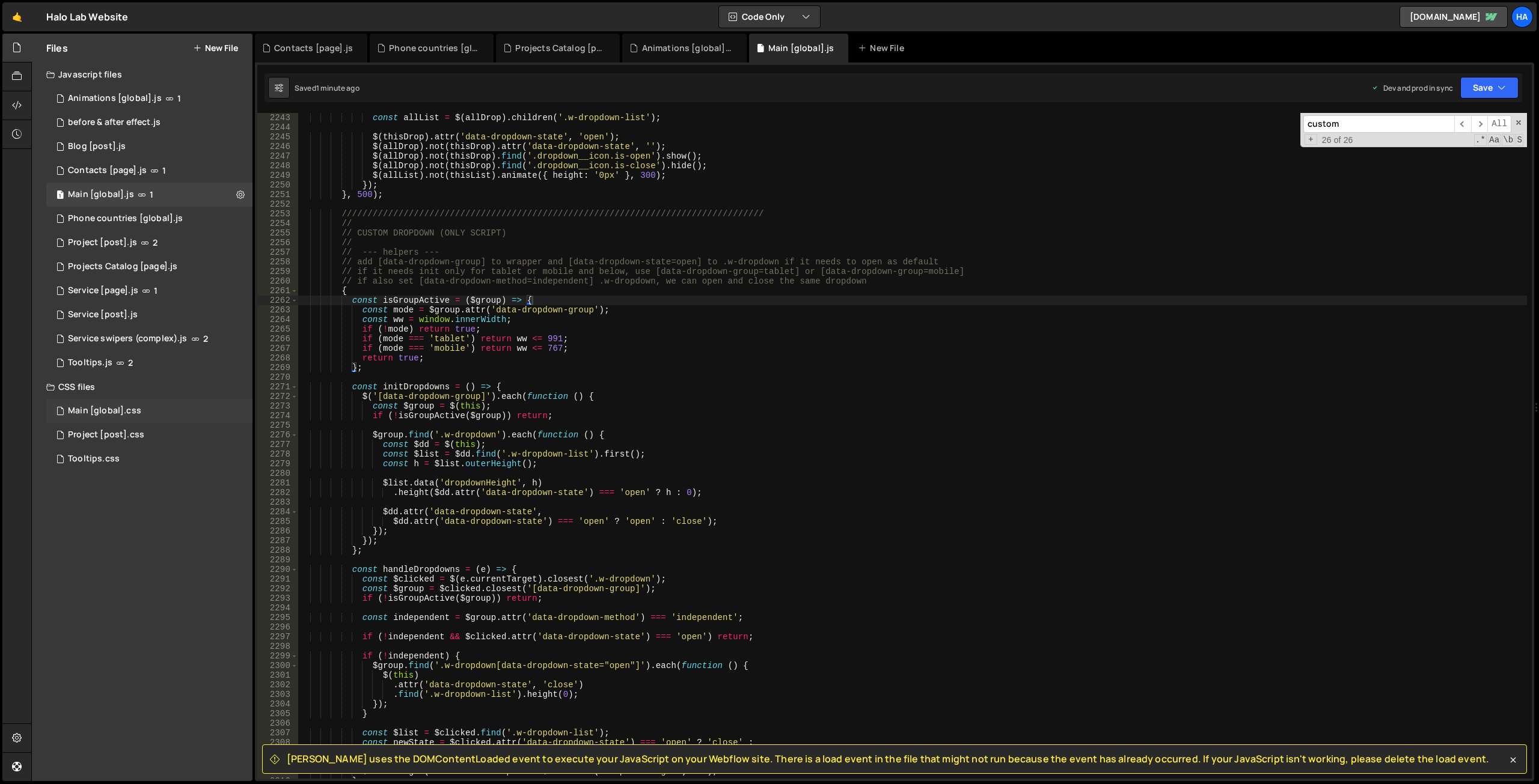
click at [150, 415] on div "Main [global].css 0" at bounding box center [149, 410] width 206 height 24
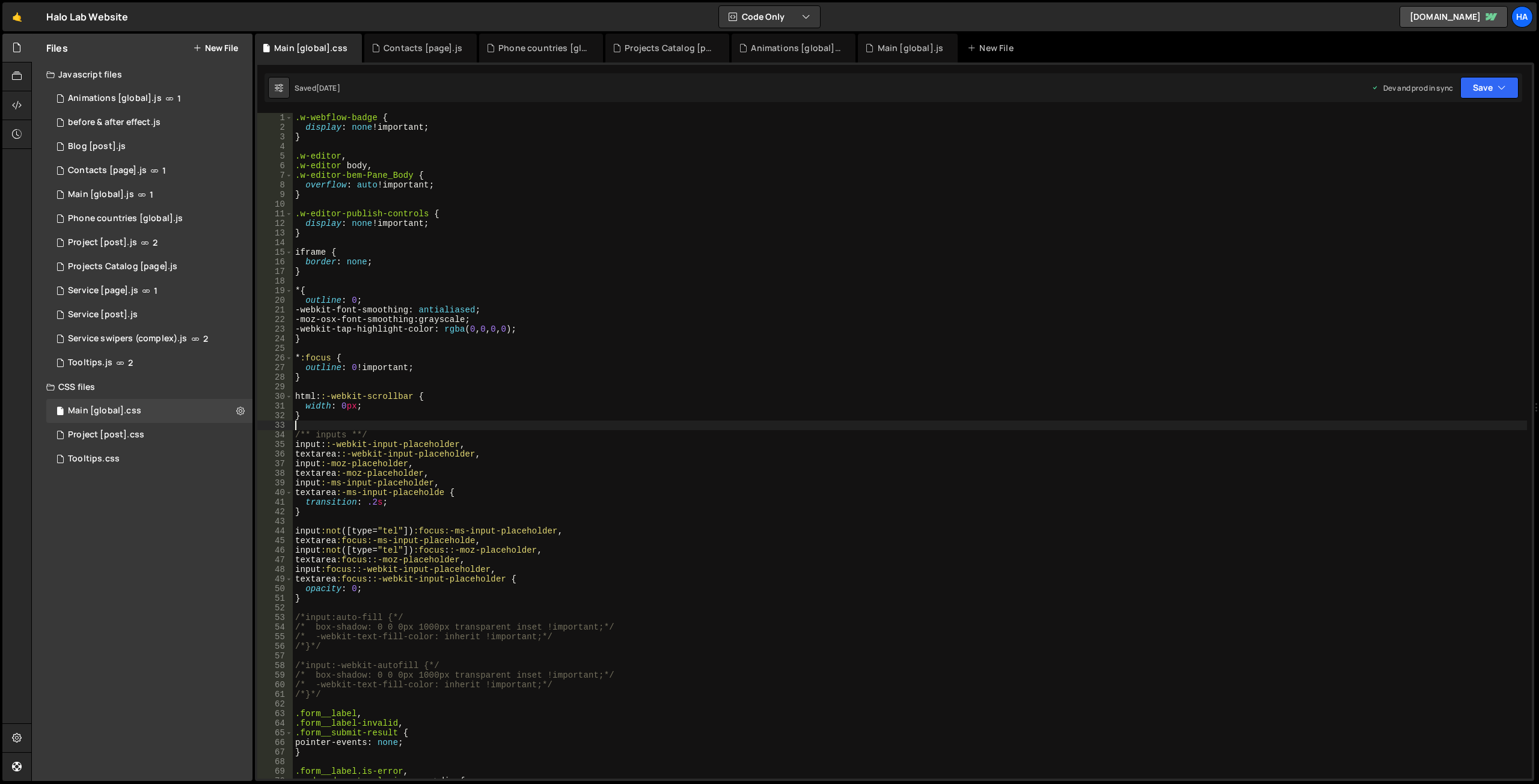
click at [533, 426] on div ".w-webflow-badge { display : none !important ; } .w-editor , .w-editor body , .…" at bounding box center [909, 455] width 1234 height 685
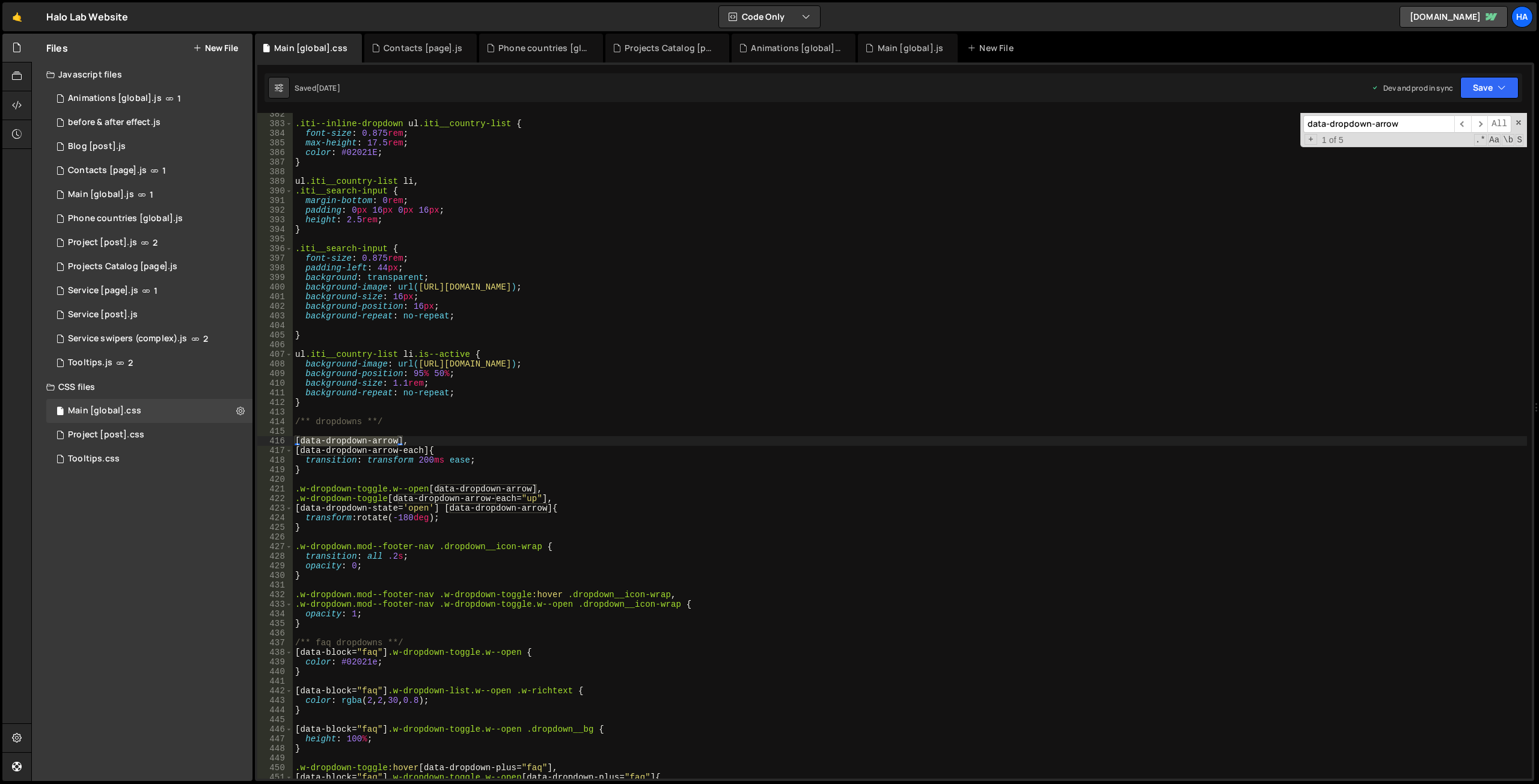
type input "data-dropdown-arrow"
click at [317, 530] on div ".iti--inline-dropdown ul .iti__country-list { font-size : 0.875 rem ; max-heigh…" at bounding box center [909, 451] width 1234 height 685
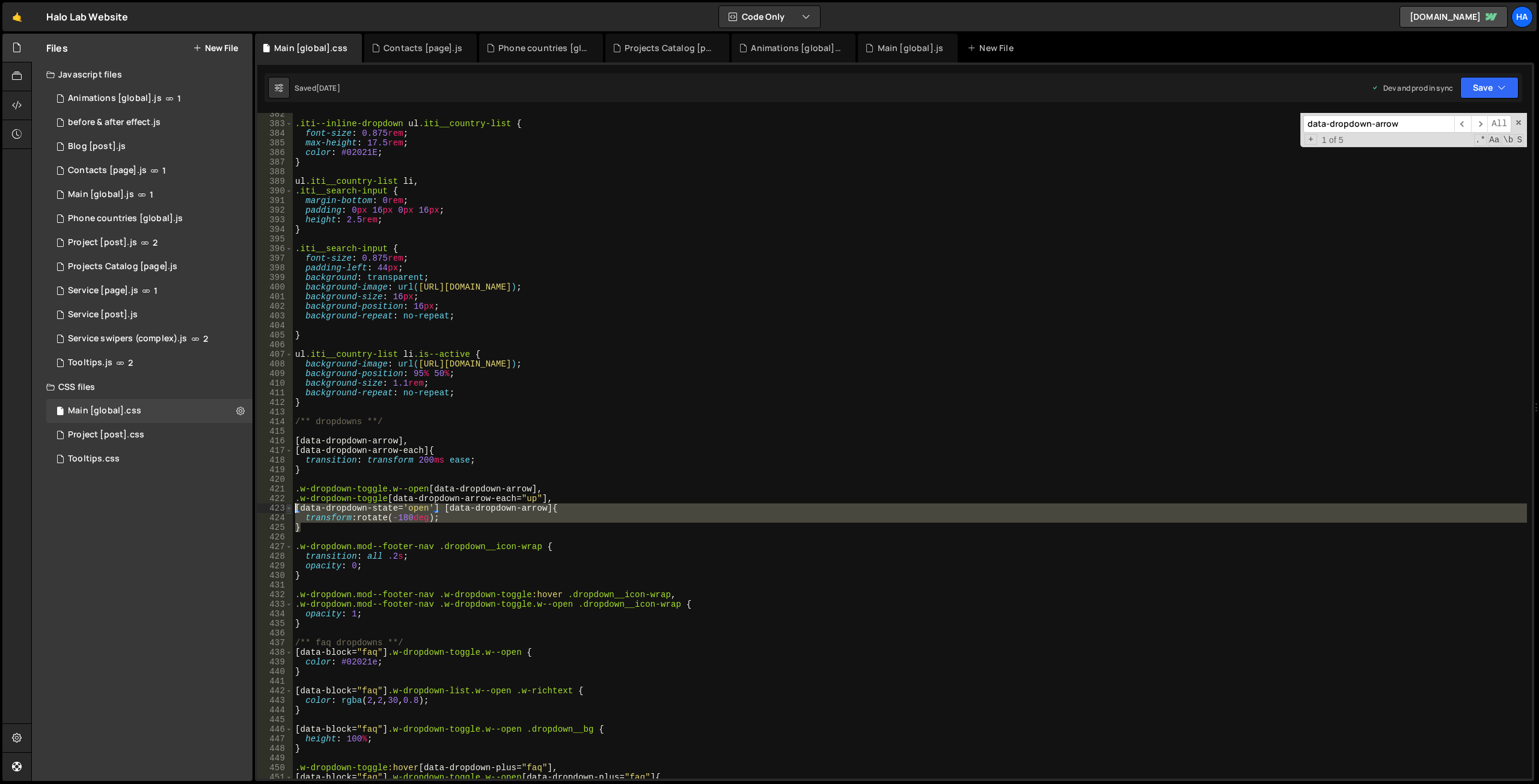
drag, startPoint x: 317, startPoint y: 530, endPoint x: 288, endPoint y: 510, distance: 35.2
click at [288, 510] on div "} 382 383 384 385 386 387 388 389 390 391 392 393 394 395 396 397 398 399 400 4…" at bounding box center [895, 446] width 1275 height 666
click at [318, 528] on div ".iti--inline-dropdown ul .iti__country-list { font-size : 0.875 rem ; max-heigh…" at bounding box center [909, 446] width 1234 height 666
type textarea "}"
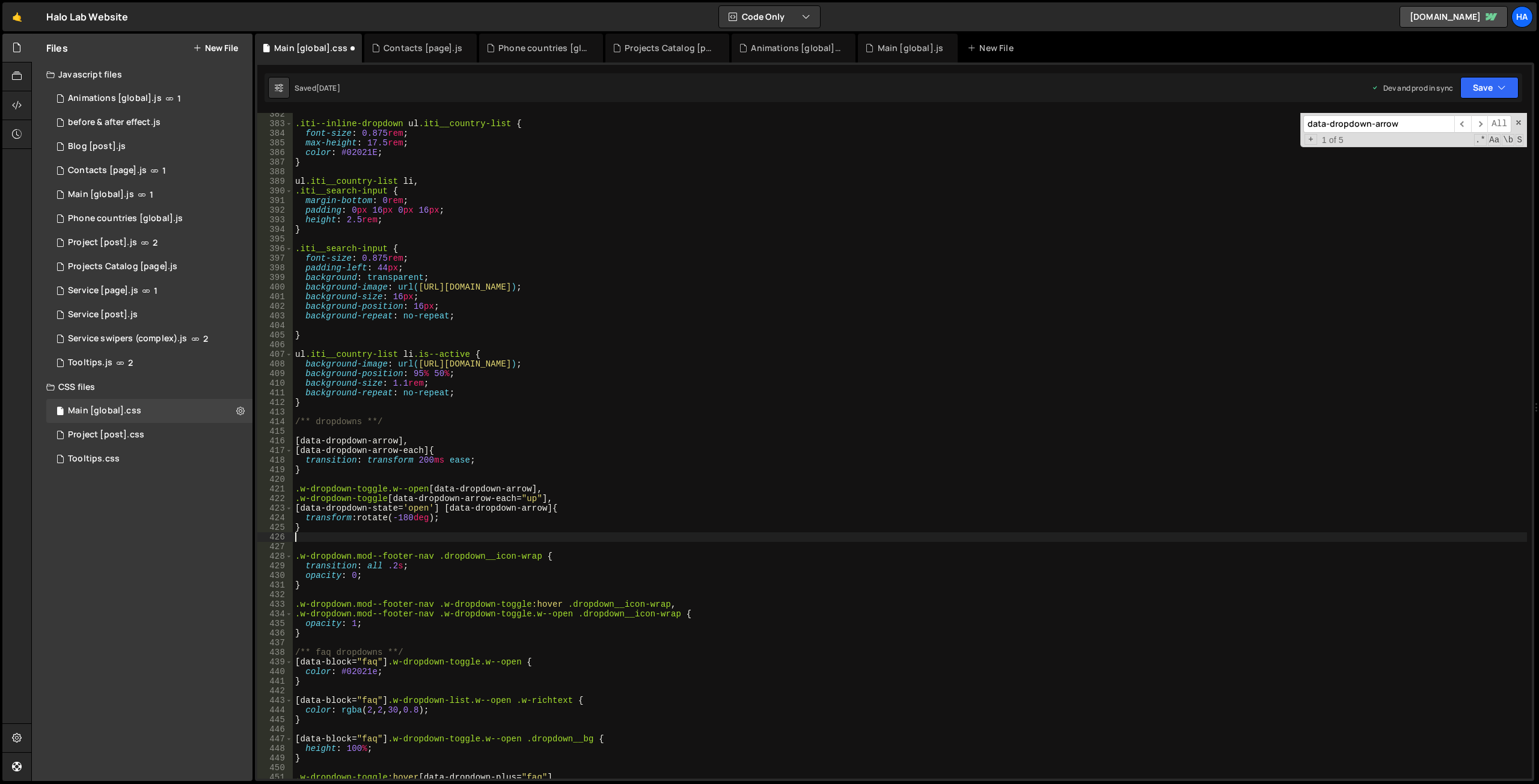
paste textarea "}"
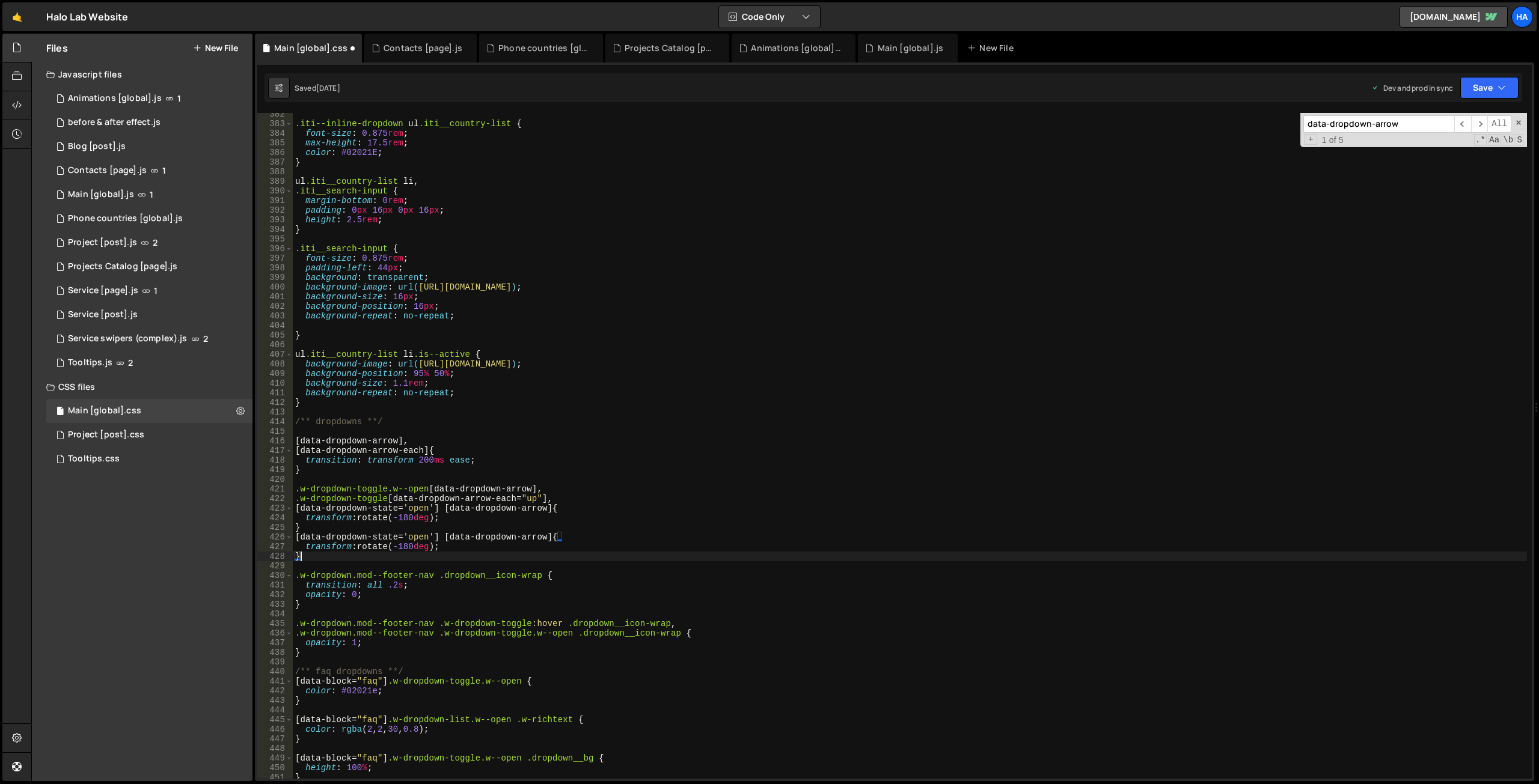
click at [417, 533] on div ".iti--inline-dropdown ul .iti__country-list { font-size : 0.875 rem ; max-heigh…" at bounding box center [909, 451] width 1234 height 685
click at [419, 533] on div ".iti--inline-dropdown ul .iti__country-list { font-size : 0.875 rem ; max-heigh…" at bounding box center [909, 451] width 1234 height 685
click at [418, 520] on div ".iti--inline-dropdown ul .iti__country-list { font-size : 0.875 rem ; max-heigh…" at bounding box center [909, 451] width 1234 height 685
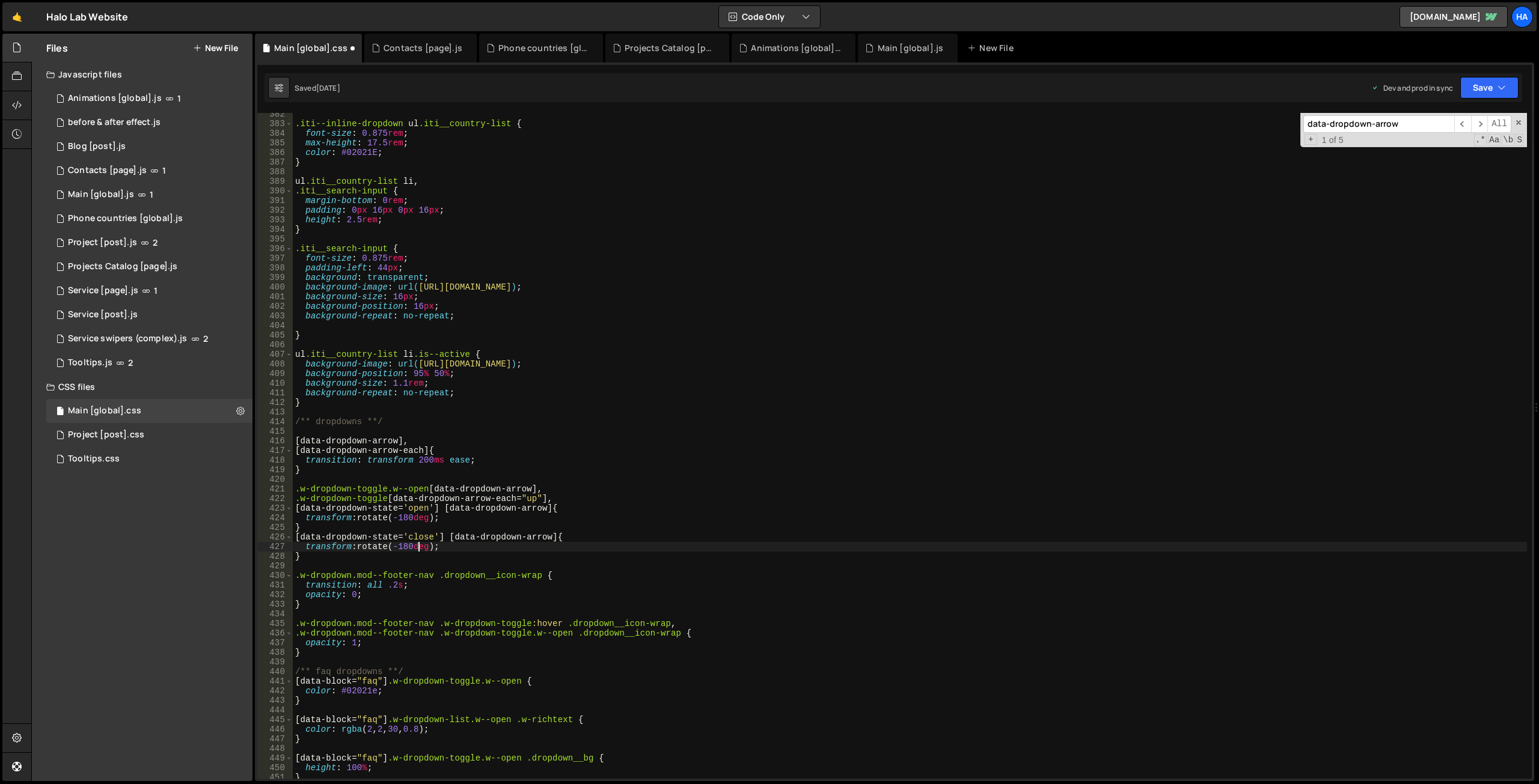
click at [416, 545] on div ".iti--inline-dropdown ul .iti__country-list { font-size : 0.875 rem ; max-heigh…" at bounding box center [909, 451] width 1234 height 685
click at [419, 545] on div ".iti--inline-dropdown ul .iti__country-list { font-size : 0.875 rem ; max-heigh…" at bounding box center [909, 446] width 1234 height 666
click at [515, 525] on div ".iti--inline-dropdown ul .iti__country-list { font-size : 0.875 rem ; max-heigh…" at bounding box center [909, 451] width 1234 height 685
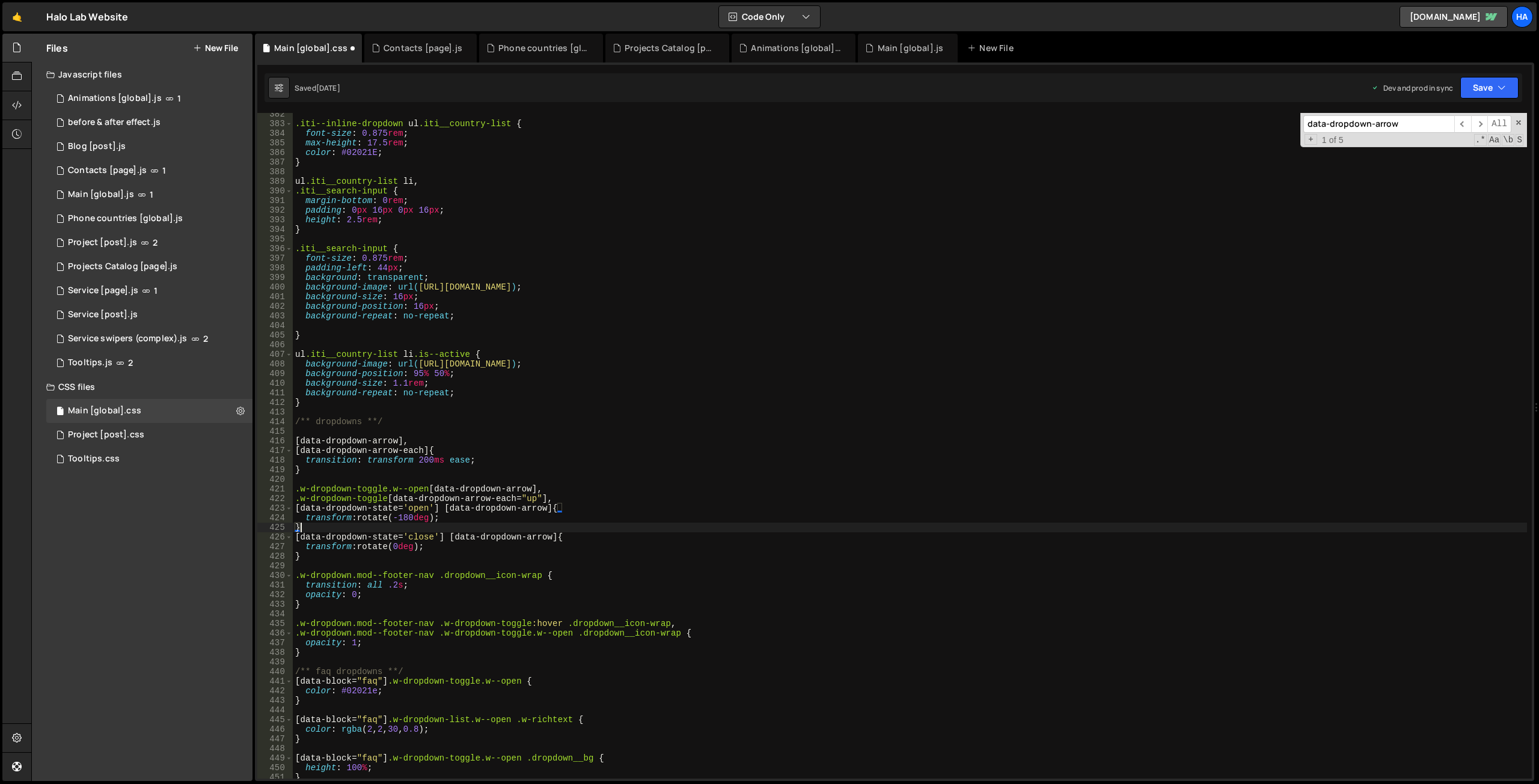
scroll to position [0, 0]
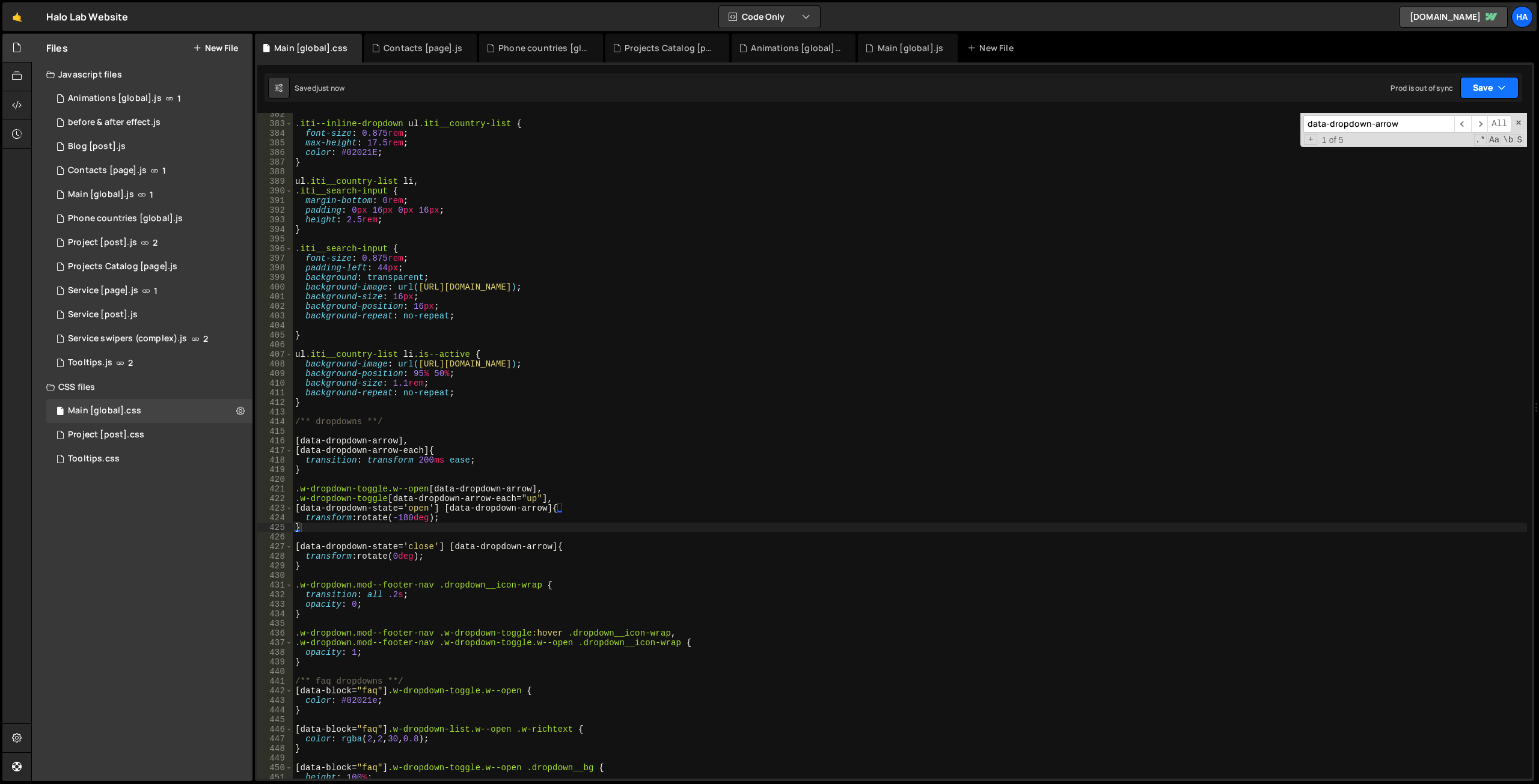
click at [1497, 88] on icon "button" at bounding box center [1501, 88] width 8 height 12
click at [1431, 166] on div "[DATE]" at bounding box center [1419, 168] width 23 height 10
click at [422, 560] on div ".iti--inline-dropdown ul .iti__country-list { font-size : 0.875 rem ; max-heigh…" at bounding box center [909, 451] width 1234 height 685
click at [531, 558] on div ".iti--inline-dropdown ul .iti__country-list { font-size : 0.875 rem ; max-heigh…" at bounding box center [909, 451] width 1234 height 685
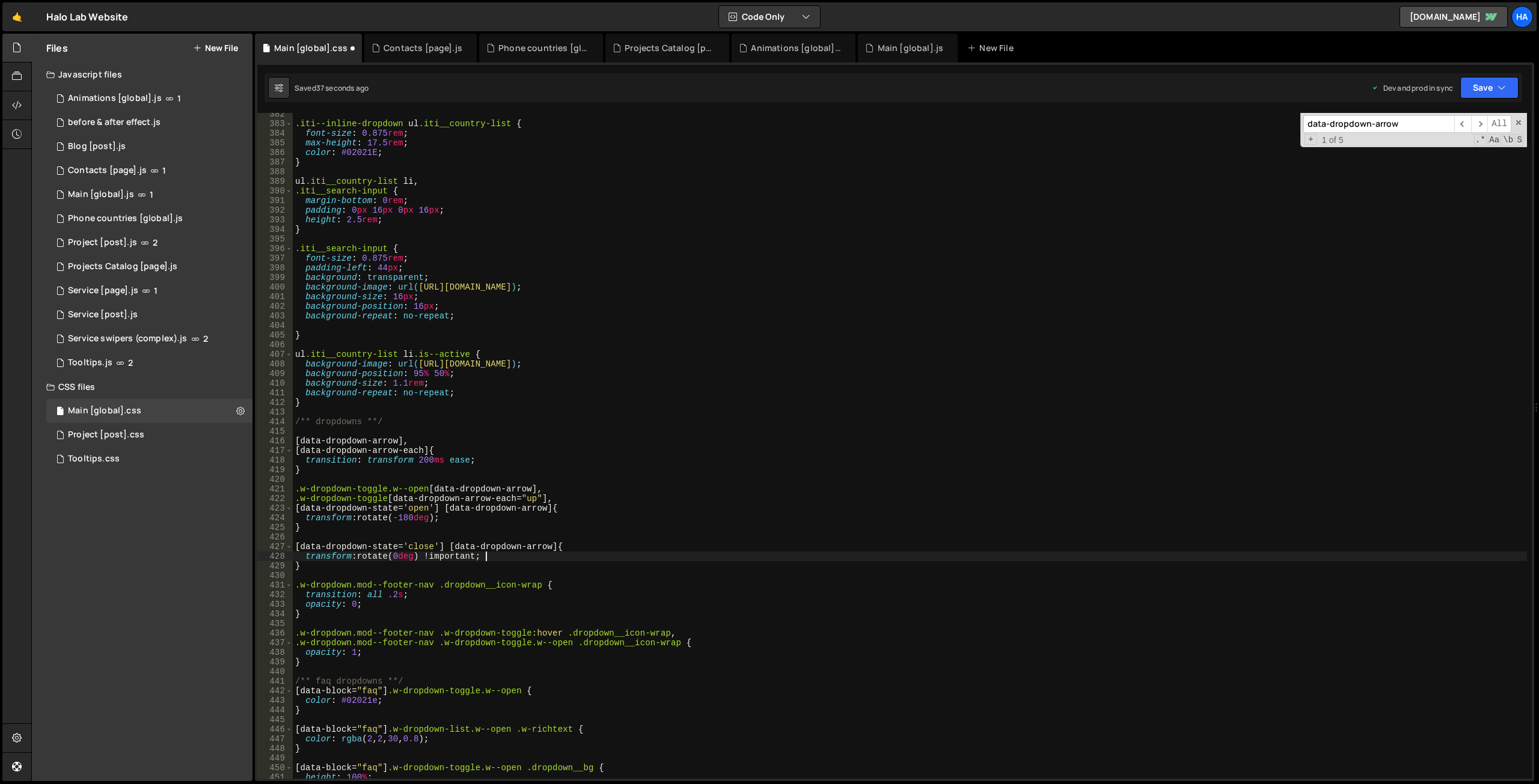
click at [531, 558] on div ".iti--inline-dropdown ul .iti__country-list { font-size : 0.875 rem ; max-heigh…" at bounding box center [909, 451] width 1234 height 685
type textarea "transform: rotate(0deg) !important;"
click at [1509, 92] on button "Save" at bounding box center [1489, 88] width 58 height 22
click at [1472, 156] on div "Save to Production S" at bounding box center [1448, 156] width 125 height 12
